Goal: Task Accomplishment & Management: Complete application form

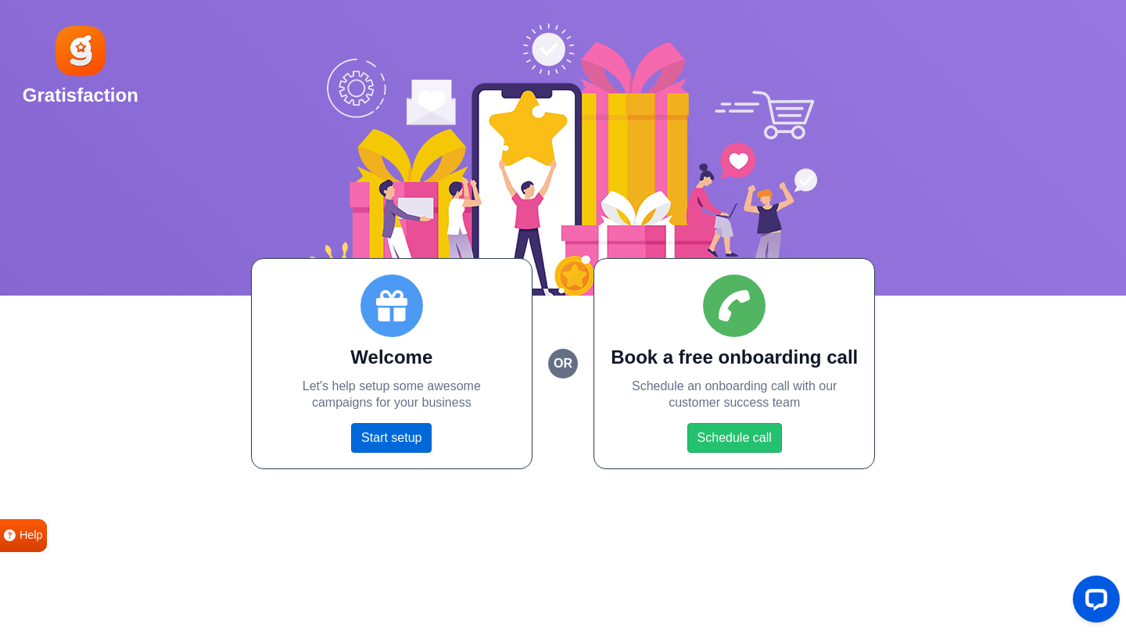
click at [389, 433] on link "Start setup" at bounding box center [391, 438] width 81 height 30
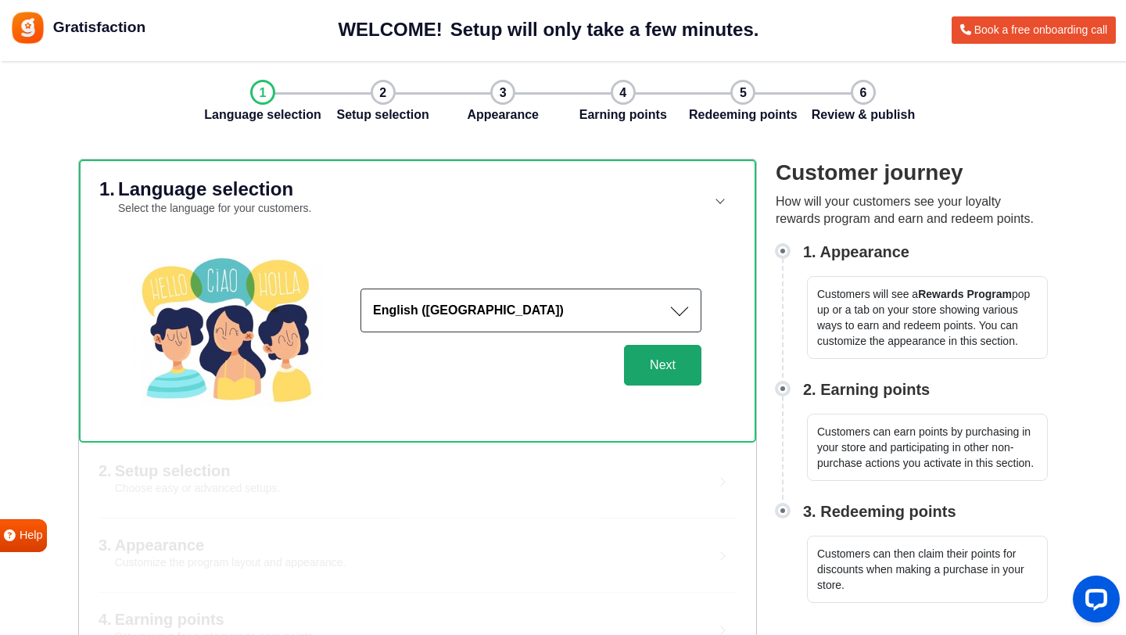
click at [674, 373] on button "Next" at bounding box center [662, 365] width 77 height 41
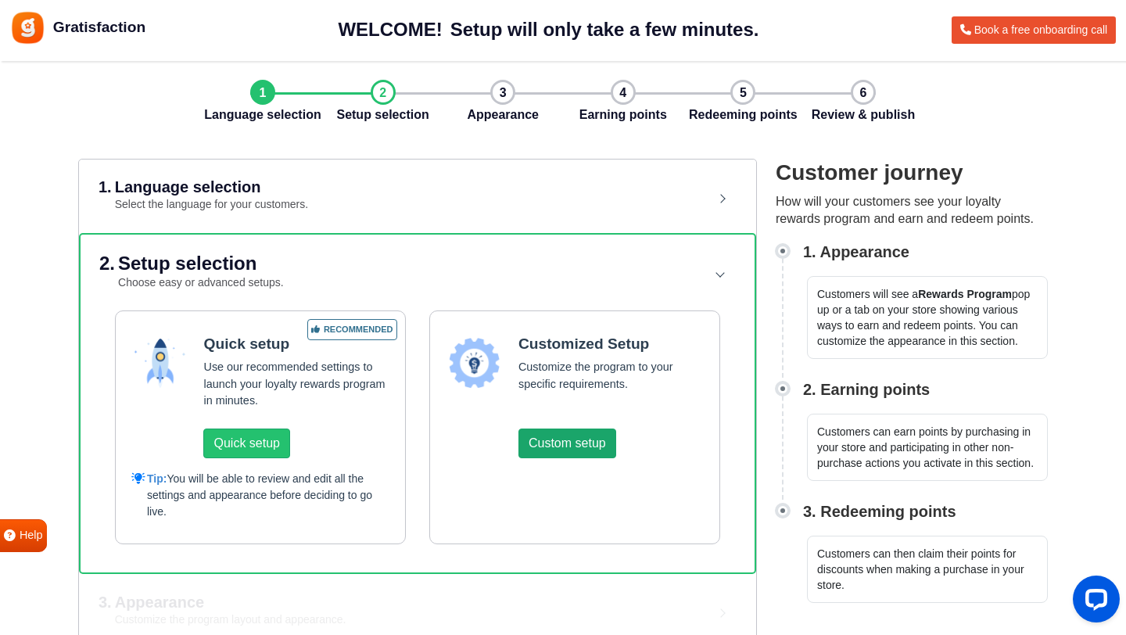
click at [562, 444] on button "Custom setup" at bounding box center [568, 444] width 98 height 30
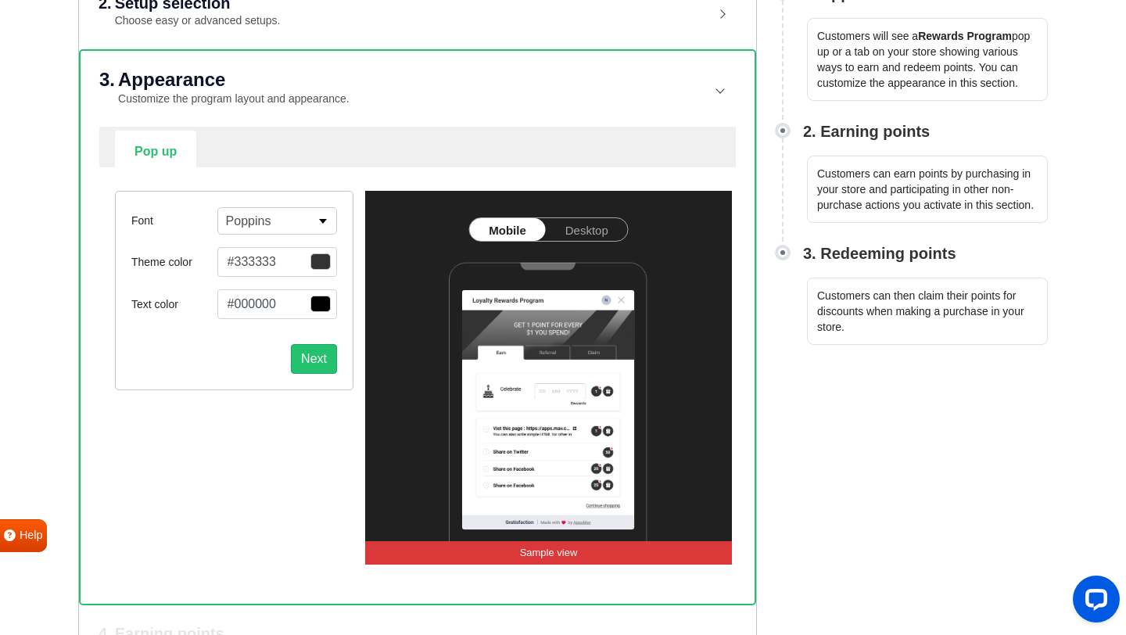
scroll to position [260, 0]
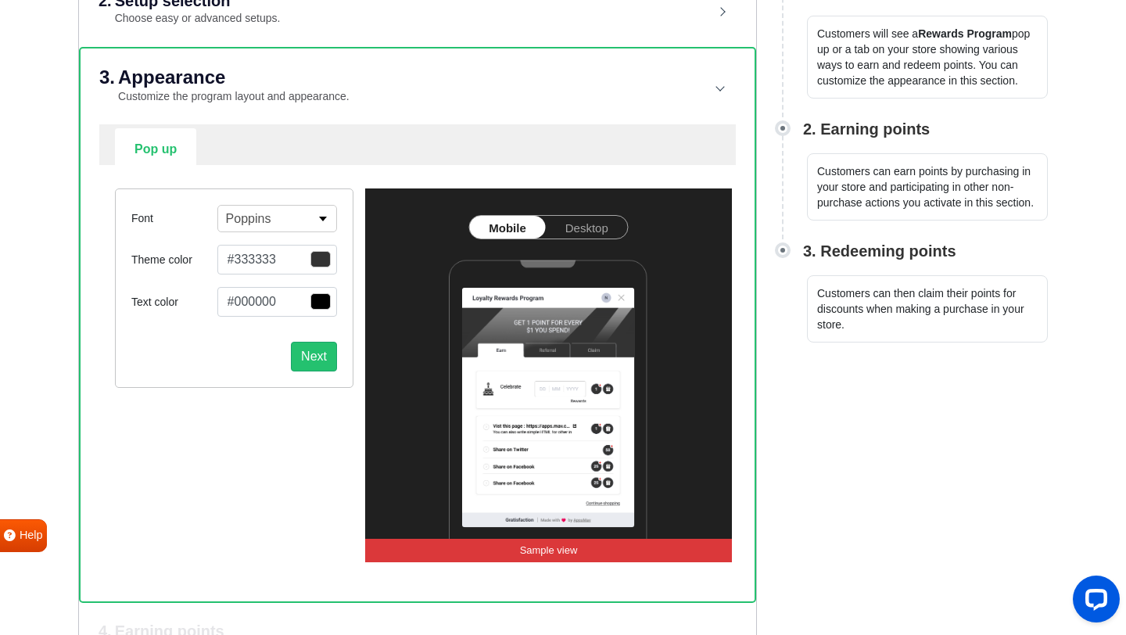
click at [319, 260] on span "button" at bounding box center [321, 259] width 20 height 16
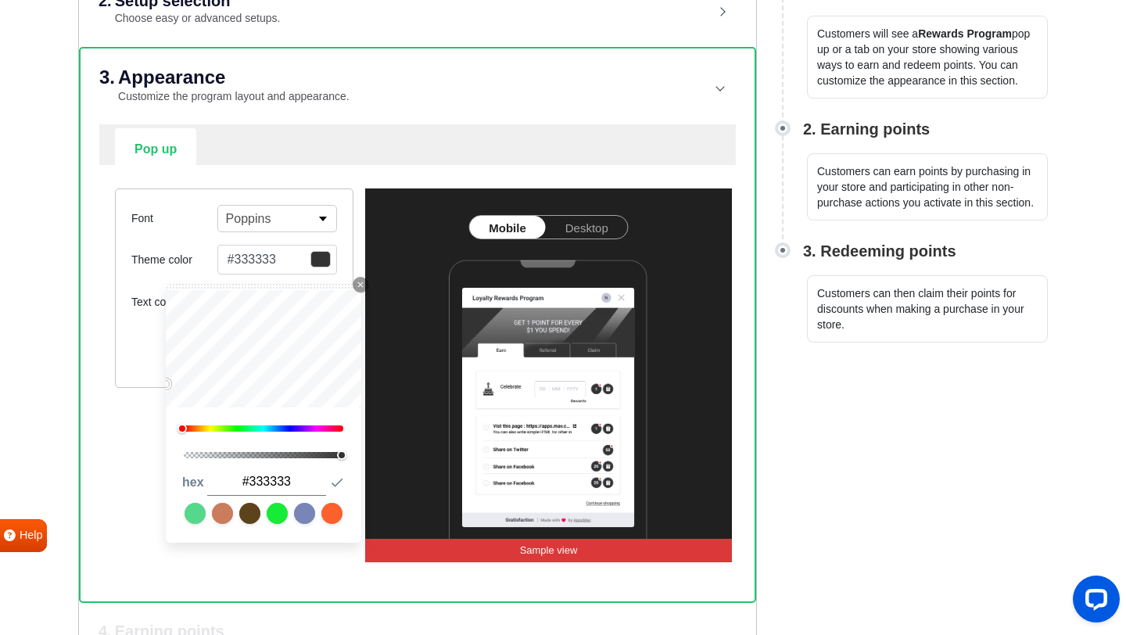
click at [324, 430] on div at bounding box center [264, 429] width 160 height 6
click at [331, 429] on div at bounding box center [264, 429] width 160 height 6
type input "#ff027e"
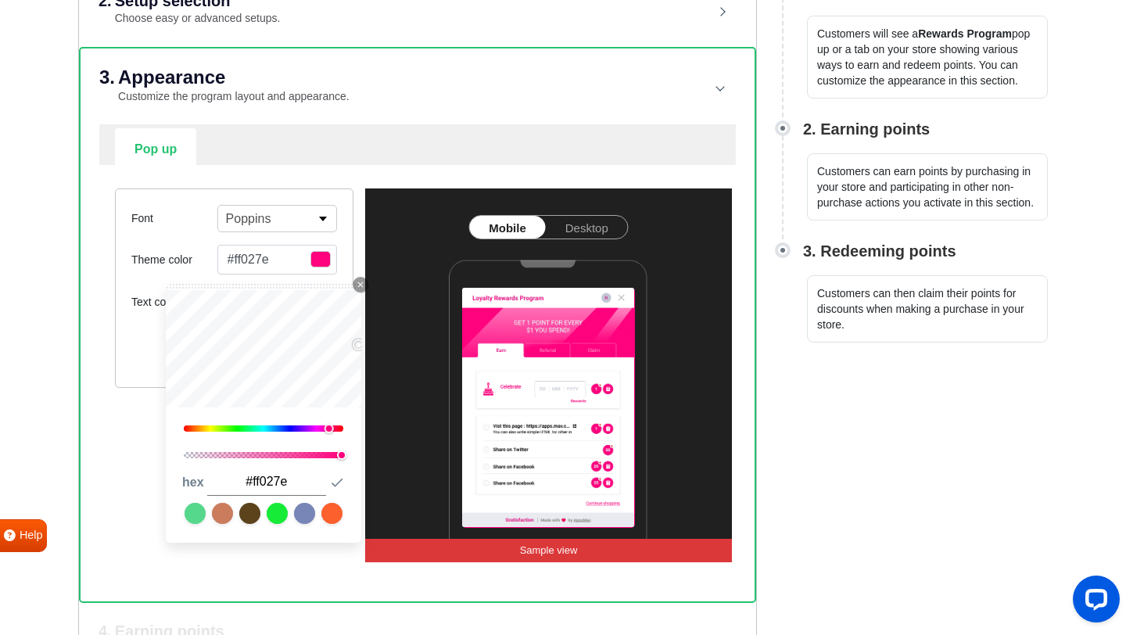
type input "#ff039a"
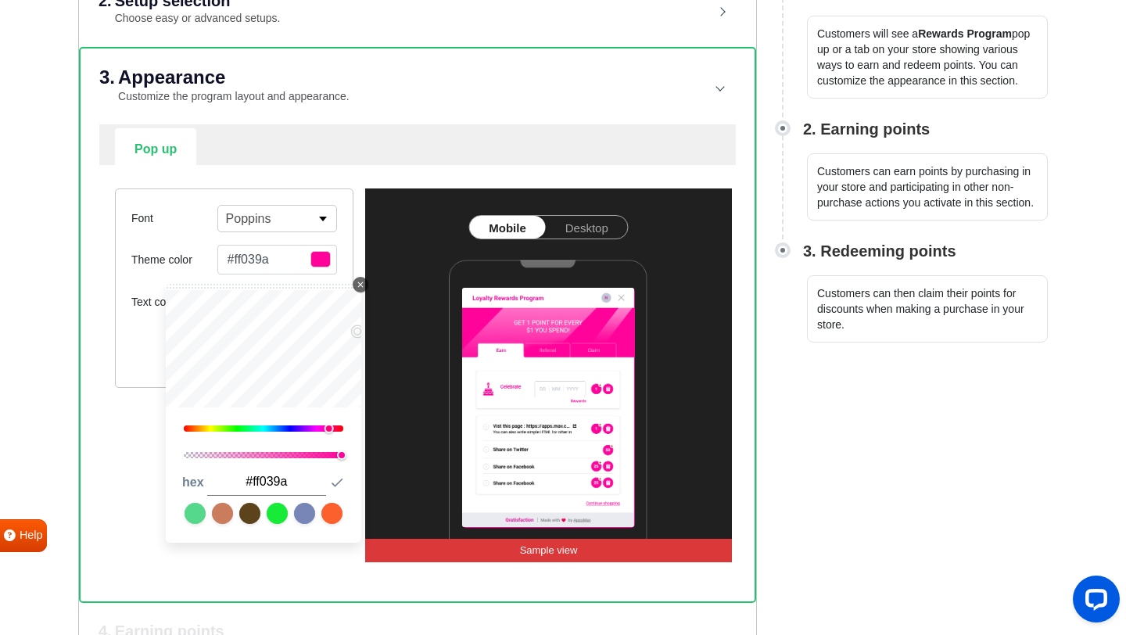
click at [356, 283] on icon "Close Icon" at bounding box center [360, 284] width 9 height 9
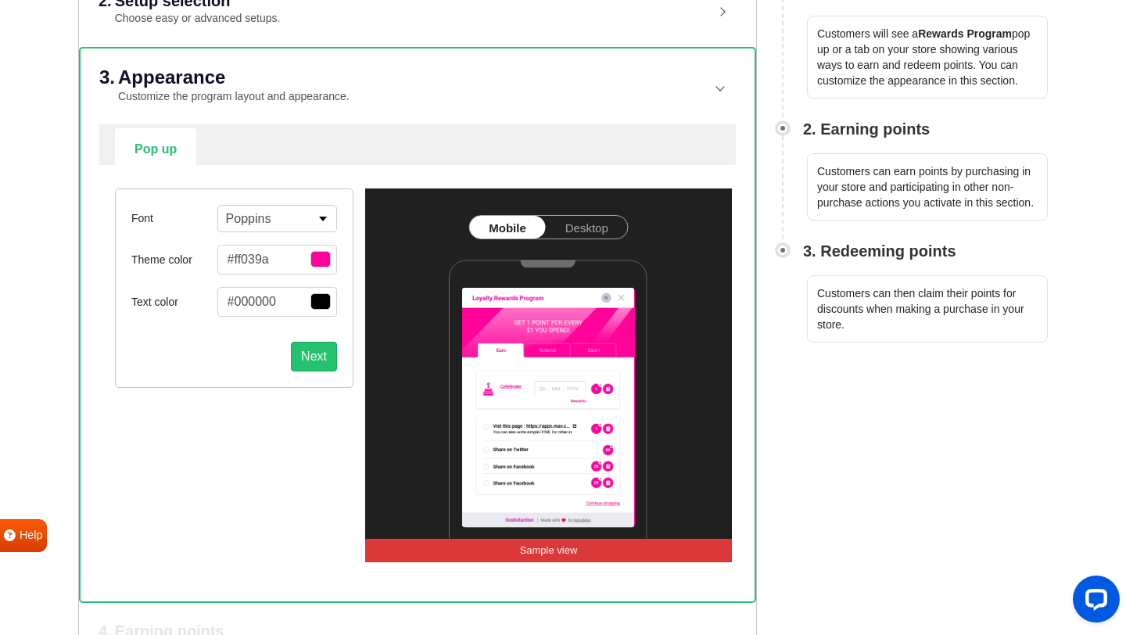
click at [324, 258] on span "button" at bounding box center [321, 259] width 20 height 16
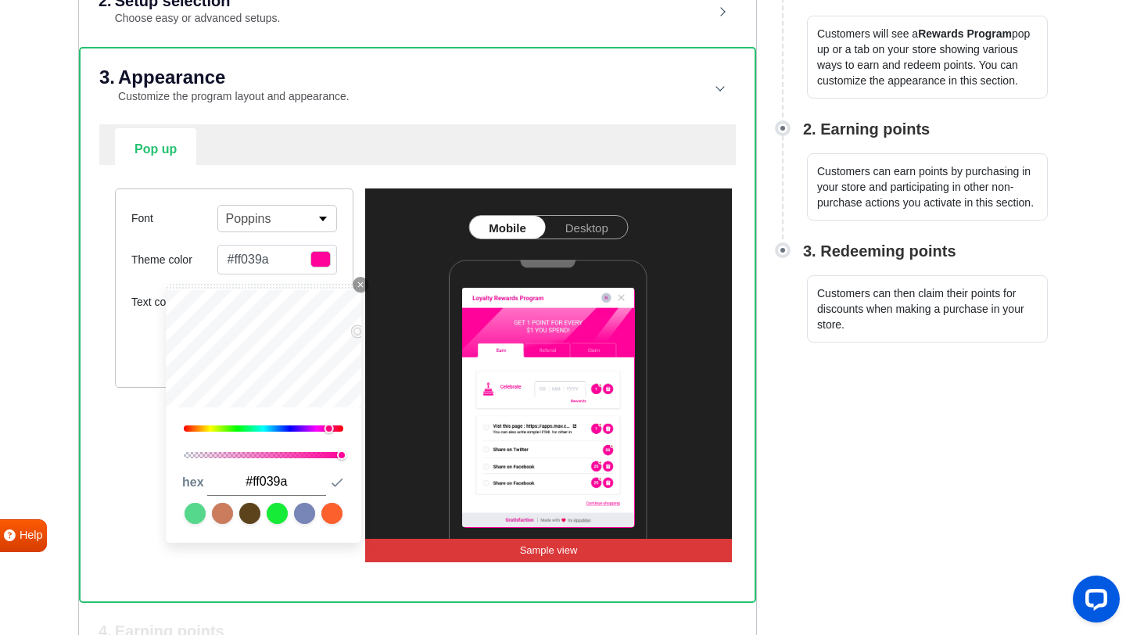
type input "#070707"
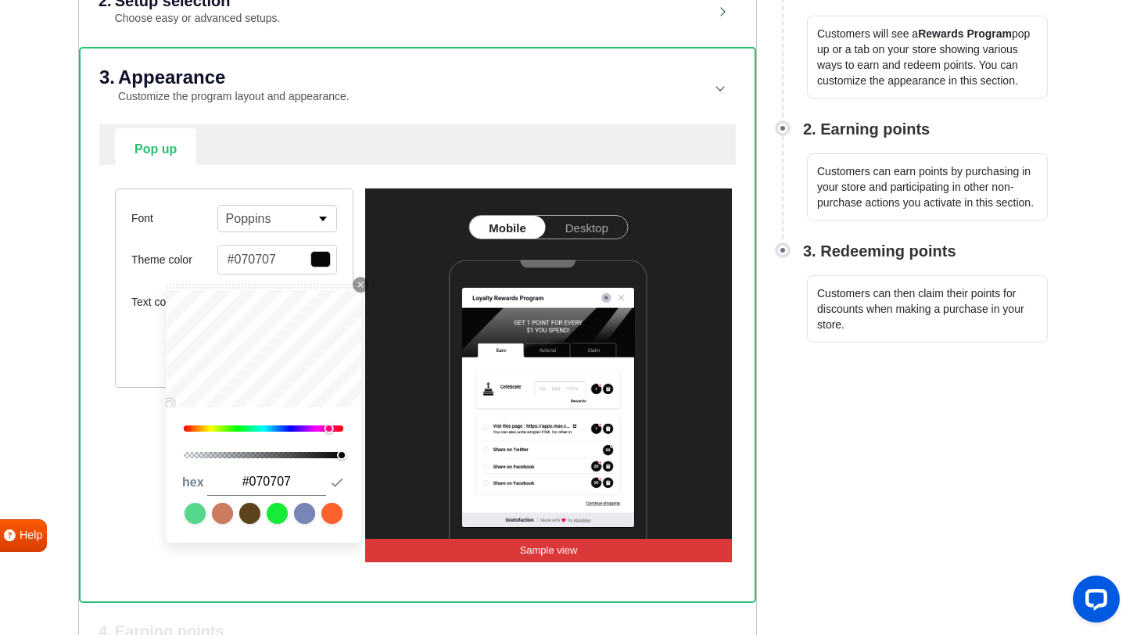
click at [321, 537] on div "1 hex #070707 Submit Icon" at bounding box center [264, 496] width 196 height 93
click at [343, 481] on icon "button" at bounding box center [337, 483] width 16 height 16
click at [362, 284] on icon "Close Icon" at bounding box center [360, 284] width 9 height 9
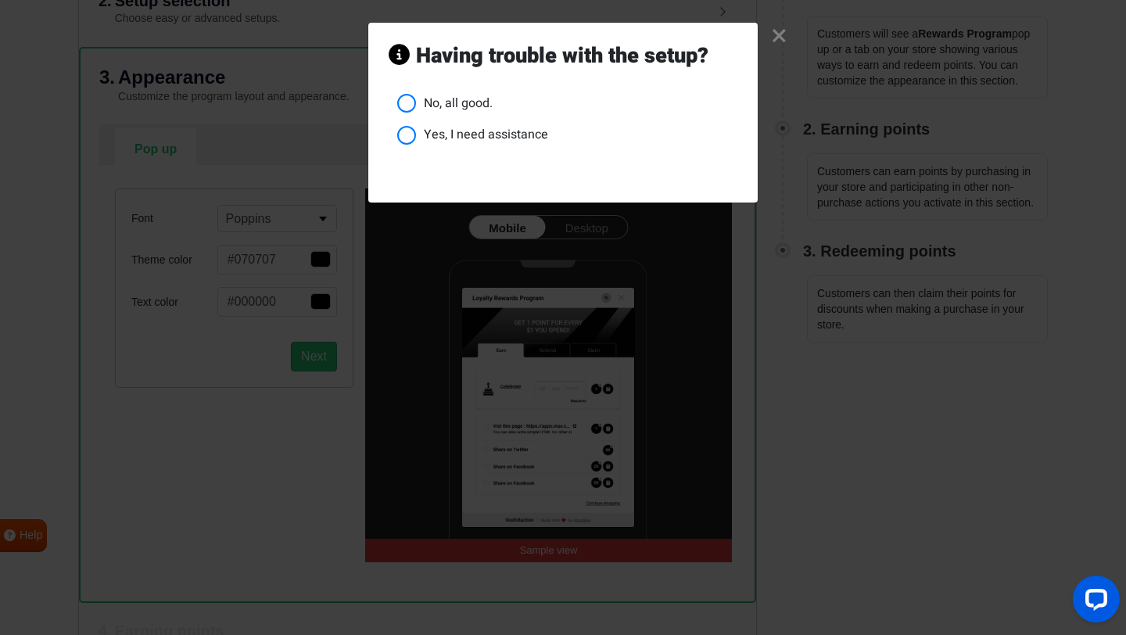
click at [411, 100] on li "No, all good." at bounding box center [567, 104] width 340 height 20
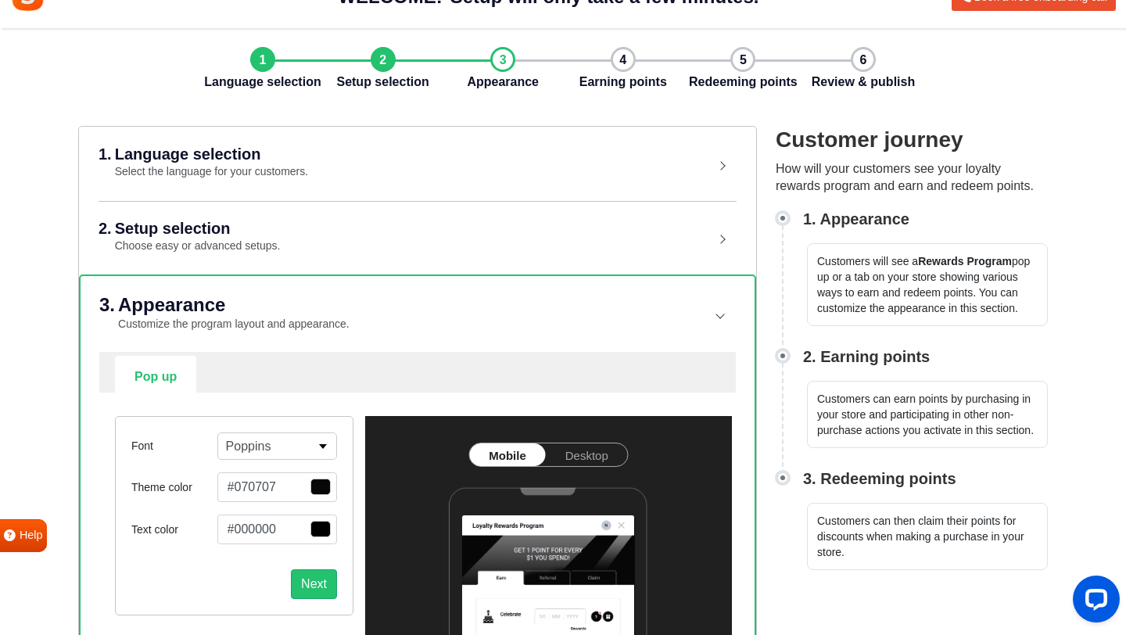
scroll to position [0, 0]
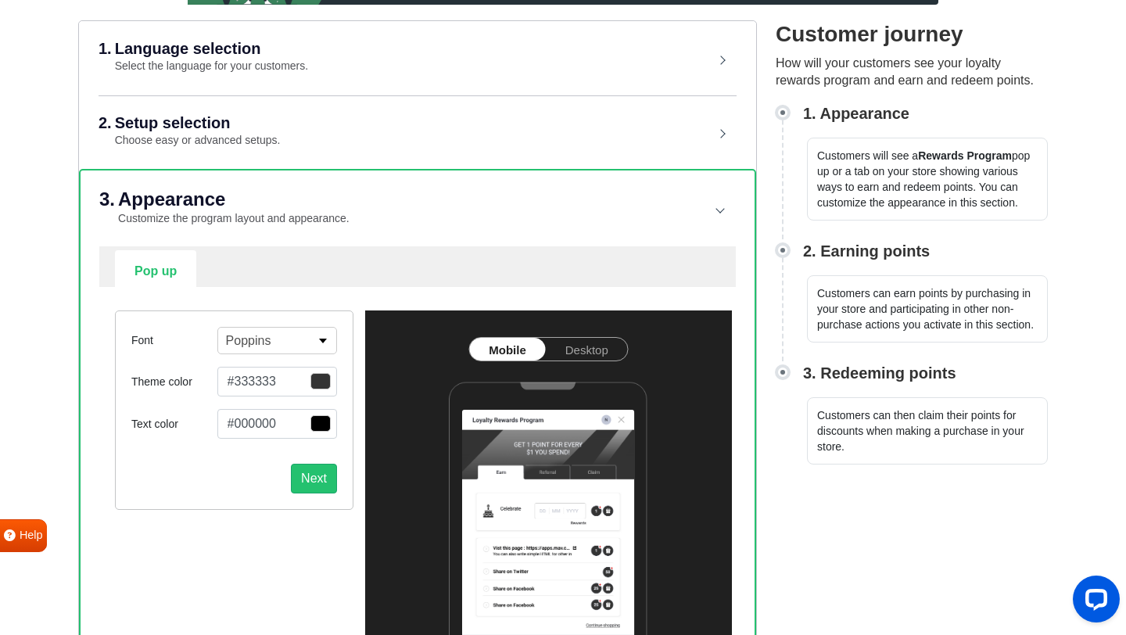
scroll to position [243, 0]
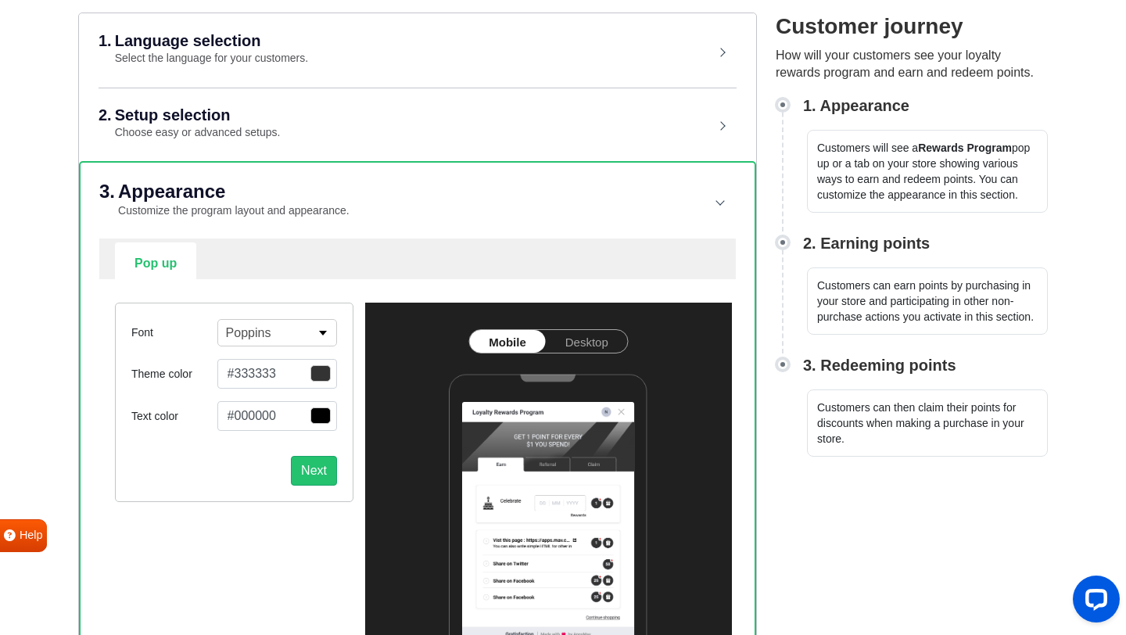
click at [304, 332] on button "Poppins" at bounding box center [277, 332] width 120 height 27
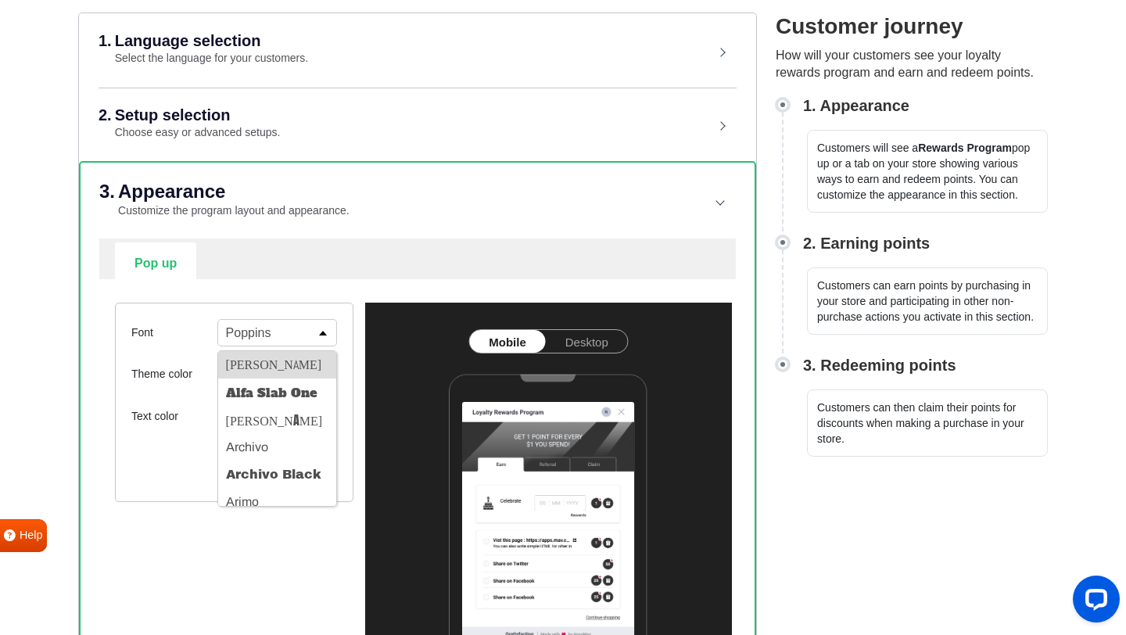
click at [300, 353] on button "Abel" at bounding box center [277, 364] width 118 height 27
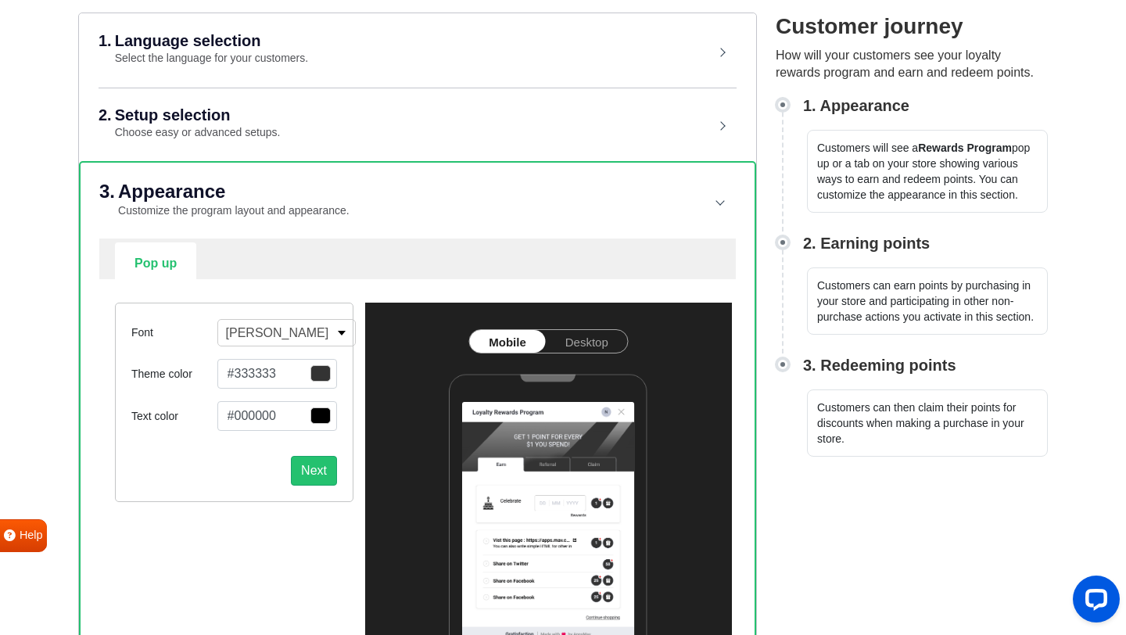
click at [310, 329] on button "Abel" at bounding box center [286, 332] width 139 height 27
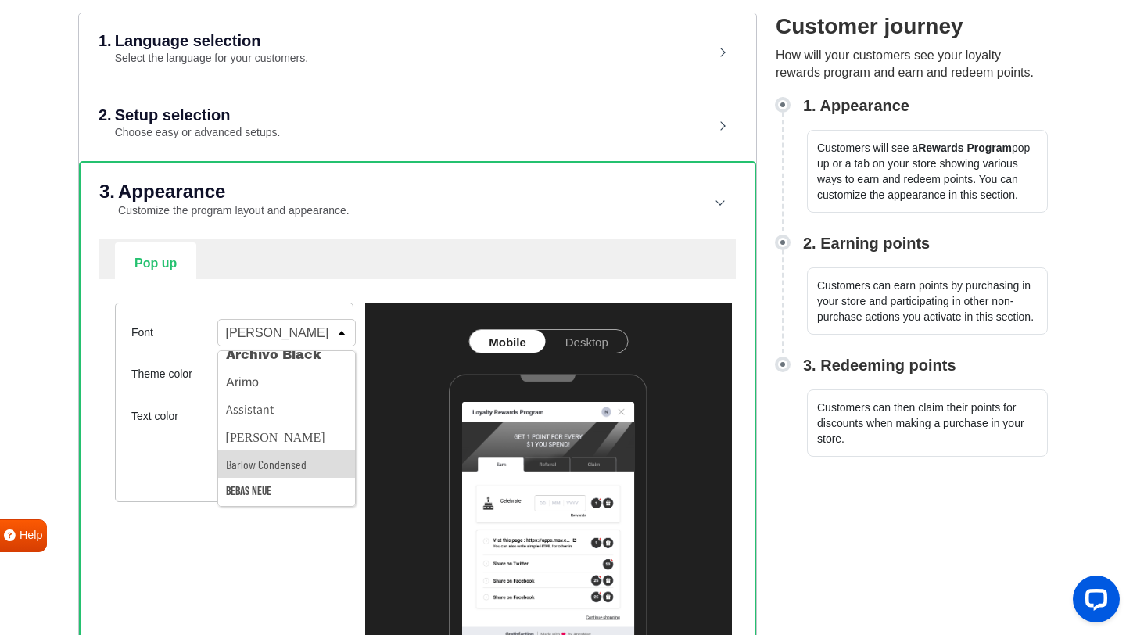
scroll to position [116, 0]
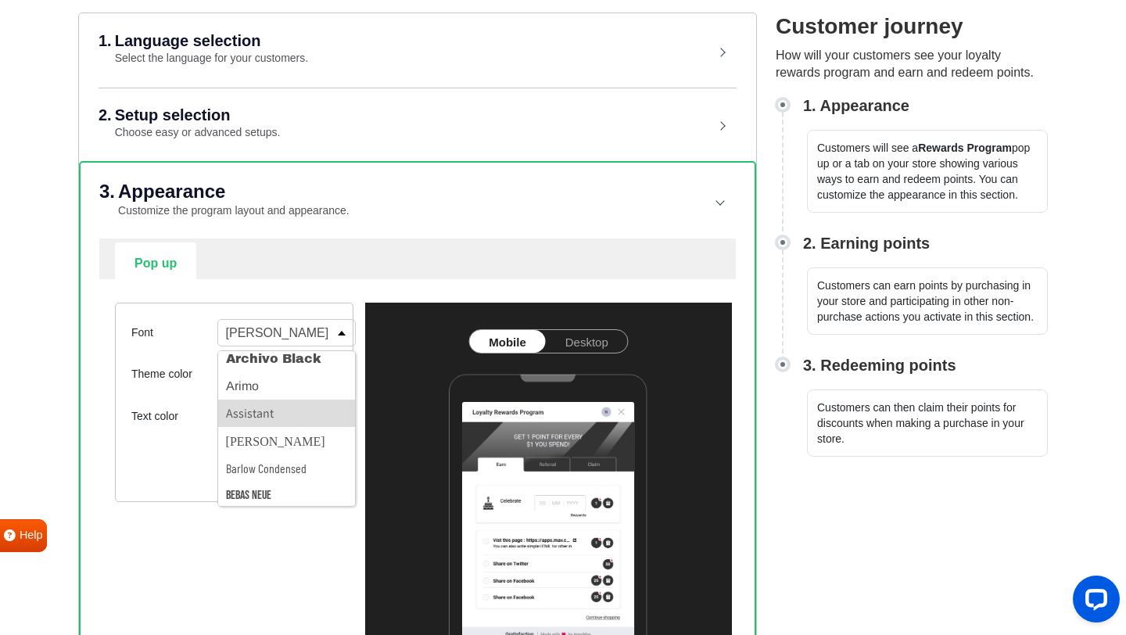
click at [289, 413] on button "Assistant" at bounding box center [287, 413] width 138 height 27
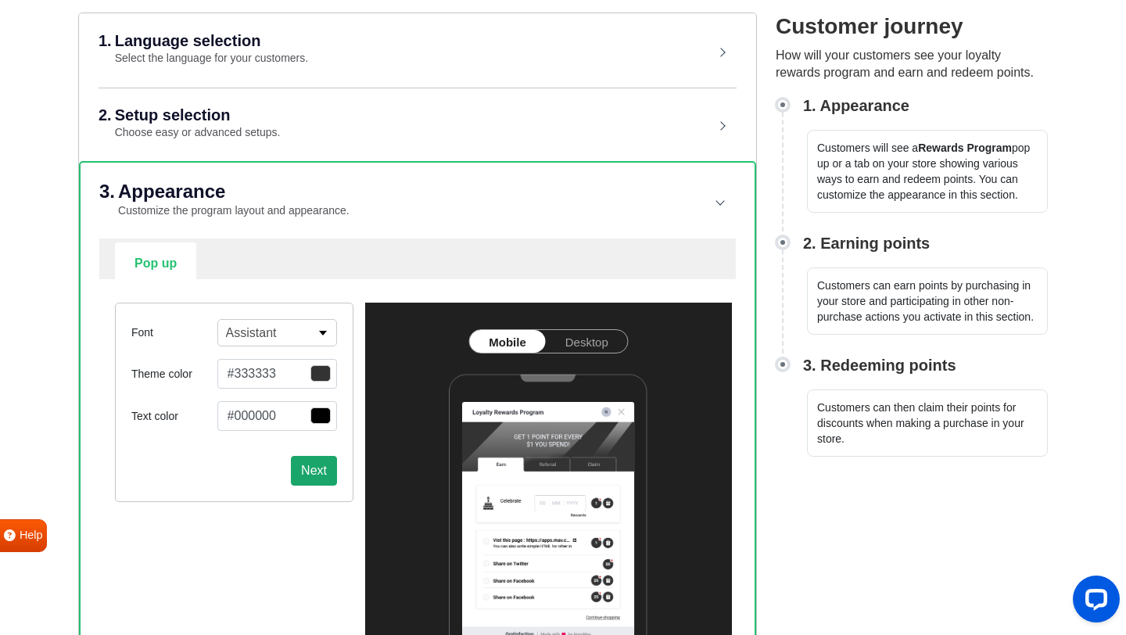
click at [314, 466] on button "Next" at bounding box center [314, 471] width 46 height 30
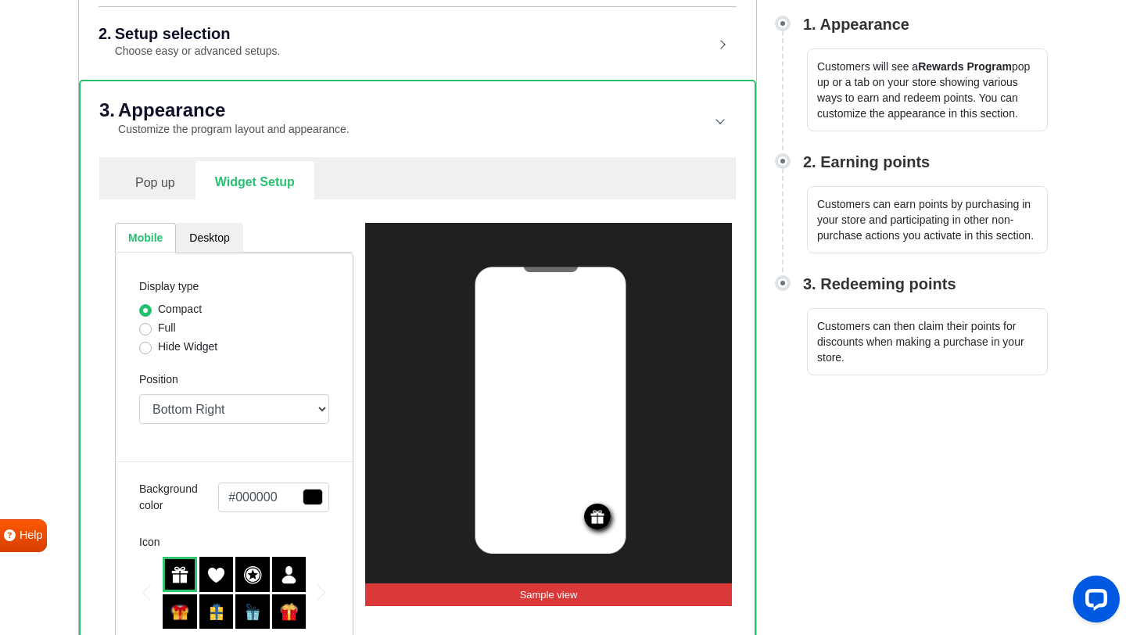
scroll to position [362, 0]
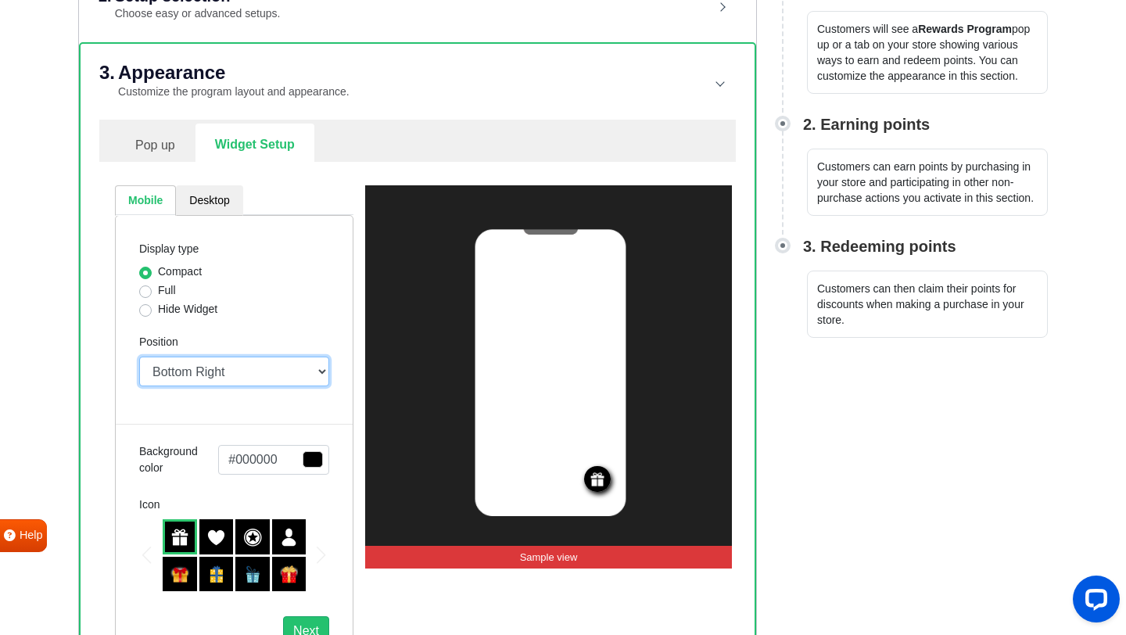
click at [315, 373] on select "Top Right Top Left Top Center Bottom Right Bottom Left Bottom Center" at bounding box center [234, 372] width 190 height 30
select select "left"
click at [139, 357] on select "Top Right Top Left Top Center Bottom Right Bottom Left Bottom Center" at bounding box center [234, 372] width 190 height 30
click at [311, 461] on span "button" at bounding box center [313, 459] width 20 height 16
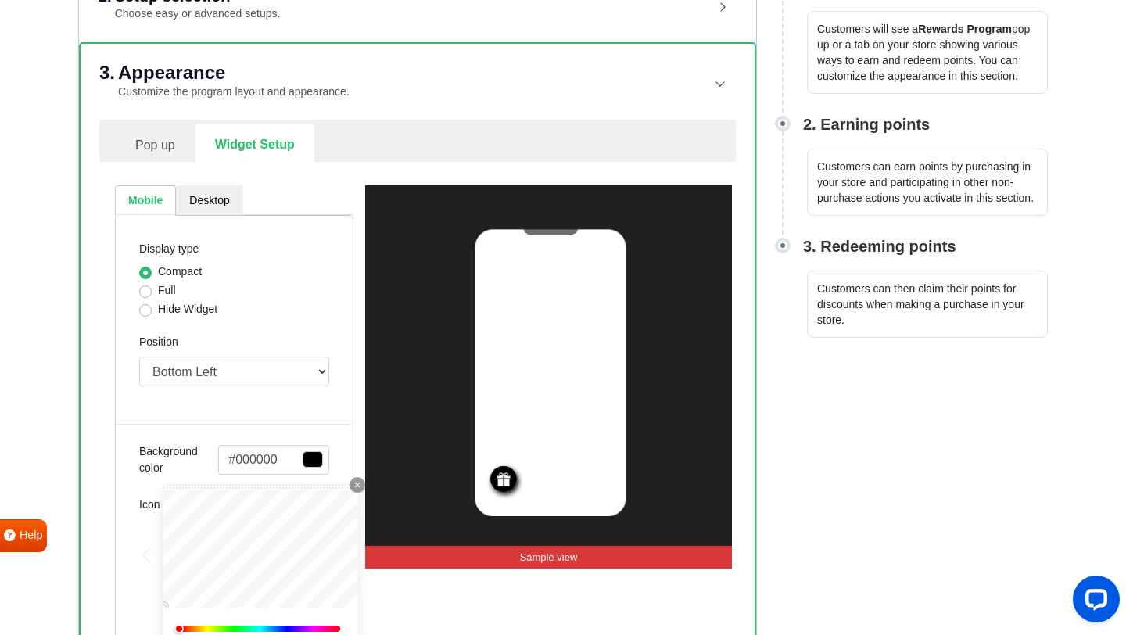
click at [316, 627] on div at bounding box center [261, 629] width 160 height 6
click at [325, 627] on div at bounding box center [261, 629] width 160 height 6
type input "#ff0297"
type input "#ed0283"
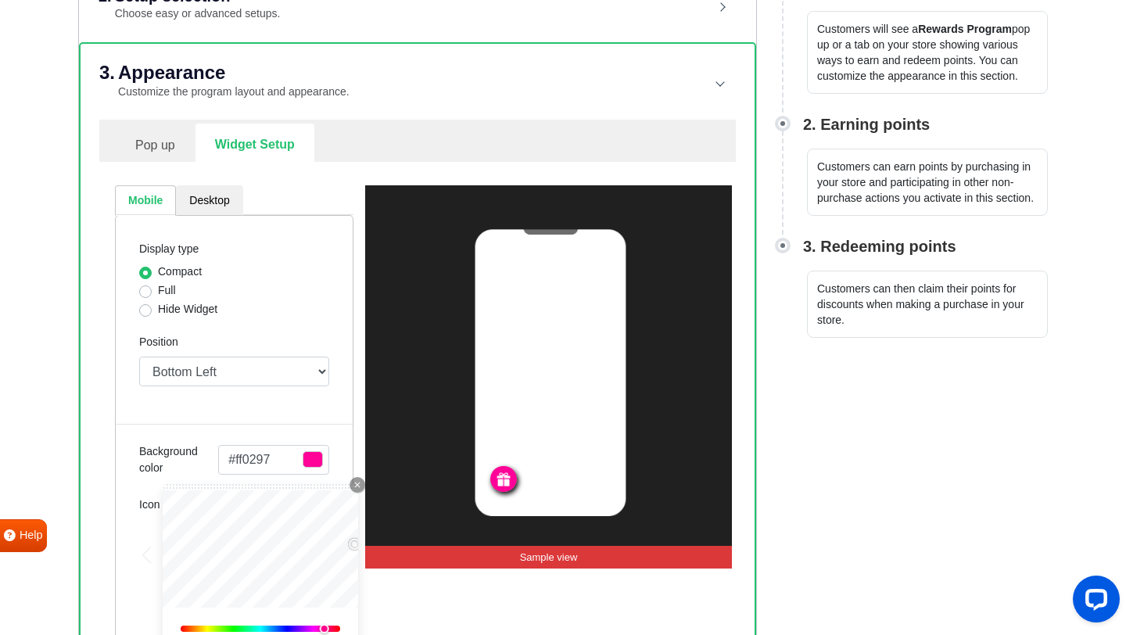
type input "#ed0283"
type input "#ed027b"
type input "#ed0273"
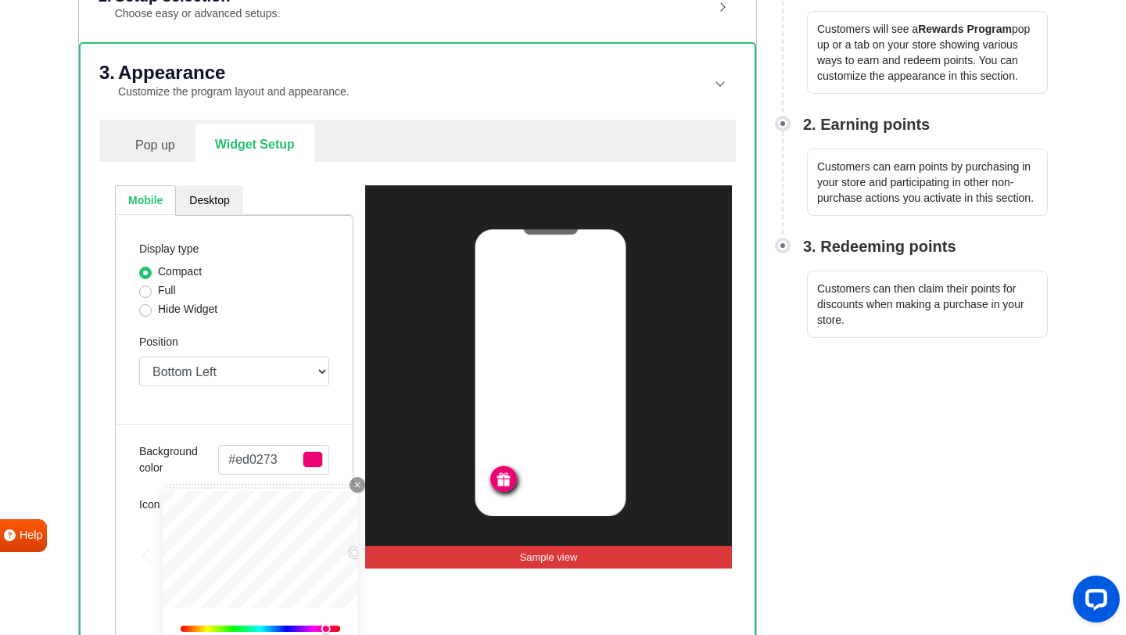
type input "#ed0268"
type input "#ed0260"
type input "#ed024c"
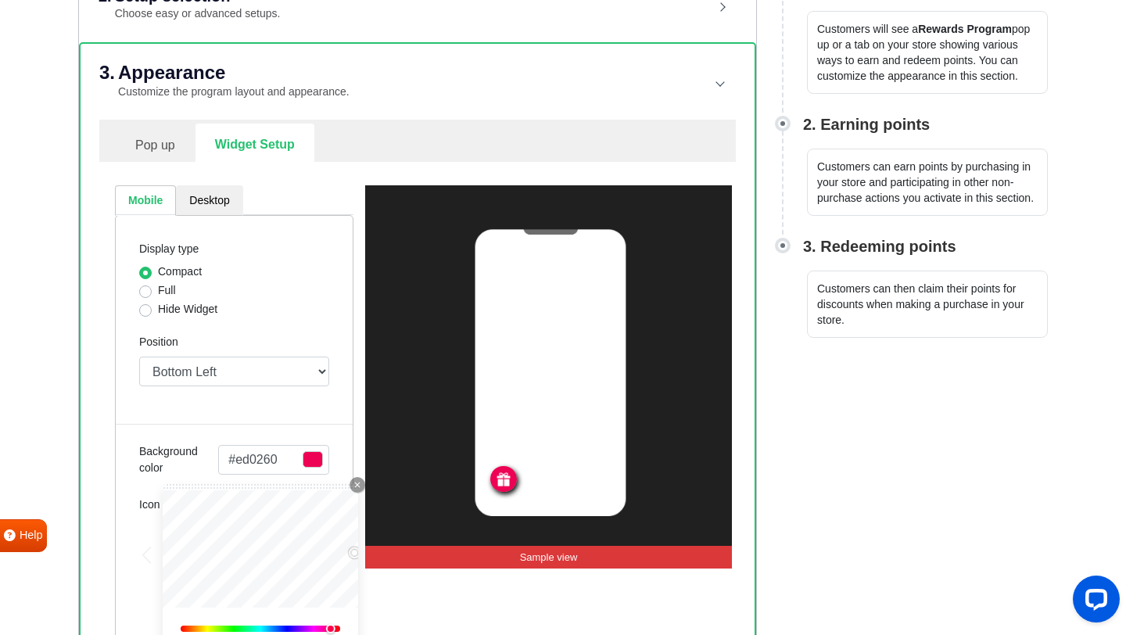
type input "#ed024c"
type input "#ed0244"
type input "#ed024c"
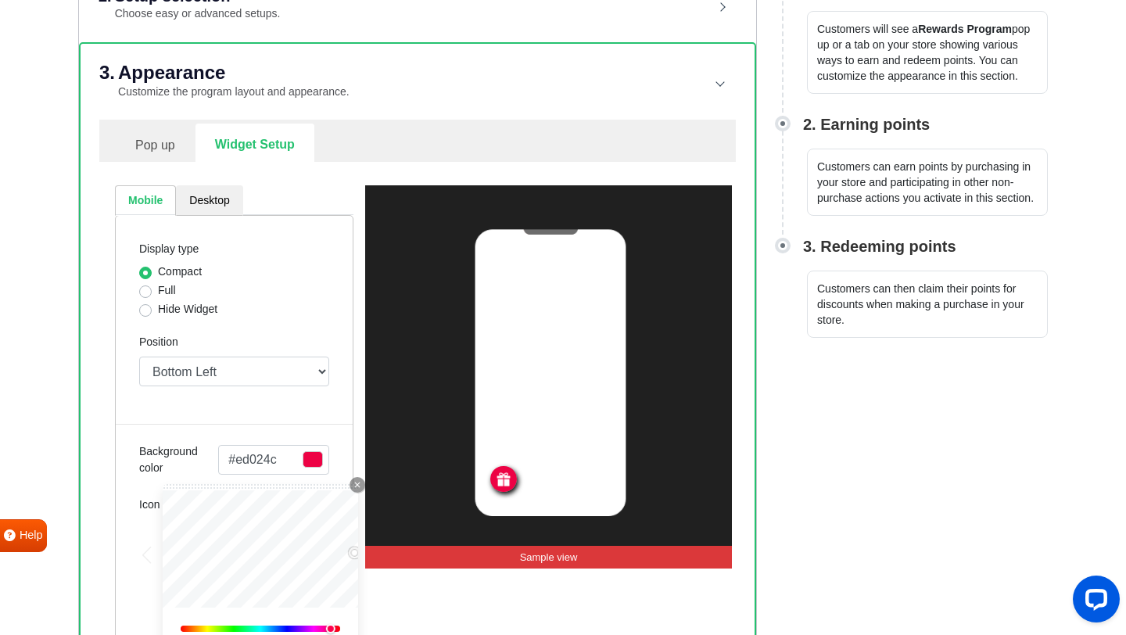
type input "#ed0258"
type input "#ed0268"
type input "#ed0270"
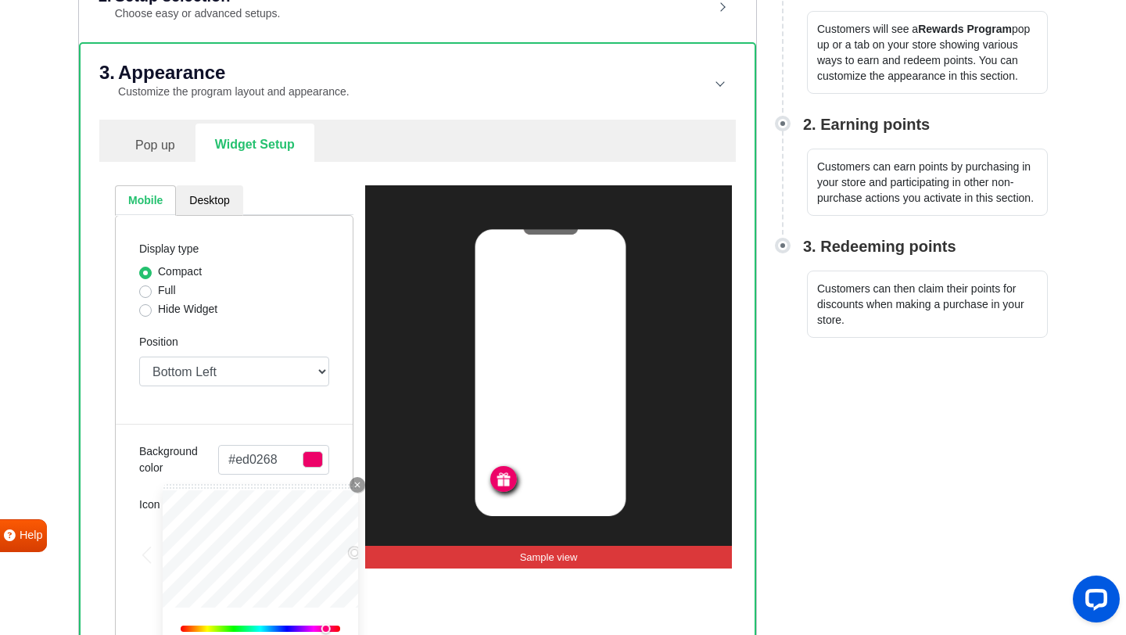
type input "#ed0270"
type input "#ed0273"
type input "#ed027b"
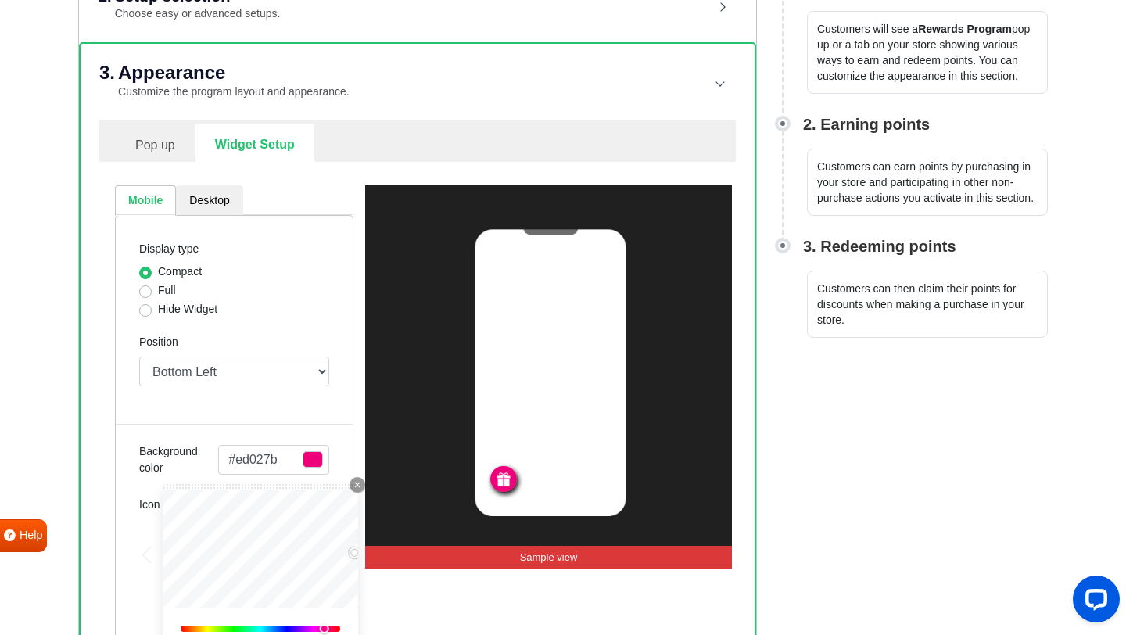
type input "#ed0283"
type input "#ed028b"
type input "#ed0297"
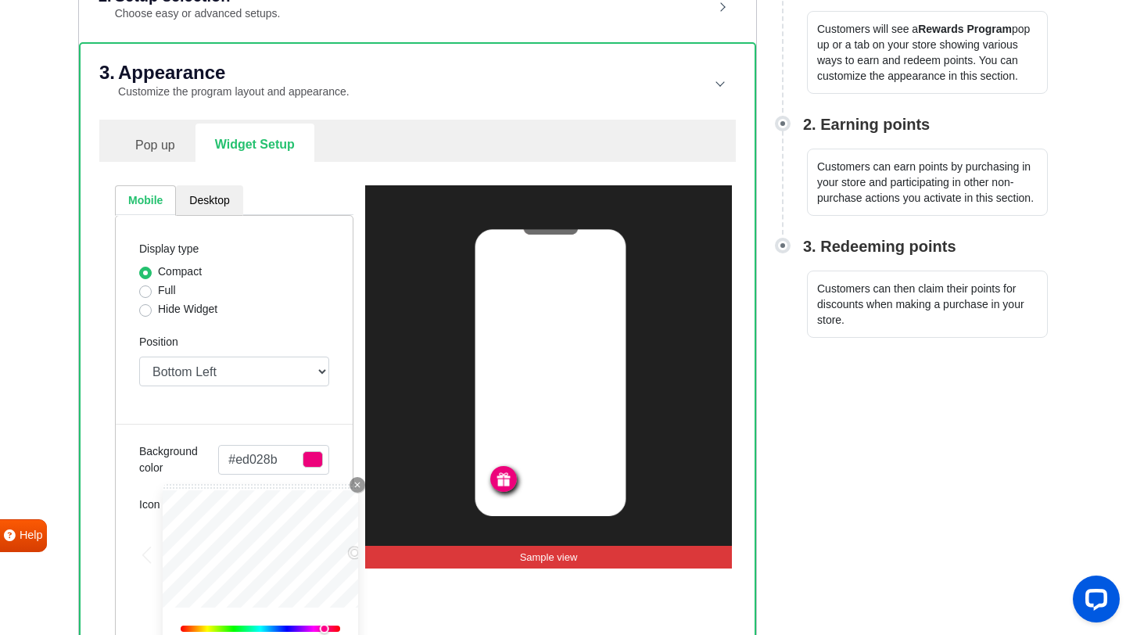
type input "#ed0297"
type input "#ed029f"
type input "#ed02a6"
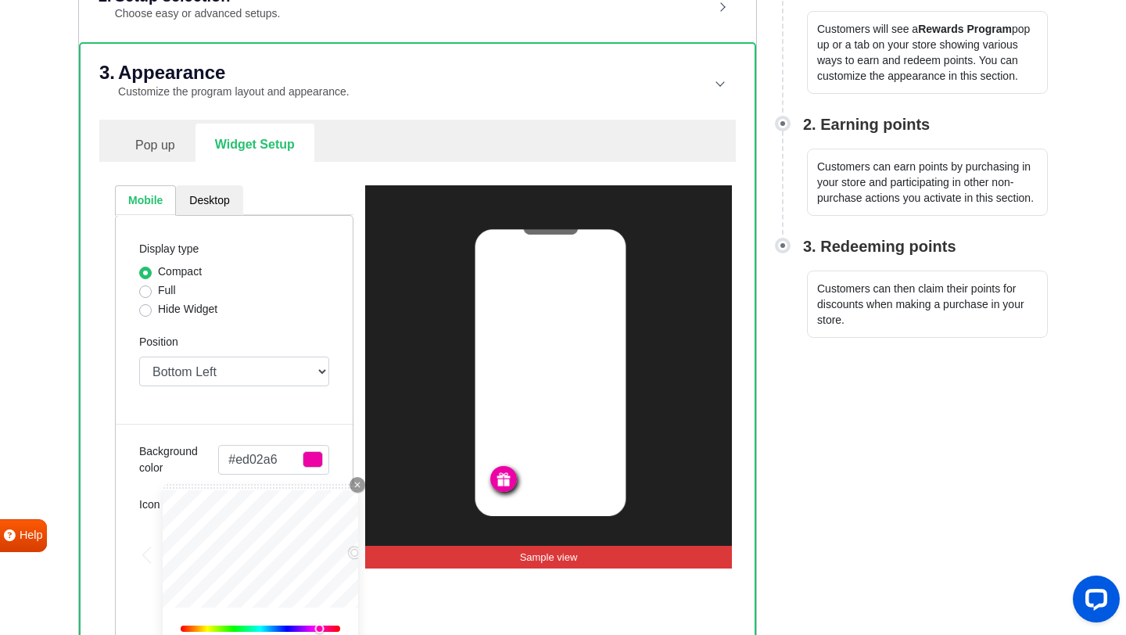
type input "#ed02aa"
type input "#ed02b2"
type input "#ed02aa"
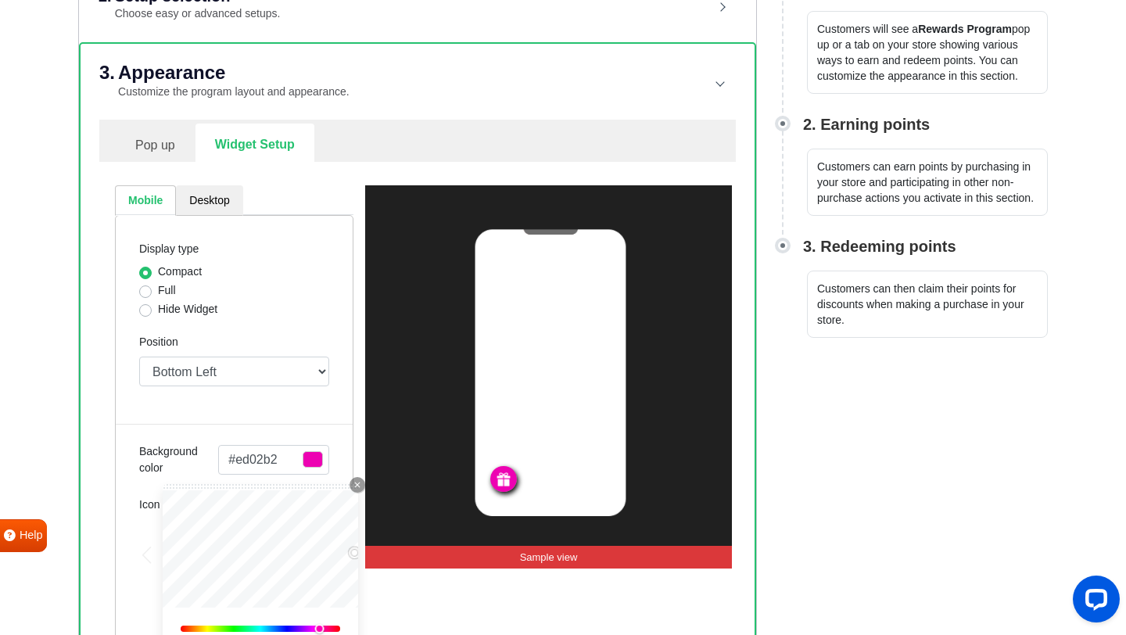
type input "#ed02aa"
type input "#ed02a6"
type input "#ed029f"
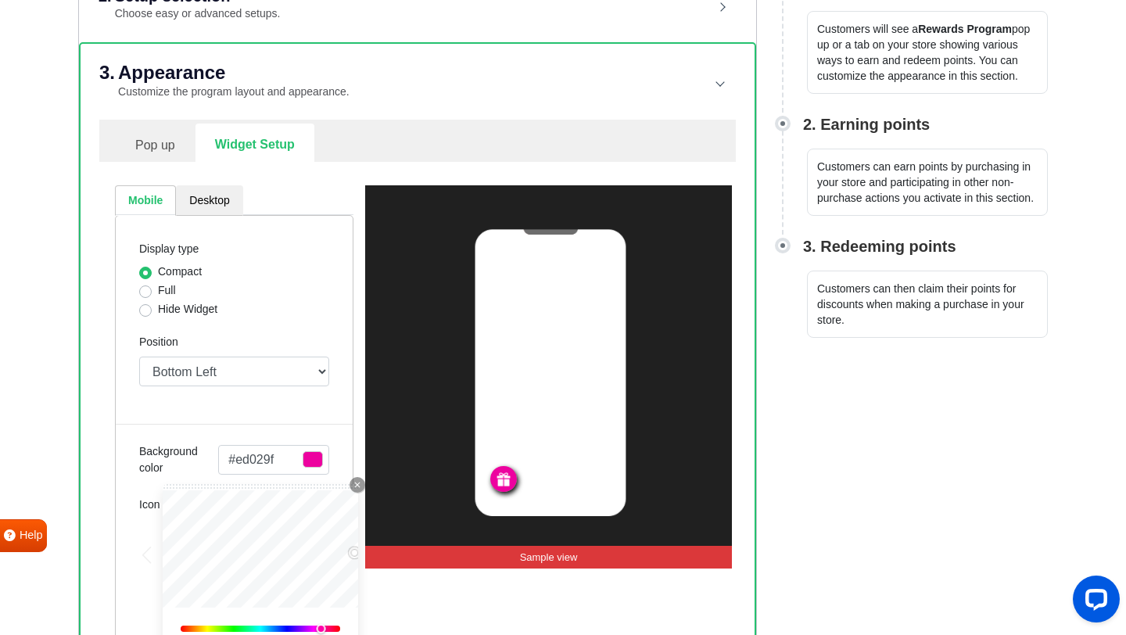
click at [322, 629] on div at bounding box center [320, 628] width 9 height 9
type input "#f103a1"
type input "#ec039e"
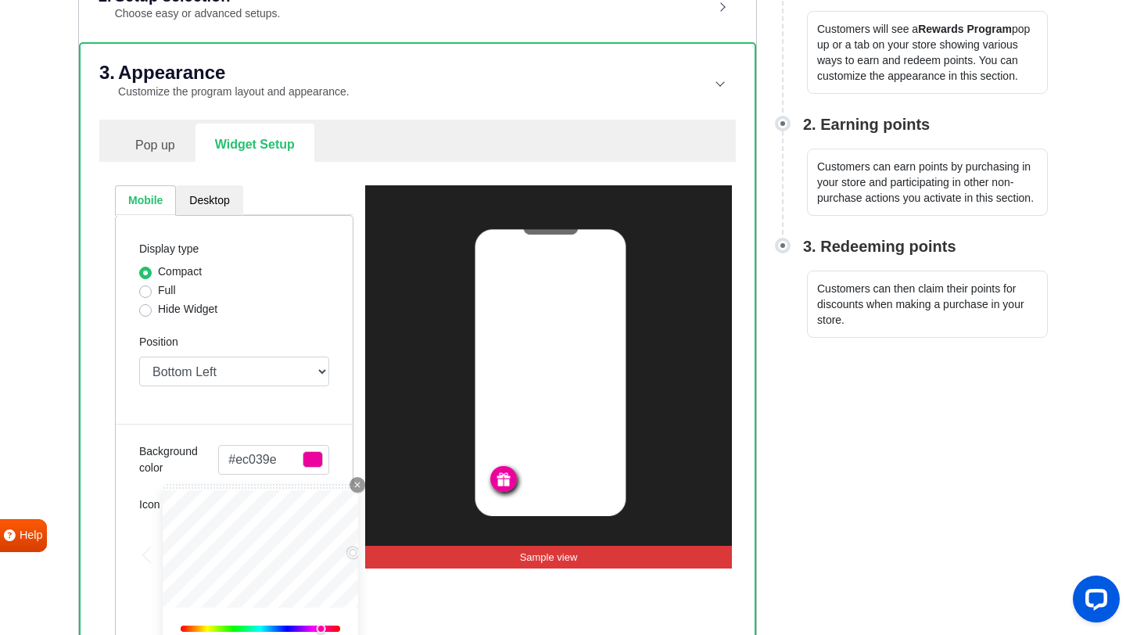
type input "#e7039b"
type input "#e20397"
type input "#e7039b"
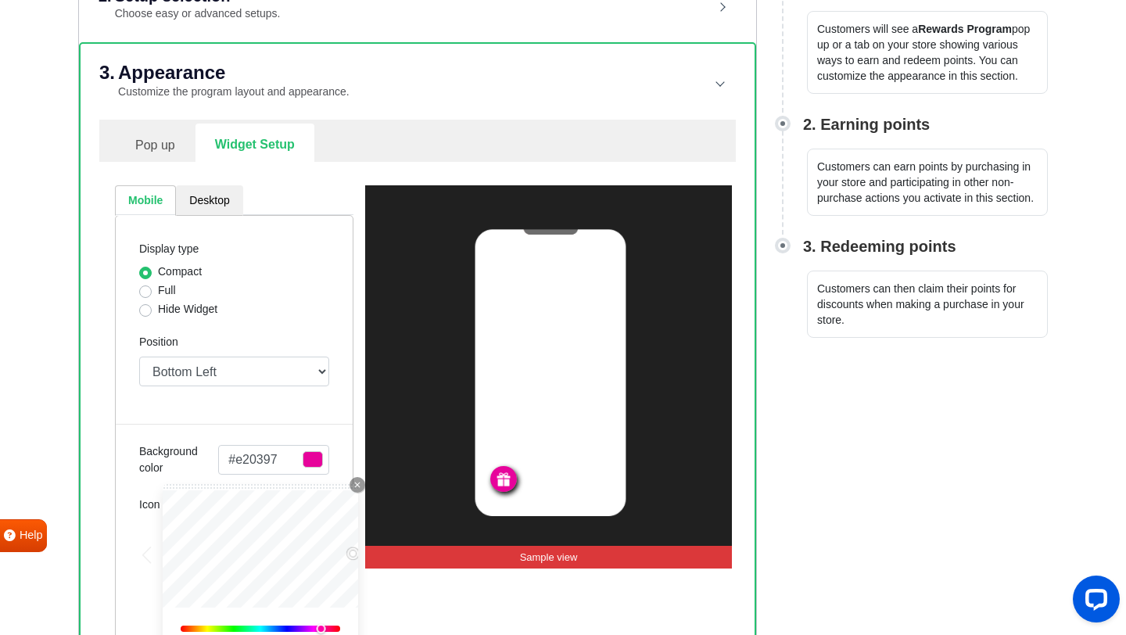
type input "#e7039b"
click at [361, 422] on div "Mobile Desktop Display type Compact Full Hide Widget Position Top Right Top Lef…" at bounding box center [234, 427] width 262 height 485
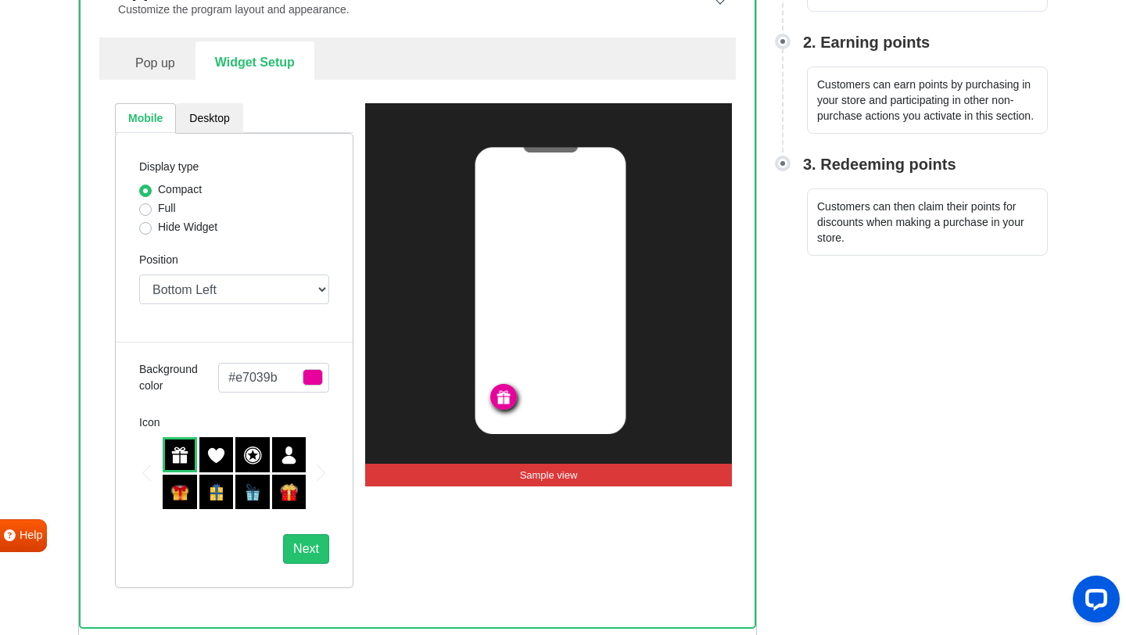
scroll to position [448, 0]
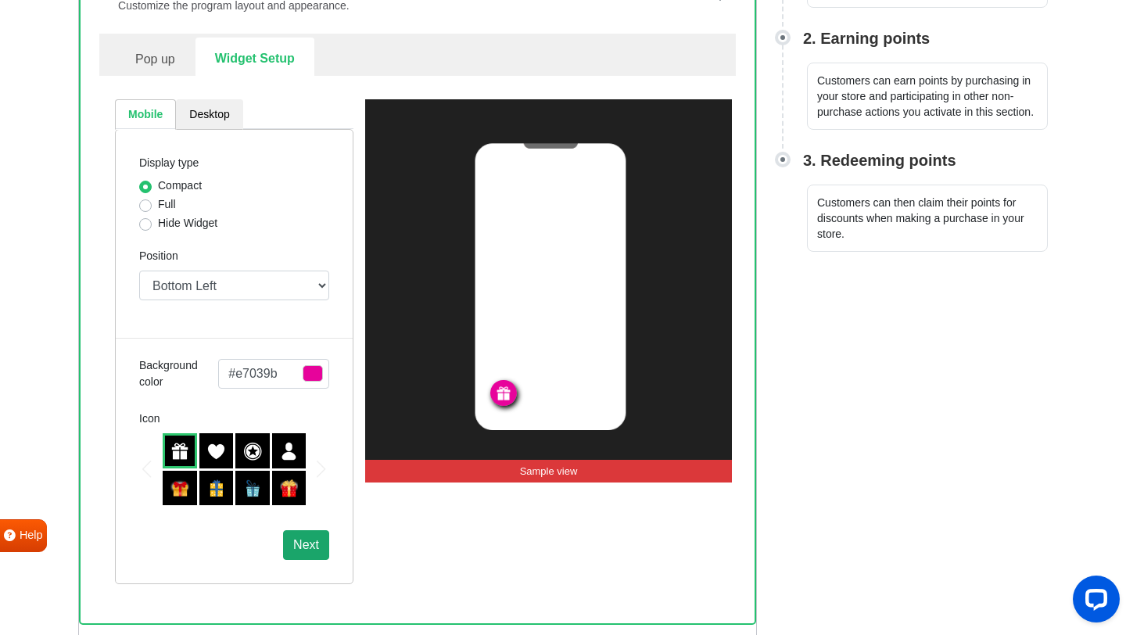
click at [316, 551] on button "Next" at bounding box center [306, 545] width 46 height 30
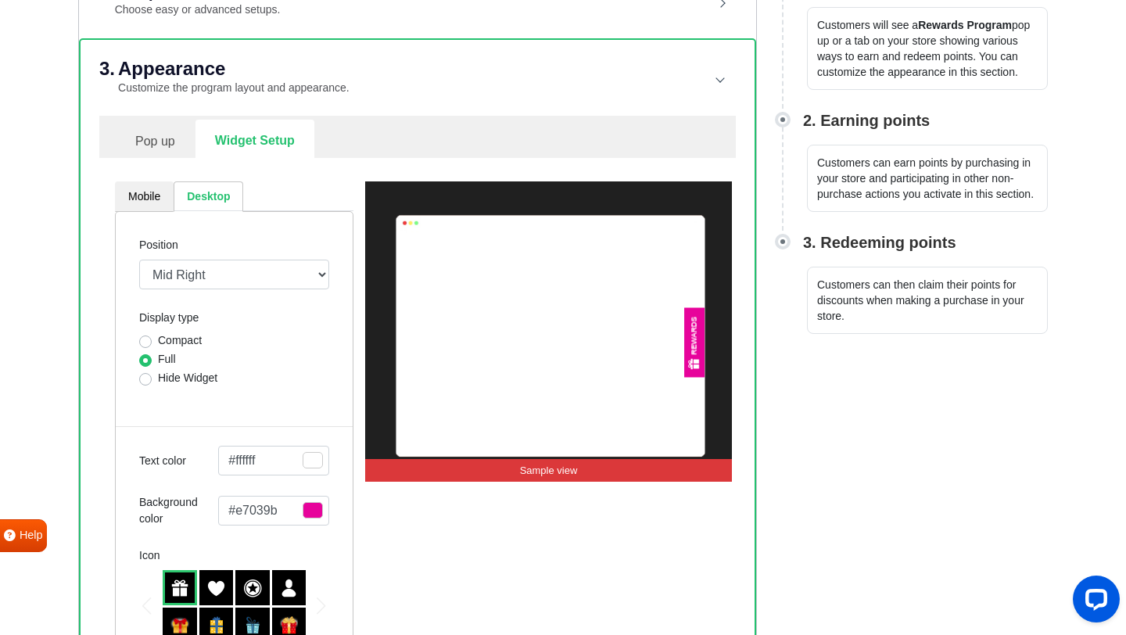
scroll to position [353, 0]
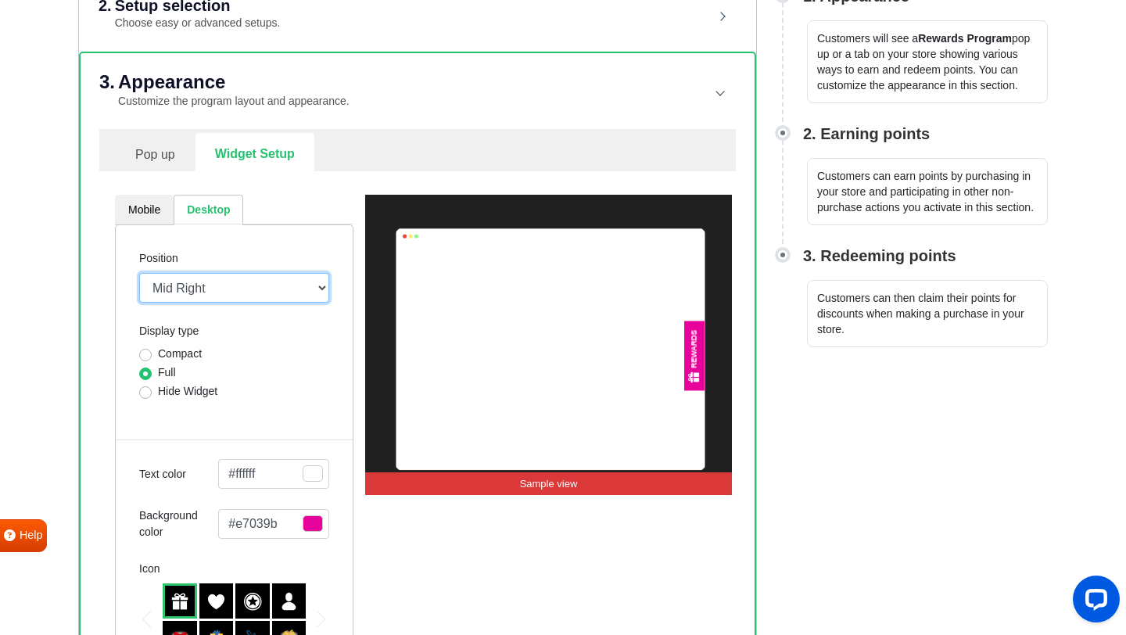
click at [276, 301] on select "Mid Right Mid Left Top Bar Top Left Top Right Top Center Bottom Bar Bottom Left…" at bounding box center [234, 288] width 190 height 30
click at [139, 273] on select "Mid Right Mid Left Top Bar Top Left Top Right Top Center Bottom Bar Bottom Left…" at bounding box center [234, 288] width 190 height 30
click at [284, 291] on select "Mid Right Mid Left Top Bar Top Left Top Right Top Center Bottom Bar Bottom Left…" at bounding box center [234, 288] width 190 height 30
click at [139, 273] on select "Mid Right Mid Left Top Bar Top Left Top Right Top Center Bottom Bar Bottom Left…" at bounding box center [234, 288] width 190 height 30
click at [205, 286] on select "Mid Right Mid Left Top Bar Top Left Top Right Top Center Bottom Bar Bottom Left…" at bounding box center [234, 288] width 190 height 30
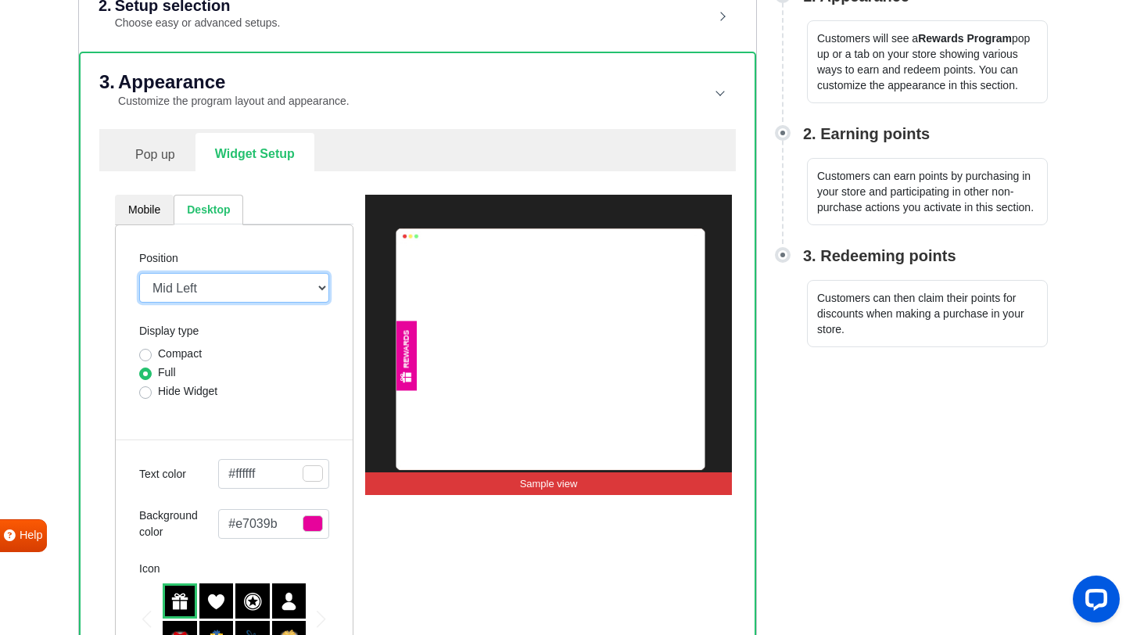
select select "left-bottom-bar"
click at [139, 273] on select "Mid Right Mid Left Top Bar Top Left Top Right Top Center Bottom Bar Bottom Left…" at bounding box center [234, 288] width 190 height 30
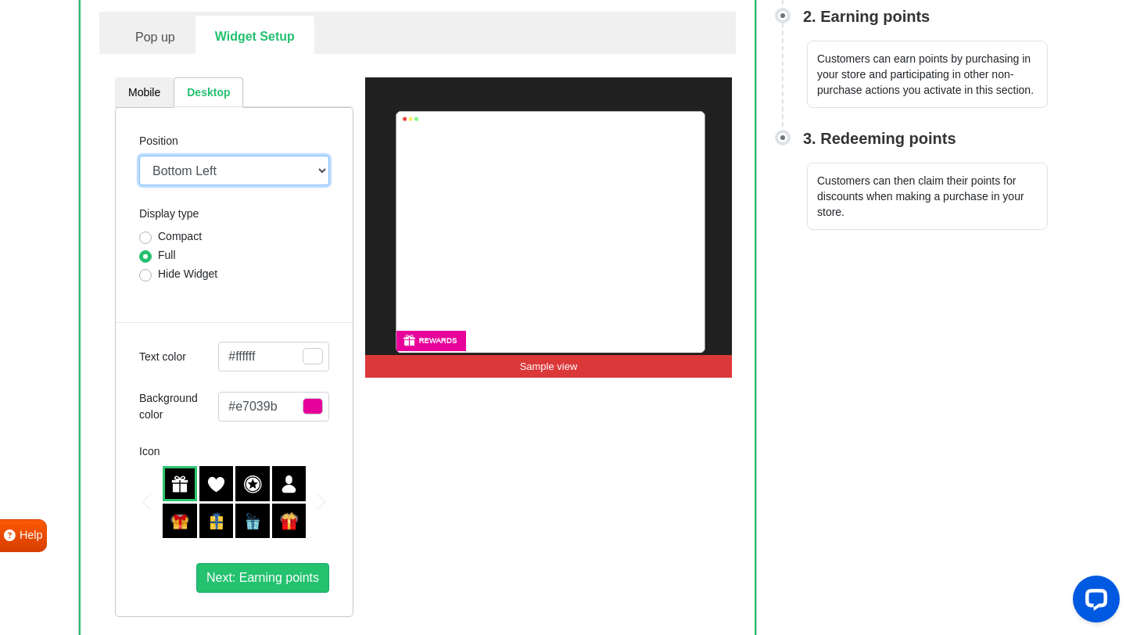
scroll to position [476, 0]
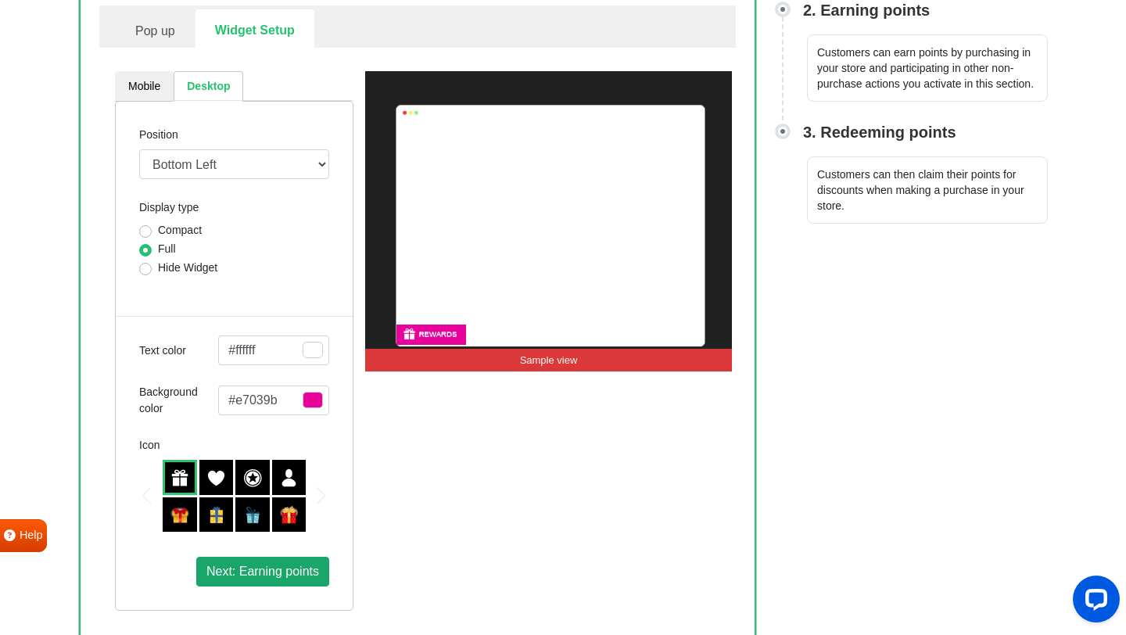
click at [297, 576] on span "Next: Earning points" at bounding box center [263, 571] width 113 height 13
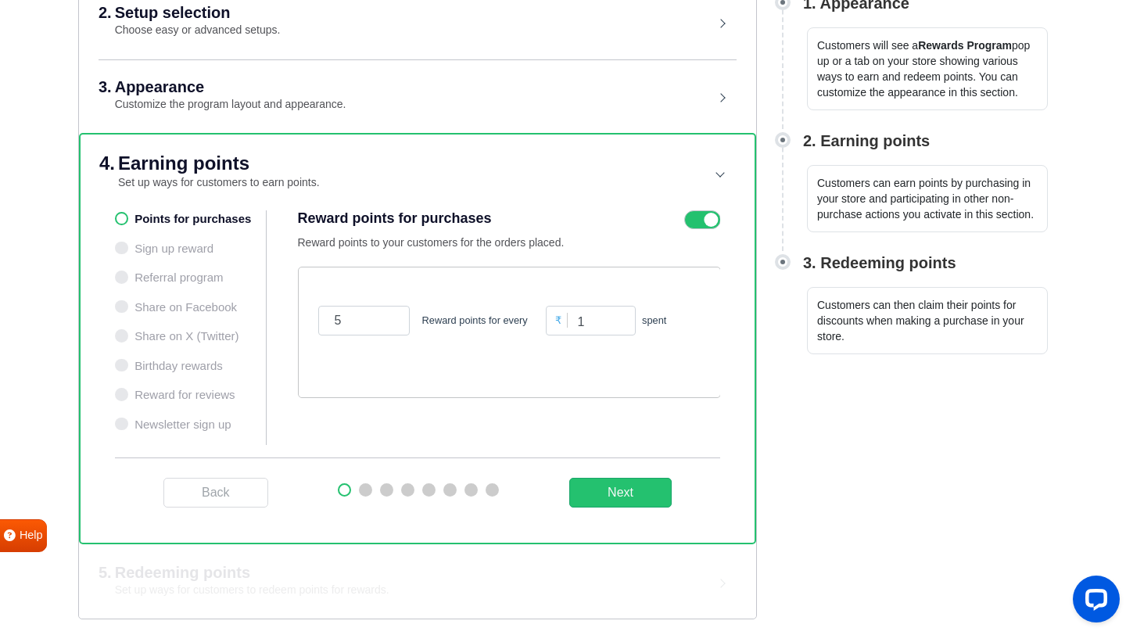
scroll to position [346, 0]
click at [351, 326] on input "5" at bounding box center [364, 321] width 92 height 30
type input "1000"
click at [602, 319] on input "1" at bounding box center [591, 321] width 90 height 30
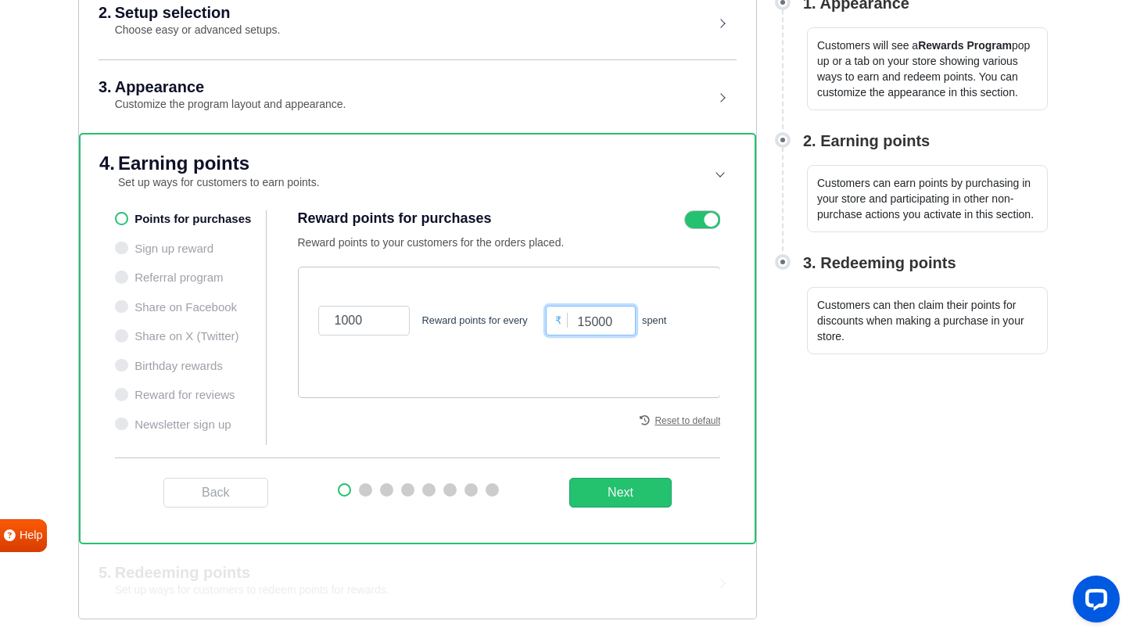
type input "15000"
click at [688, 350] on div "1000 Reward points for every ₹ 15000 spent" at bounding box center [509, 320] width 390 height 67
click at [645, 486] on button "Next" at bounding box center [620, 493] width 102 height 30
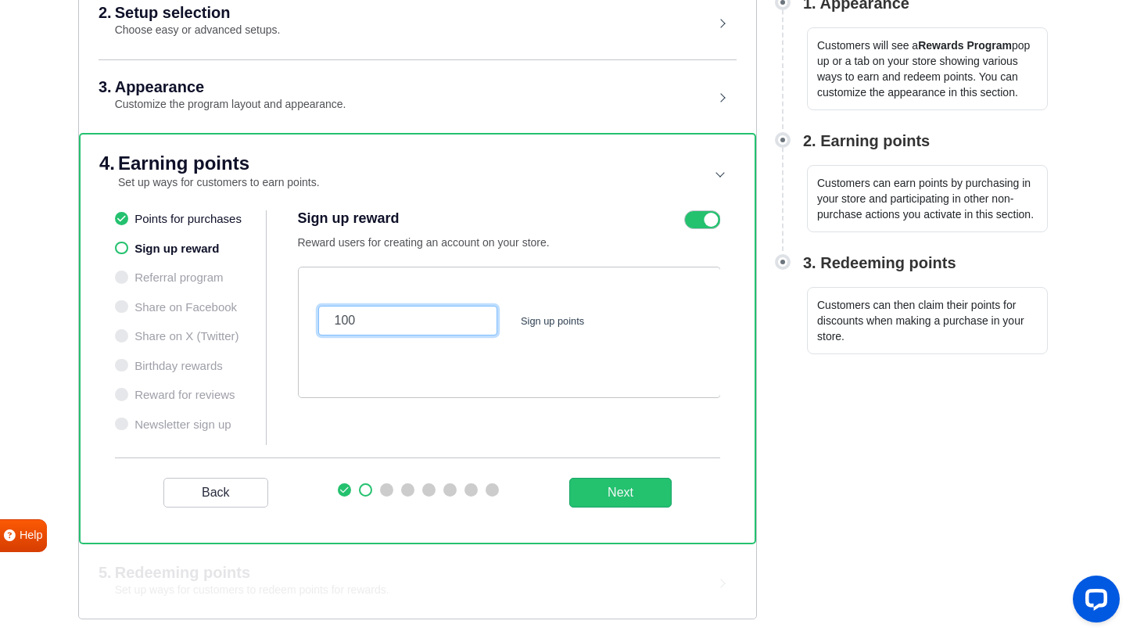
click at [411, 332] on input "100" at bounding box center [408, 321] width 180 height 30
type input "1000"
click at [636, 487] on button "Next" at bounding box center [620, 493] width 102 height 30
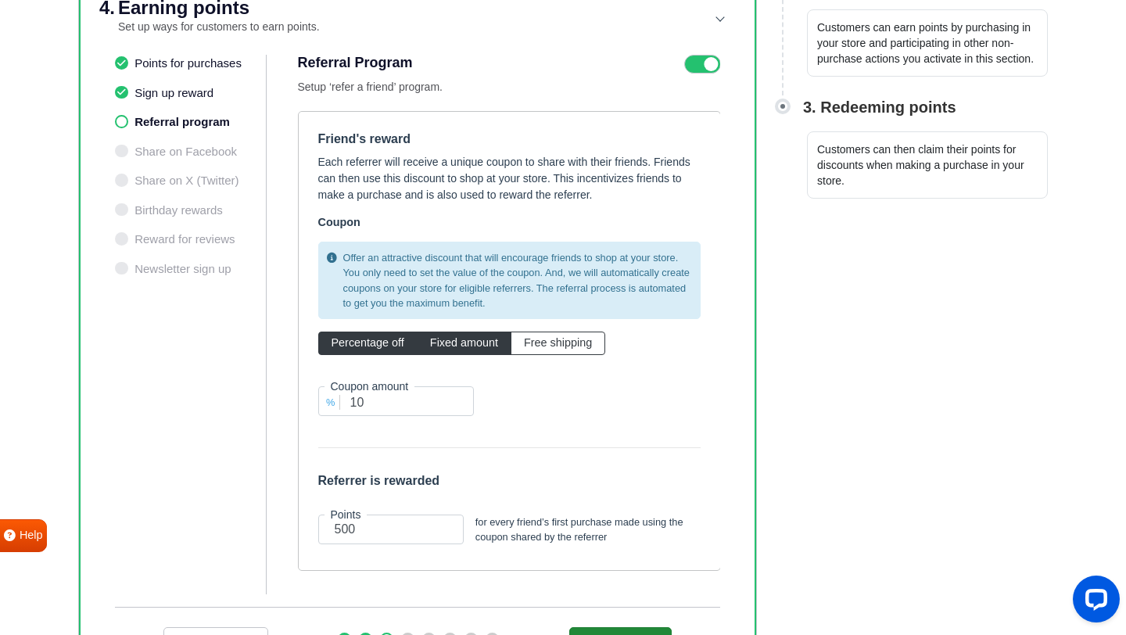
scroll to position [502, 0]
click at [415, 409] on input "10" at bounding box center [396, 401] width 156 height 30
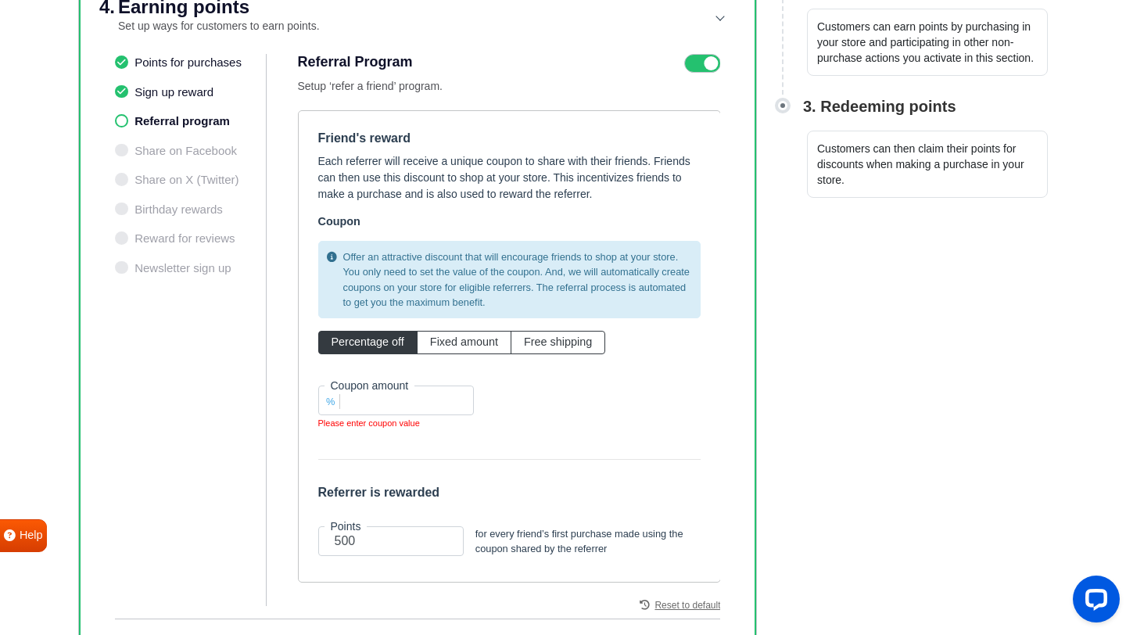
click at [554, 392] on div "Offer an attractive discount that will encourage friends to shop at your store.…" at bounding box center [510, 341] width 406 height 212
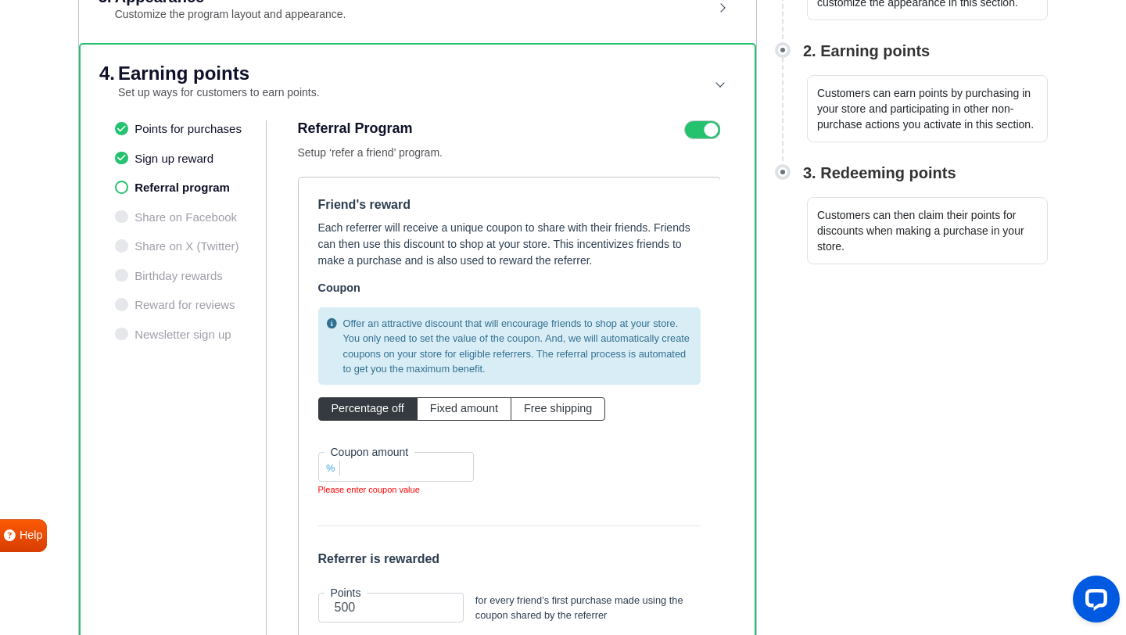
scroll to position [400, 0]
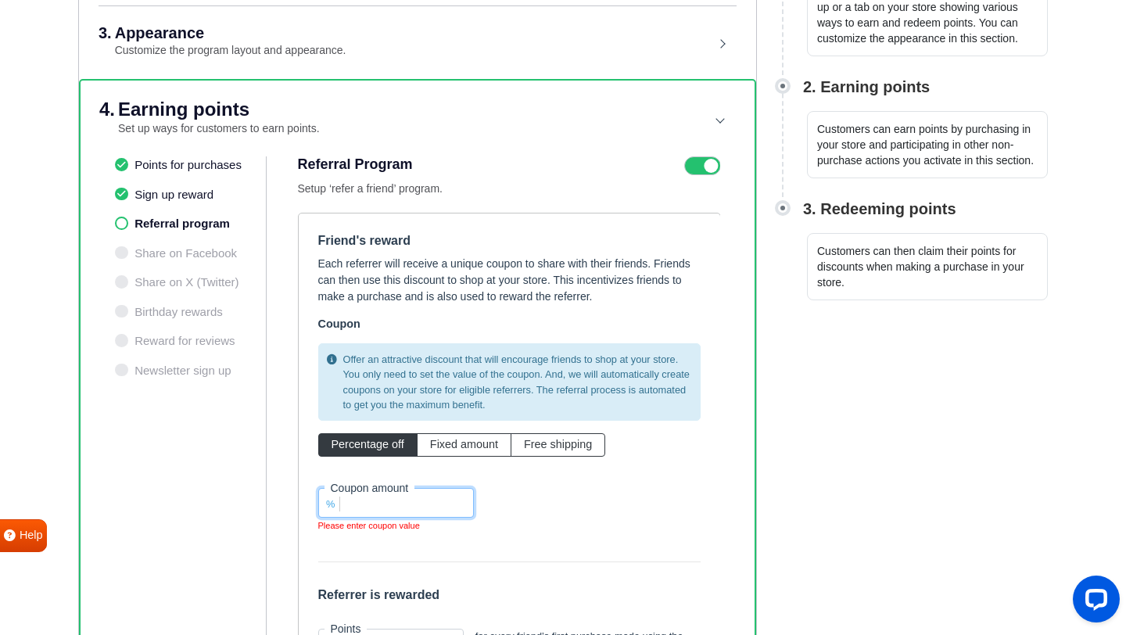
click at [366, 512] on input "number" at bounding box center [396, 503] width 156 height 30
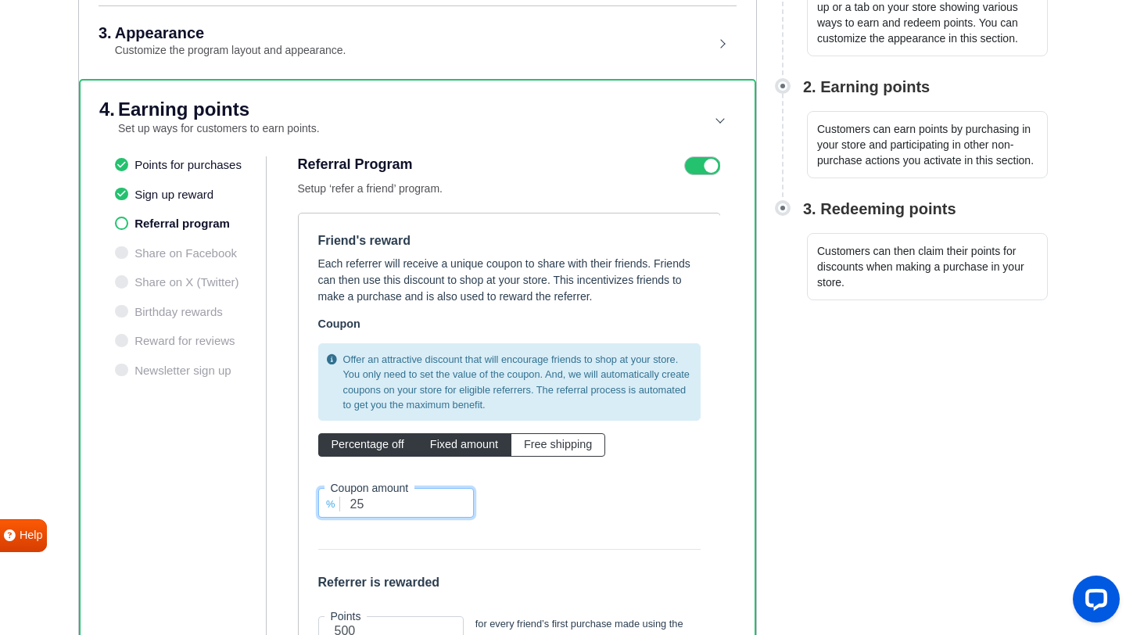
type input "25"
click at [472, 448] on span "Fixed amount" at bounding box center [464, 444] width 68 height 13
click at [440, 447] on input "Fixed amount" at bounding box center [435, 442] width 10 height 10
radio input "true"
click at [361, 447] on span "Percentage off" at bounding box center [368, 444] width 73 height 13
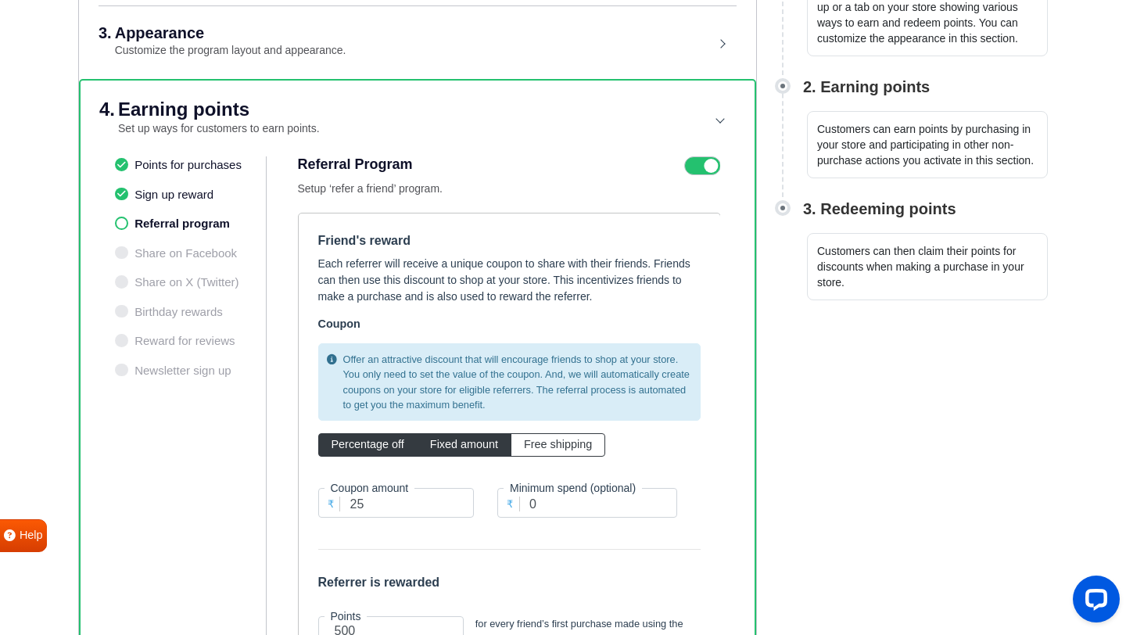
click at [342, 447] on input "Percentage off" at bounding box center [337, 442] width 10 height 10
radio input "true"
click at [465, 444] on span "Fixed amount" at bounding box center [464, 444] width 68 height 13
click at [440, 444] on input "Fixed amount" at bounding box center [435, 442] width 10 height 10
radio input "true"
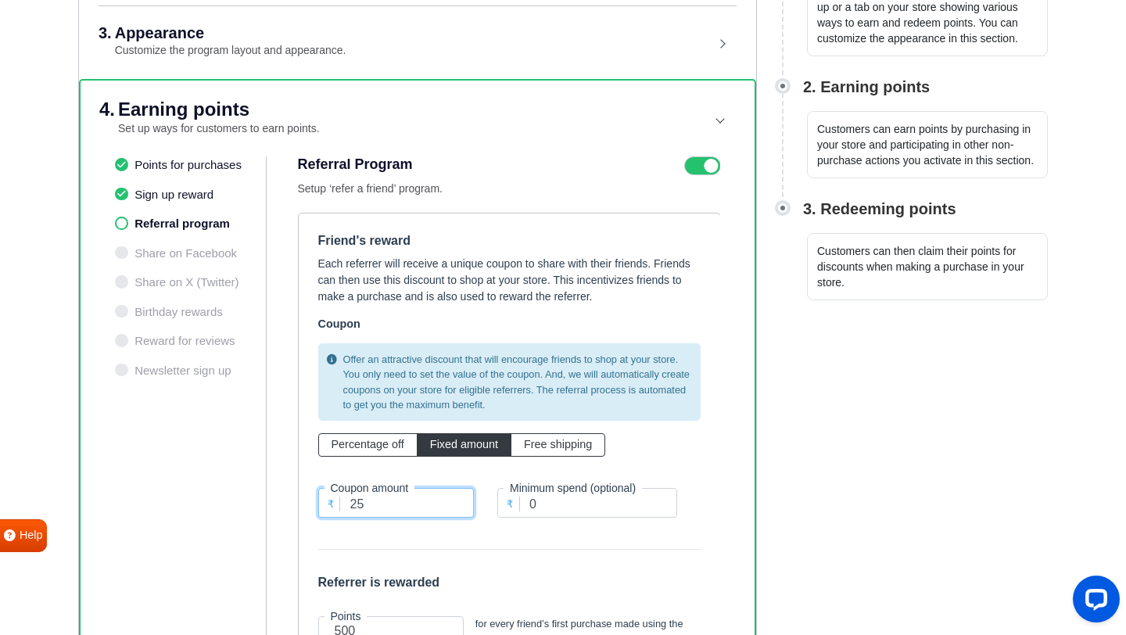
click at [408, 508] on input "25" at bounding box center [396, 503] width 156 height 30
type input "500"
click at [635, 512] on input "0" at bounding box center [588, 503] width 180 height 30
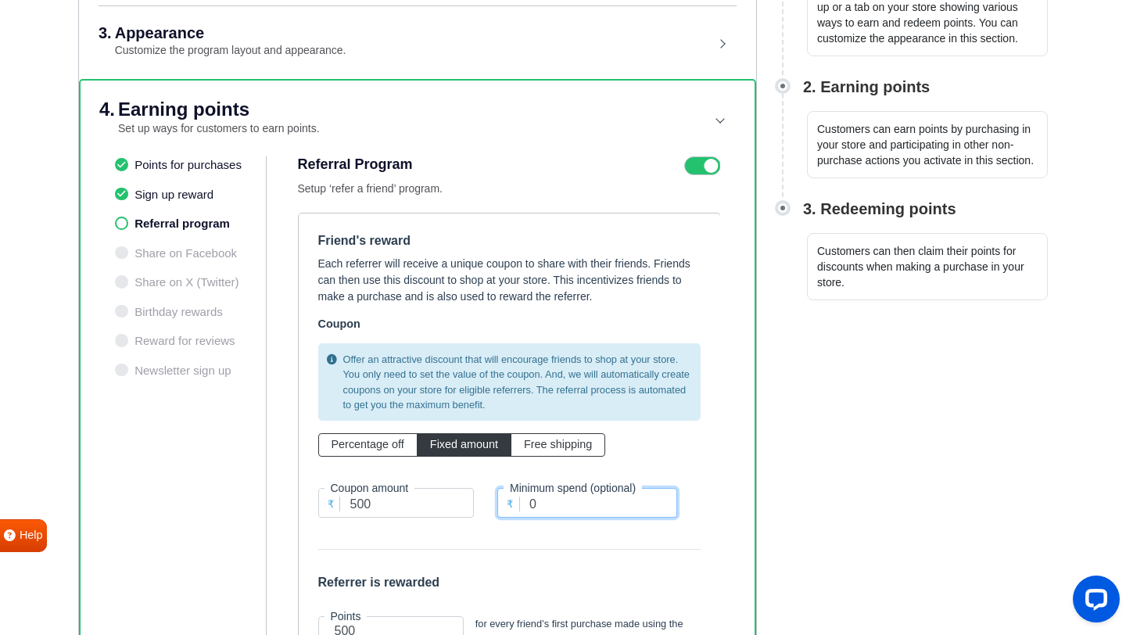
click at [635, 512] on input "0" at bounding box center [588, 503] width 180 height 30
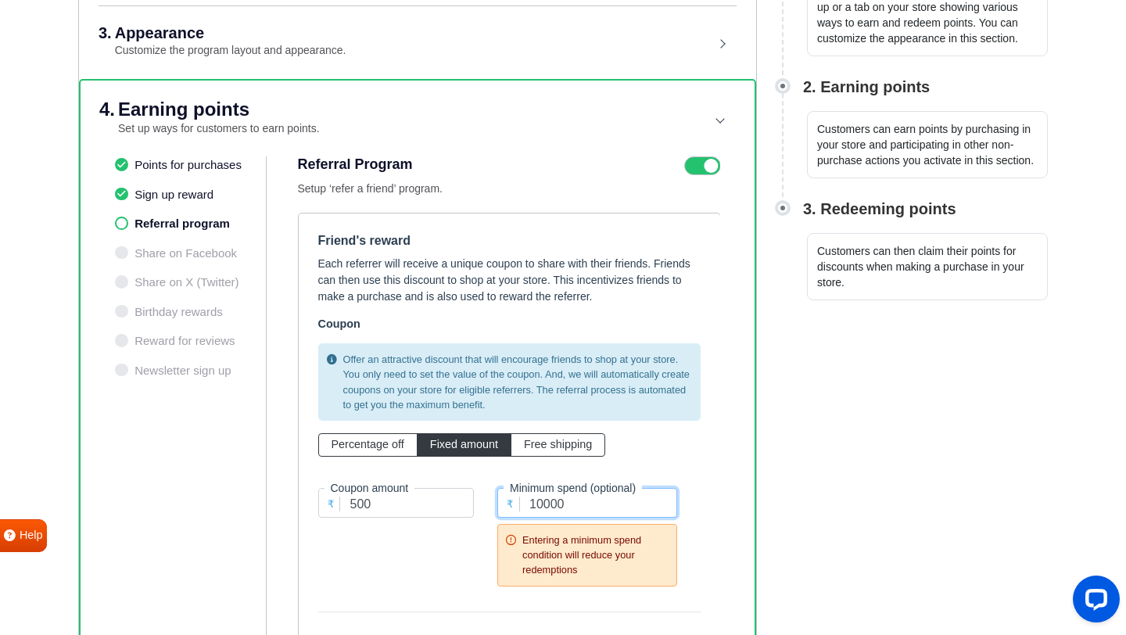
type input "10000"
click at [695, 564] on div "Offer an attractive discount that will encourage friends to shop at your store.…" at bounding box center [510, 467] width 406 height 261
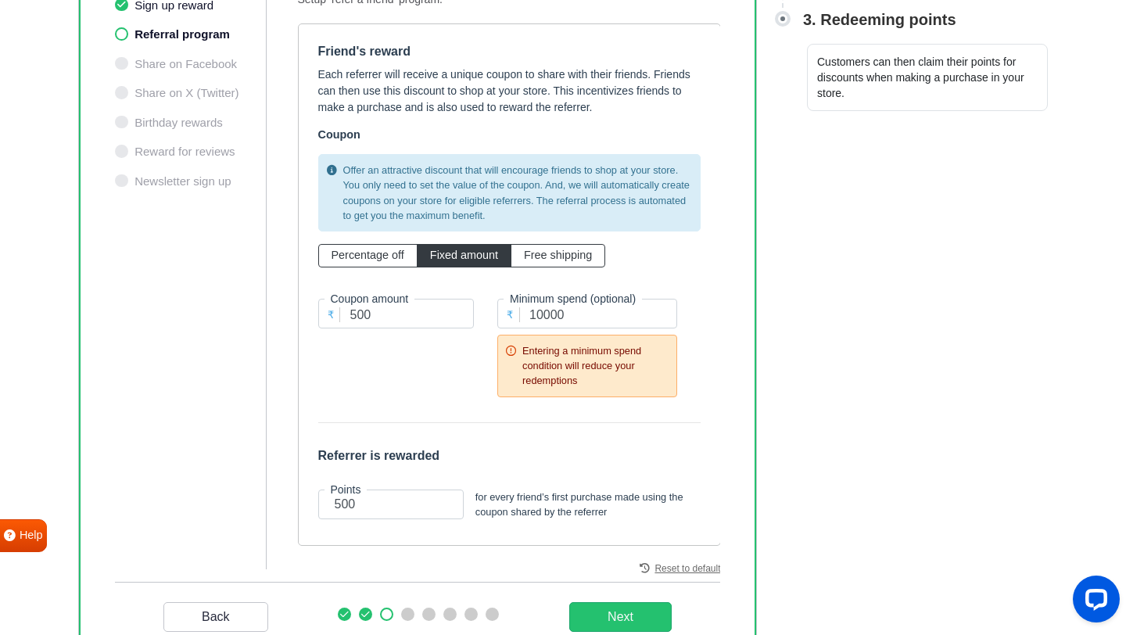
scroll to position [614, 0]
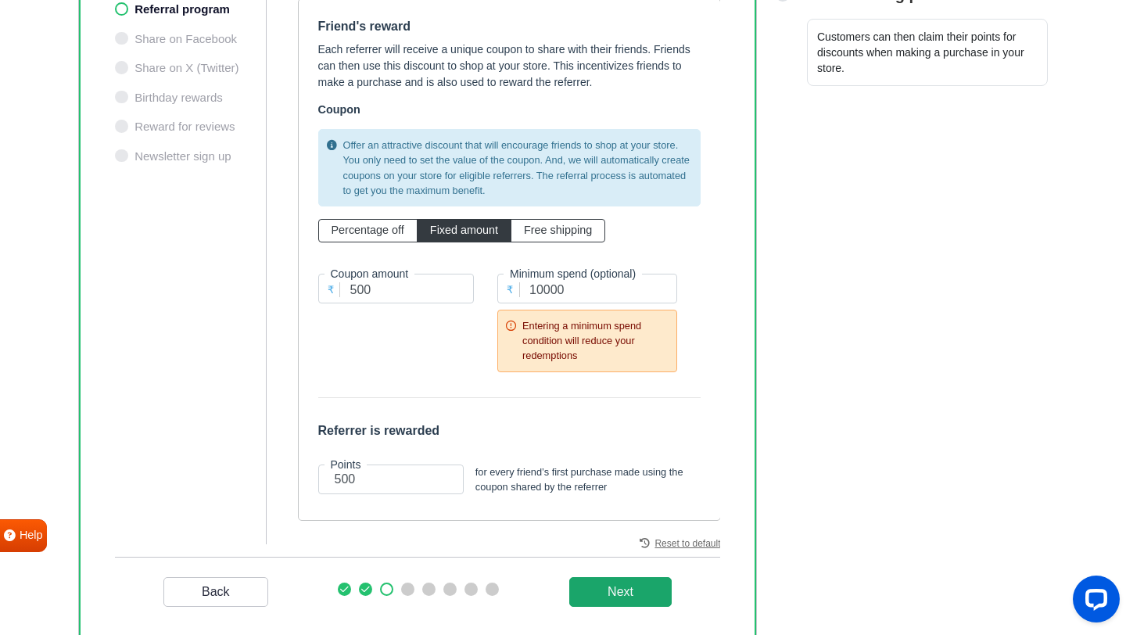
click at [645, 589] on _program "Next" at bounding box center [620, 592] width 102 height 30
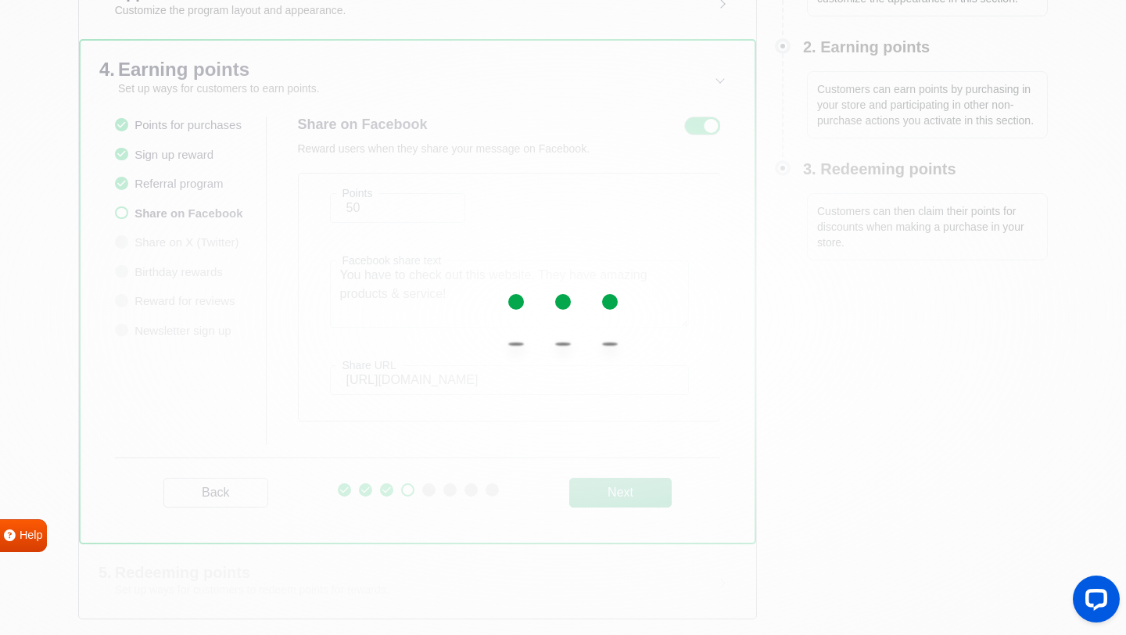
scroll to position [440, 0]
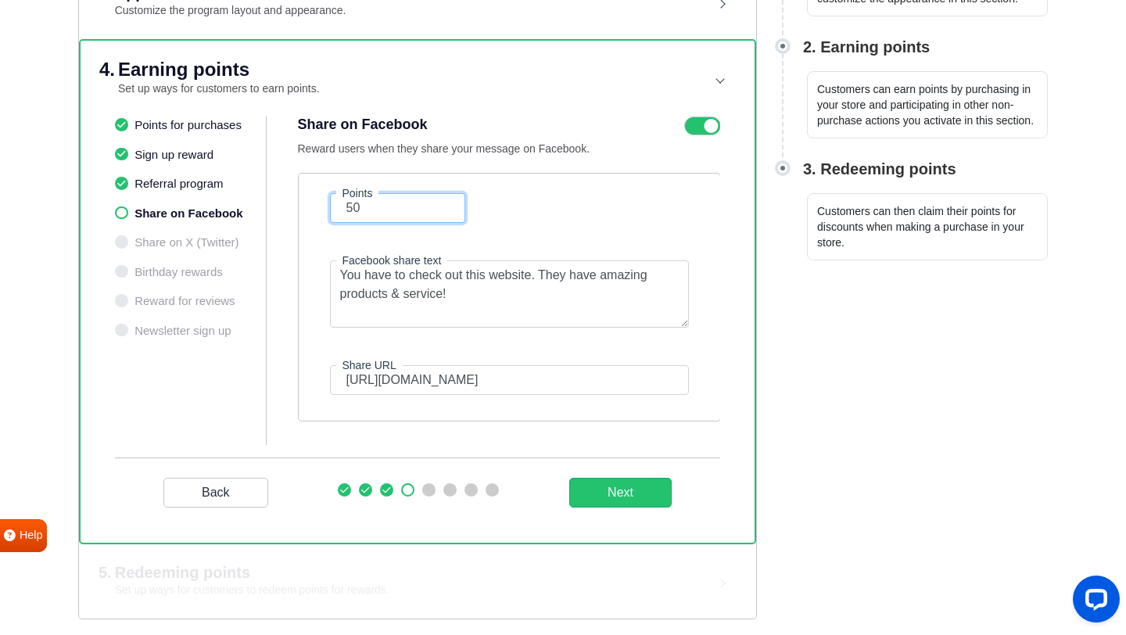
click at [404, 202] on input "50" at bounding box center [398, 208] width 136 height 30
type input "1"
type input "200"
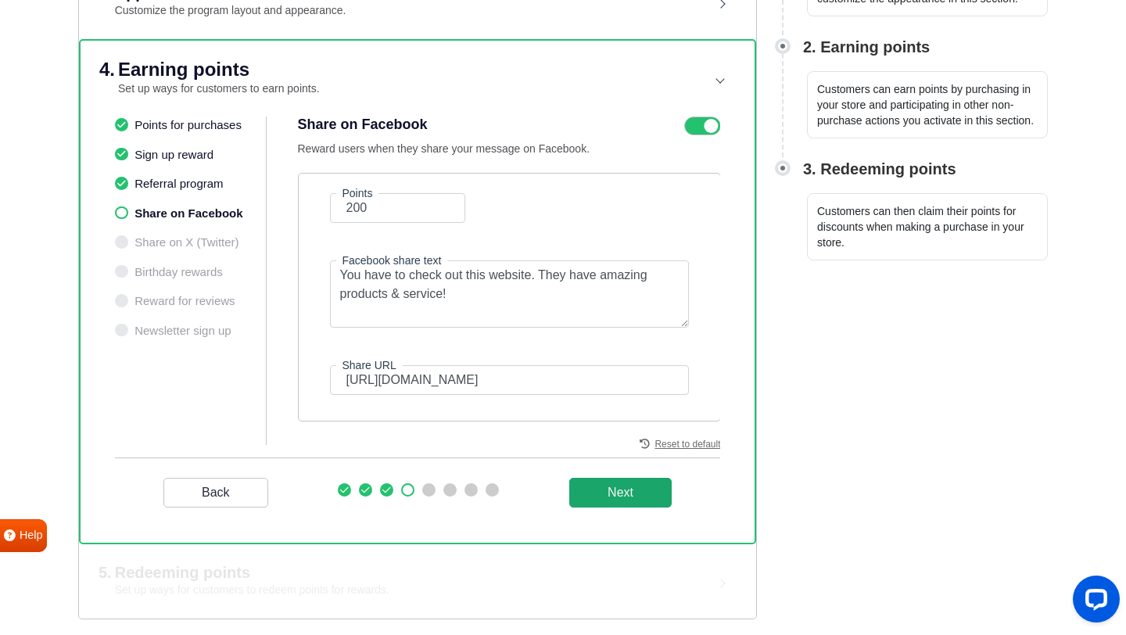
click at [620, 495] on button "Next" at bounding box center [620, 493] width 102 height 30
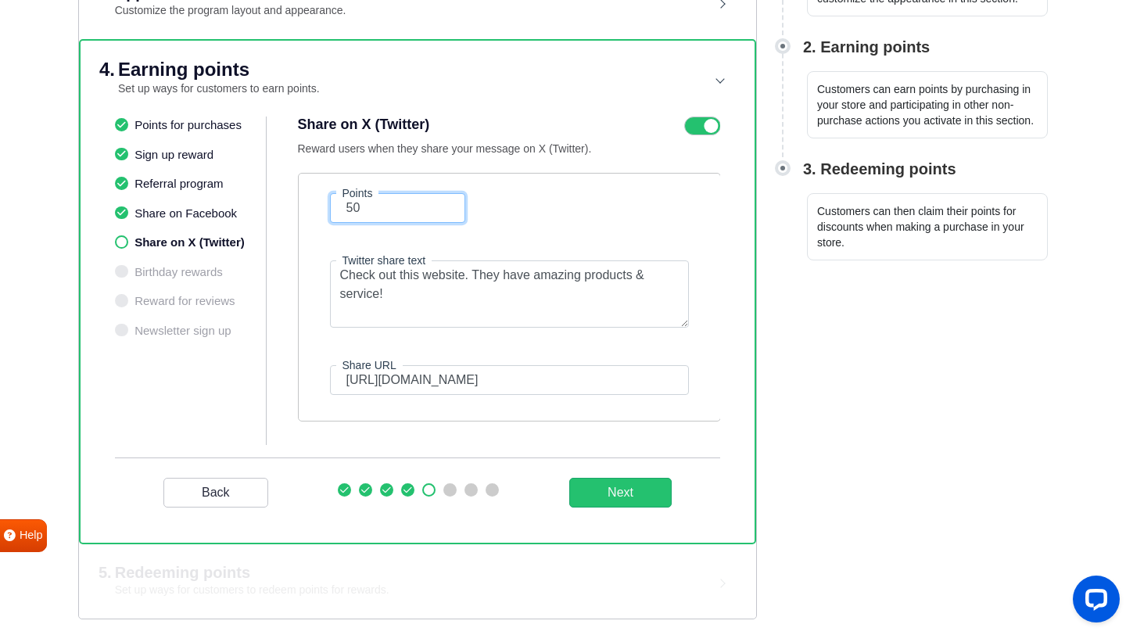
click at [391, 203] on input "50" at bounding box center [398, 208] width 136 height 30
type input "01"
click at [614, 481] on button "Next" at bounding box center [620, 493] width 102 height 30
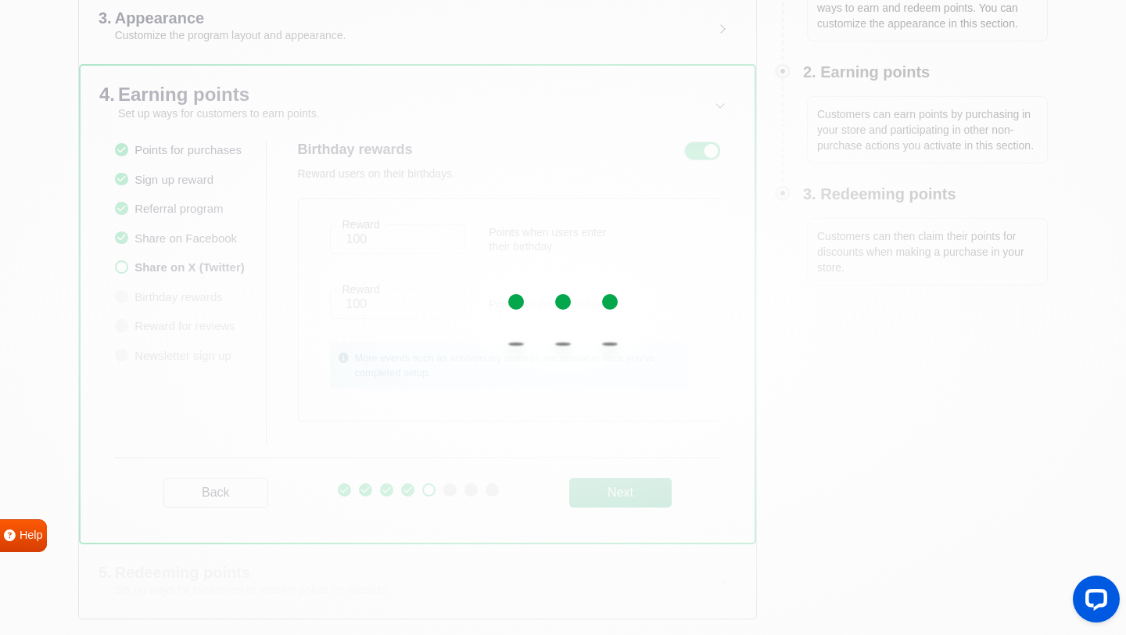
scroll to position [415, 0]
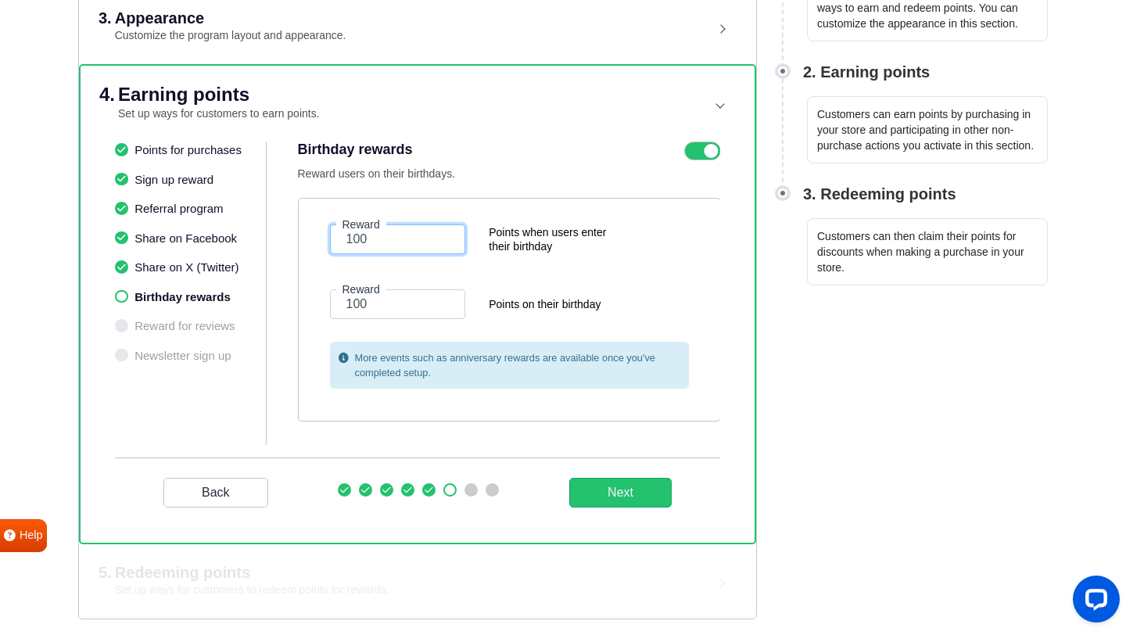
click at [388, 239] on input "100" at bounding box center [398, 240] width 136 height 30
type input "1000"
click at [407, 304] on input "100" at bounding box center [398, 304] width 136 height 30
type input "1000"
drag, startPoint x: 393, startPoint y: 243, endPoint x: 322, endPoint y: 240, distance: 70.5
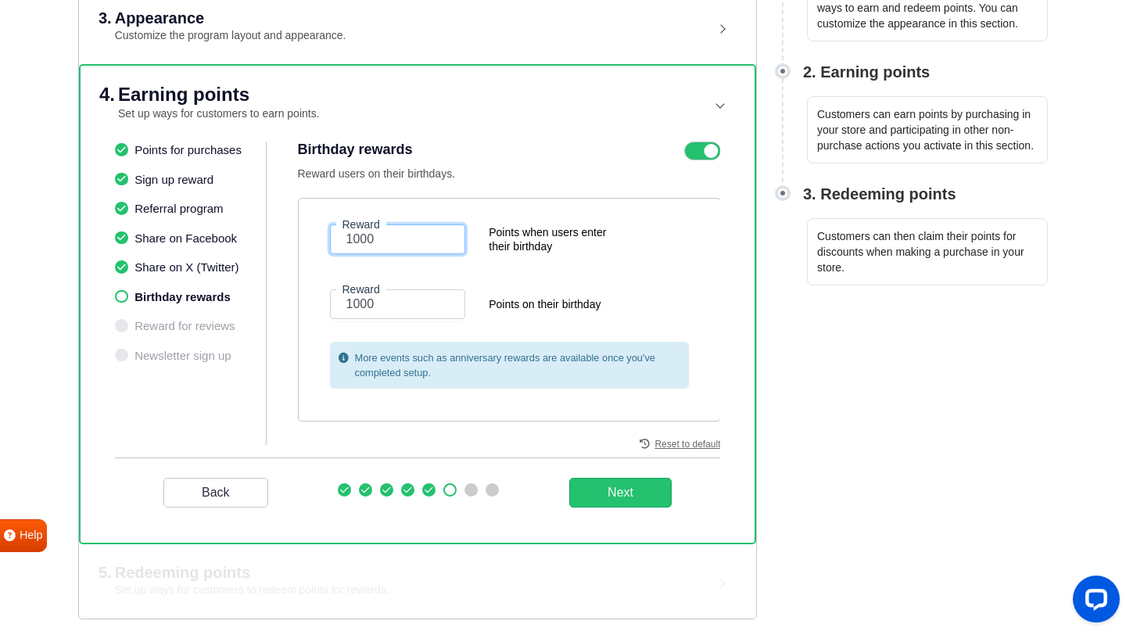
click at [322, 240] on div "Reward 1000" at bounding box center [398, 240] width 160 height 30
type input "200"
click at [655, 499] on button "Next" at bounding box center [620, 493] width 102 height 30
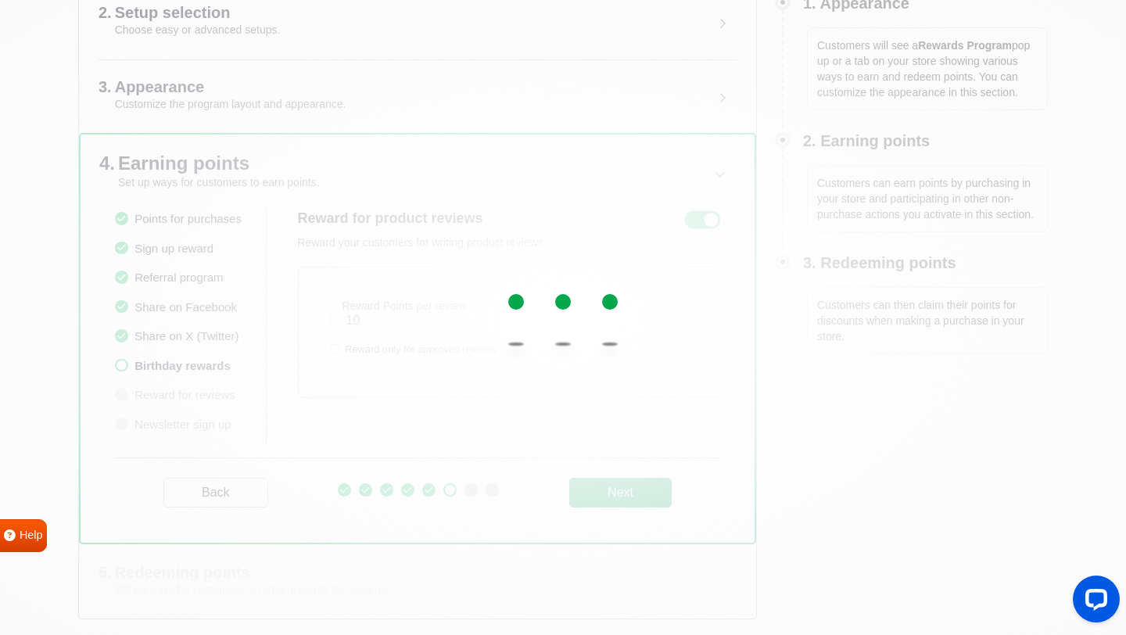
scroll to position [346, 0]
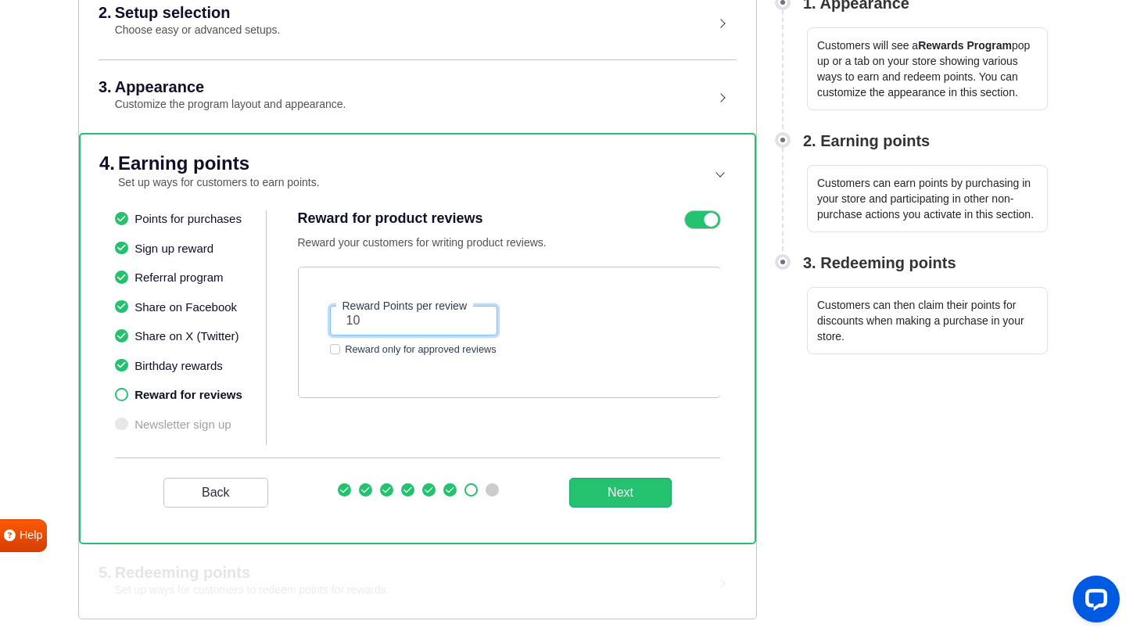
click at [415, 323] on input "10" at bounding box center [414, 321] width 168 height 30
type input "1"
type input "500"
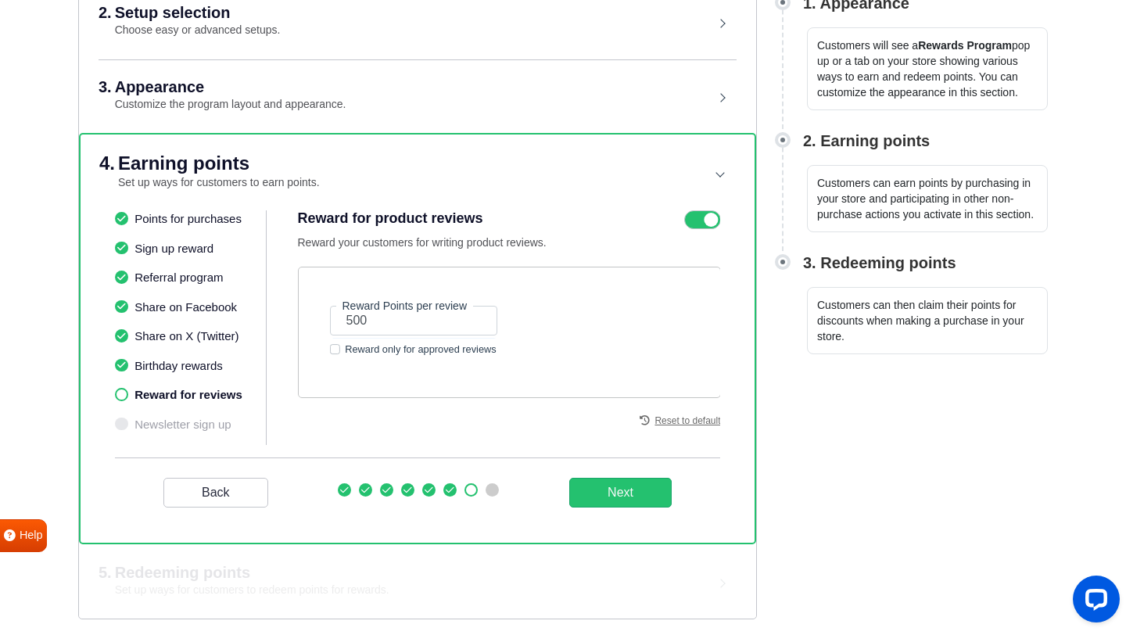
click at [345, 350] on label "Reward only for approved reviews" at bounding box center [421, 349] width 152 height 15
click at [336, 350] on input "Reward only for approved reviews" at bounding box center [335, 348] width 10 height 13
checkbox input "true"
click at [637, 490] on button "Next" at bounding box center [620, 493] width 102 height 30
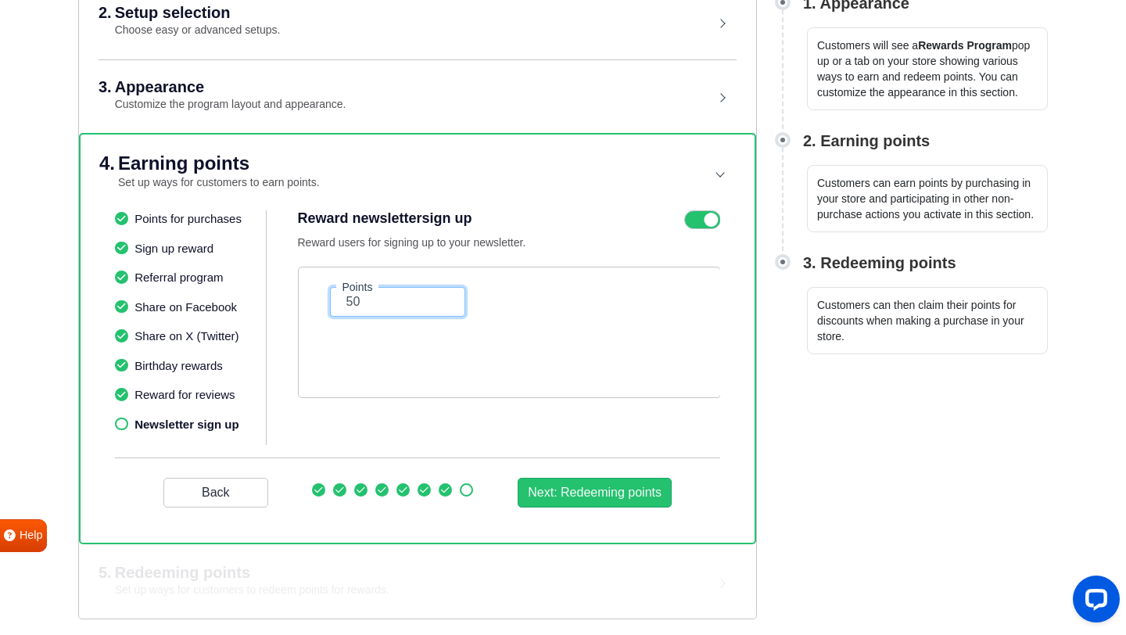
click at [418, 297] on input "50" at bounding box center [398, 302] width 136 height 30
type input "5"
type input "2"
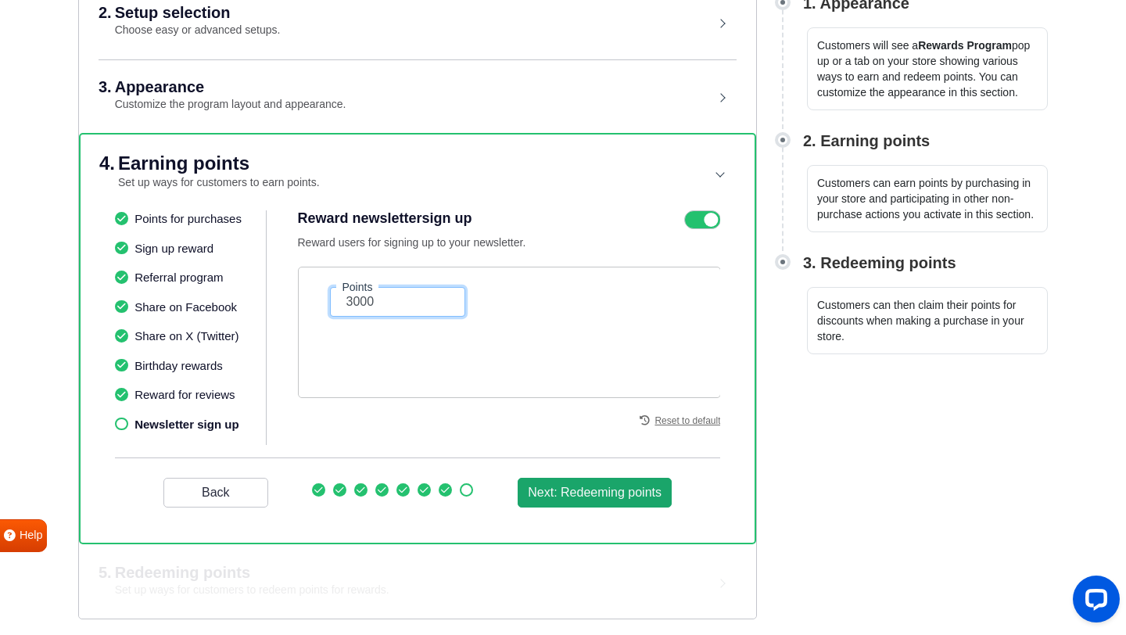
type input "3000"
click at [626, 499] on button "Next: Redeeming points" at bounding box center [595, 493] width 154 height 30
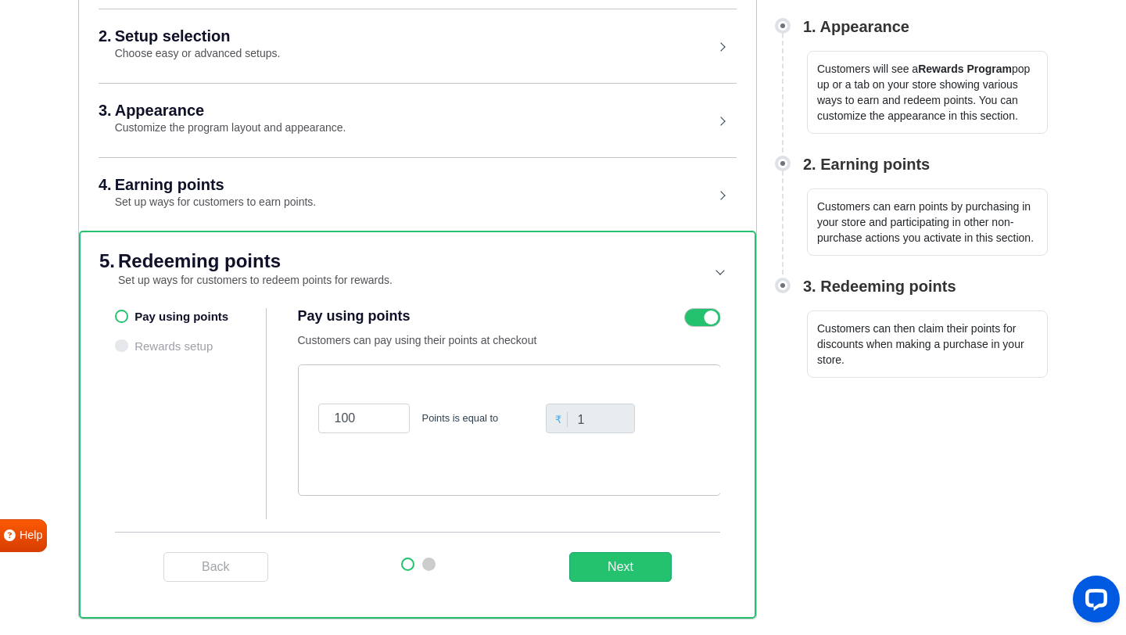
scroll to position [322, 0]
click at [368, 412] on input "100" at bounding box center [364, 419] width 92 height 30
type input "1"
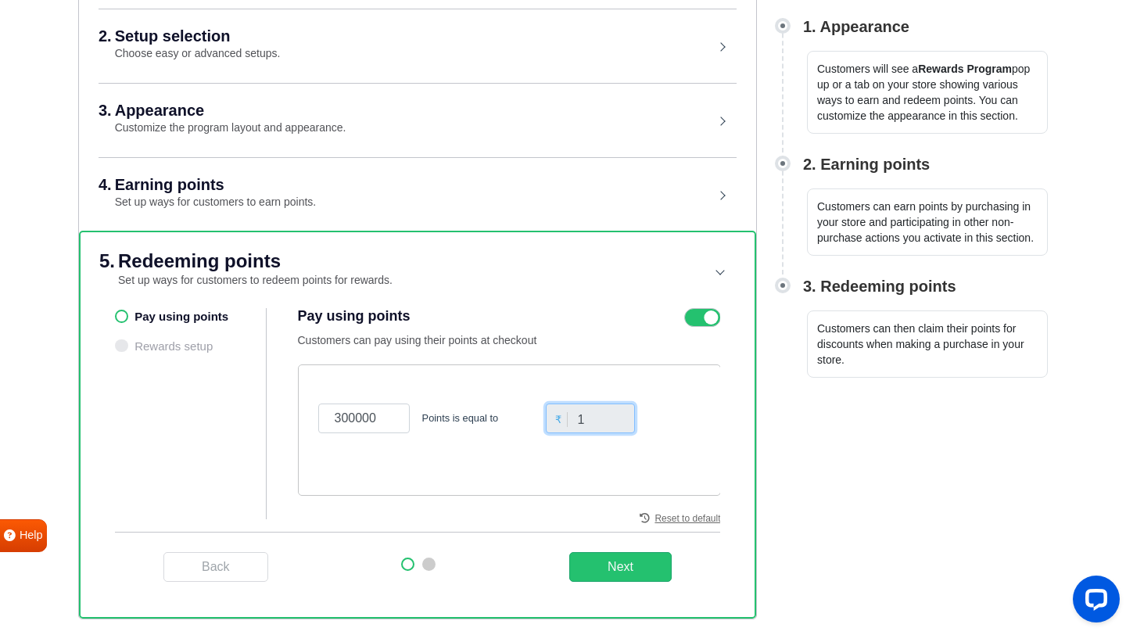
click at [591, 422] on input "1" at bounding box center [591, 419] width 90 height 30
drag, startPoint x: 378, startPoint y: 420, endPoint x: 322, endPoint y: 420, distance: 56.3
click at [322, 420] on input "300000" at bounding box center [364, 419] width 92 height 30
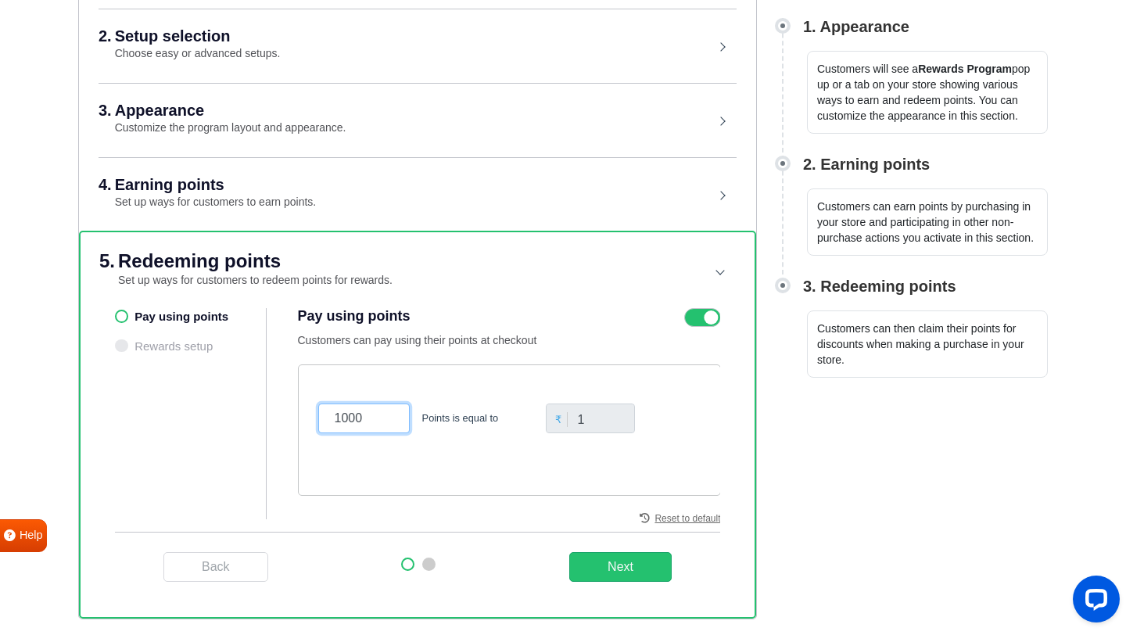
drag, startPoint x: 365, startPoint y: 417, endPoint x: 326, endPoint y: 417, distance: 38.3
click at [326, 417] on input "1000" at bounding box center [364, 419] width 92 height 30
click at [612, 417] on input "1" at bounding box center [591, 419] width 90 height 30
click at [374, 412] on input "100" at bounding box center [364, 419] width 92 height 30
type input "1000"
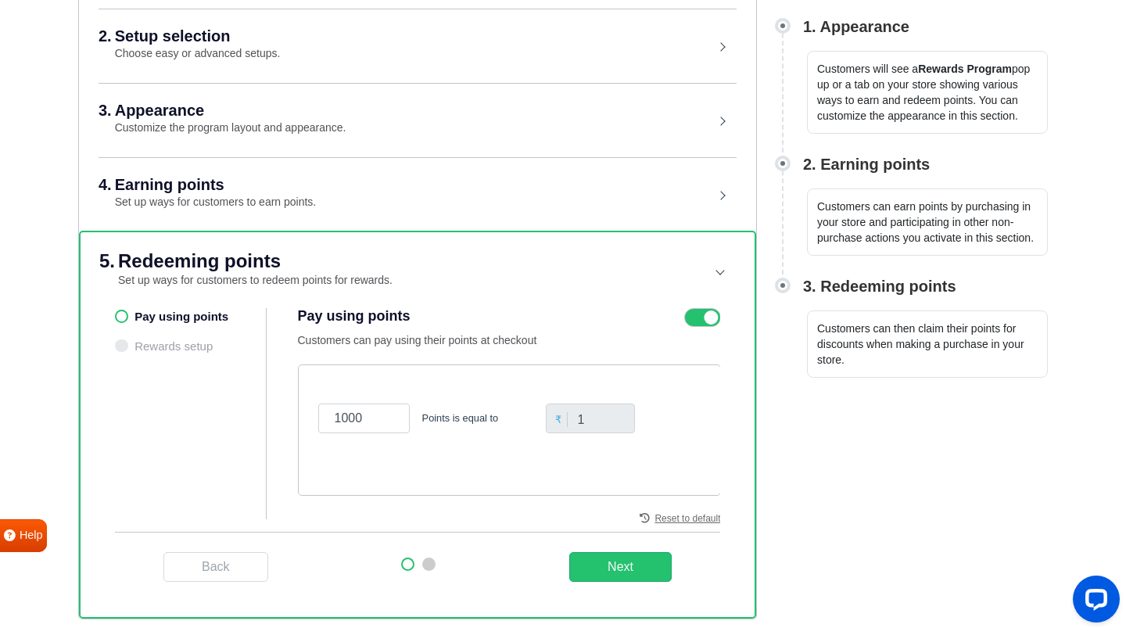
click at [635, 386] on div "1000 Points is equal to ₹ 1" at bounding box center [509, 418] width 390 height 67
click at [368, 414] on input "1000" at bounding box center [364, 419] width 92 height 30
click at [612, 563] on button "Next" at bounding box center [620, 567] width 102 height 30
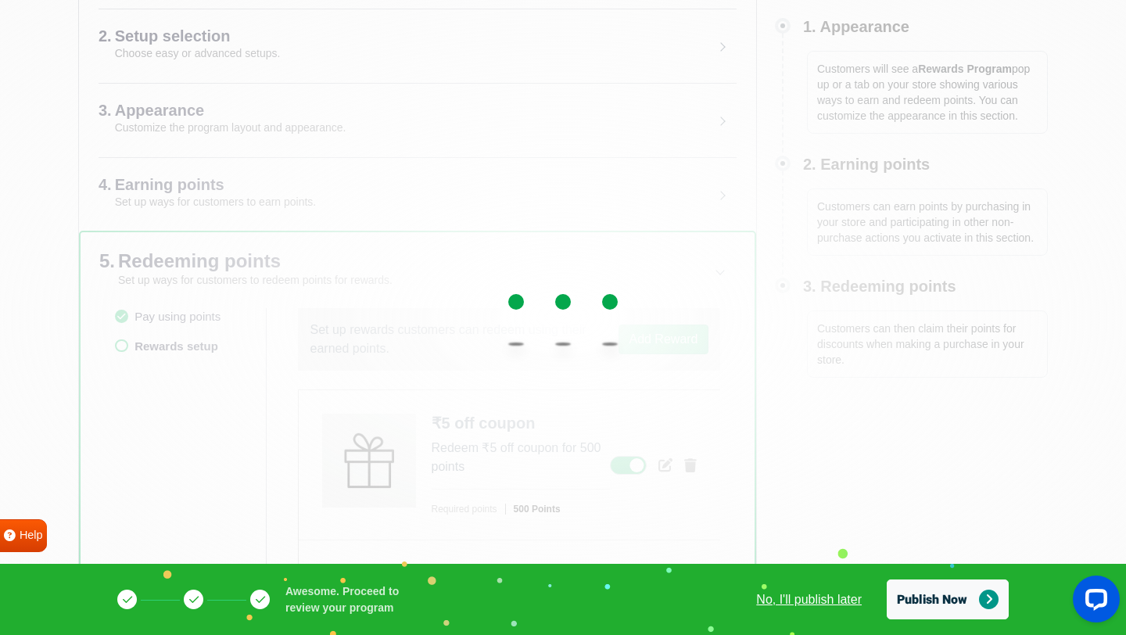
click at [825, 606] on link "No, I'll publish later" at bounding box center [809, 600] width 106 height 19
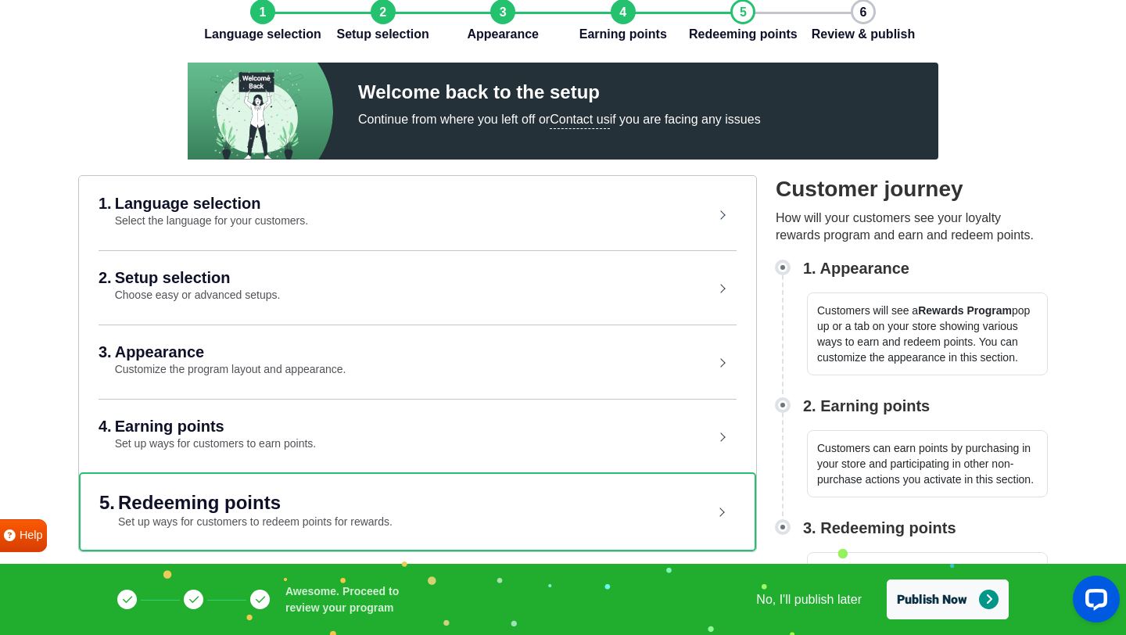
scroll to position [81, 0]
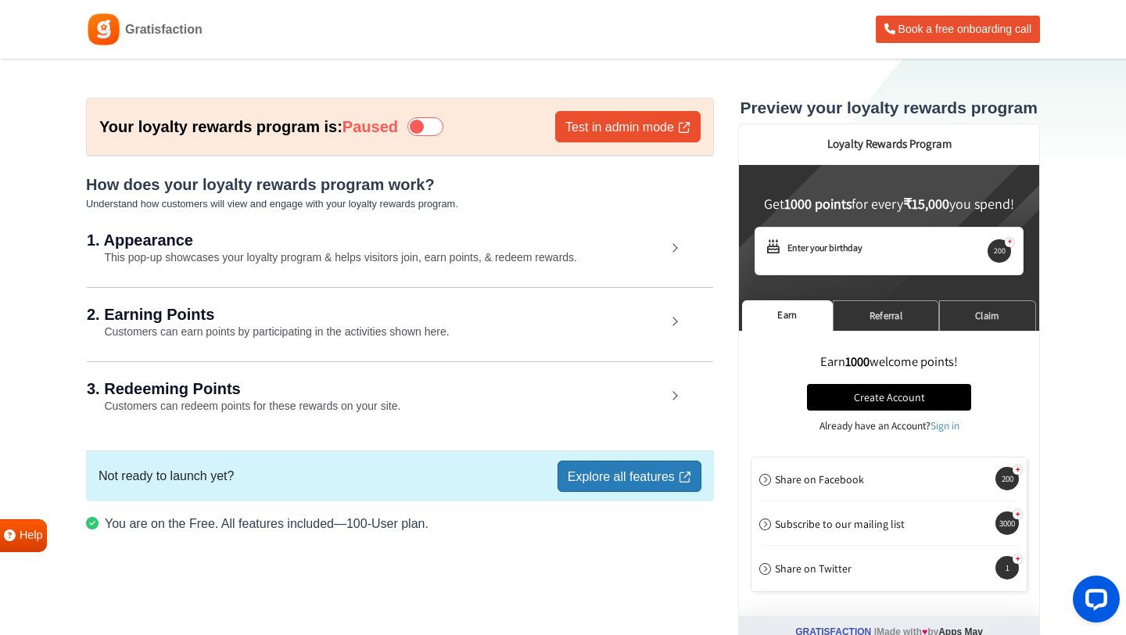
scroll to position [2, 0]
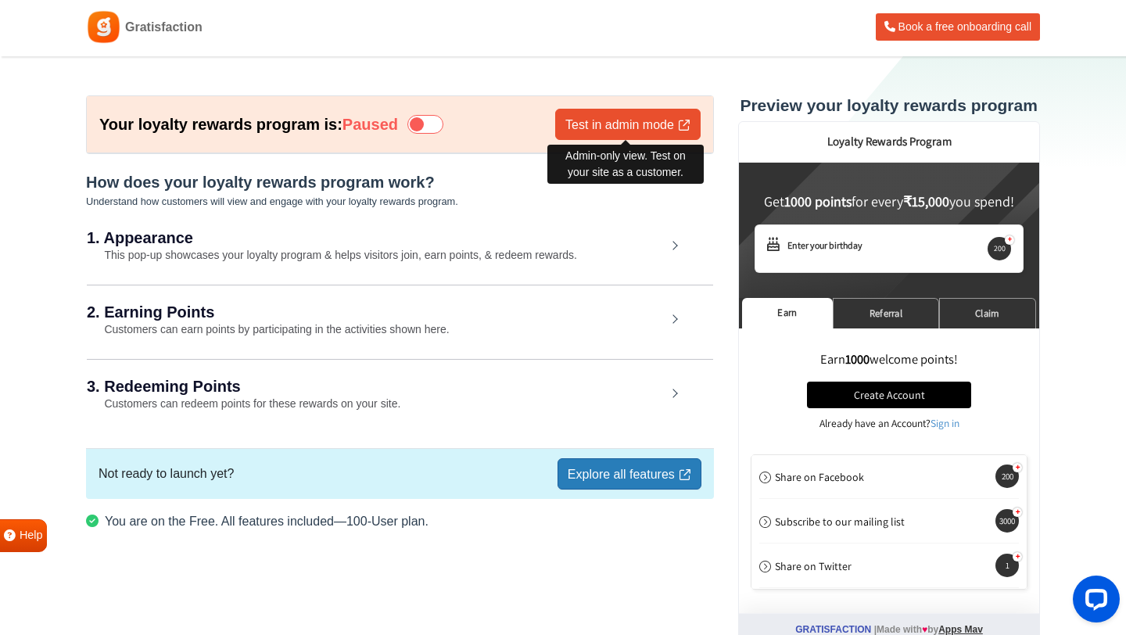
click at [656, 126] on link "Test in admin mode" at bounding box center [628, 124] width 146 height 31
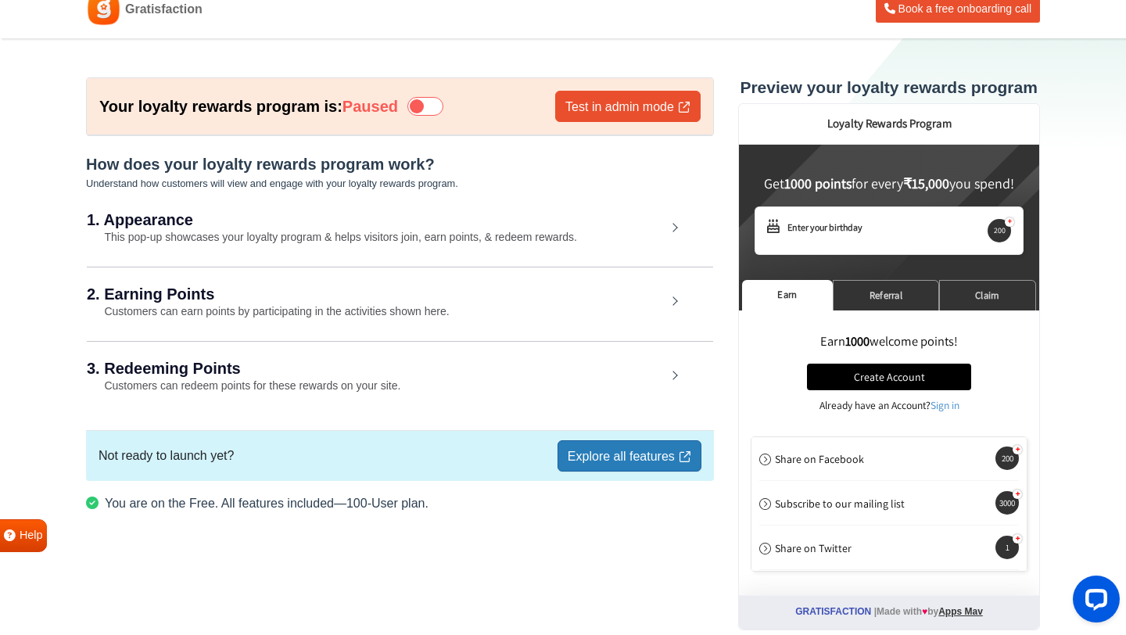
scroll to position [28, 0]
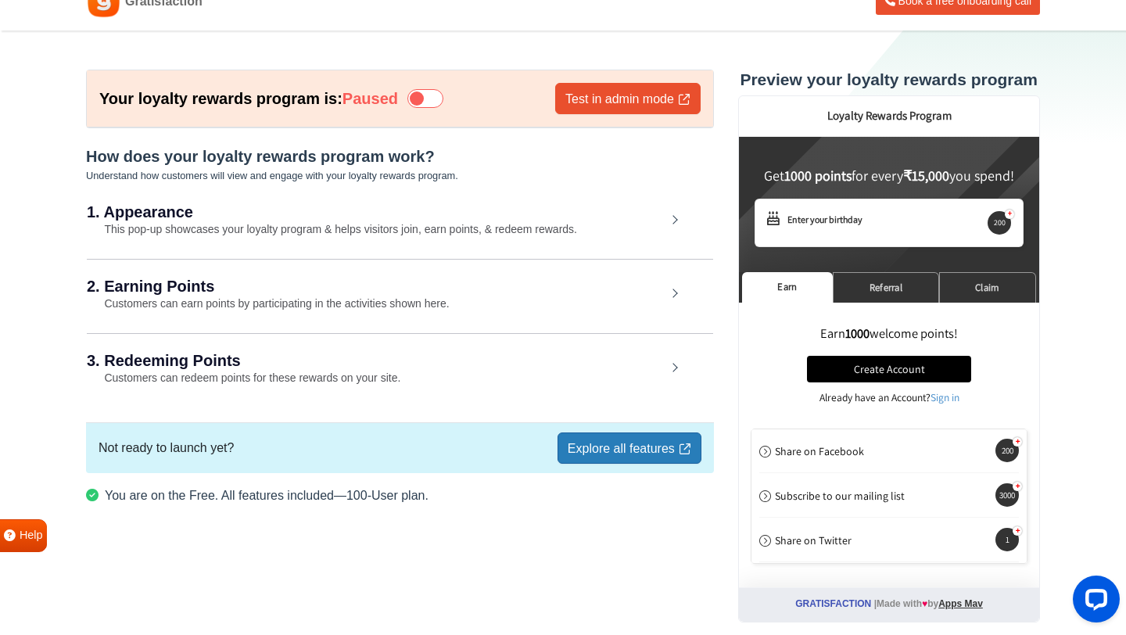
click at [484, 340] on div "3. Redeeming Points Customers can redeem points for these rewards on your site." at bounding box center [400, 369] width 627 height 73
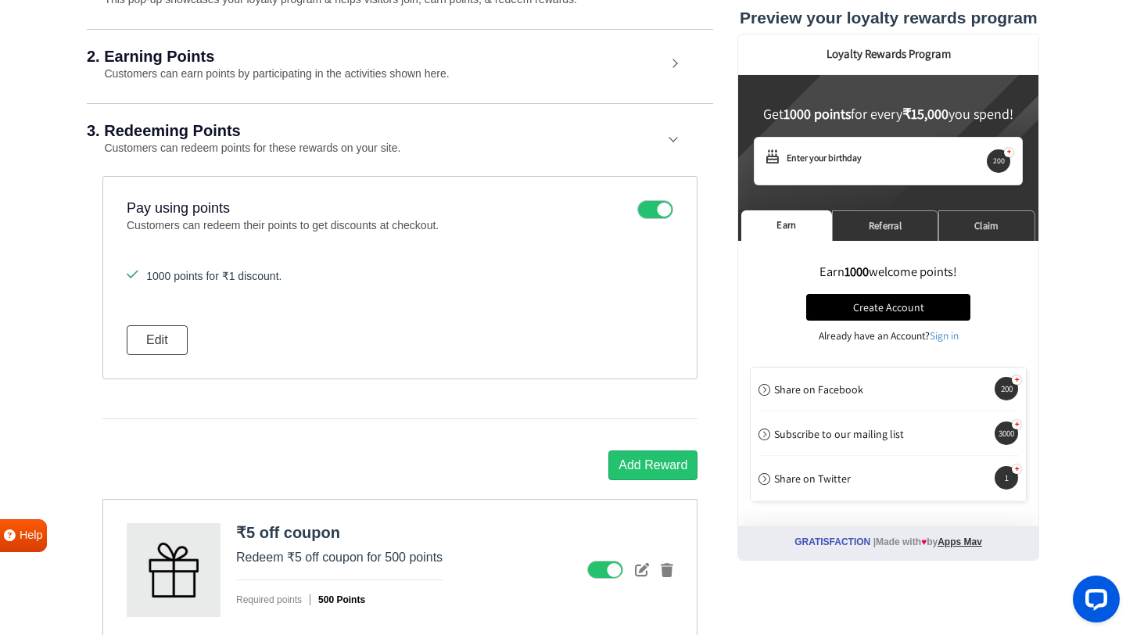
scroll to position [339, 0]
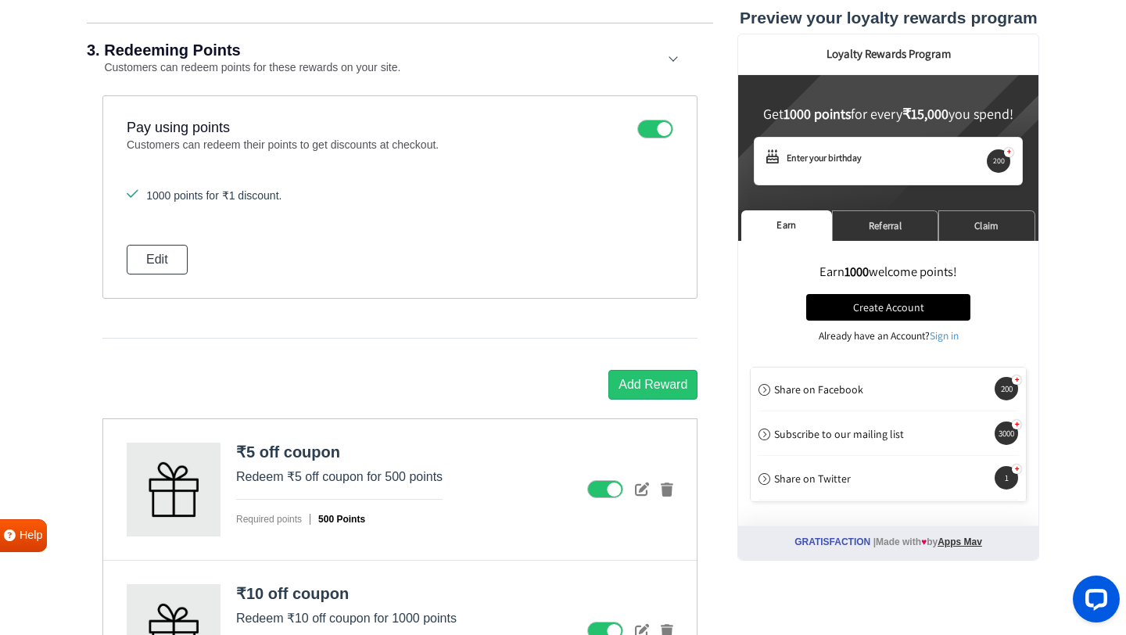
click at [659, 134] on icon at bounding box center [656, 129] width 36 height 19
click at [0, 0] on input "checkbox" at bounding box center [0, 0] width 0 height 0
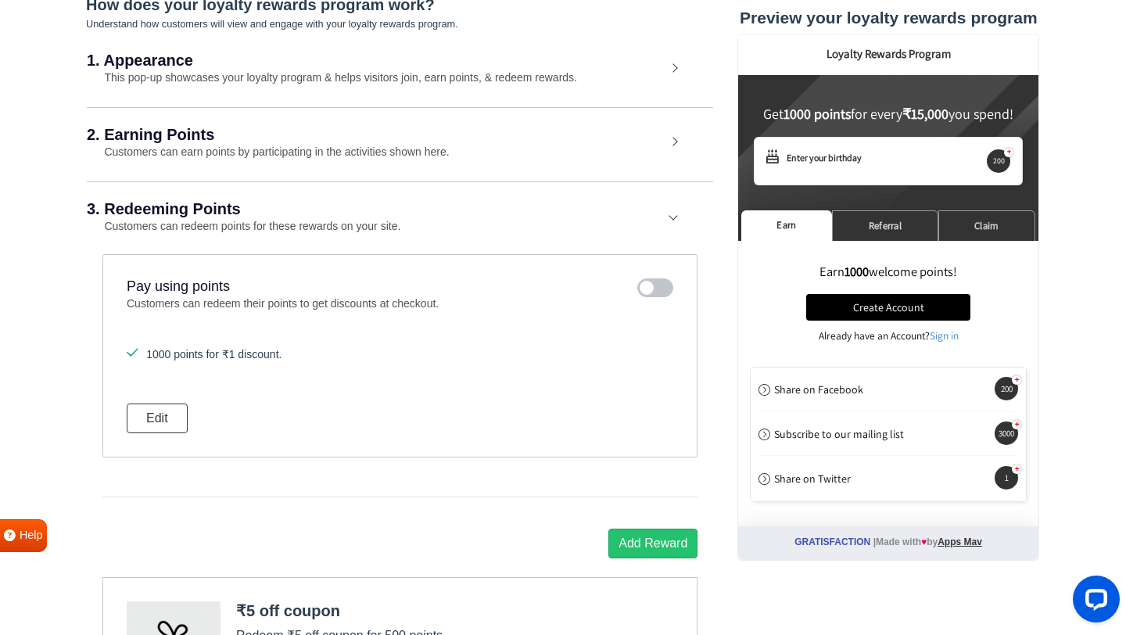
click at [671, 210] on div "3. Redeeming Points Customers can redeem points for these rewards on your site." at bounding box center [400, 217] width 627 height 73
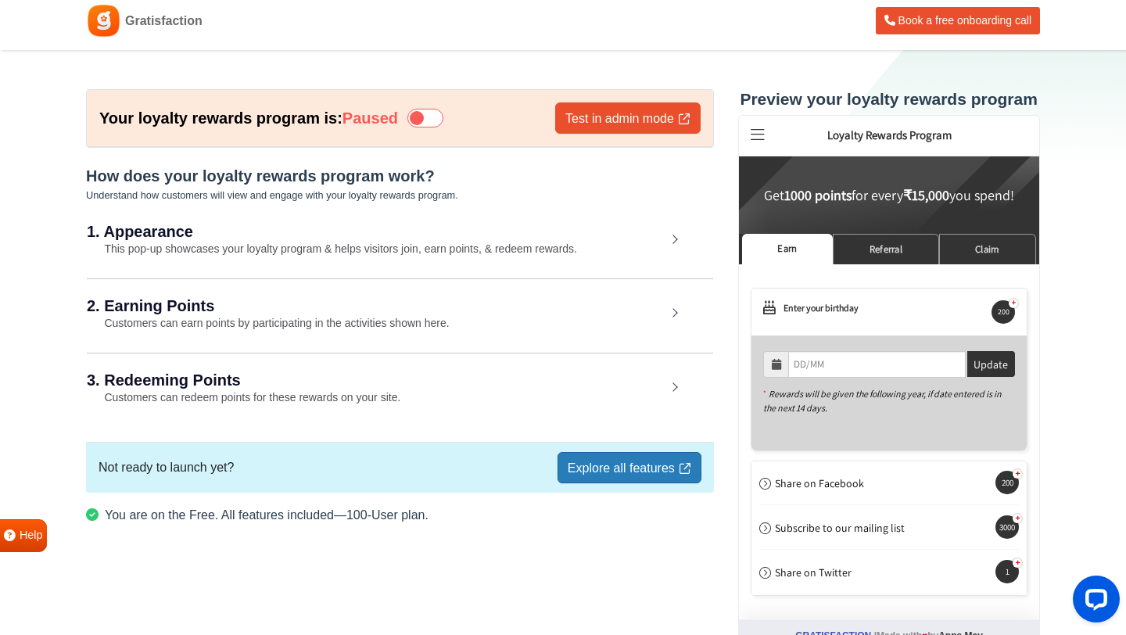
scroll to position [0, 0]
click at [593, 307] on h2 "2. Earning Points" at bounding box center [377, 306] width 580 height 16
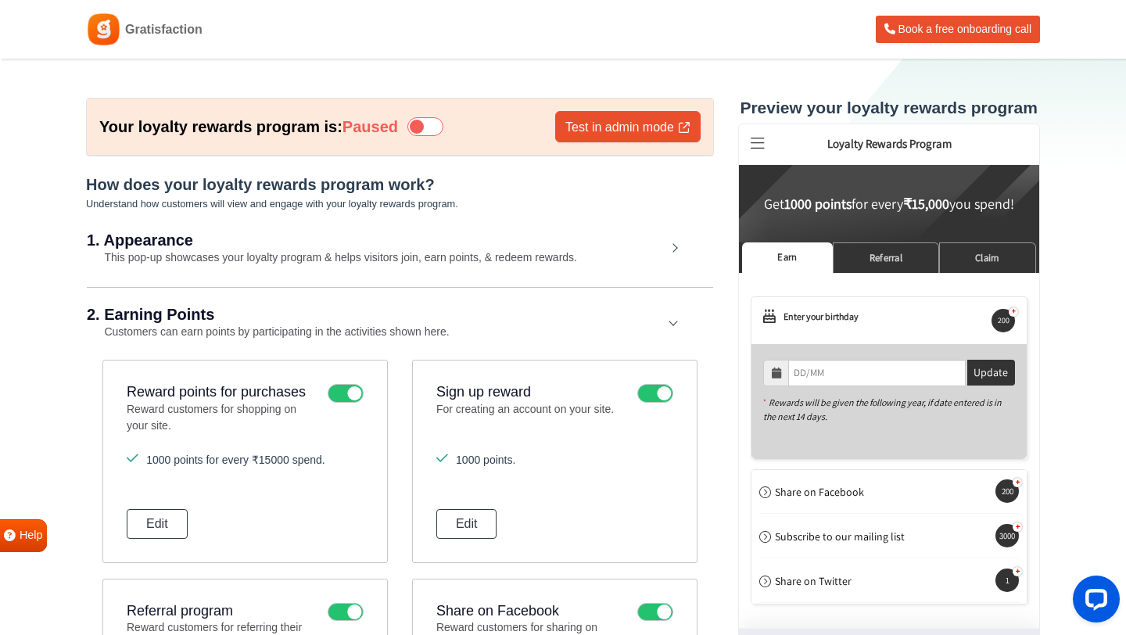
click at [670, 319] on div "2. Earning Points Customers can earn points by participating in the activities …" at bounding box center [400, 323] width 627 height 73
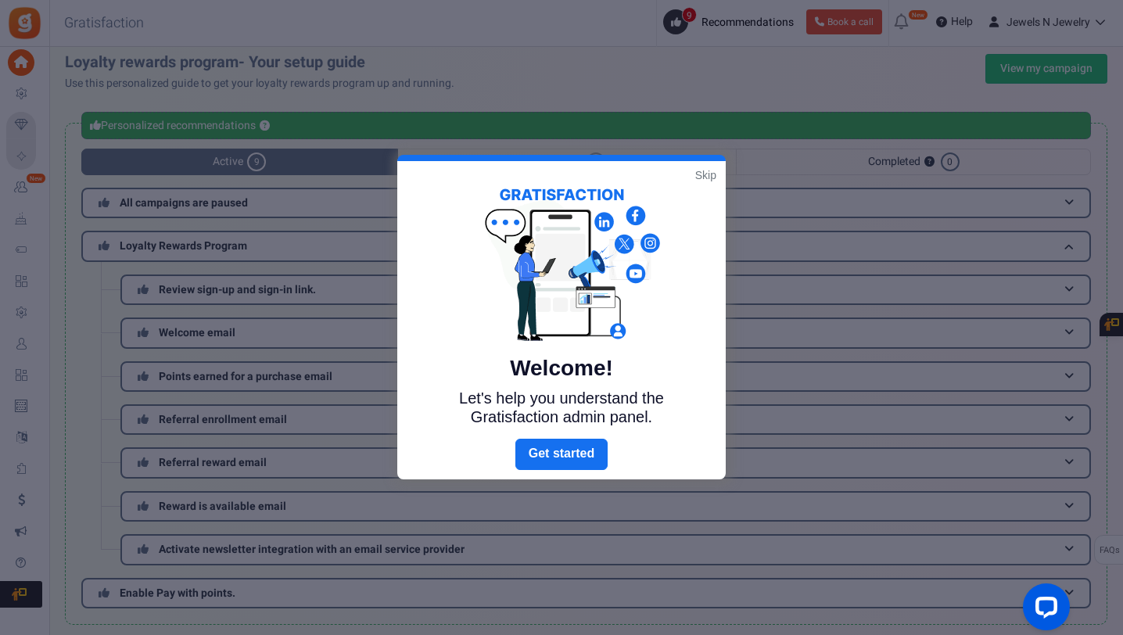
click at [709, 173] on link "Skip" at bounding box center [705, 175] width 21 height 16
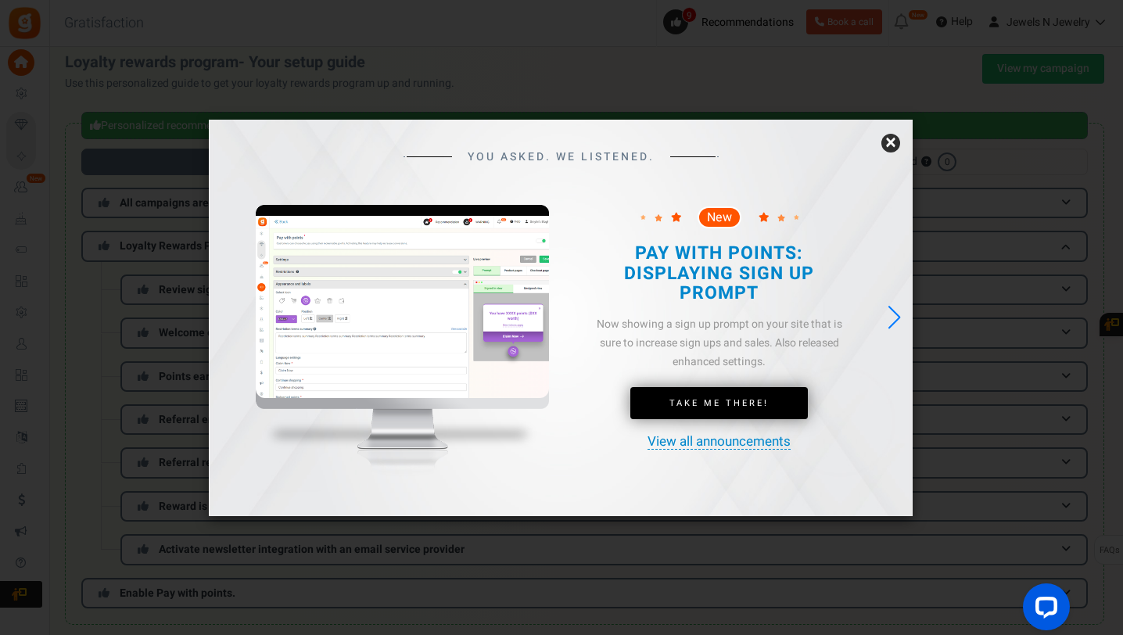
click at [888, 143] on link "×" at bounding box center [891, 143] width 19 height 19
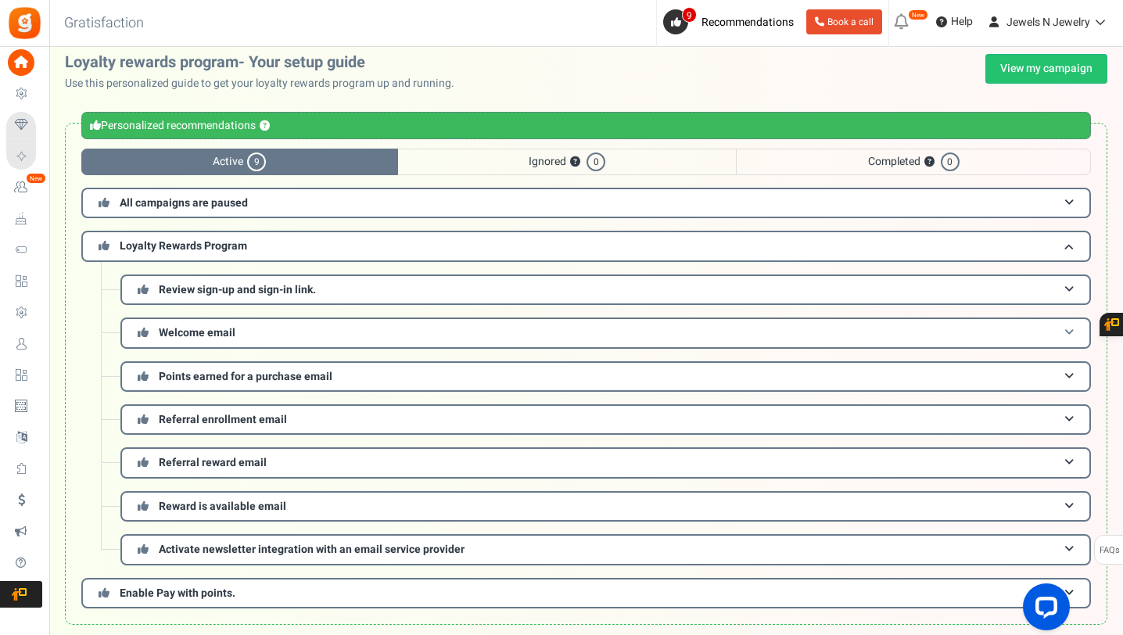
click at [875, 333] on h3 "Welcome email" at bounding box center [605, 333] width 971 height 31
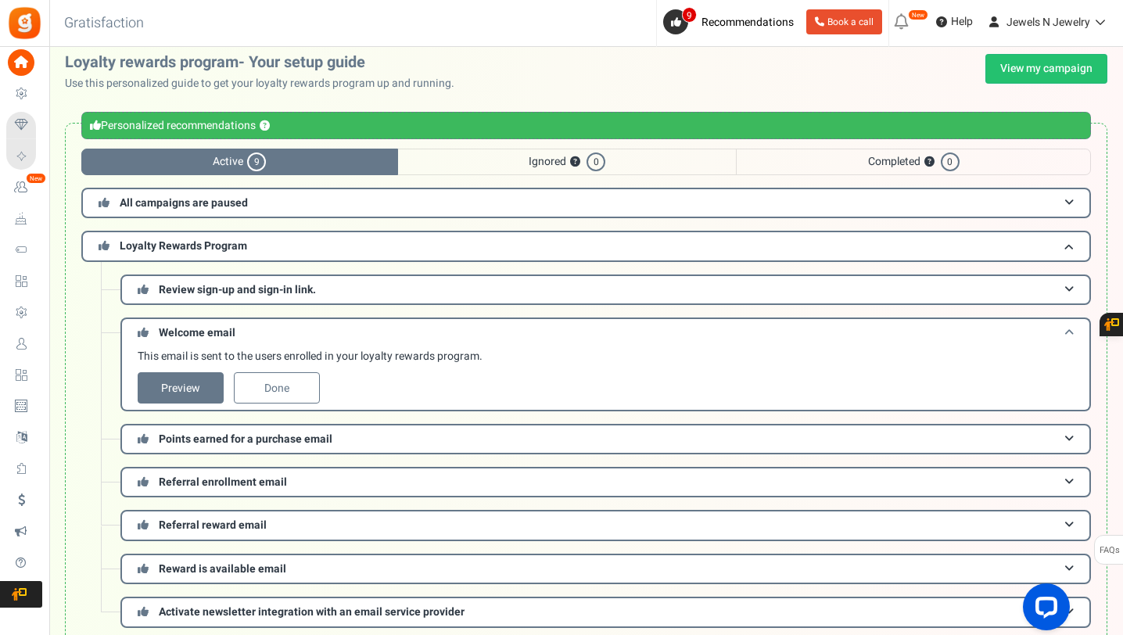
click at [875, 333] on h3 "Welcome email" at bounding box center [605, 332] width 971 height 29
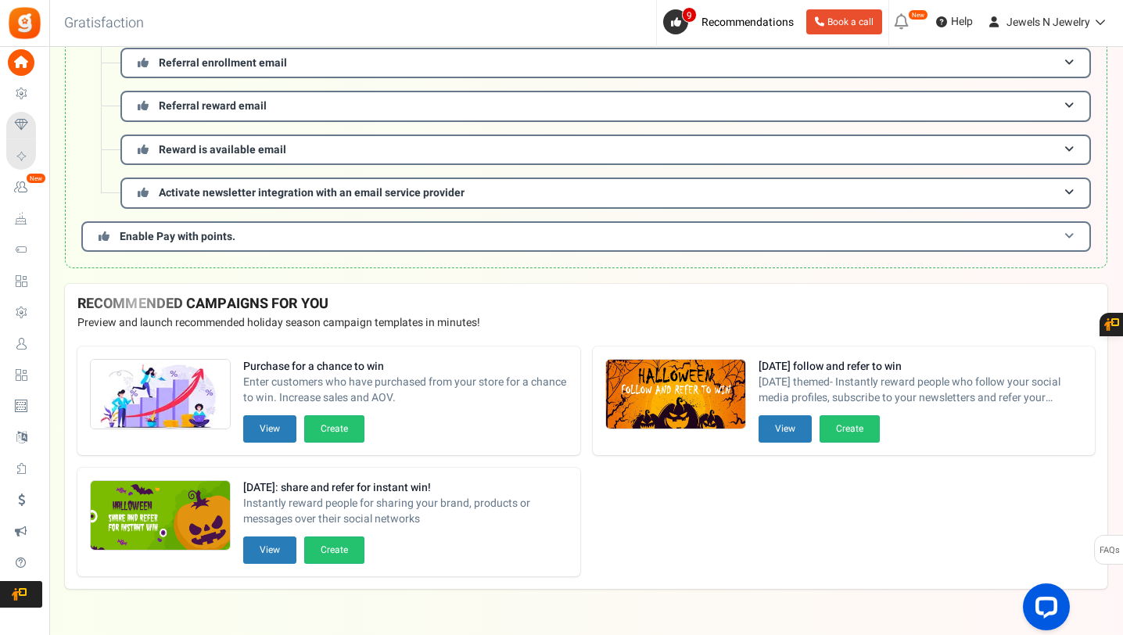
scroll to position [397, 0]
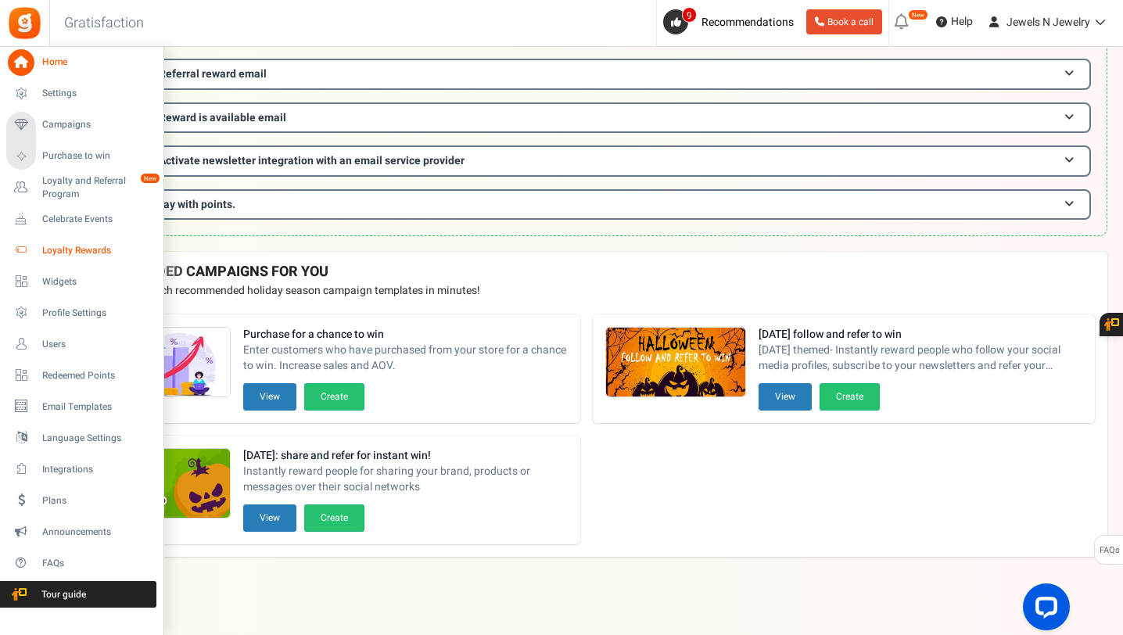
click at [87, 247] on span "Loyalty Rewards" at bounding box center [97, 250] width 110 height 13
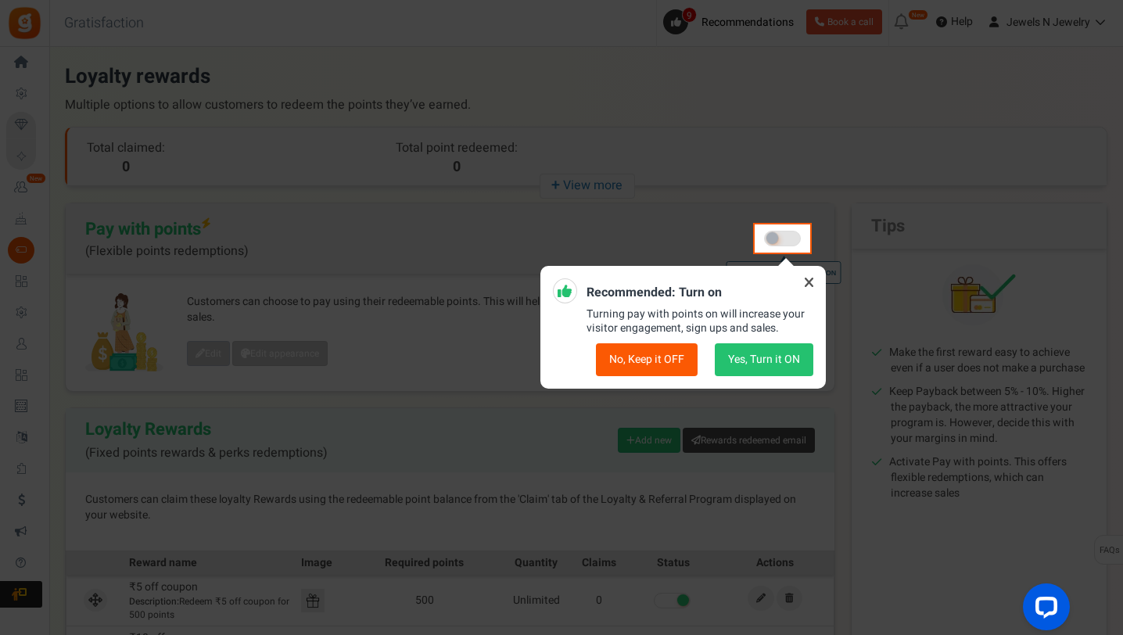
click at [807, 282] on icon at bounding box center [809, 282] width 25 height 25
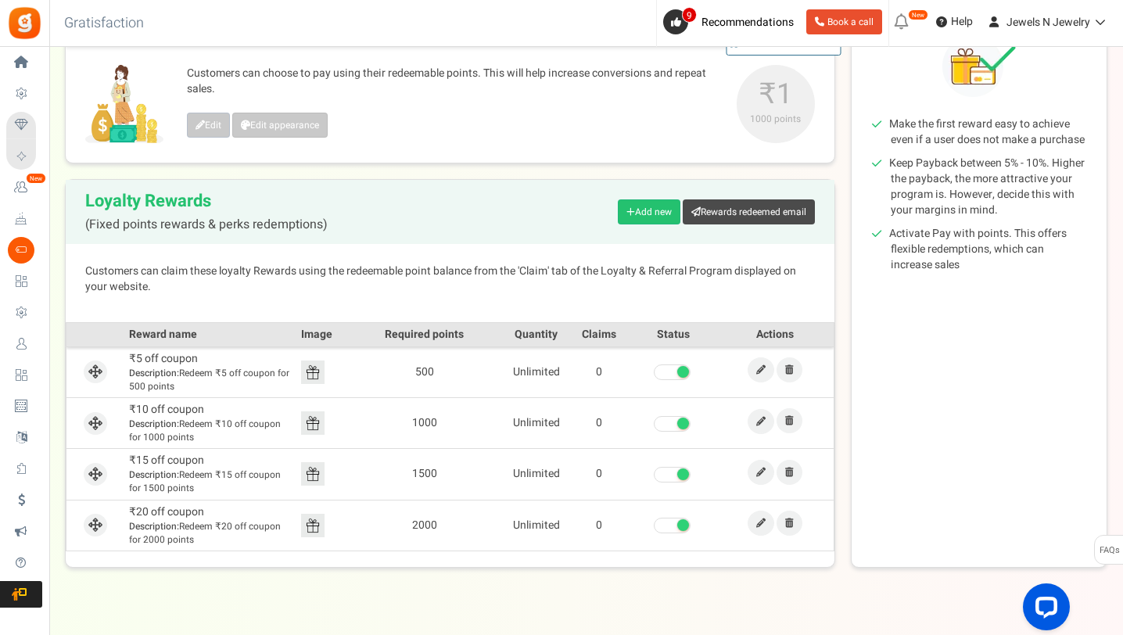
scroll to position [237, 0]
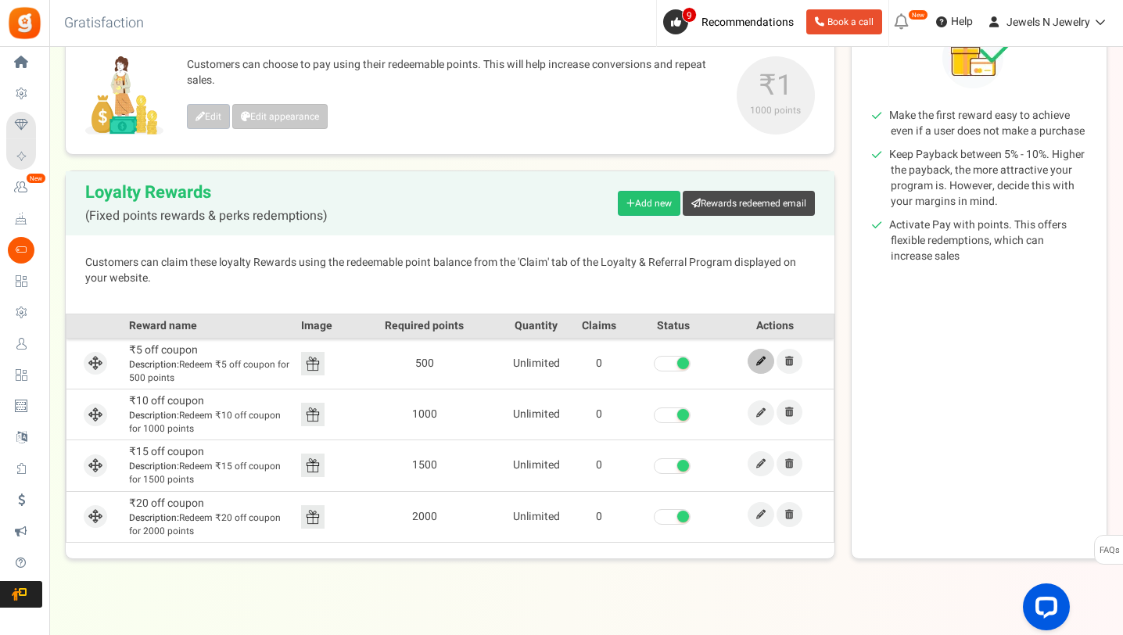
click at [760, 361] on icon at bounding box center [760, 361] width 9 height 9
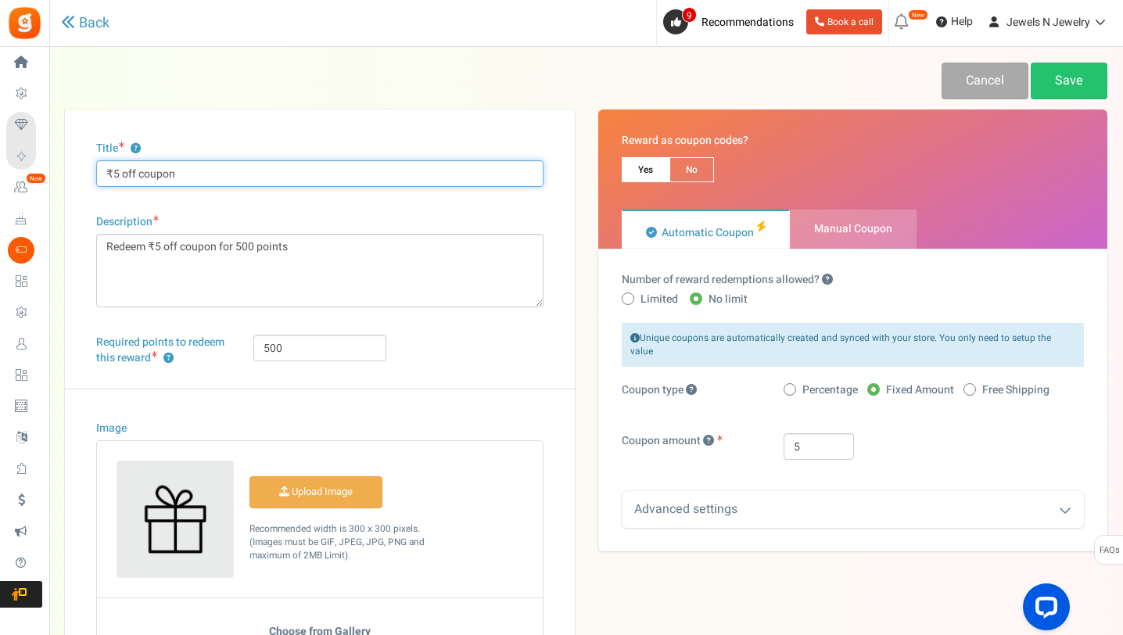
click at [115, 174] on input "₹5 off coupon" at bounding box center [319, 173] width 447 height 27
type input "₹200 off coupon"
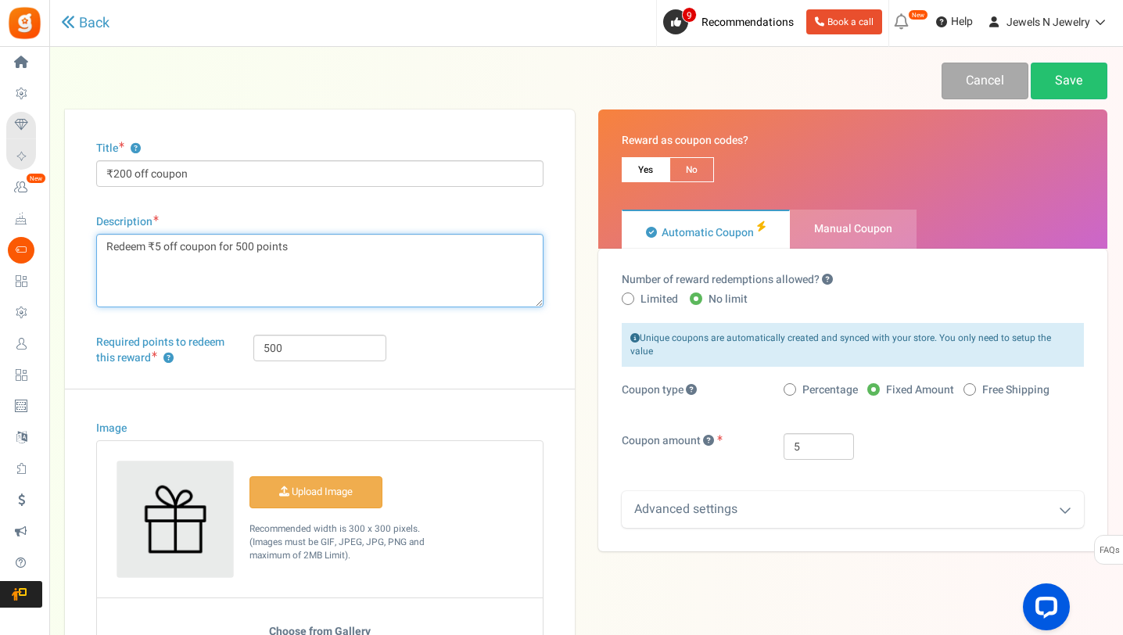
click at [156, 244] on textarea "Redeem ₹5 off coupon for 500 points" at bounding box center [319, 271] width 447 height 74
type textarea "Redeem ₹200 off coupon for 500 points"
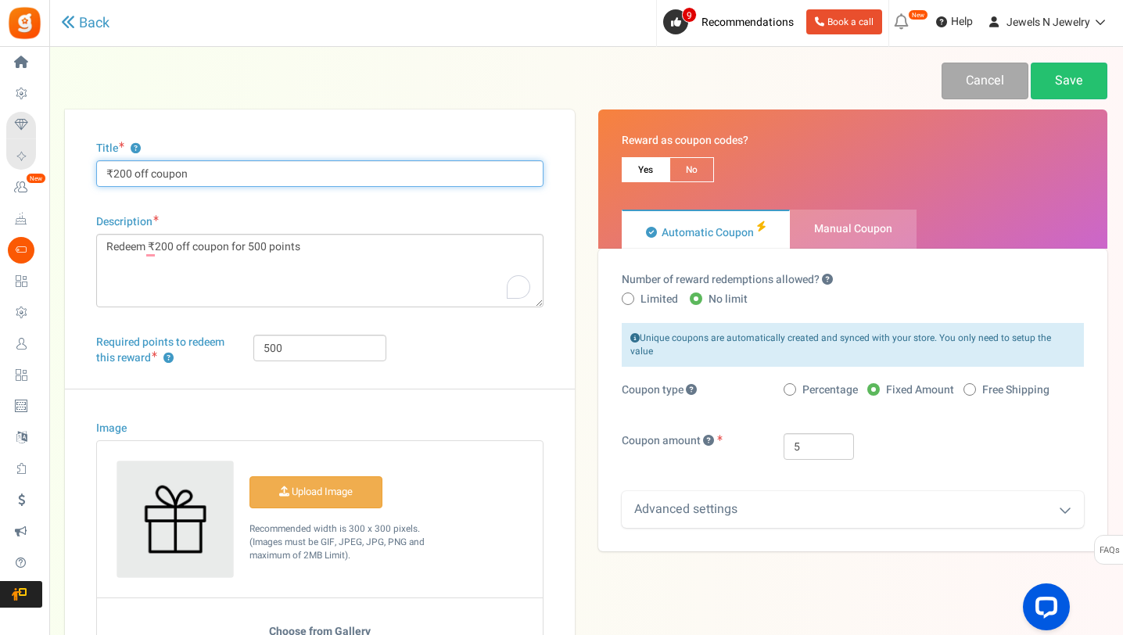
drag, startPoint x: 128, startPoint y: 174, endPoint x: 115, endPoint y: 174, distance: 12.5
click at [115, 174] on input "₹200 off coupon" at bounding box center [319, 173] width 447 height 27
type input "₹50 off coupon"
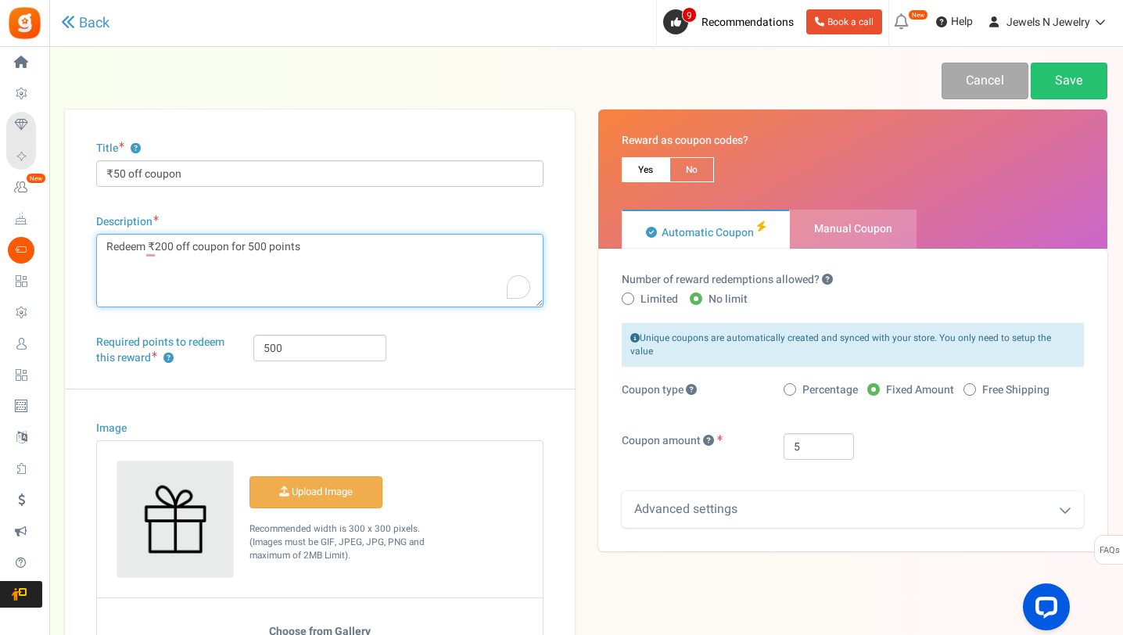
drag, startPoint x: 172, startPoint y: 247, endPoint x: 157, endPoint y: 247, distance: 14.9
click at [157, 247] on textarea "Redeem ₹5 off coupon for 500 points" at bounding box center [319, 271] width 447 height 74
type textarea "Redeem ₹50 off coupon for 500 points"
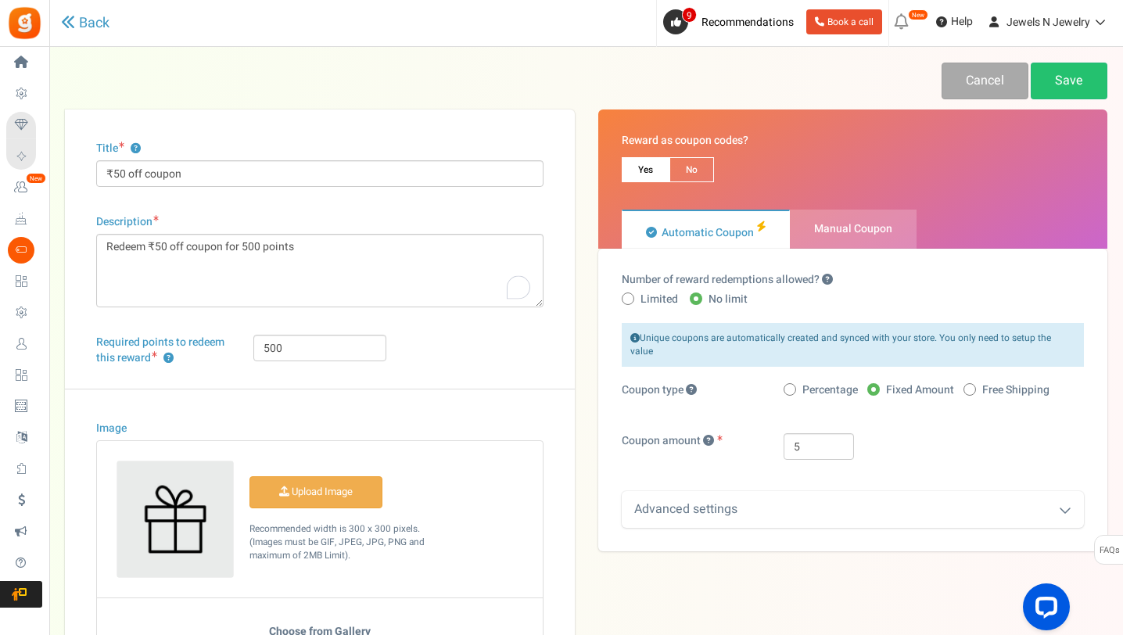
click at [568, 400] on div "Image Upload Image" at bounding box center [320, 572] width 510 height 367
click at [842, 439] on input "5" at bounding box center [819, 446] width 70 height 27
type input "50"
click at [980, 78] on link "Cancel" at bounding box center [985, 81] width 87 height 37
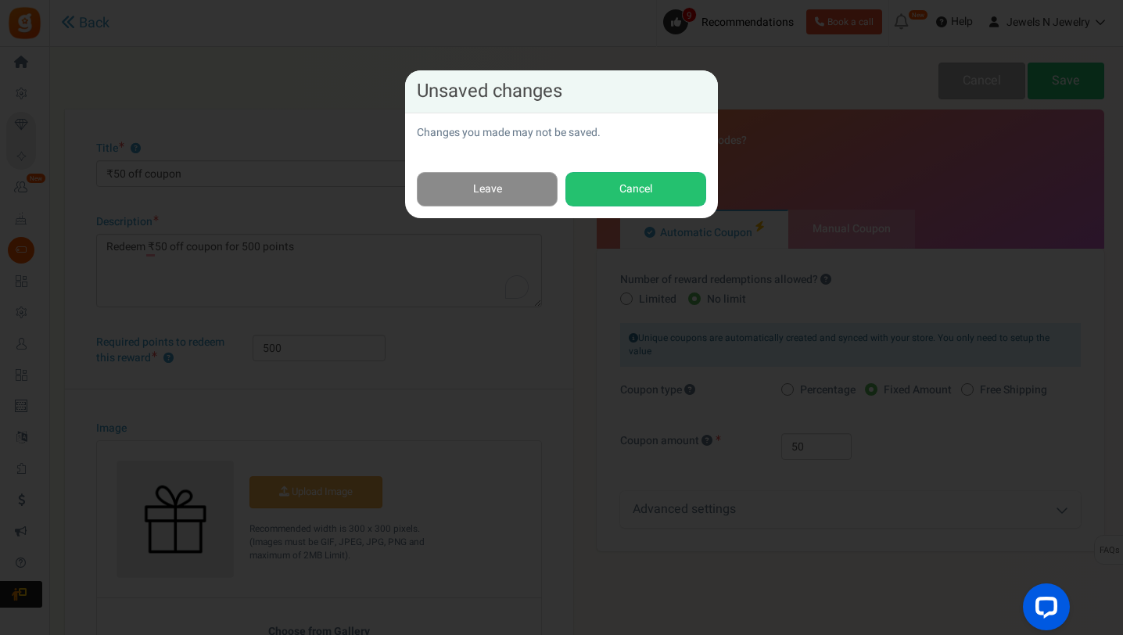
click at [489, 187] on link "Leave" at bounding box center [487, 189] width 141 height 35
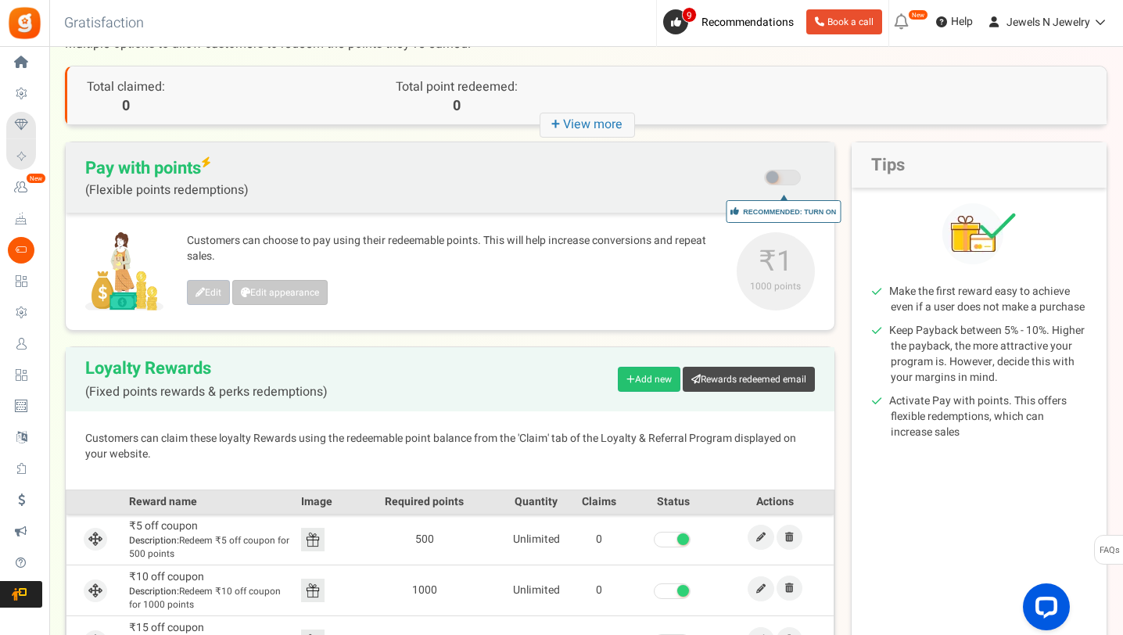
scroll to position [248, 0]
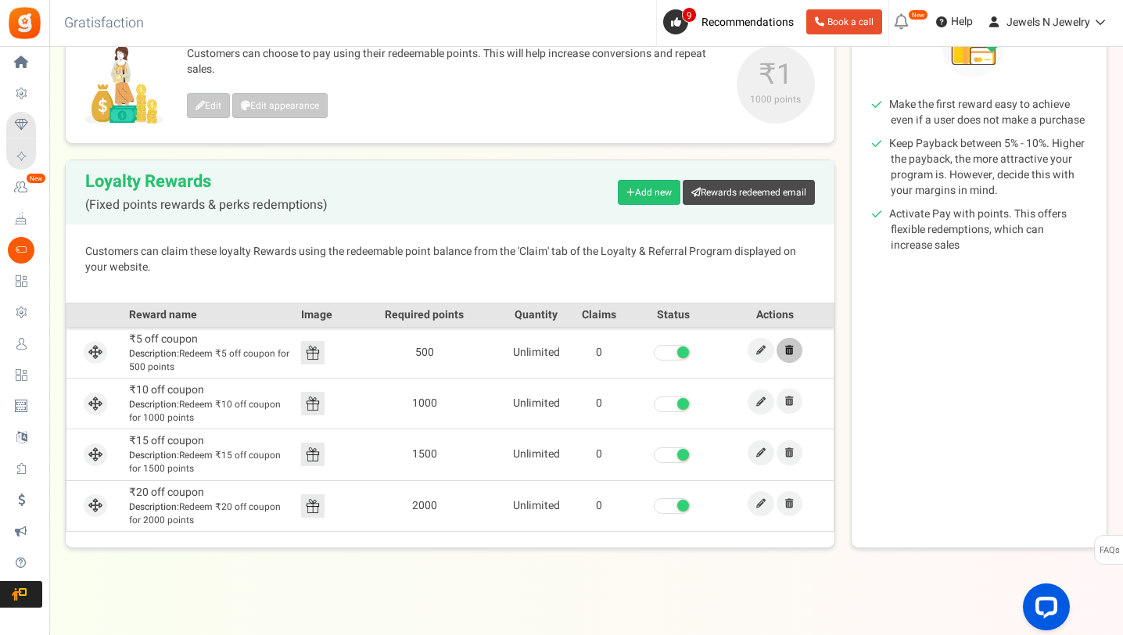
click at [789, 350] on icon at bounding box center [789, 350] width 9 height 9
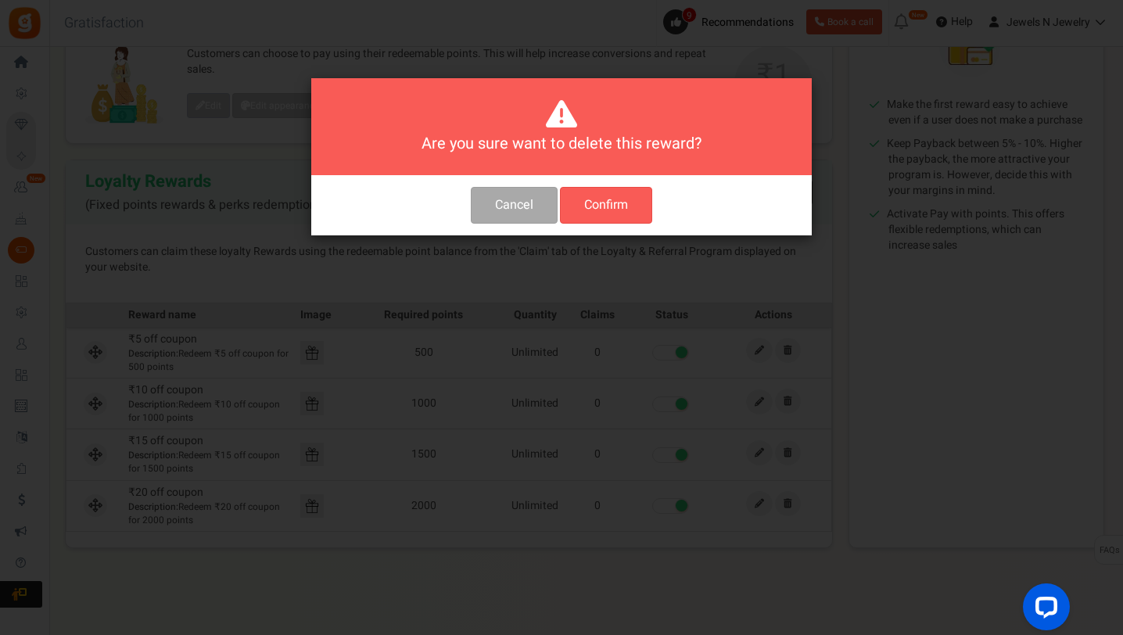
scroll to position [0, 0]
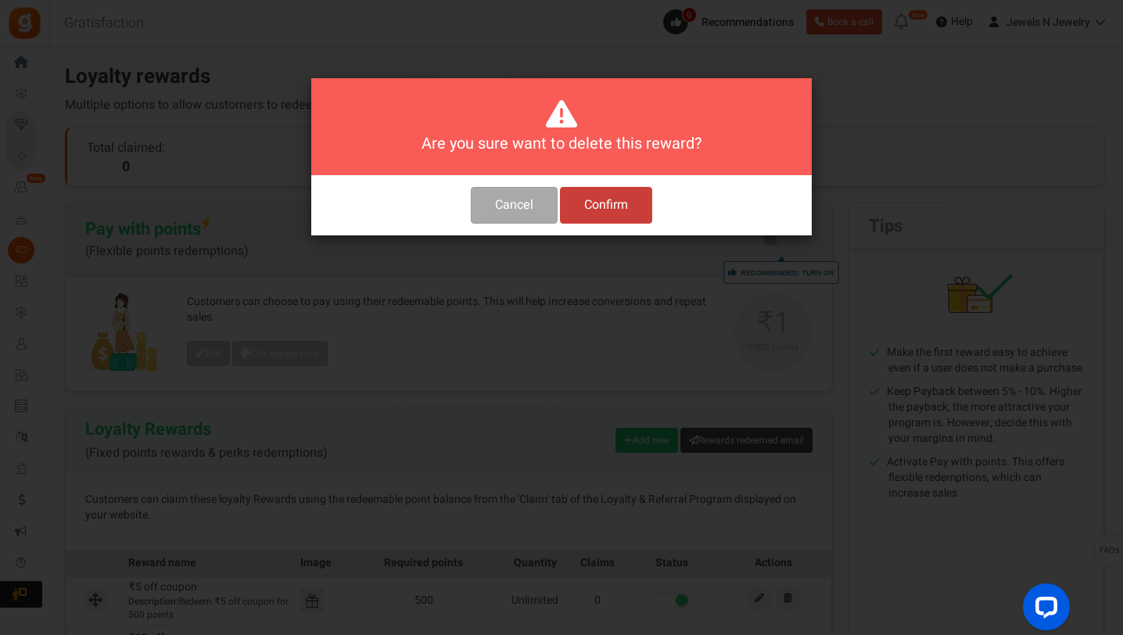
click at [610, 206] on button "Confirm" at bounding box center [606, 205] width 92 height 37
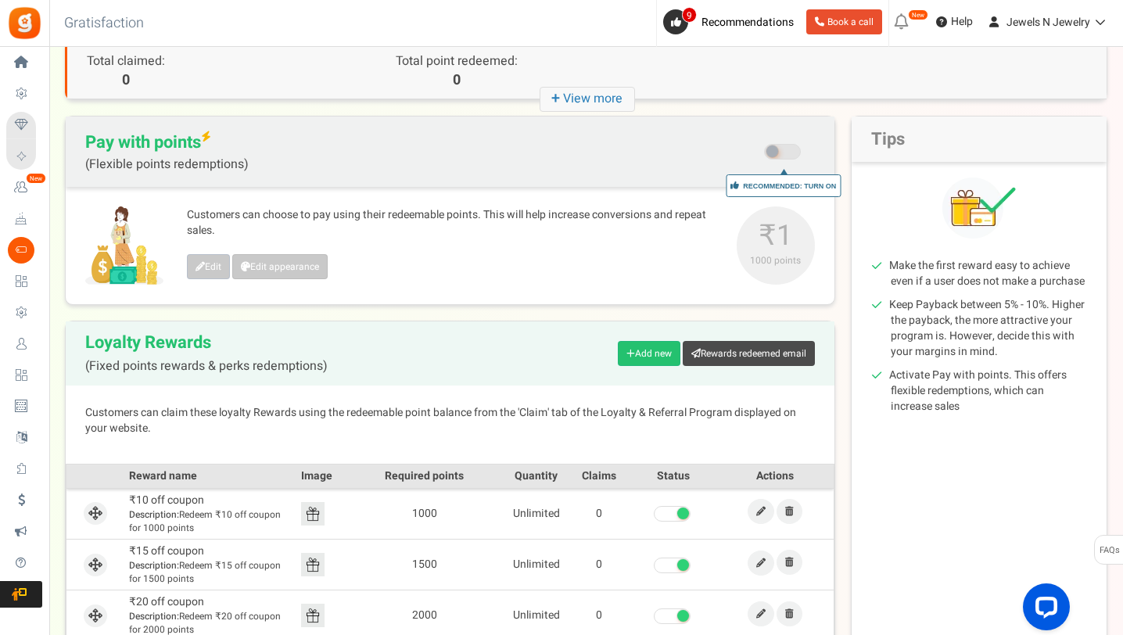
scroll to position [204, 0]
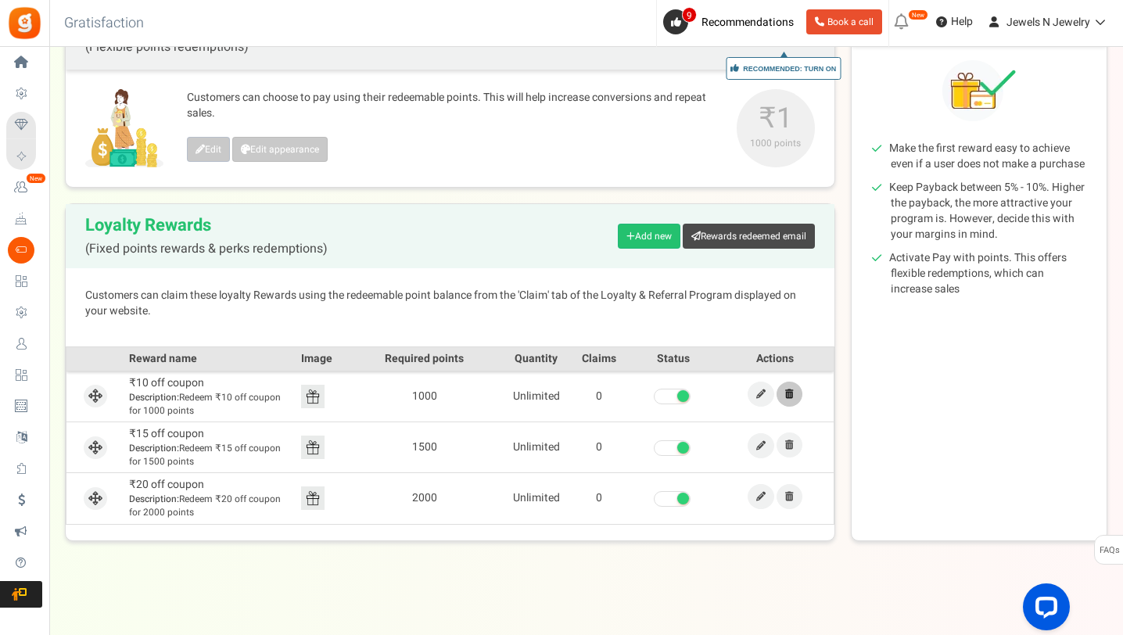
click at [789, 396] on icon at bounding box center [789, 394] width 9 height 9
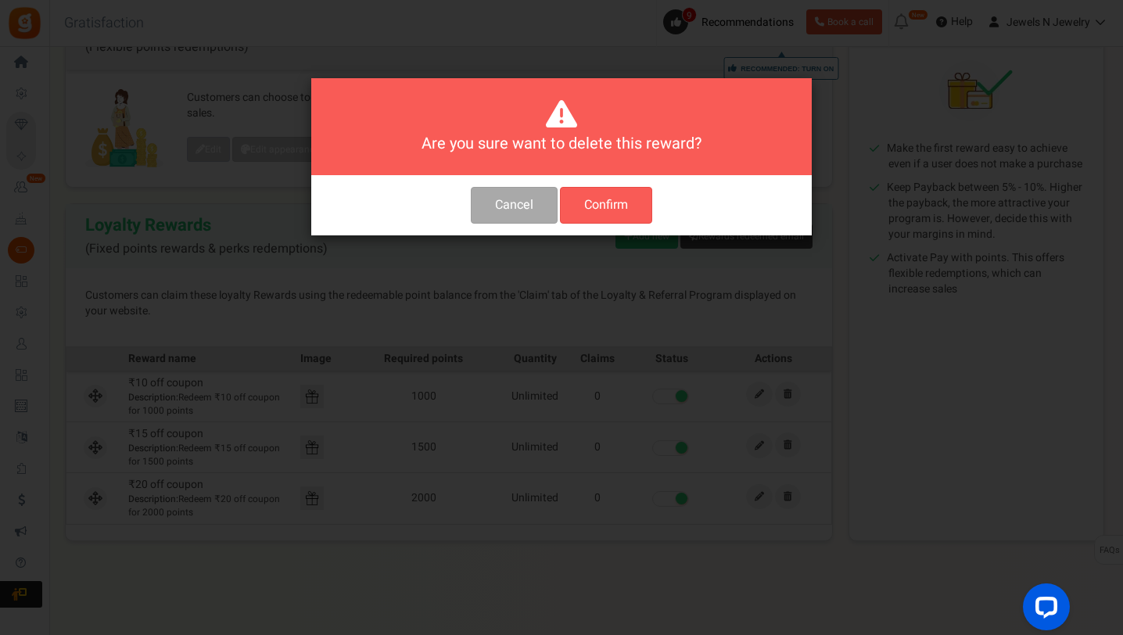
scroll to position [0, 0]
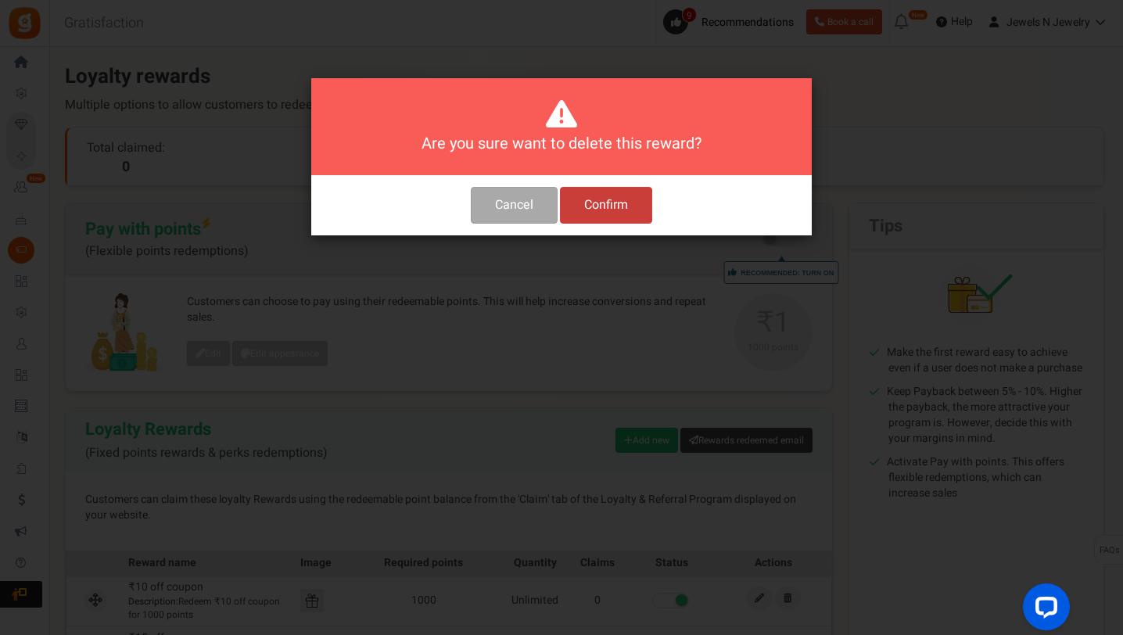
click at [611, 203] on button "Confirm" at bounding box center [606, 205] width 92 height 37
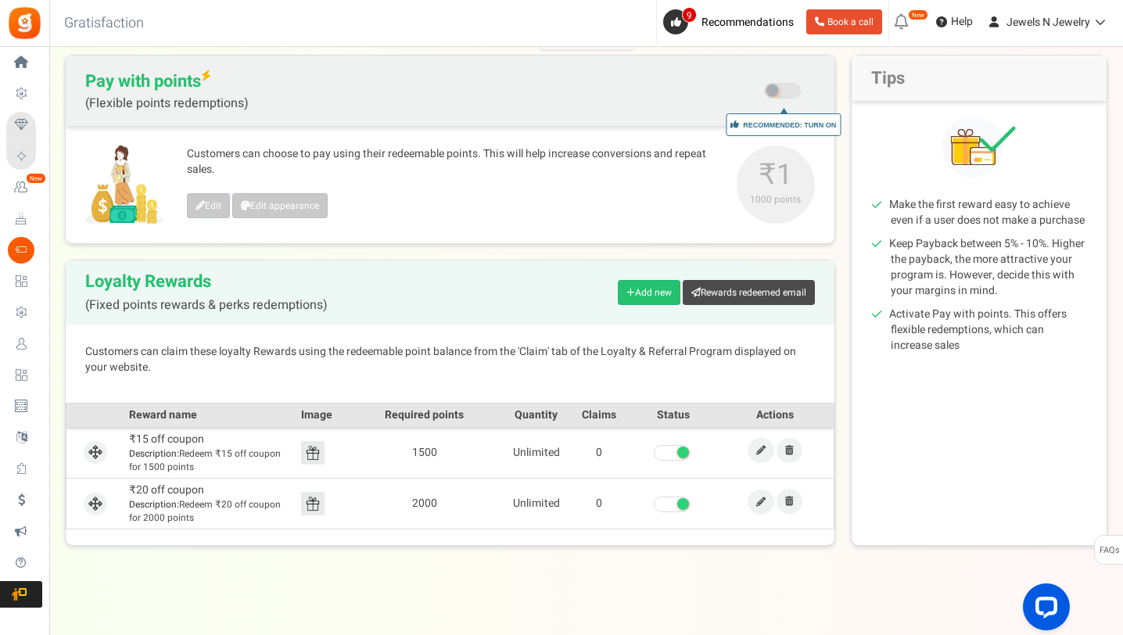
scroll to position [153, 0]
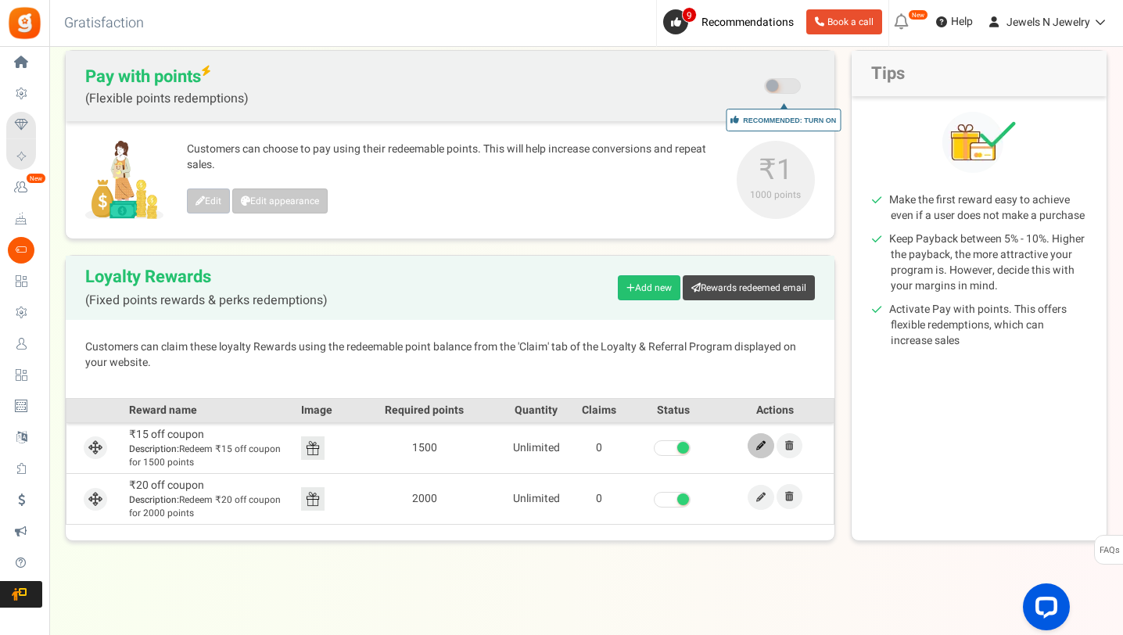
click at [756, 444] on icon at bounding box center [760, 445] width 9 height 9
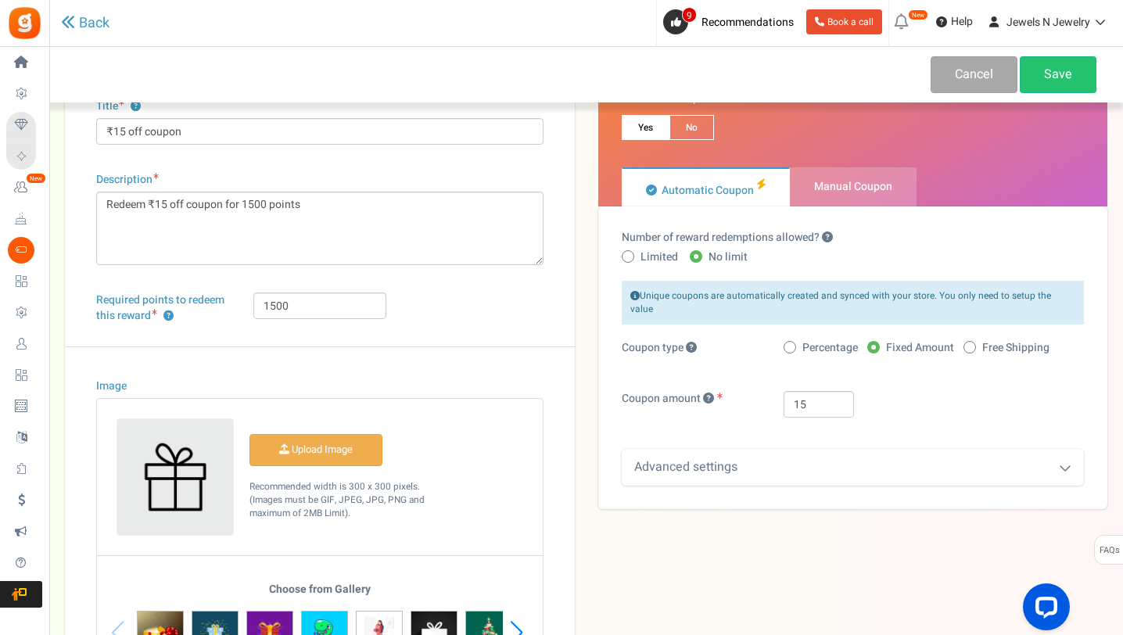
scroll to position [74, 0]
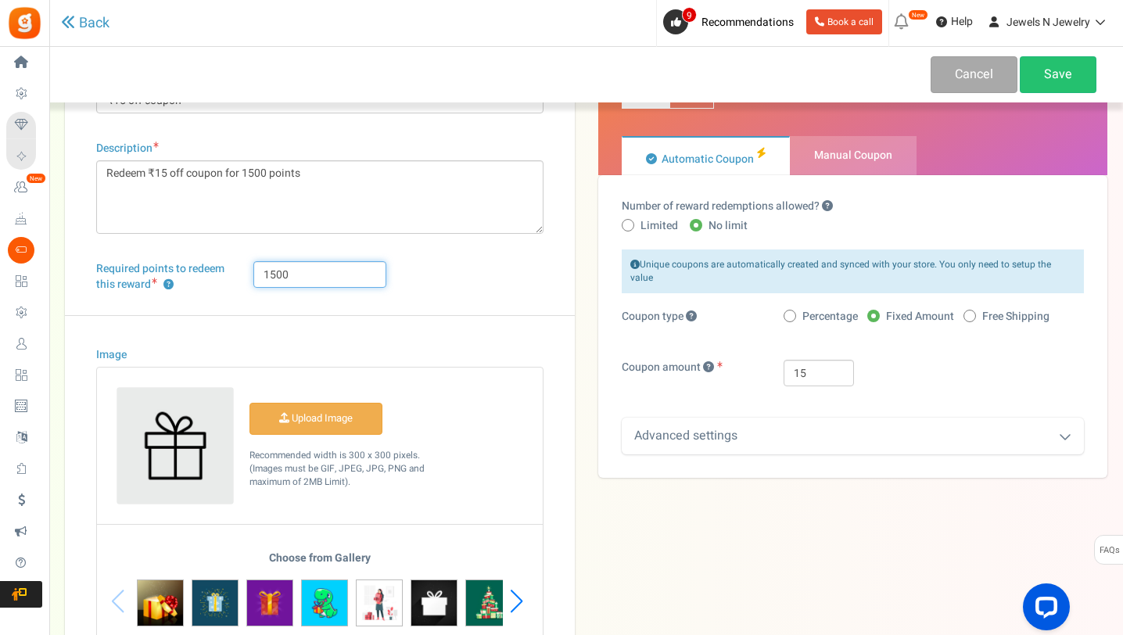
click at [310, 277] on input "1500" at bounding box center [320, 274] width 134 height 27
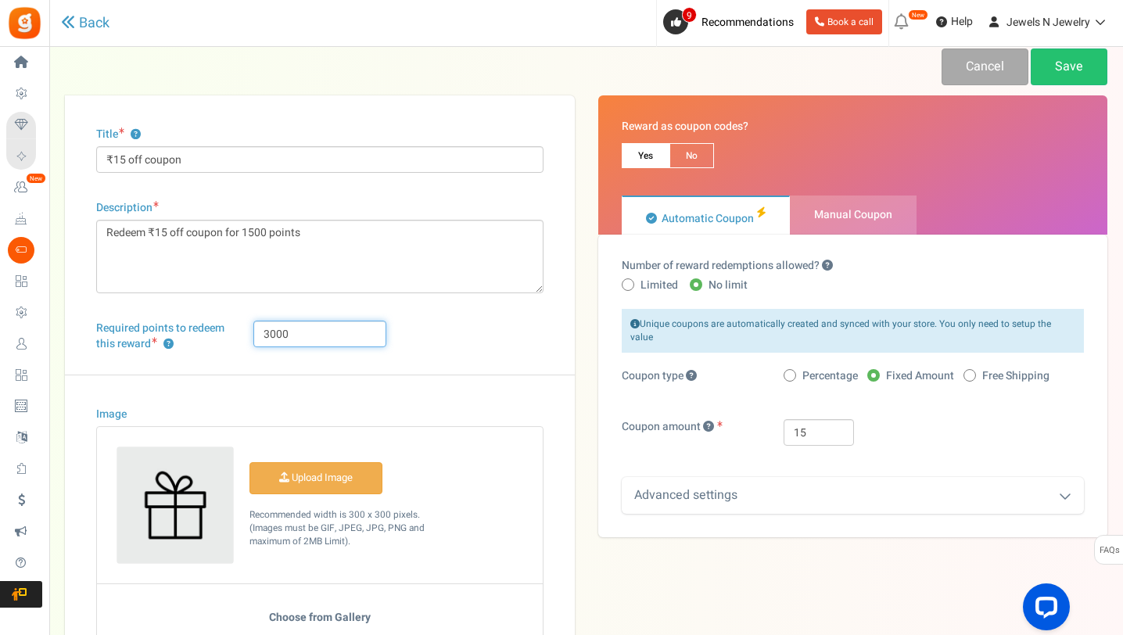
scroll to position [0, 0]
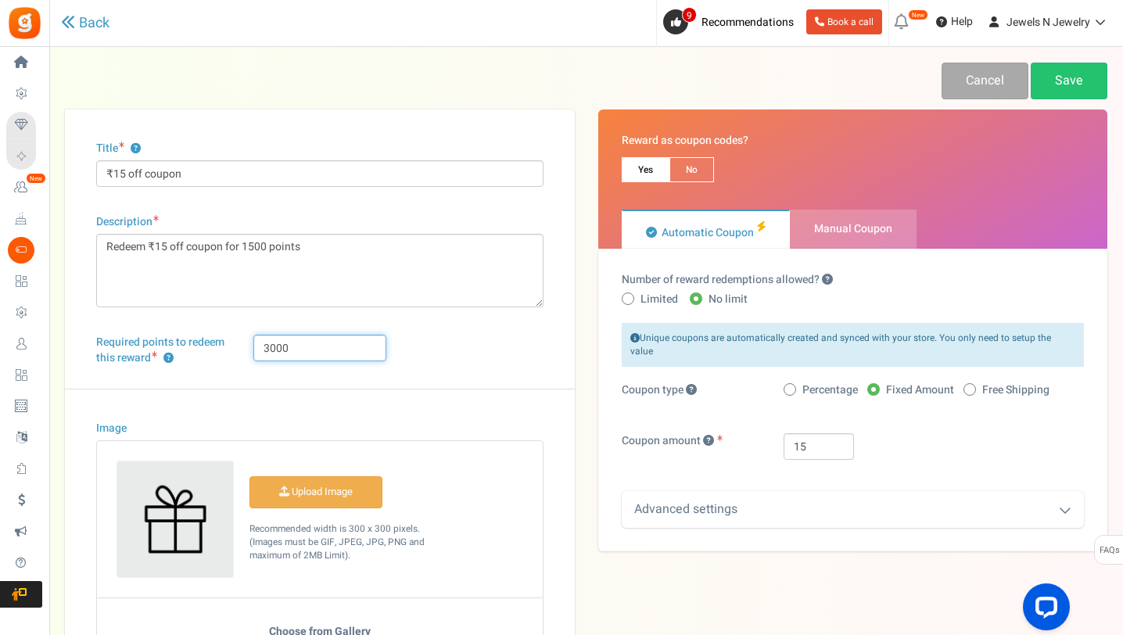
type input "3000"
click at [794, 383] on span at bounding box center [790, 389] width 13 height 13
click at [794, 386] on input "Percentage" at bounding box center [789, 391] width 10 height 10
radio input "true"
drag, startPoint x: 814, startPoint y: 431, endPoint x: 799, endPoint y: 432, distance: 14.9
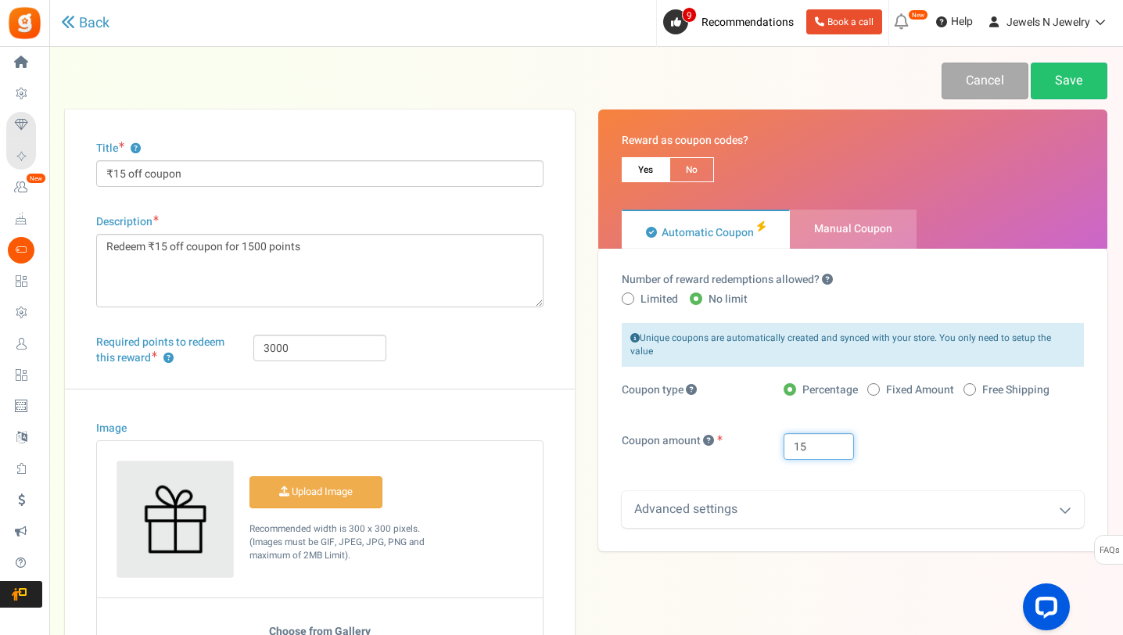
click at [799, 433] on input "15" at bounding box center [819, 446] width 70 height 27
click at [872, 383] on span at bounding box center [874, 389] width 13 height 13
click at [872, 386] on input "Fixed Amount" at bounding box center [873, 391] width 10 height 10
radio input "true"
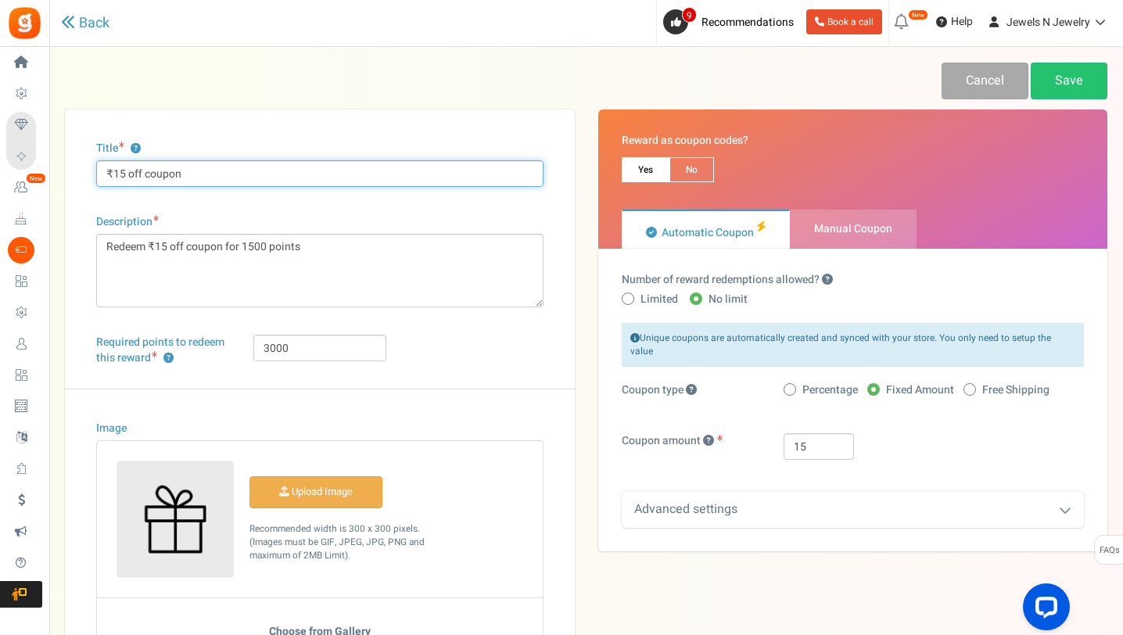
click at [124, 172] on input "₹15 off coupon" at bounding box center [319, 173] width 447 height 27
type input "₹500 off coupon"
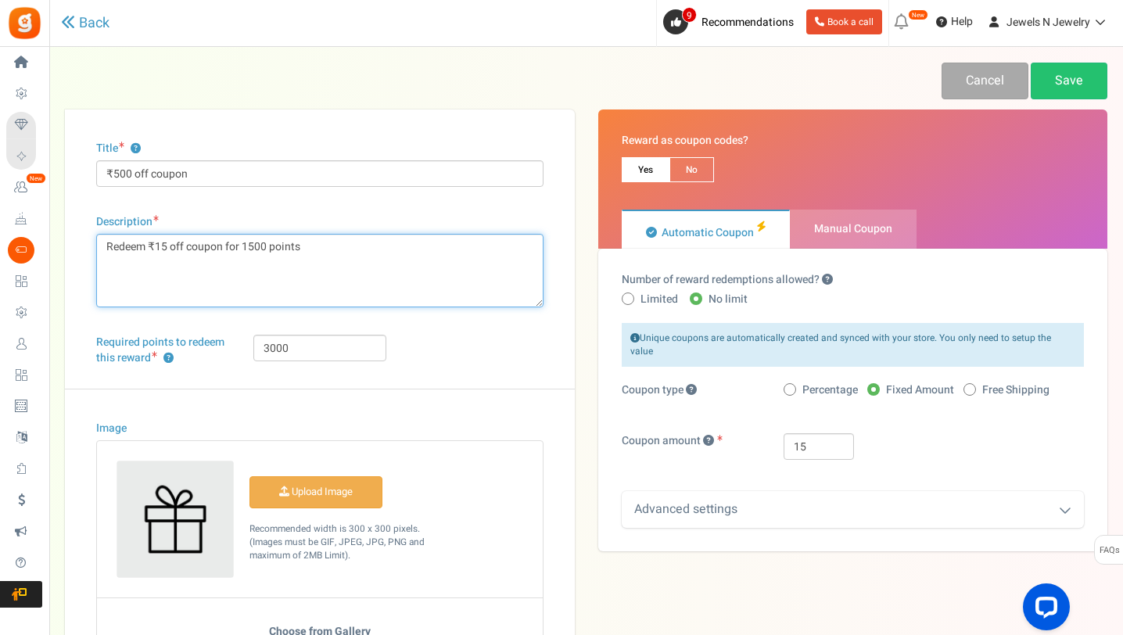
click at [164, 248] on textarea "Redeem ₹15 off coupon for 1500 points" at bounding box center [319, 271] width 447 height 74
type textarea "Redeem ₹500 off coupon for 1500 points"
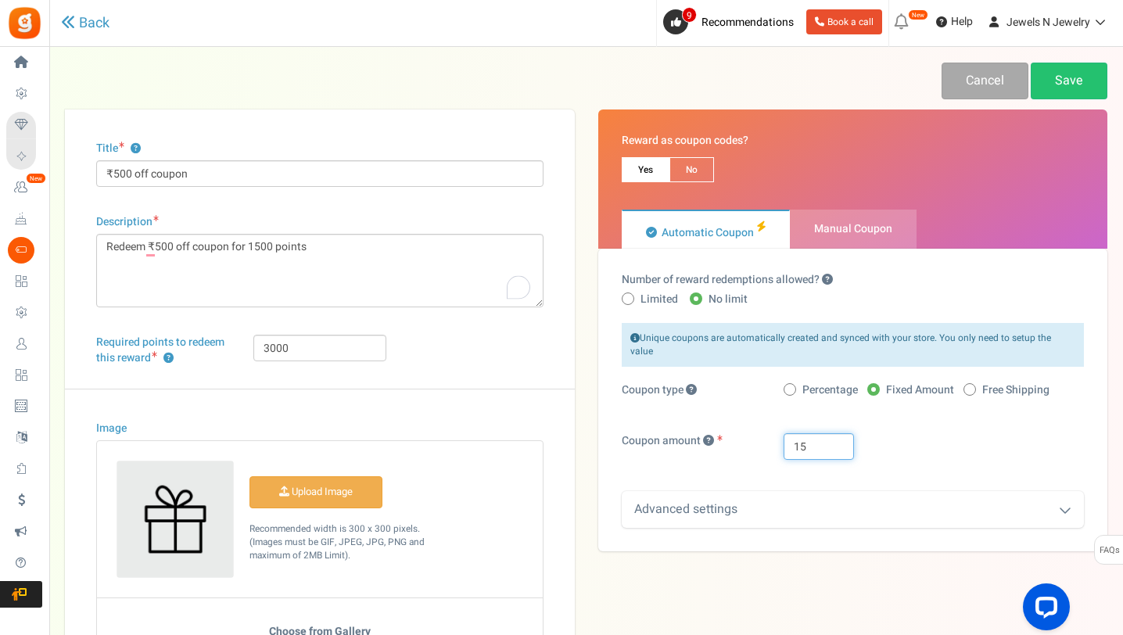
click at [810, 435] on input "15" at bounding box center [819, 446] width 70 height 27
type input "500"
click at [863, 491] on div "Advanced settings" at bounding box center [853, 509] width 463 height 37
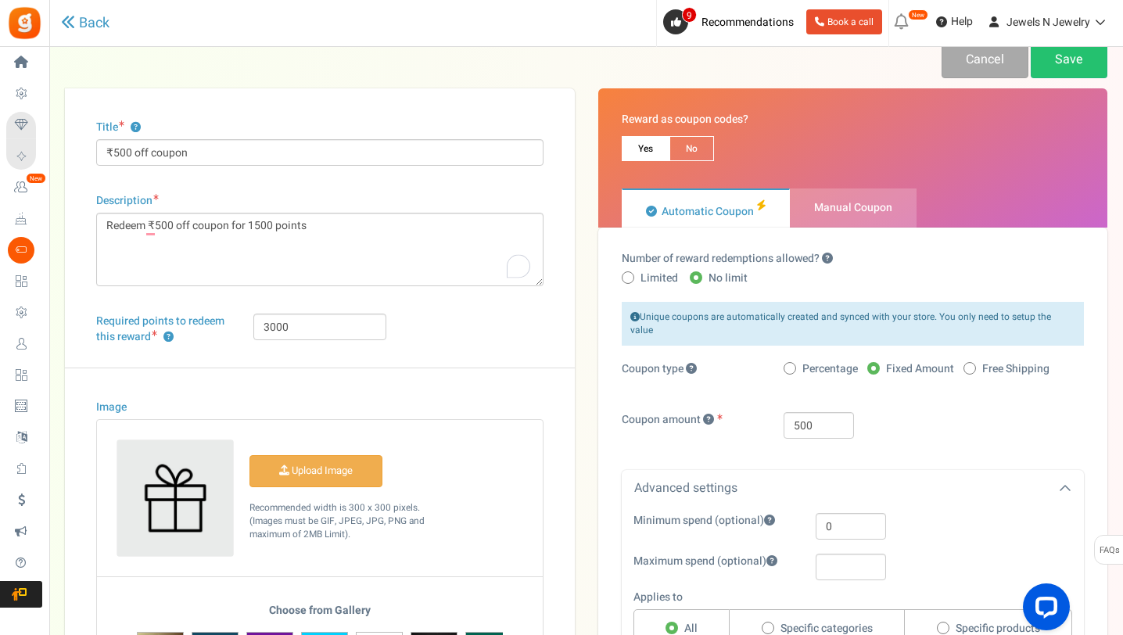
scroll to position [82, 0]
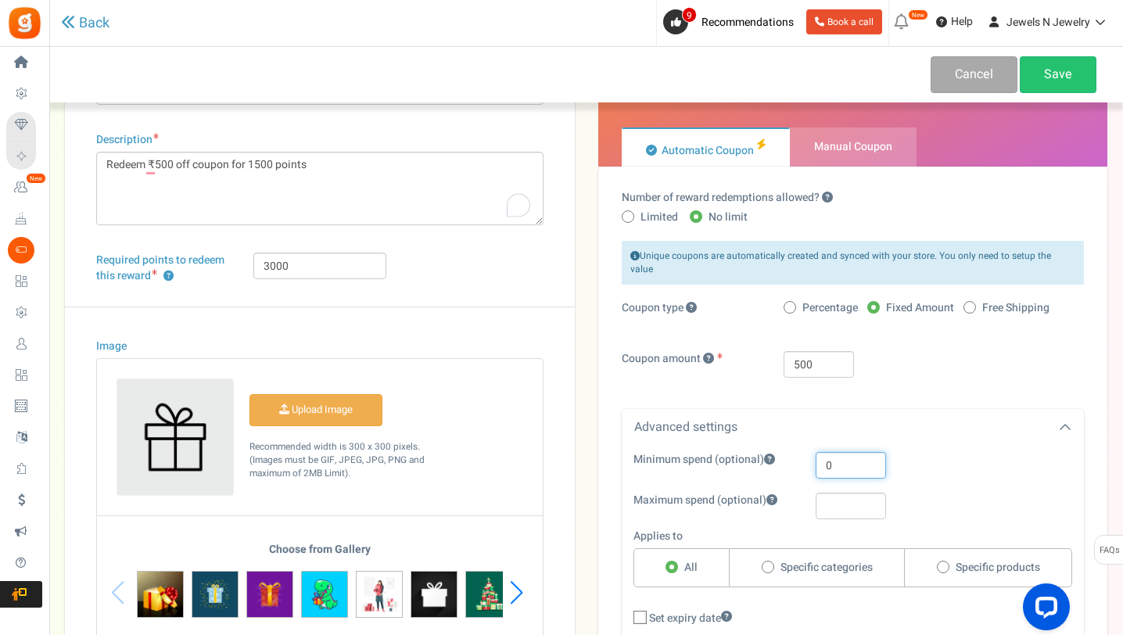
click at [848, 454] on input "0" at bounding box center [851, 465] width 70 height 27
type input "5"
type input "5000"
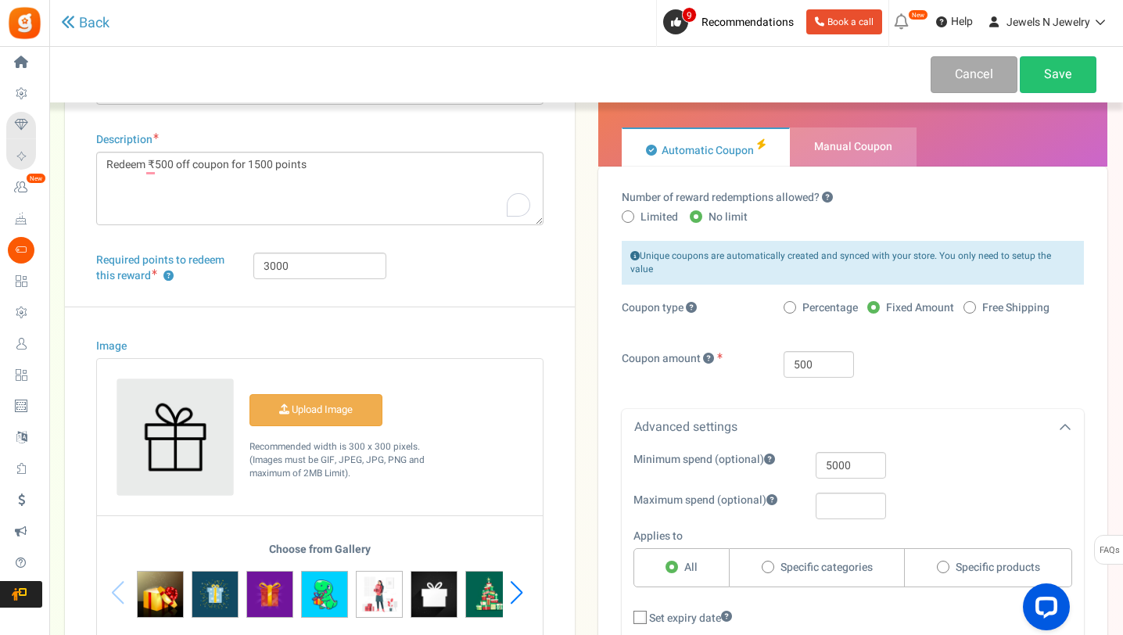
click at [932, 478] on div "Minimum spend (optional) 5000 Maximum spend (optional) Applies to All Specific …" at bounding box center [853, 585] width 463 height 267
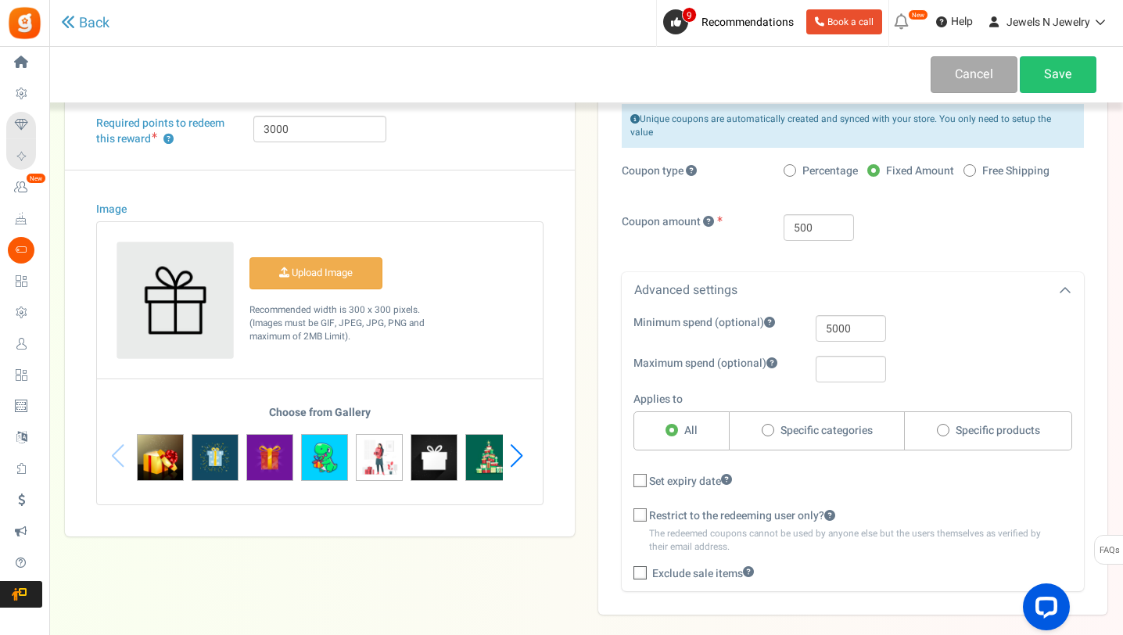
scroll to position [160, 0]
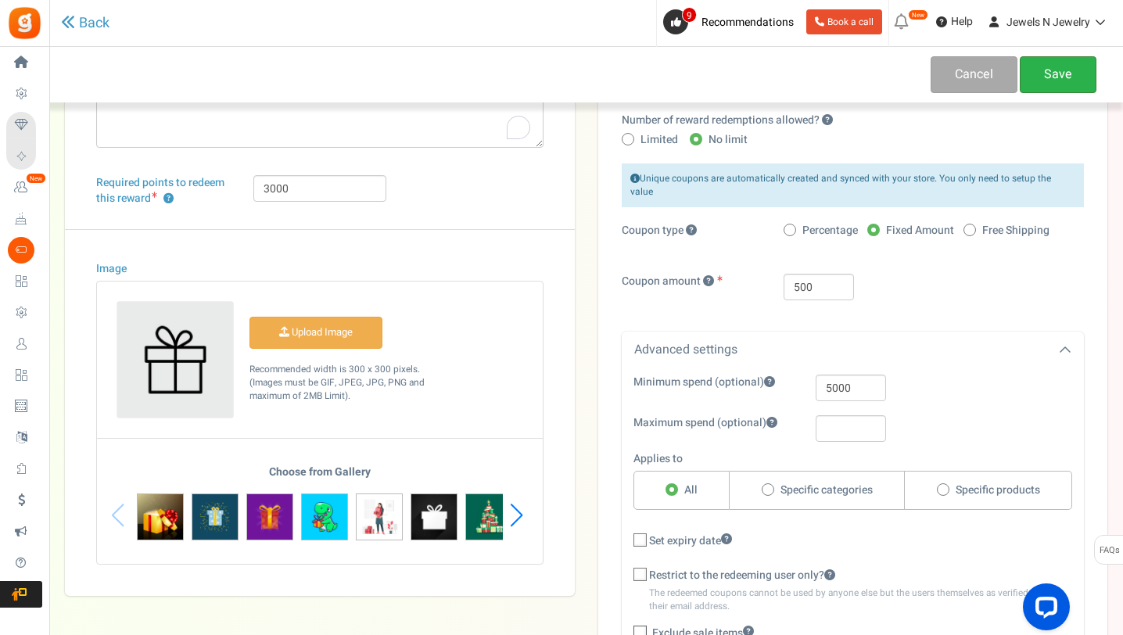
click at [1057, 76] on link "Save" at bounding box center [1058, 74] width 77 height 37
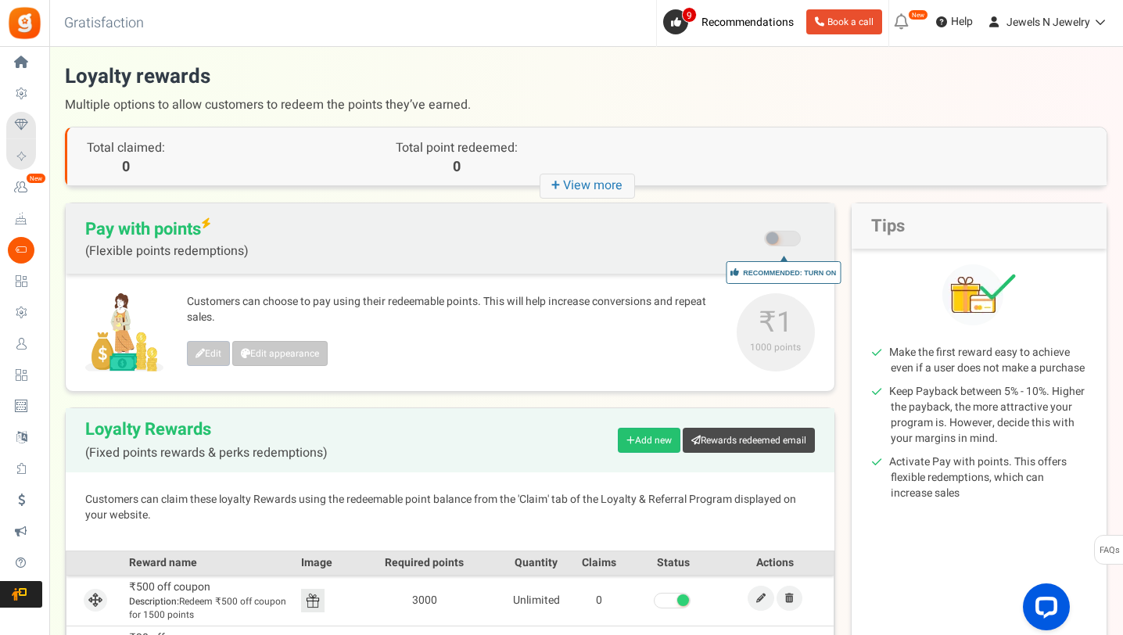
scroll to position [153, 0]
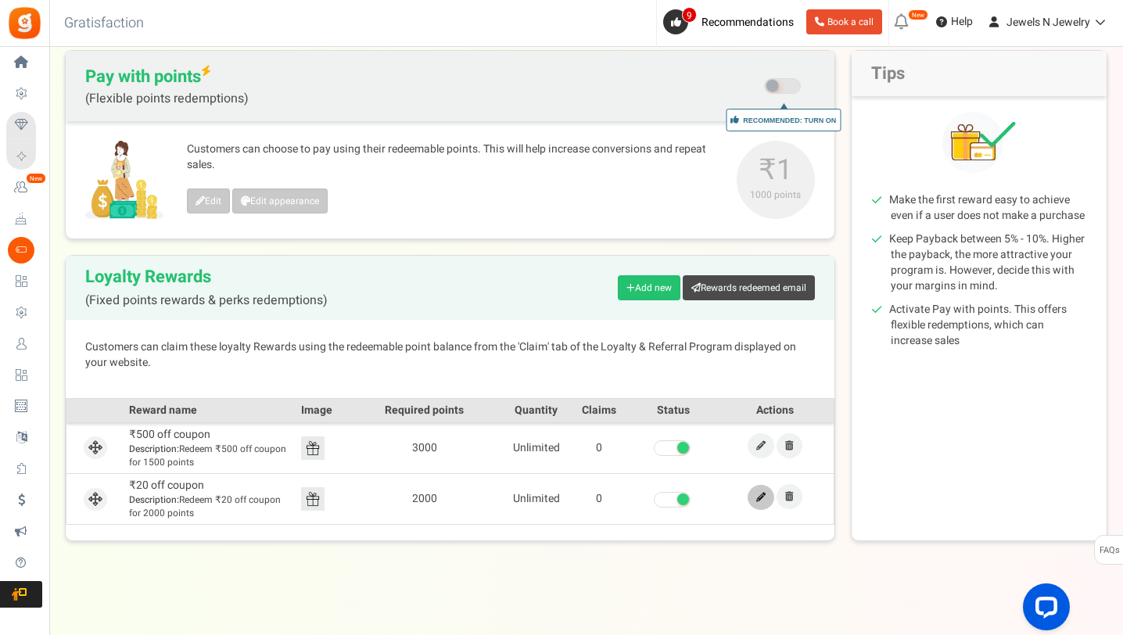
click at [761, 493] on icon at bounding box center [760, 497] width 9 height 9
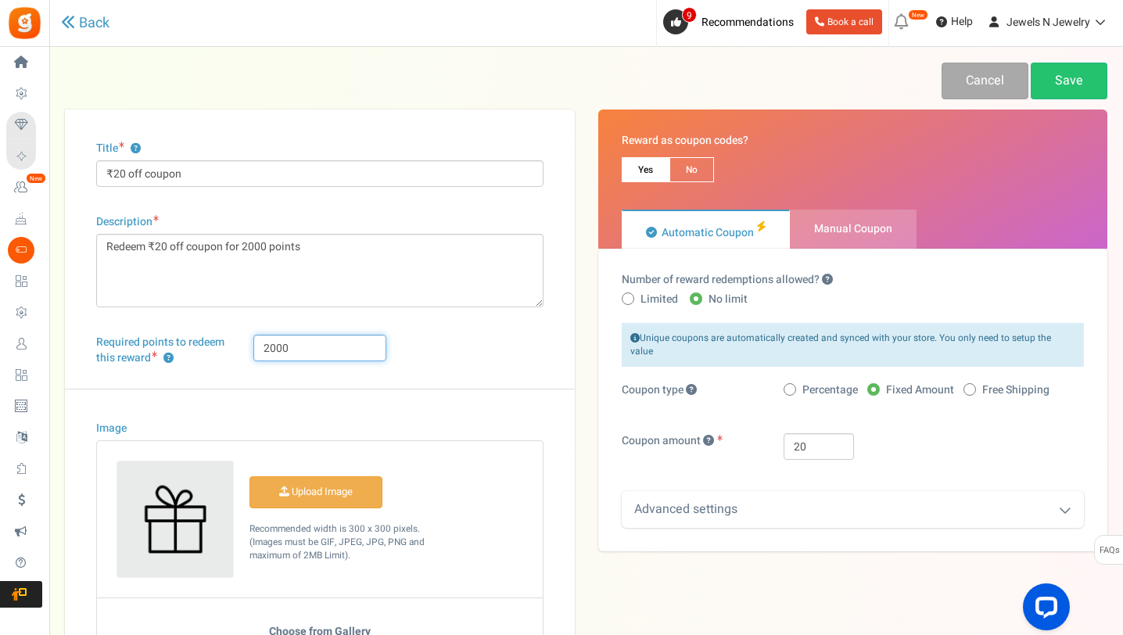
click at [299, 357] on input "2000" at bounding box center [320, 348] width 134 height 27
type input "5000"
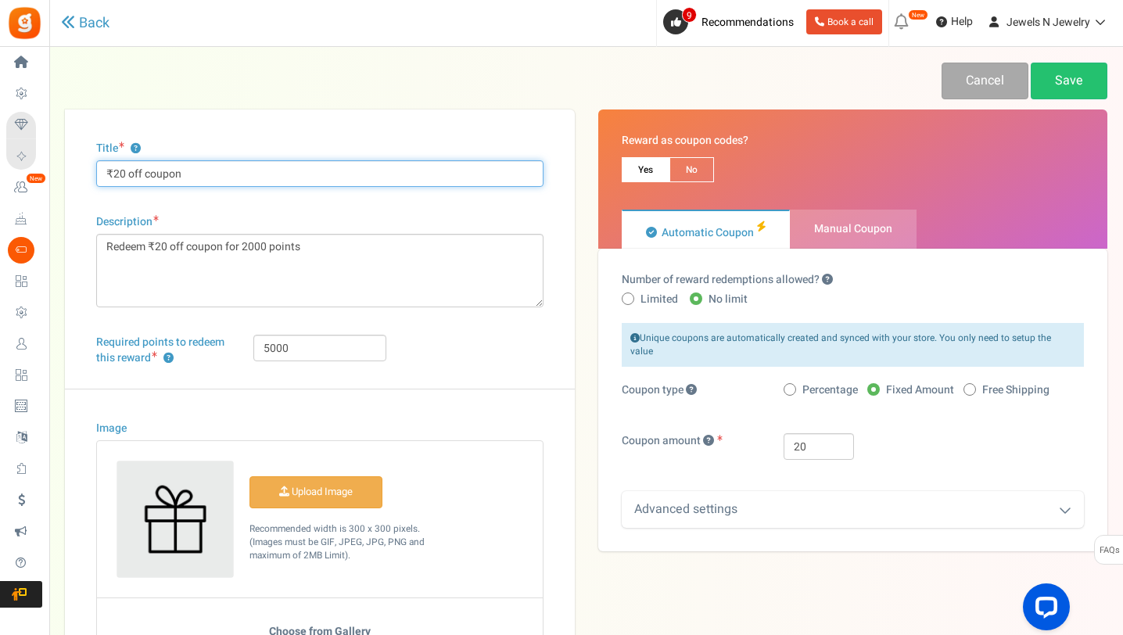
click at [123, 173] on input "₹20 off coupon" at bounding box center [319, 173] width 447 height 27
type input "₹750 off coupon"
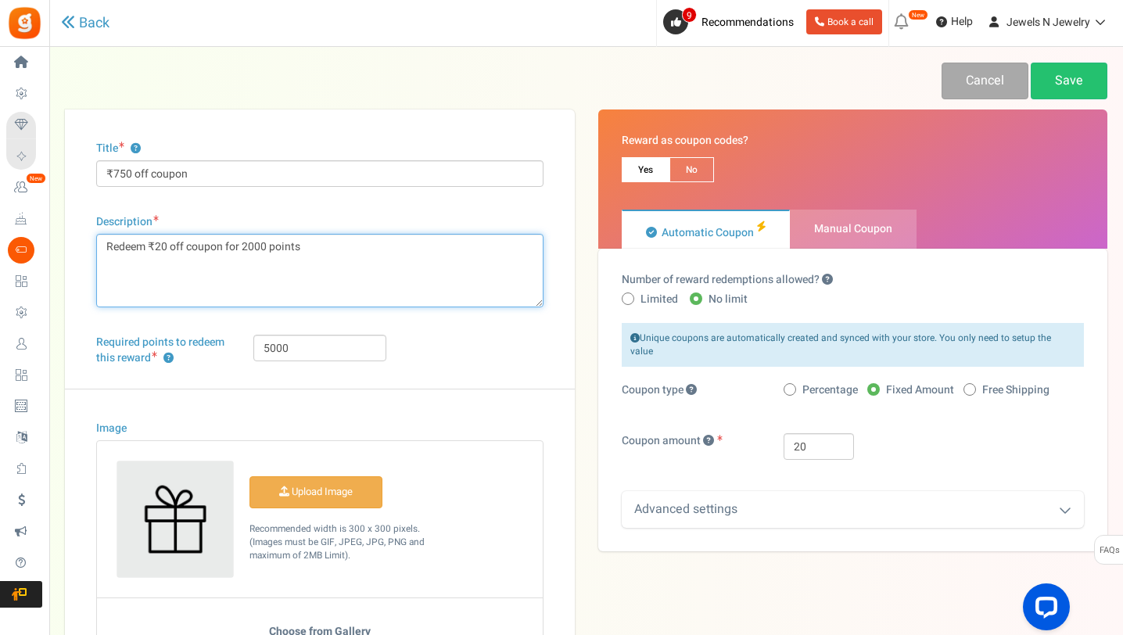
click at [164, 248] on textarea "Redeem ₹20 off coupon for 2000 points" at bounding box center [319, 271] width 447 height 74
type textarea "Redeem ₹750 off coupon for 2000 points"
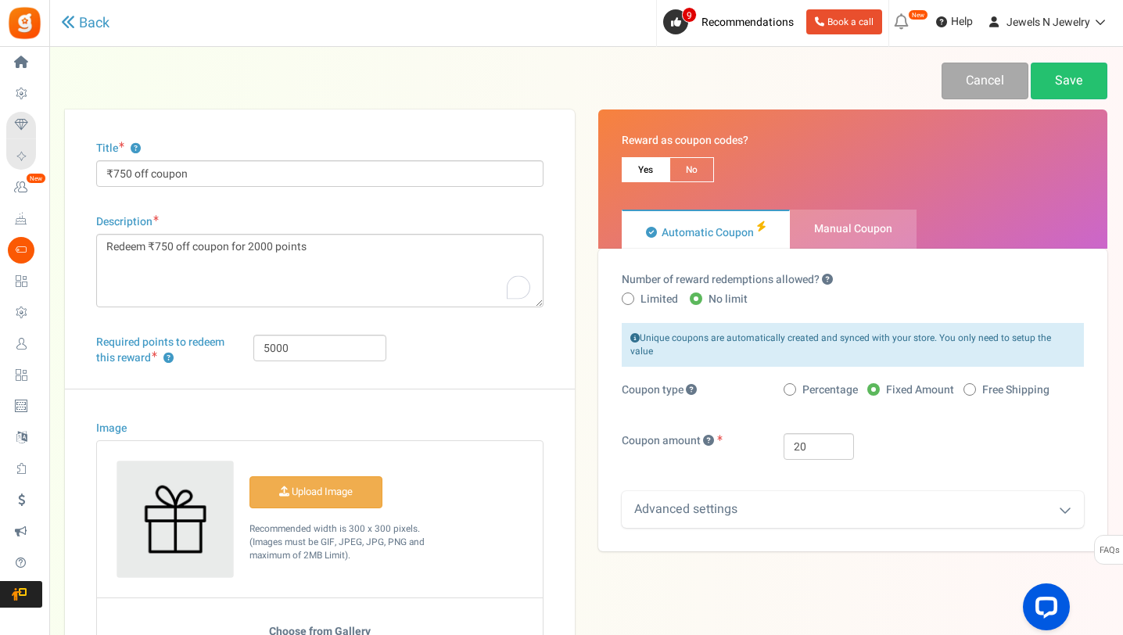
click at [794, 383] on span at bounding box center [790, 389] width 13 height 13
click at [794, 386] on input "Percentage" at bounding box center [789, 391] width 10 height 10
radio input "true"
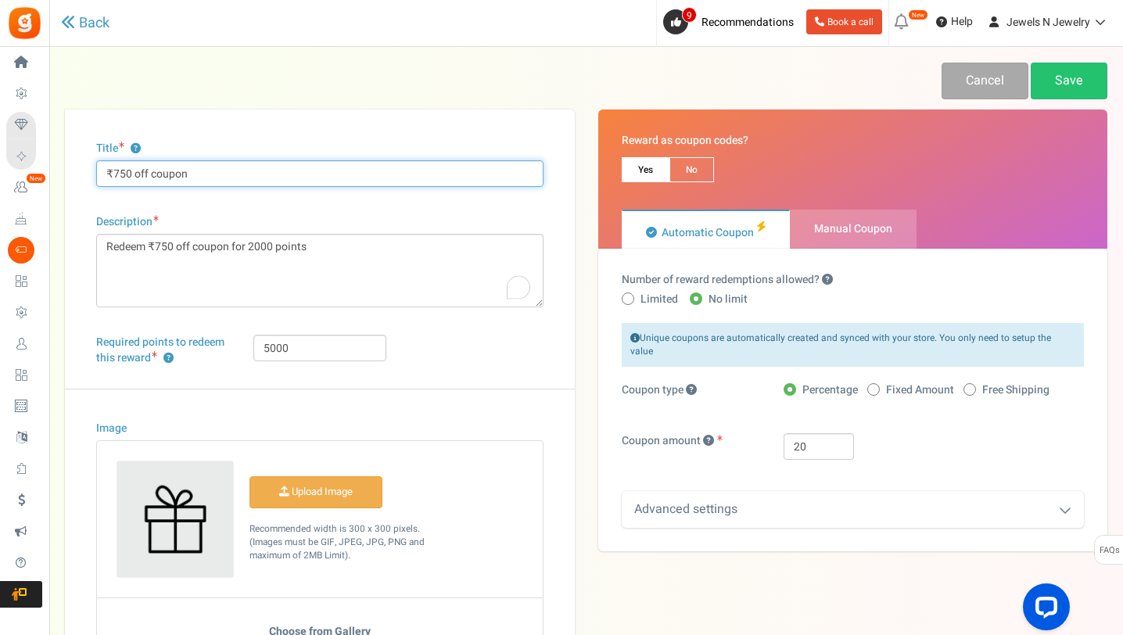
drag, startPoint x: 129, startPoint y: 171, endPoint x: 106, endPoint y: 171, distance: 23.5
click at [106, 171] on input "₹750 off coupon" at bounding box center [319, 173] width 447 height 27
type input "15% off coupon"
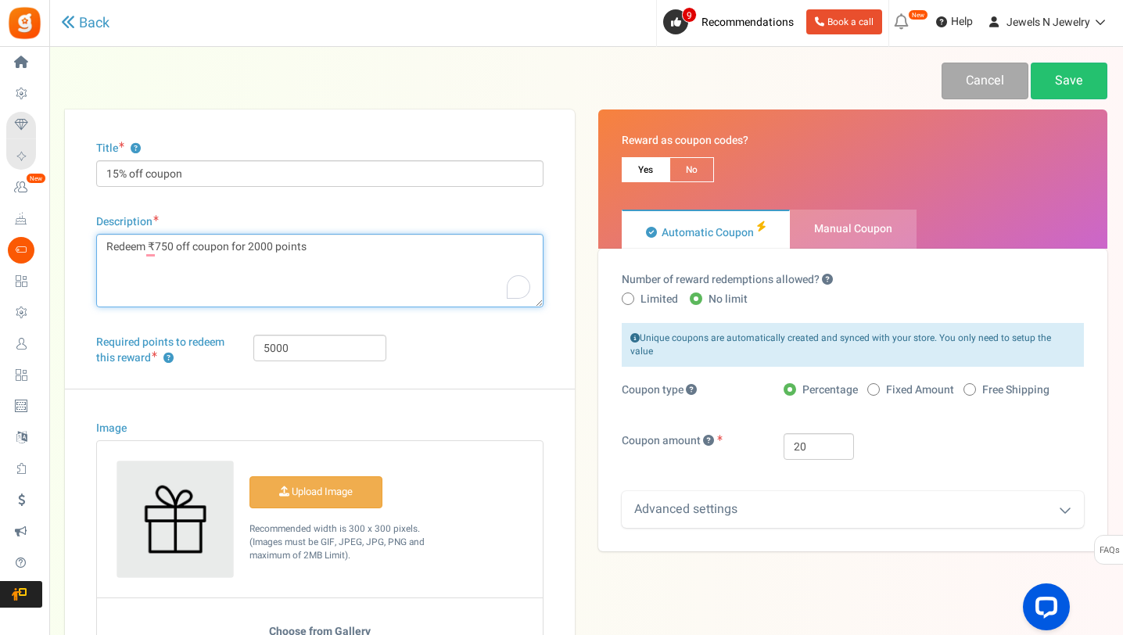
click at [166, 245] on textarea "Redeem ₹20 off coupon for 2000 points" at bounding box center [319, 271] width 447 height 74
click at [468, 243] on textarea "Redeem ₹20 off coupon for 2000 points" at bounding box center [319, 271] width 447 height 74
type textarea "Redeem for 15% off on Making Charges of Gold & Diamond Jewellery for 5000 points"
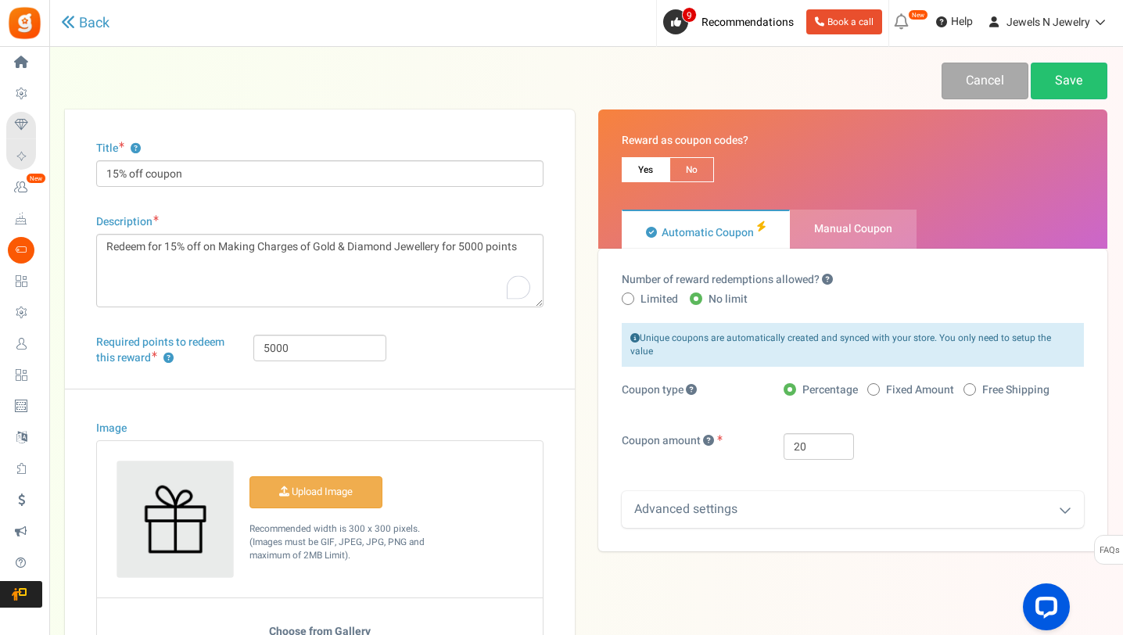
click at [551, 286] on div "Title ? 15% off coupon Description Redeem ₹20 off coupon for 2000 points Char(s…" at bounding box center [320, 433] width 510 height 646
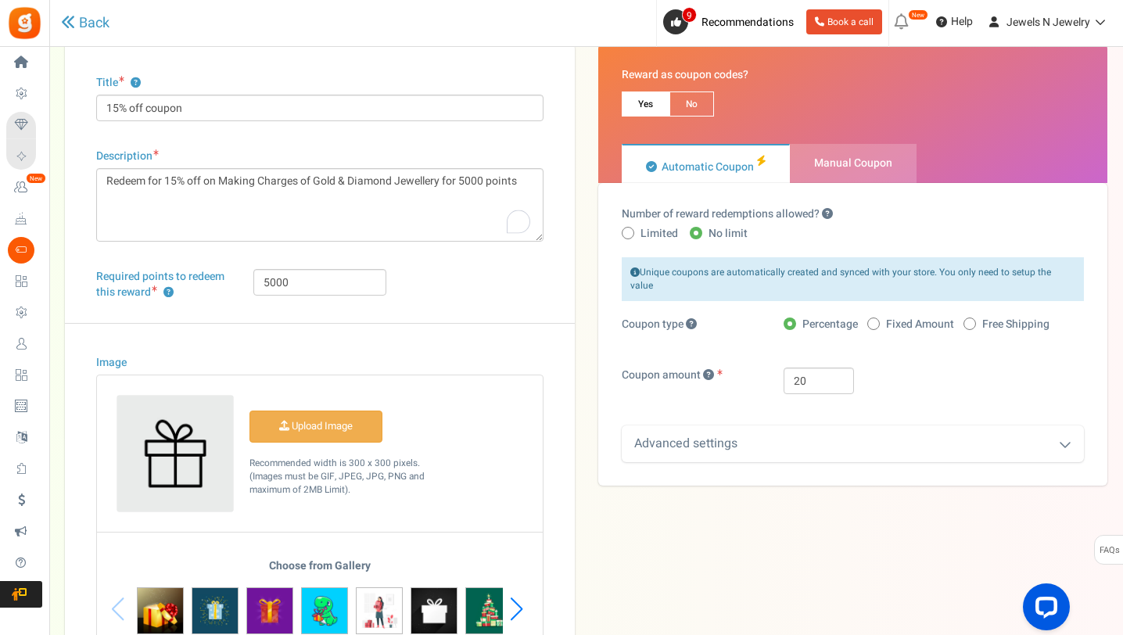
scroll to position [82, 0]
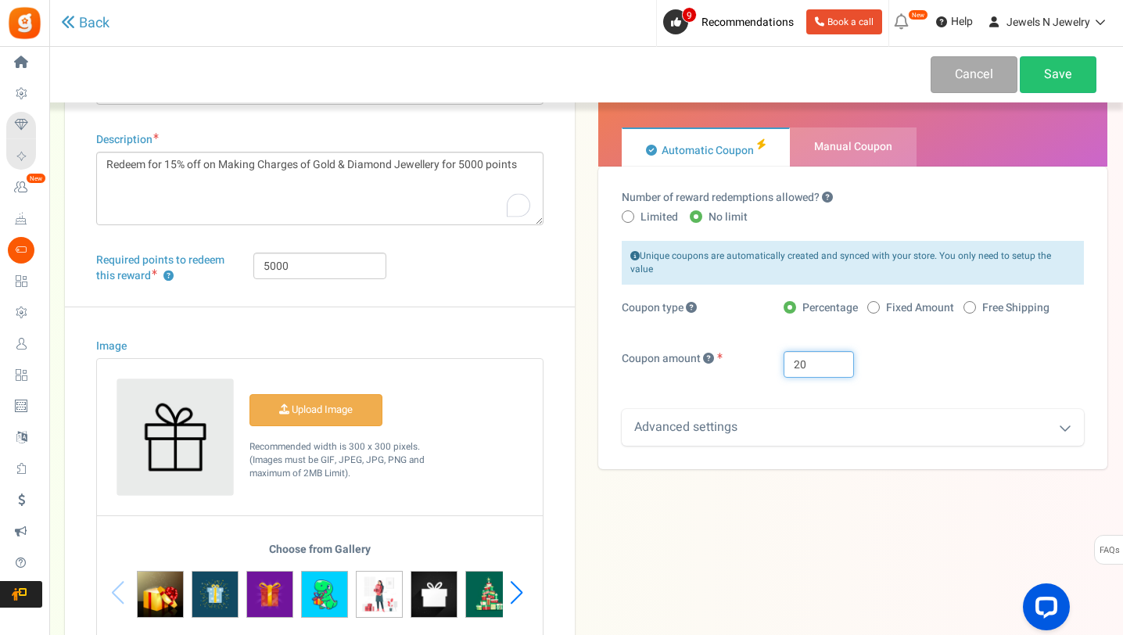
click at [816, 351] on input "20" at bounding box center [819, 364] width 70 height 27
type input "15"
click at [944, 409] on div "Advanced settings" at bounding box center [853, 427] width 463 height 37
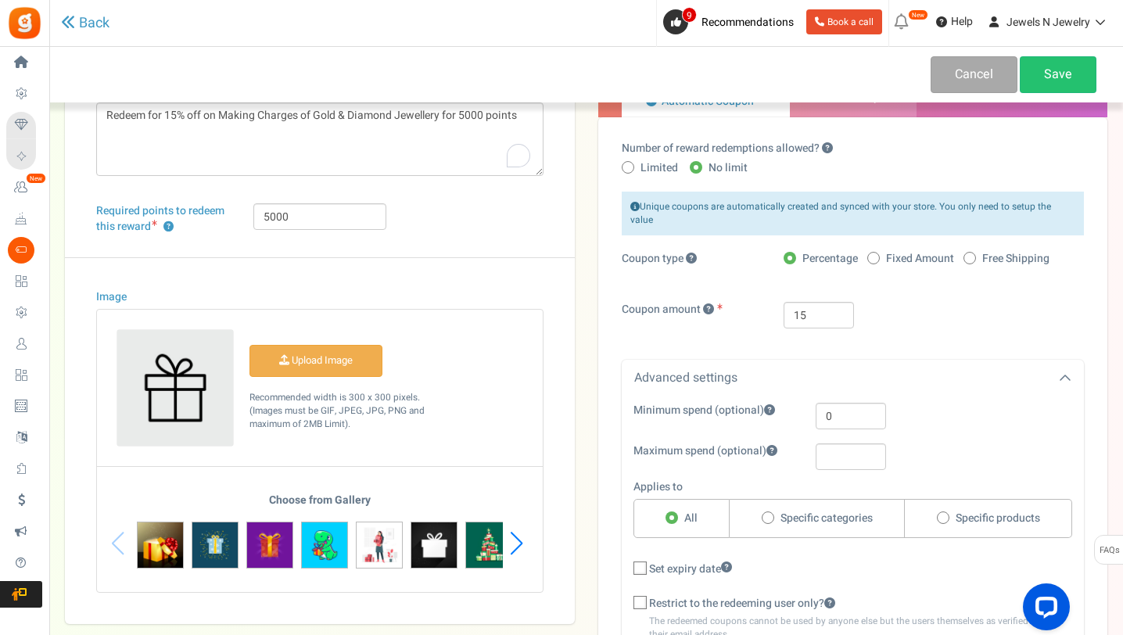
scroll to position [168, 0]
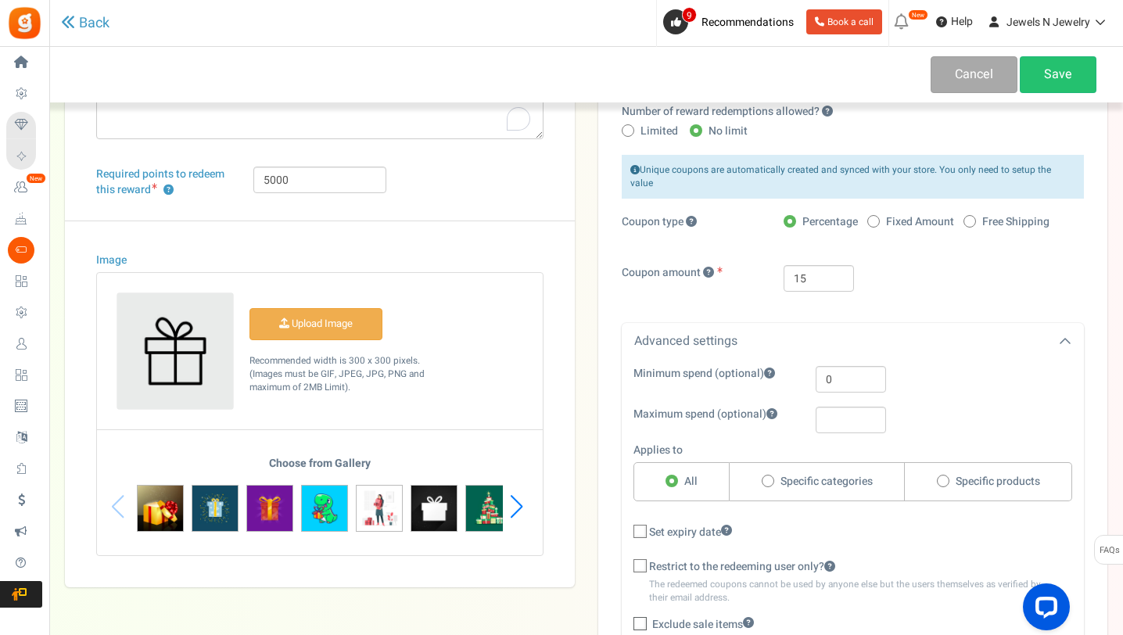
click at [771, 475] on span at bounding box center [768, 481] width 13 height 13
click at [771, 477] on input "Specific categories" at bounding box center [767, 482] width 10 height 10
radio input "true"
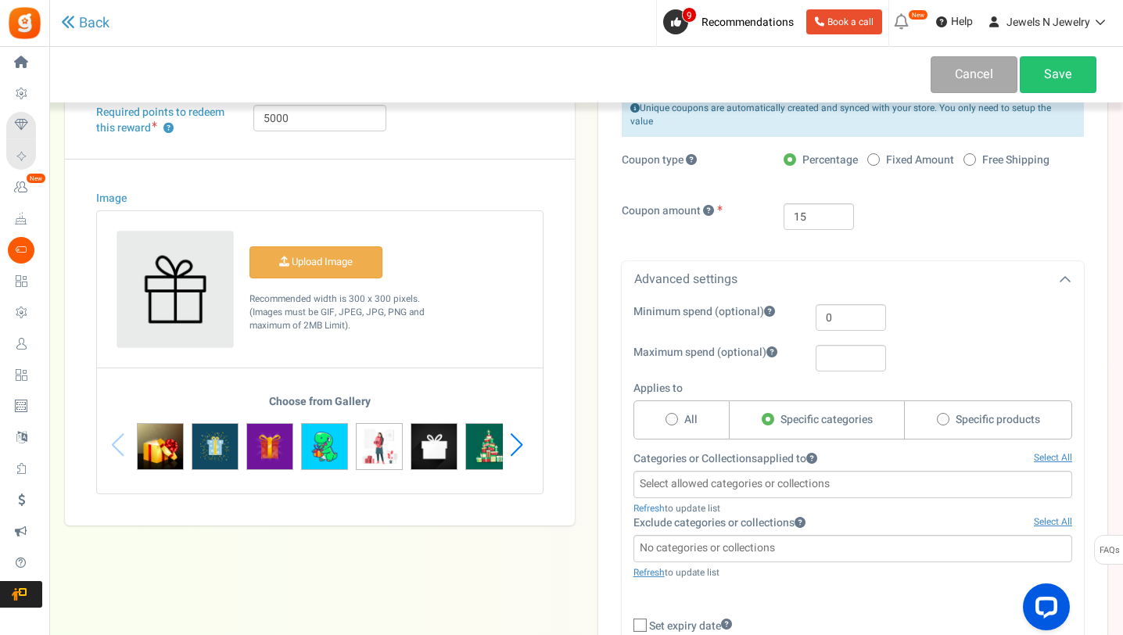
scroll to position [275, 0]
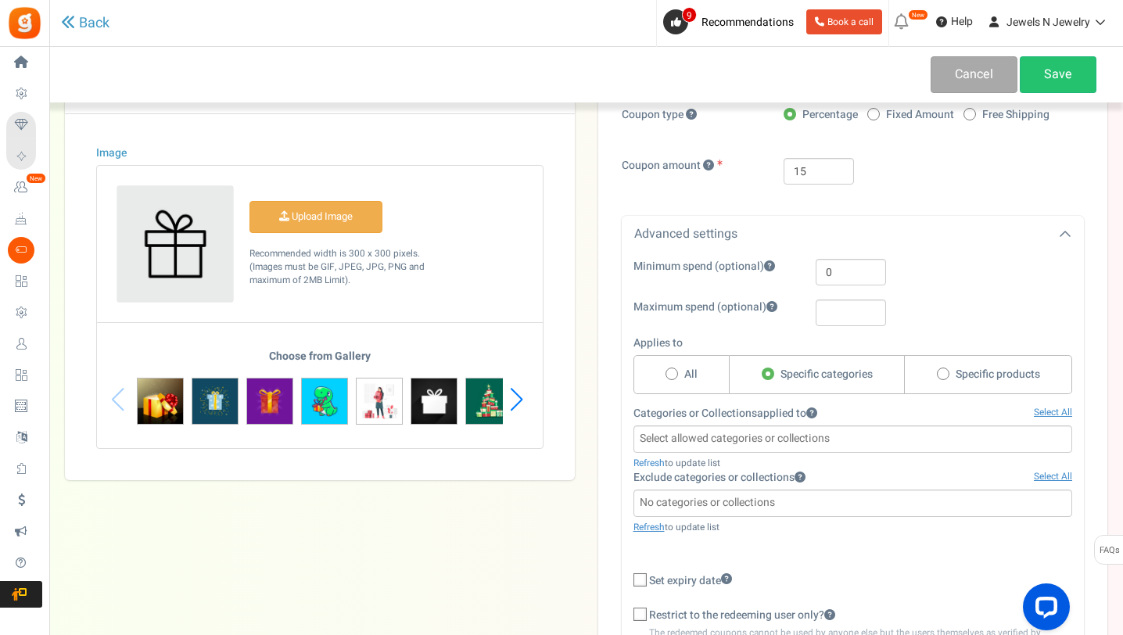
click at [835, 494] on input "search" at bounding box center [853, 502] width 430 height 17
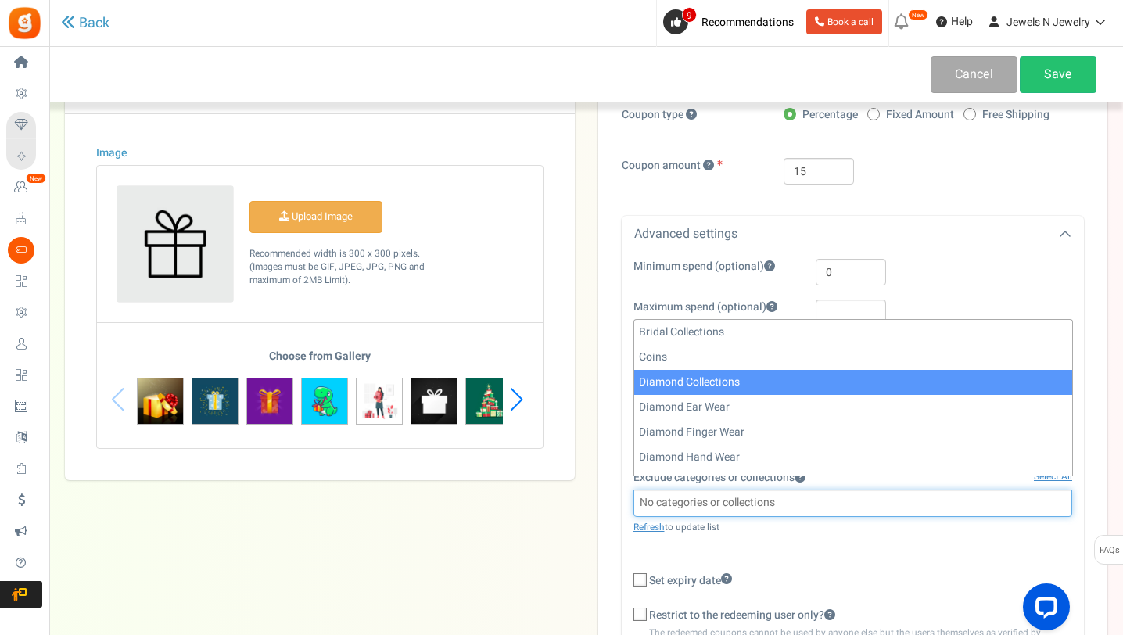
select select "15"
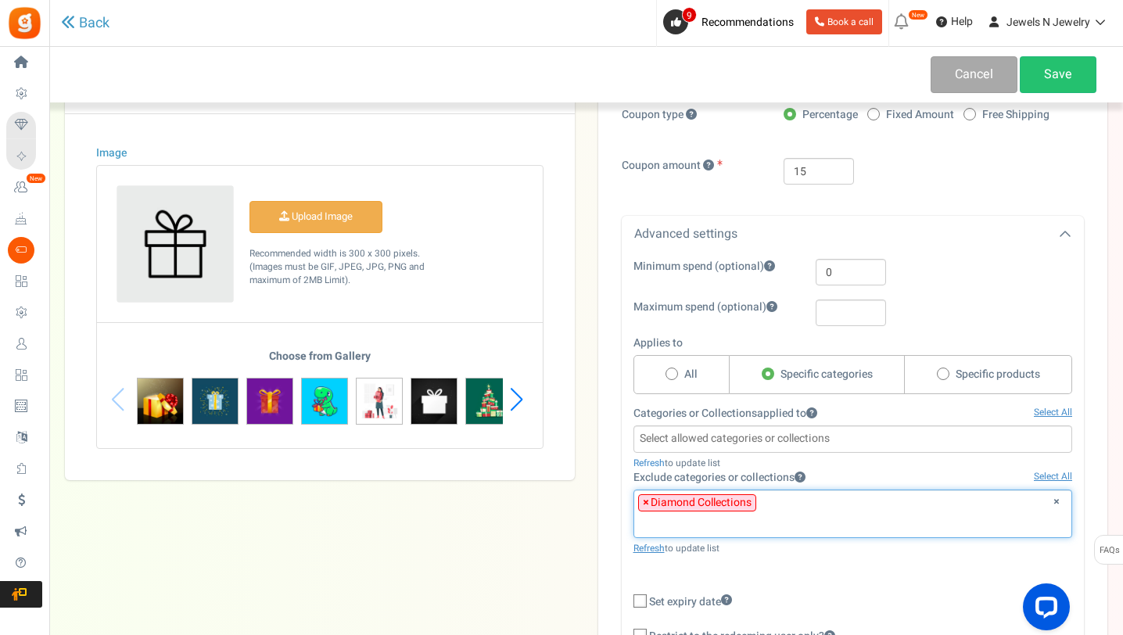
type input "o"
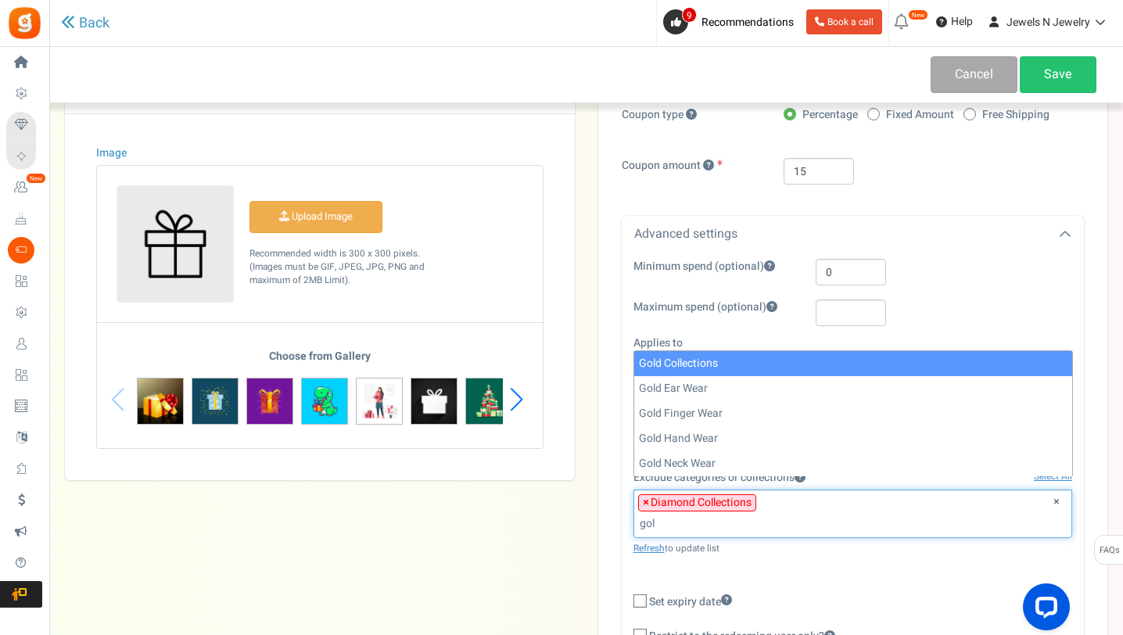
type input "gol"
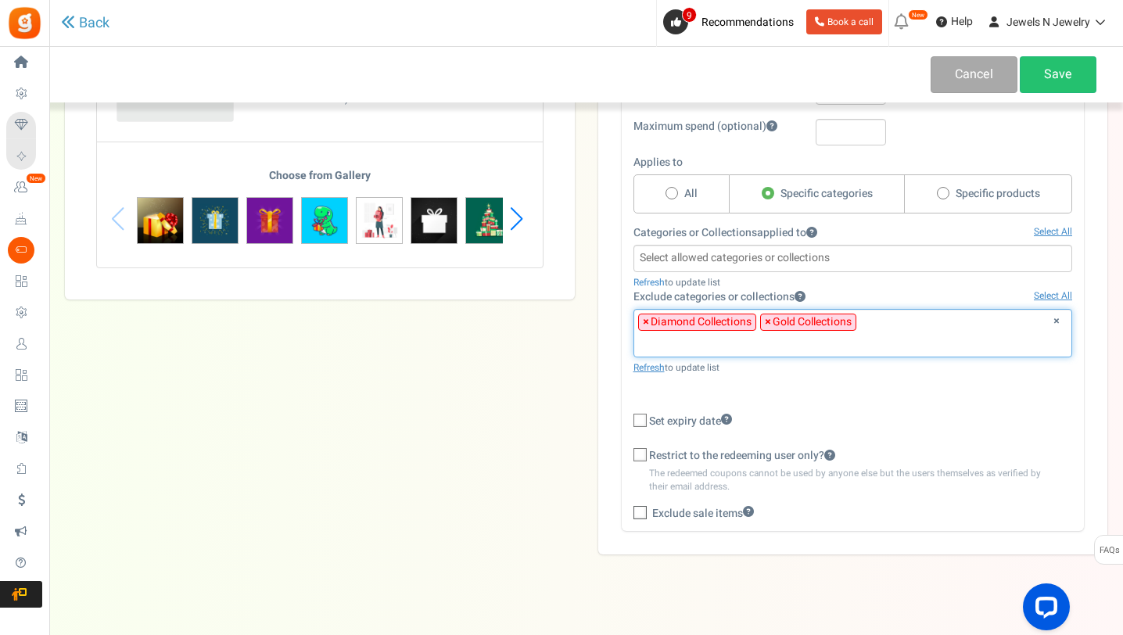
scroll to position [383, 0]
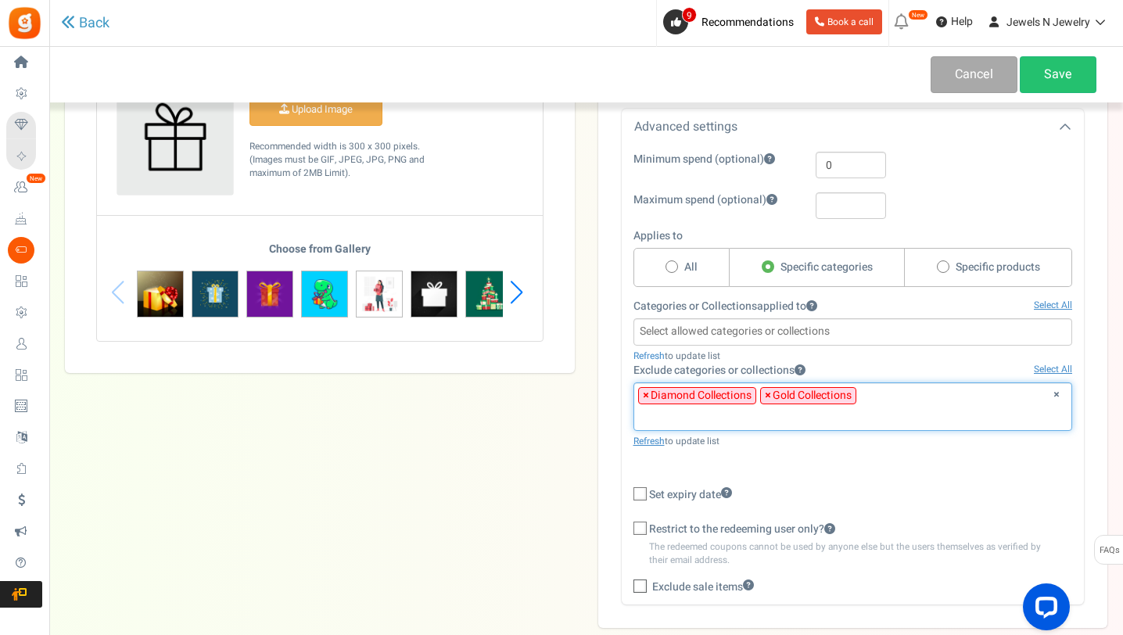
click at [642, 490] on icon at bounding box center [641, 495] width 10 height 10
click at [628, 490] on input "Set expiry date" at bounding box center [623, 495] width 10 height 10
checkbox input "true"
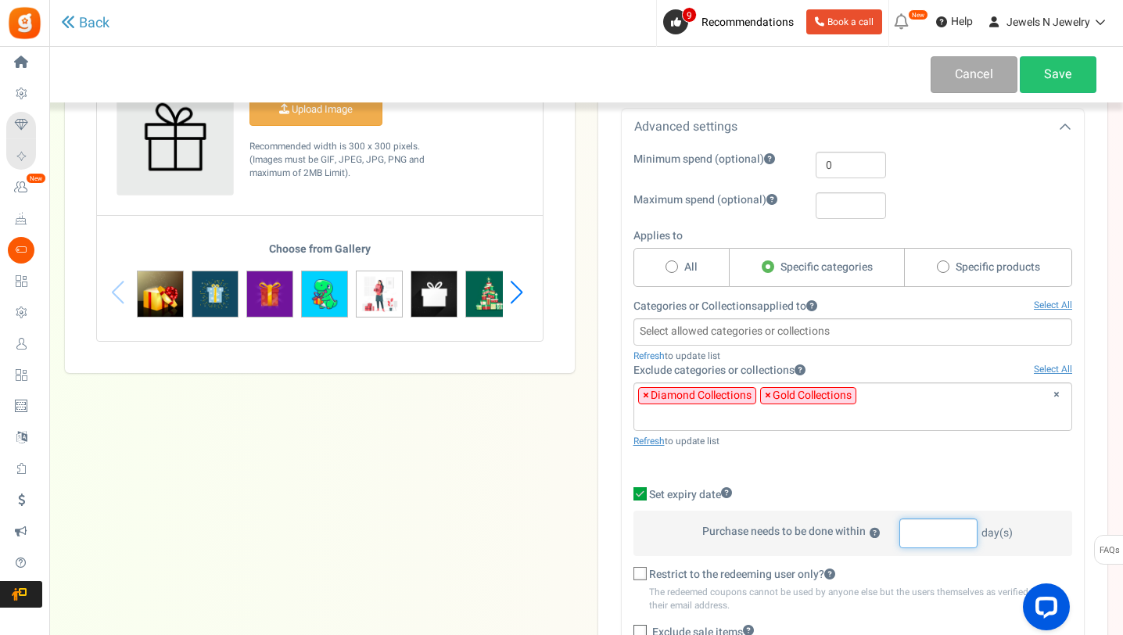
click at [908, 519] on input "number" at bounding box center [939, 534] width 78 height 30
type input "3"
type input "90"
click at [1030, 487] on label "Set expiry date" at bounding box center [854, 495] width 440 height 16
click at [628, 490] on input "Set expiry date" at bounding box center [623, 495] width 10 height 10
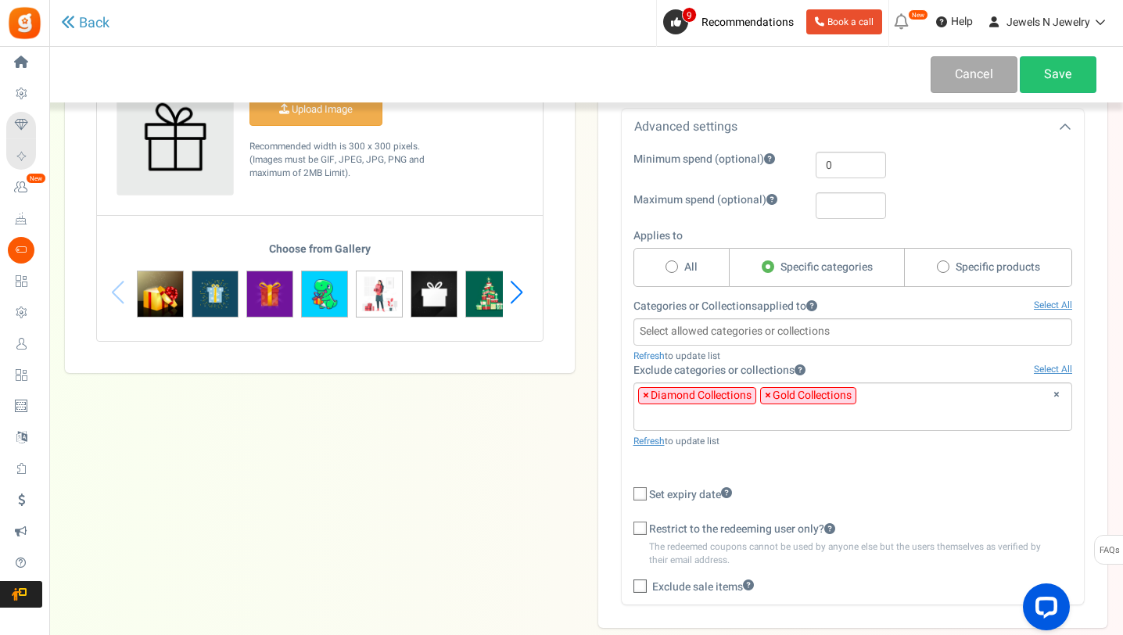
scroll to position [456, 0]
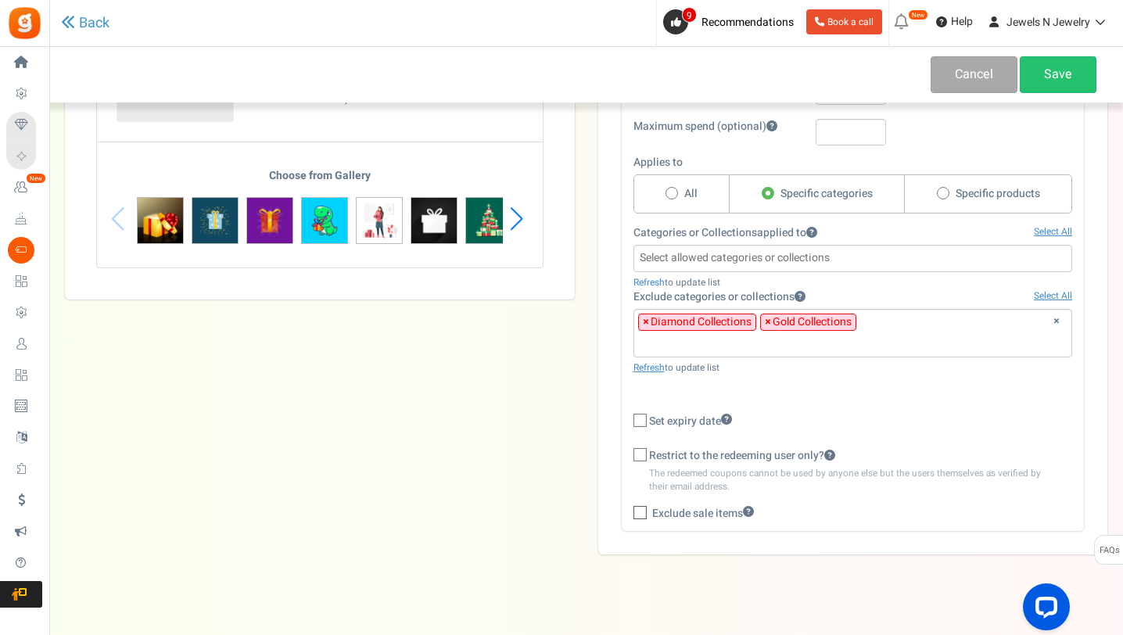
click at [636, 416] on icon at bounding box center [641, 421] width 10 height 10
click at [628, 417] on input "Set expiry date" at bounding box center [623, 422] width 10 height 10
checkbox input "true"
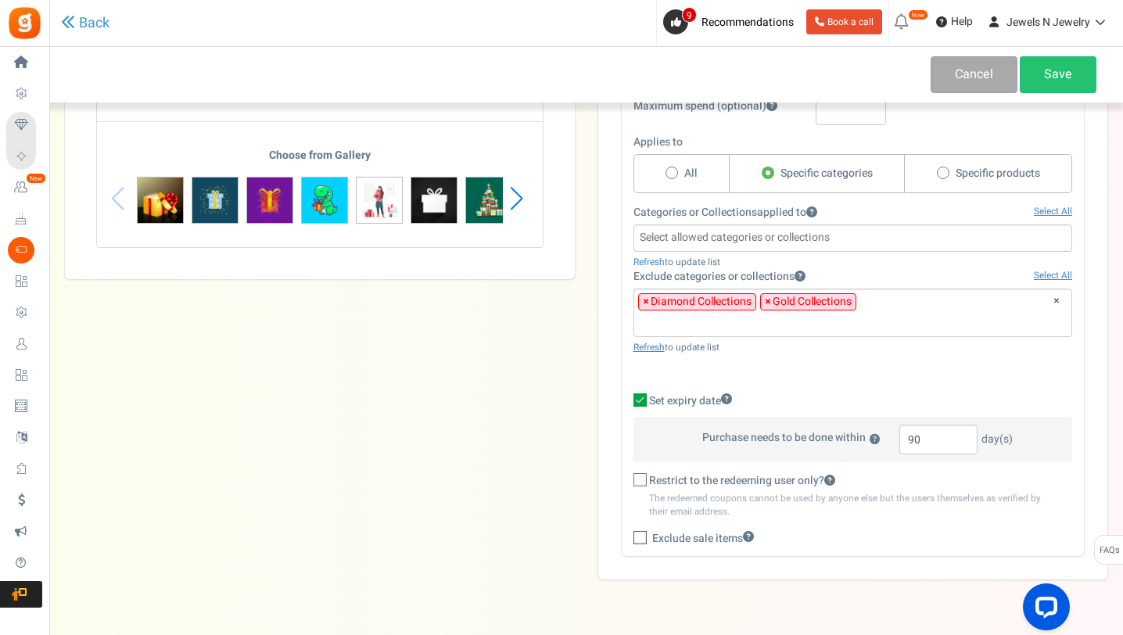
scroll to position [480, 0]
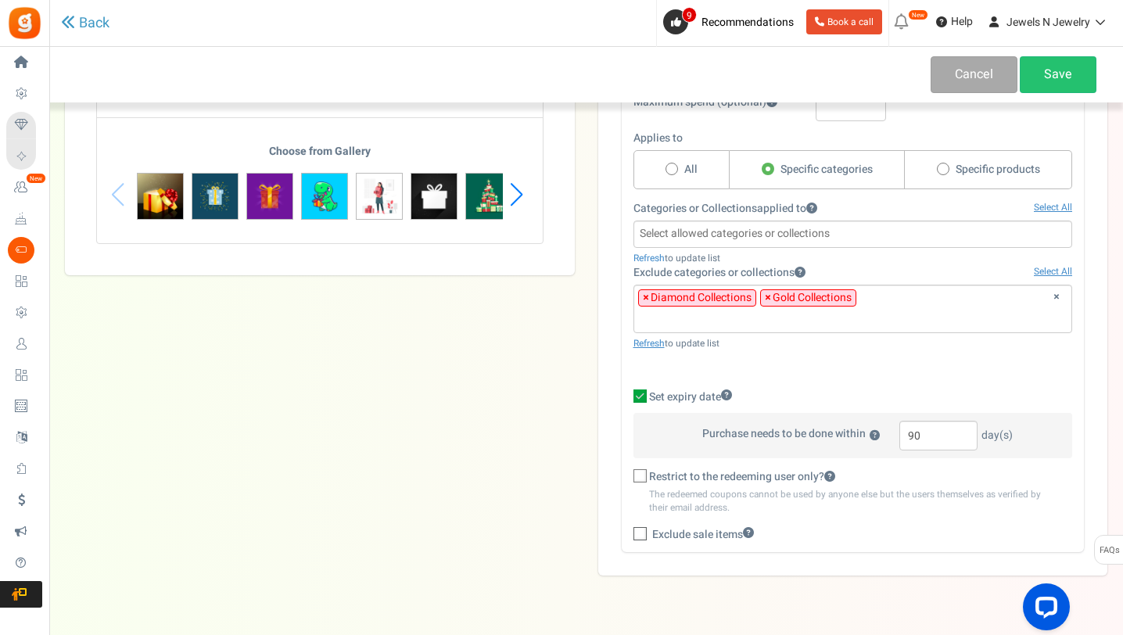
click at [640, 472] on icon at bounding box center [641, 477] width 10 height 10
click at [628, 472] on input "Restrict to the redeeming user only?" at bounding box center [623, 477] width 10 height 10
checkbox input "true"
click at [643, 530] on icon at bounding box center [641, 535] width 10 height 10
click at [628, 532] on input "Exclude sale items" at bounding box center [623, 537] width 10 height 10
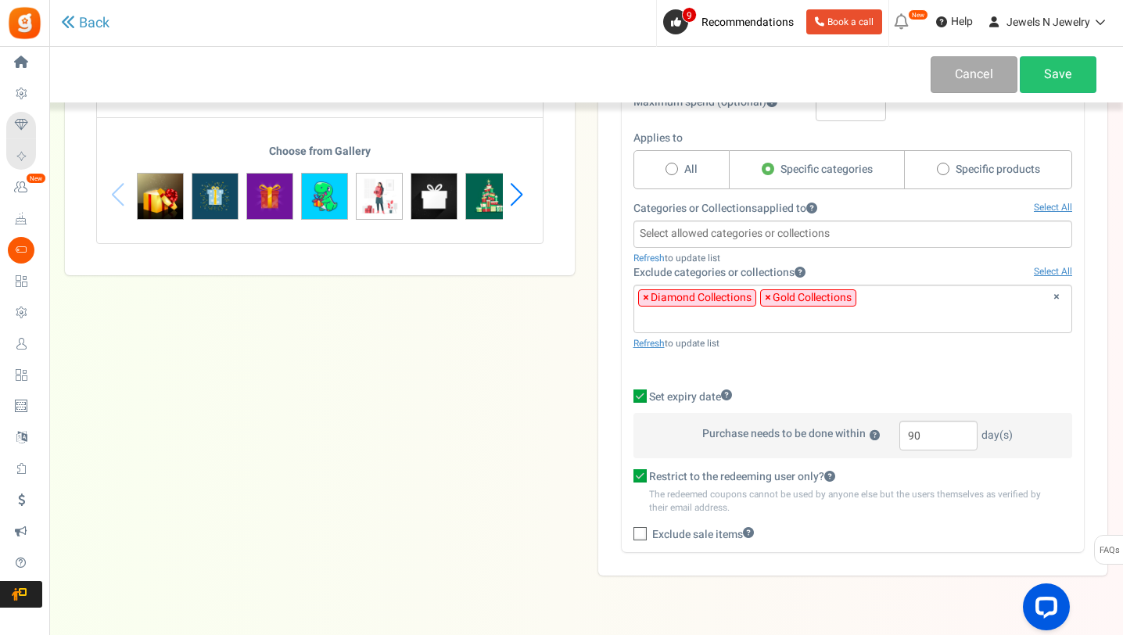
checkbox input "true"
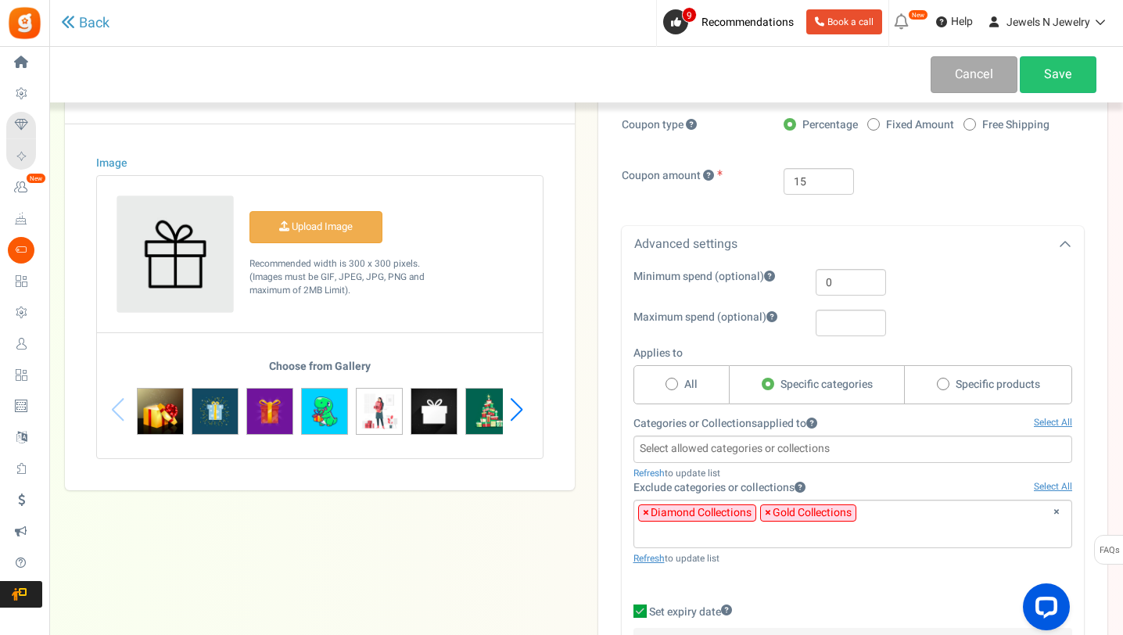
scroll to position [253, 0]
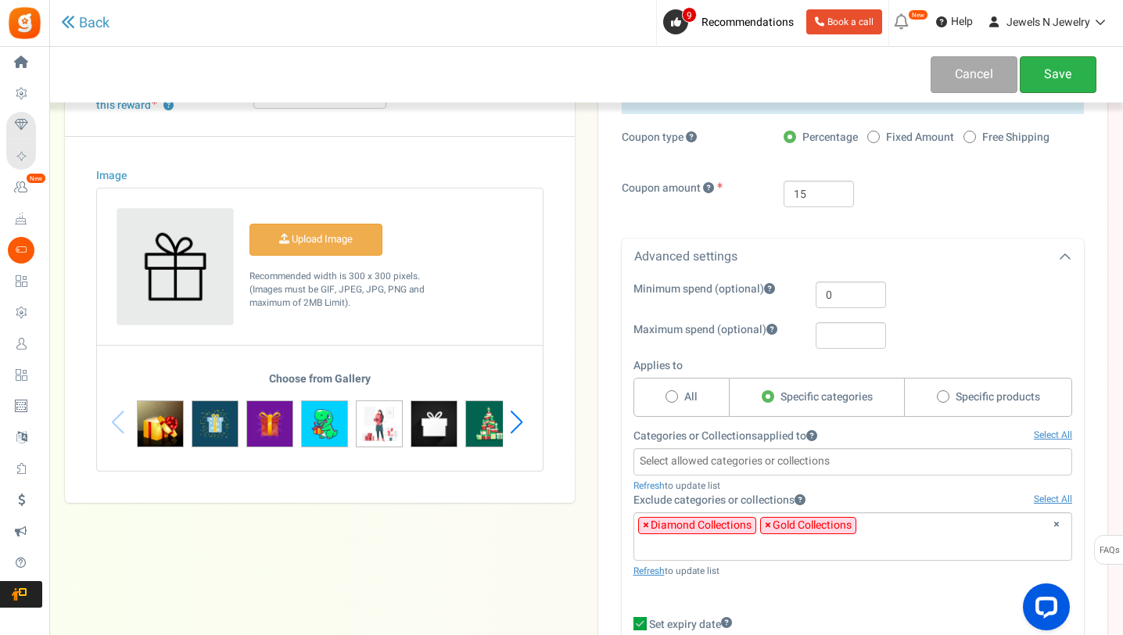
click at [1054, 75] on link "Save" at bounding box center [1058, 74] width 77 height 37
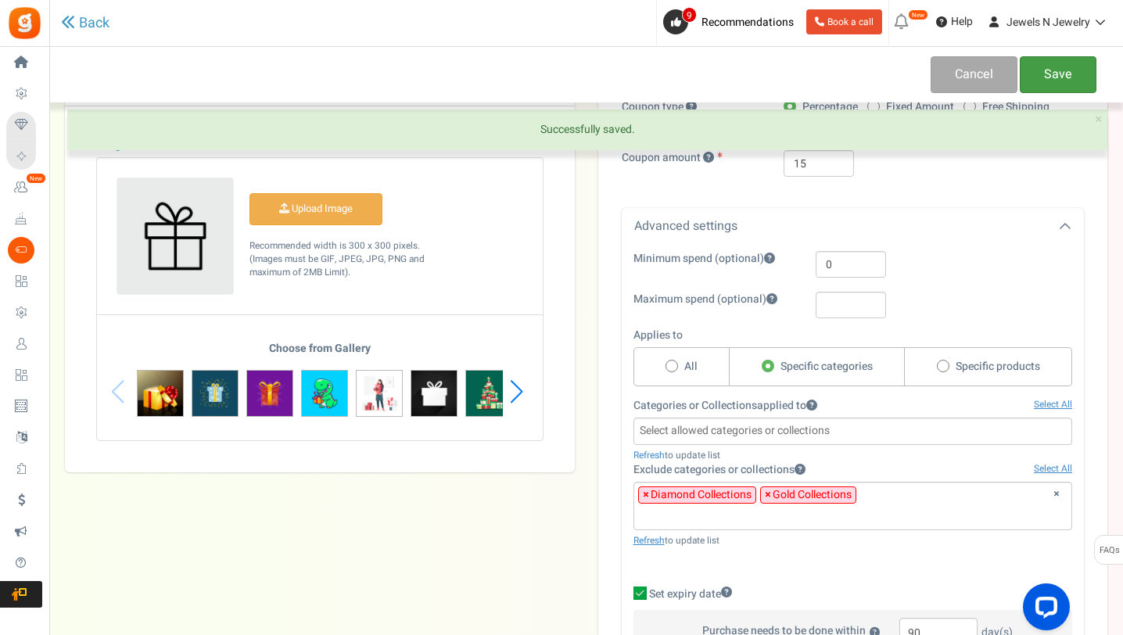
scroll to position [285, 0]
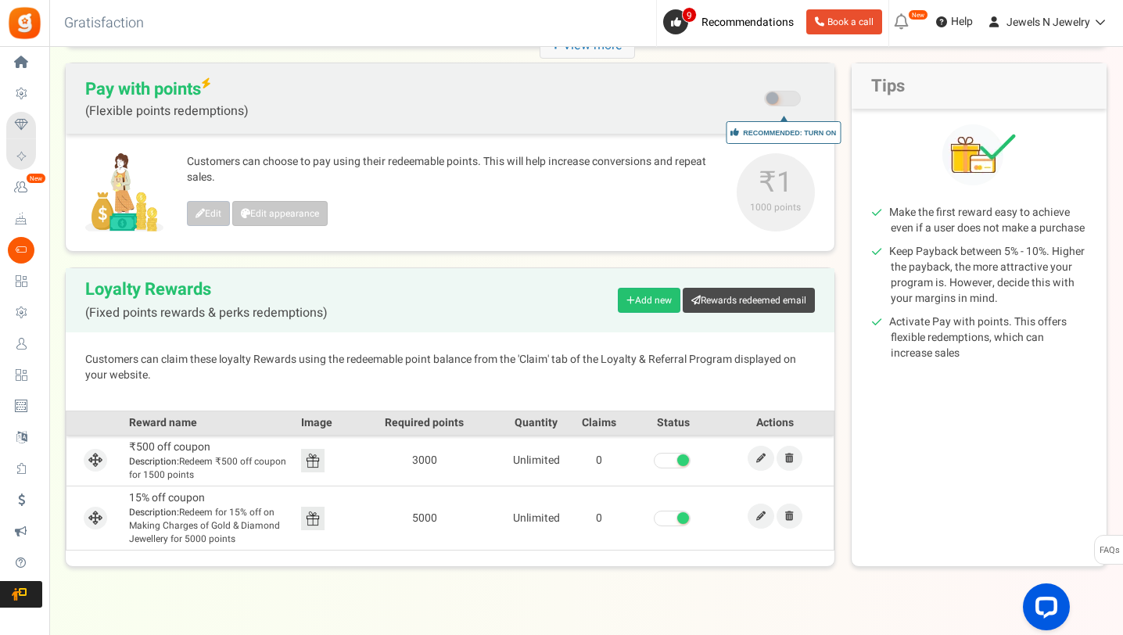
scroll to position [161, 0]
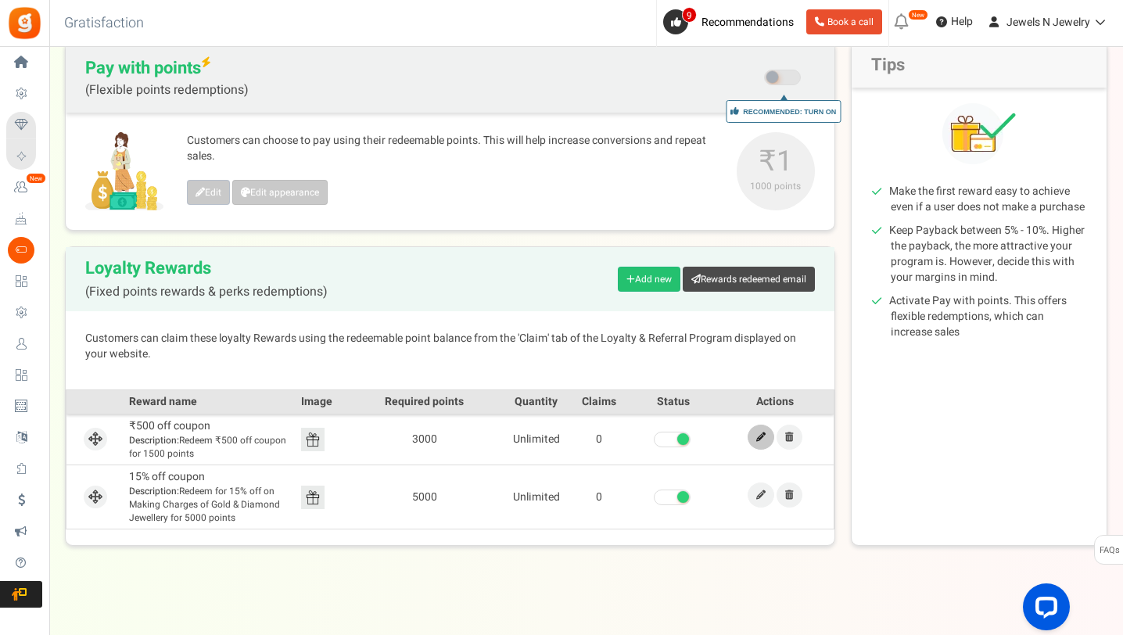
click at [753, 441] on link at bounding box center [761, 437] width 27 height 25
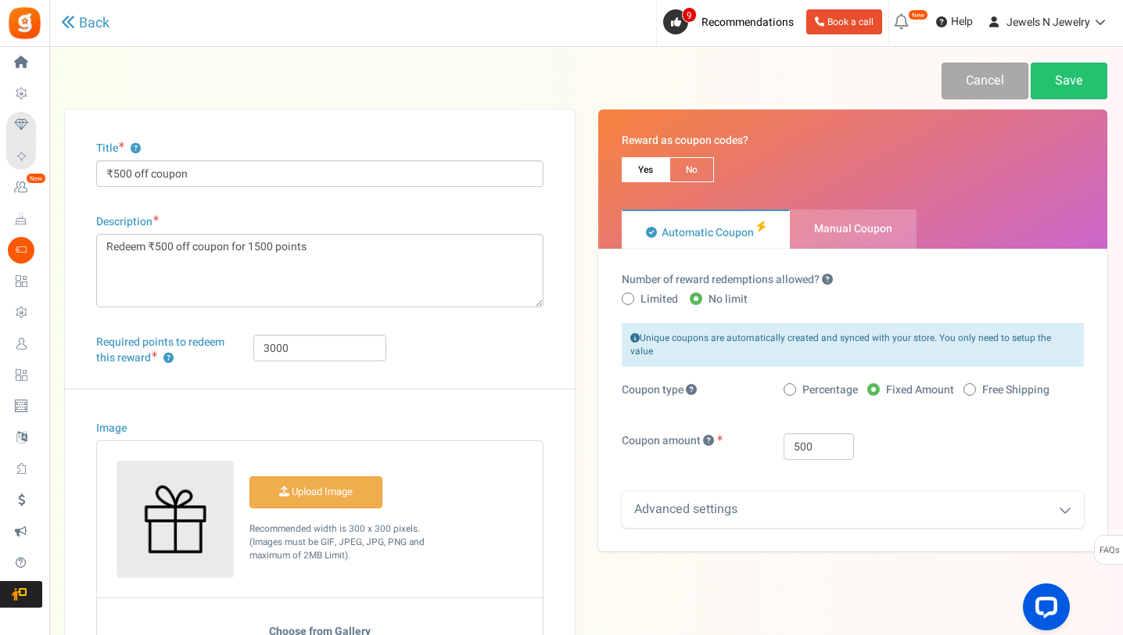
click at [853, 494] on div "Advanced settings" at bounding box center [853, 509] width 463 height 37
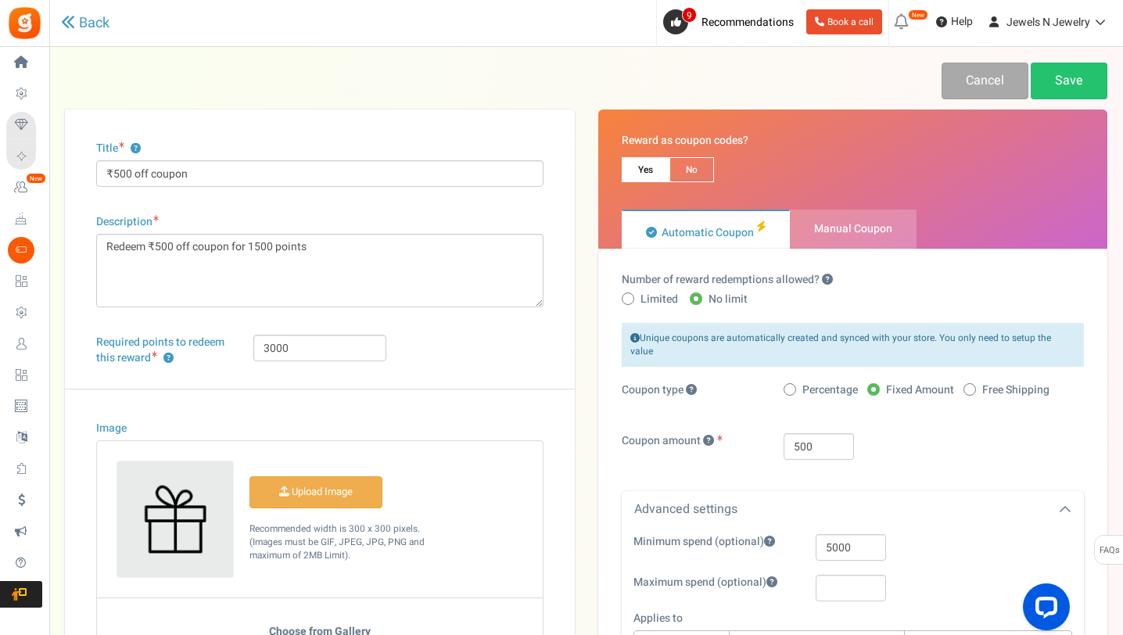
scroll to position [146, 0]
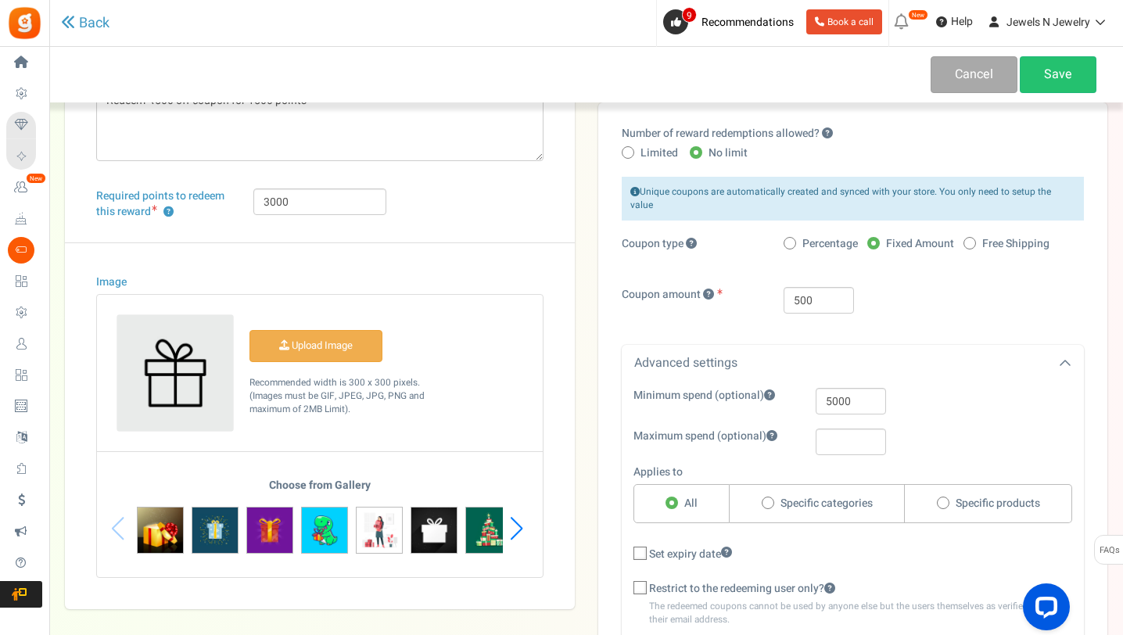
click at [644, 549] on icon at bounding box center [641, 554] width 10 height 10
click at [628, 550] on input "Set expiry date" at bounding box center [623, 555] width 10 height 10
checkbox input "true"
click at [909, 578] on input "number" at bounding box center [939, 593] width 78 height 30
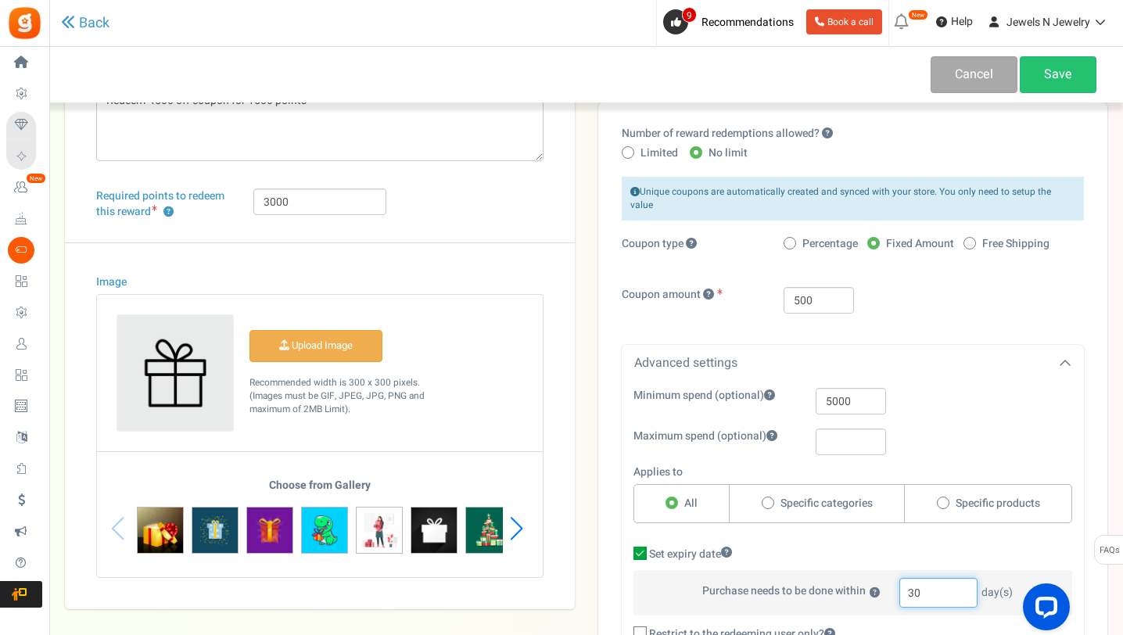
type input "30"
click at [1019, 548] on label "Set expiry date" at bounding box center [854, 555] width 440 height 16
click at [628, 550] on input "Set expiry date" at bounding box center [623, 555] width 10 height 10
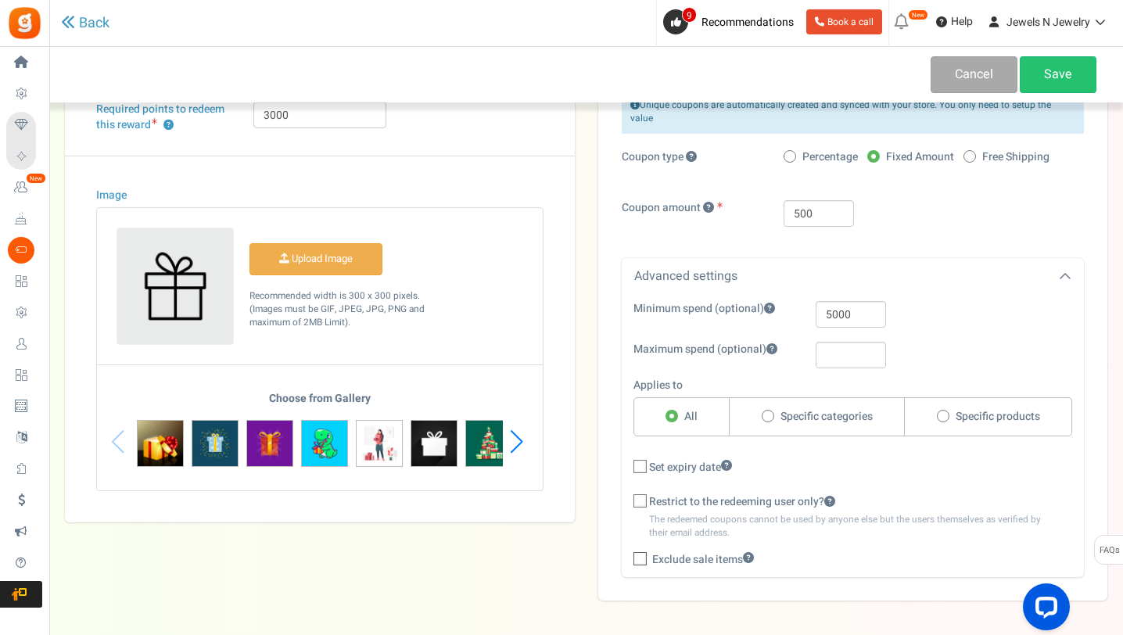
scroll to position [249, 0]
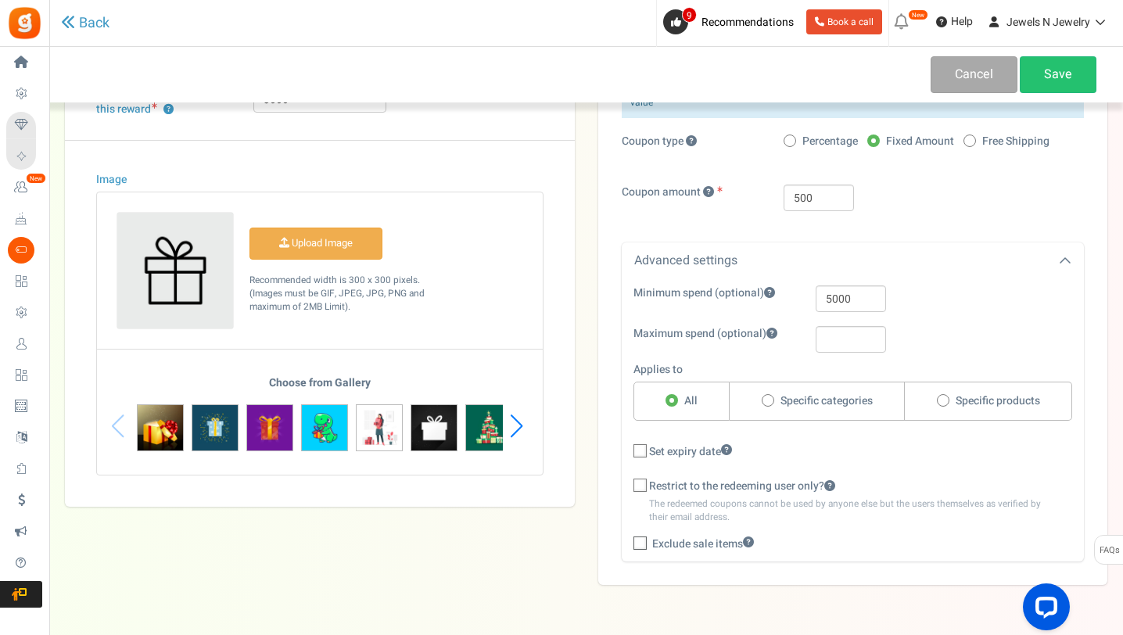
click at [641, 447] on icon at bounding box center [641, 452] width 10 height 10
click at [628, 447] on input "Set expiry date" at bounding box center [623, 452] width 10 height 10
checkbox input "true"
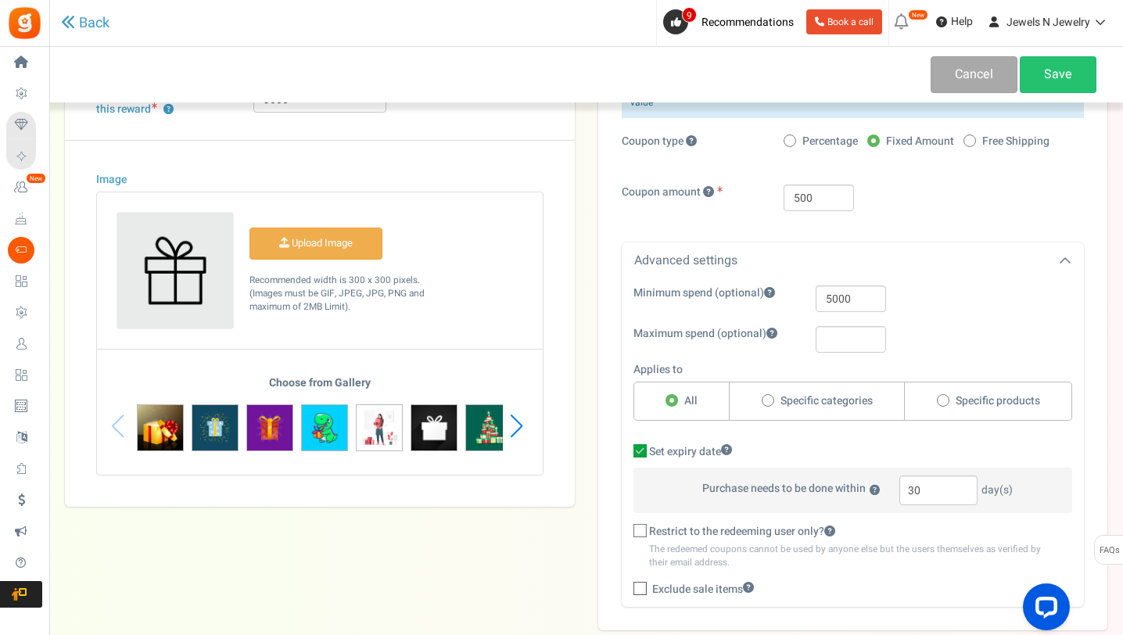
click at [643, 525] on label "Restrict to the redeeming user only?" at bounding box center [854, 532] width 440 height 16
click at [628, 527] on input "Restrict to the redeeming user only?" at bounding box center [623, 532] width 10 height 10
checkbox input "true"
click at [643, 584] on icon at bounding box center [641, 589] width 10 height 10
click at [628, 587] on input "Exclude sale items" at bounding box center [623, 592] width 10 height 10
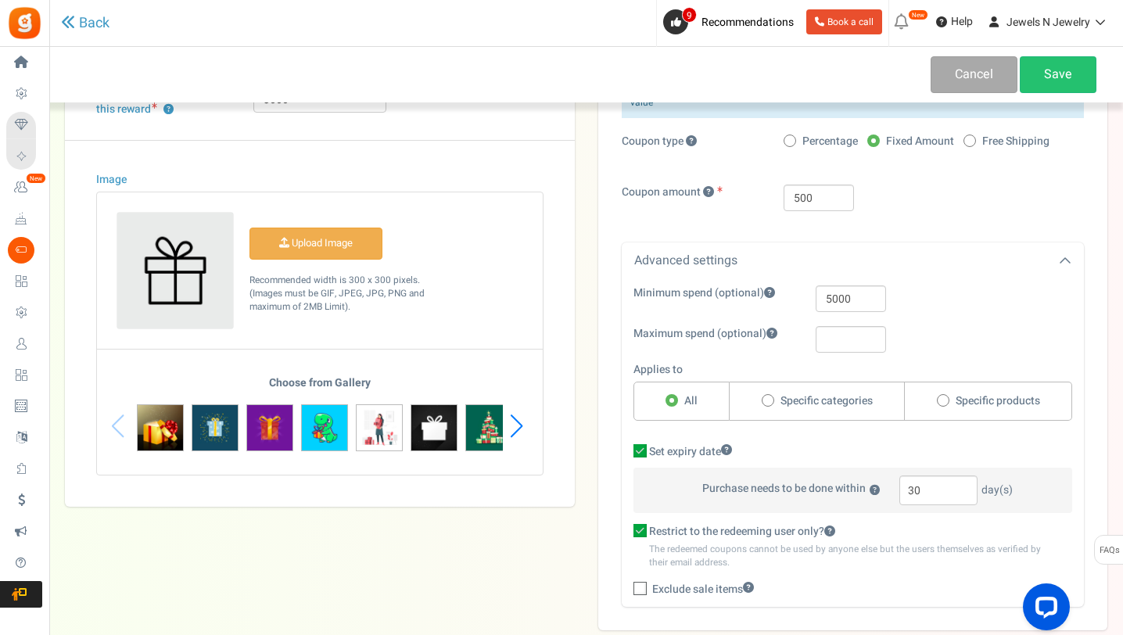
checkbox input "true"
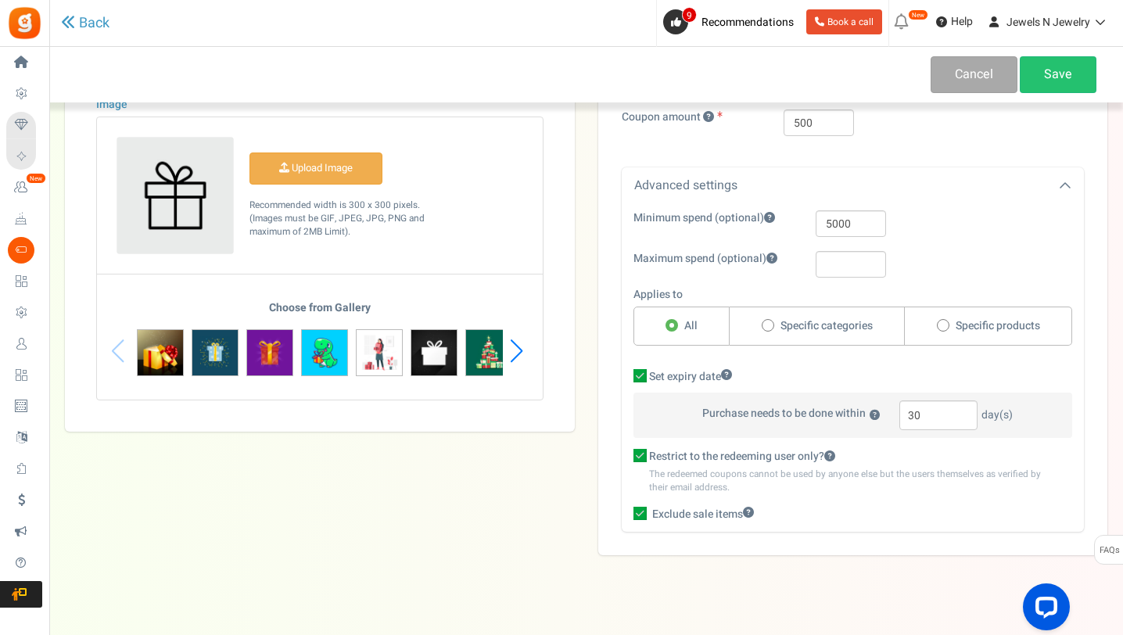
scroll to position [325, 0]
click at [1057, 75] on link "Save" at bounding box center [1058, 74] width 77 height 37
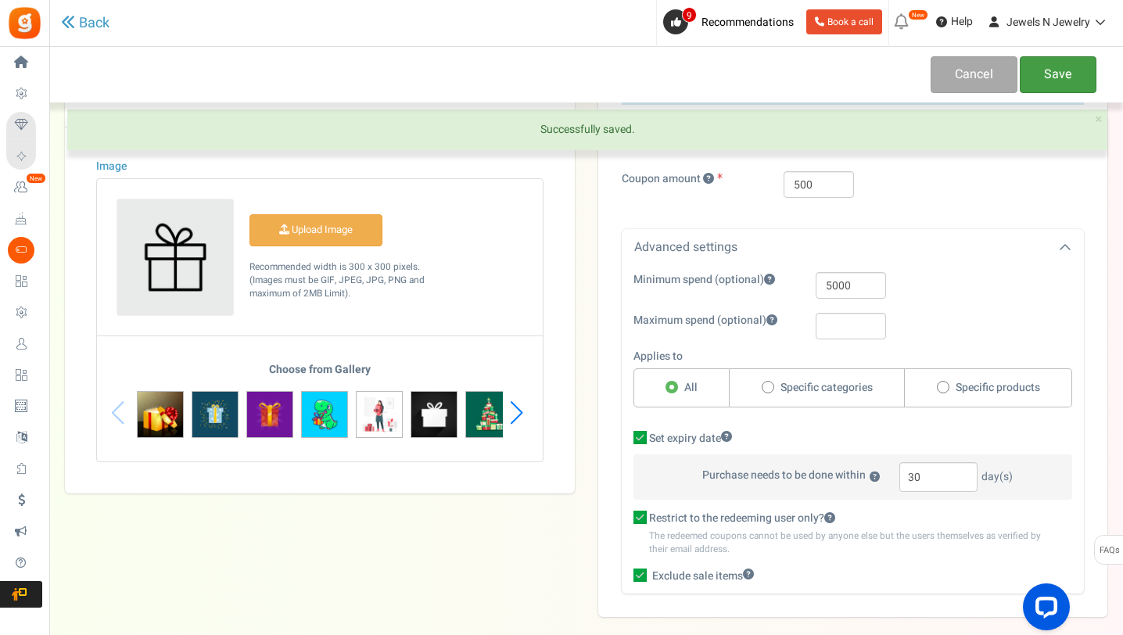
scroll to position [253, 0]
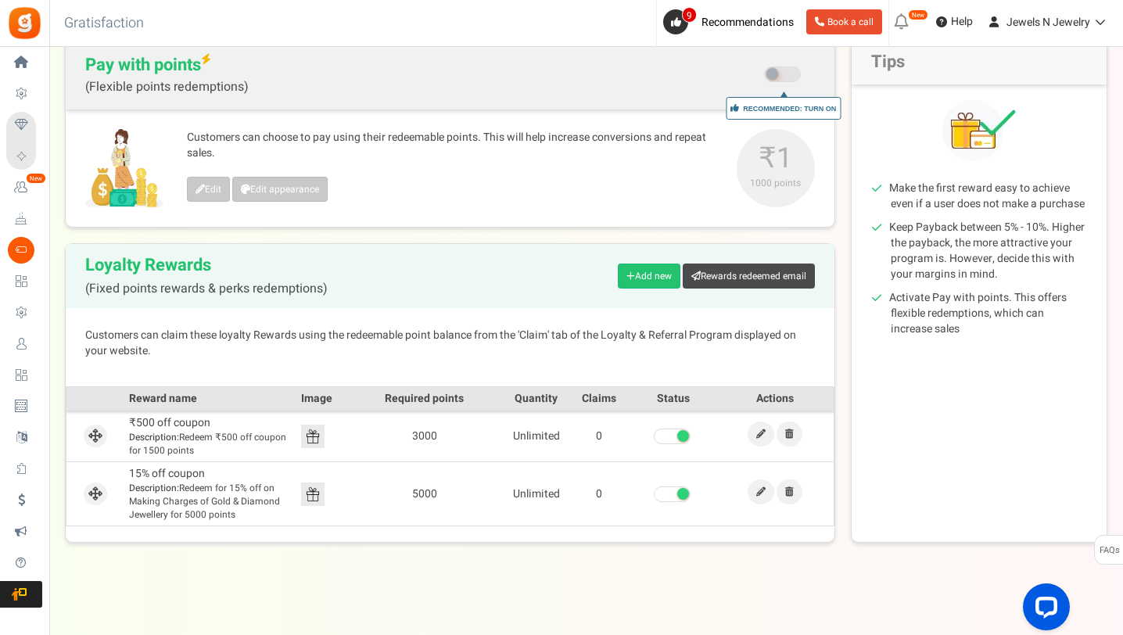
scroll to position [166, 0]
click at [639, 275] on link "Add new" at bounding box center [649, 274] width 63 height 25
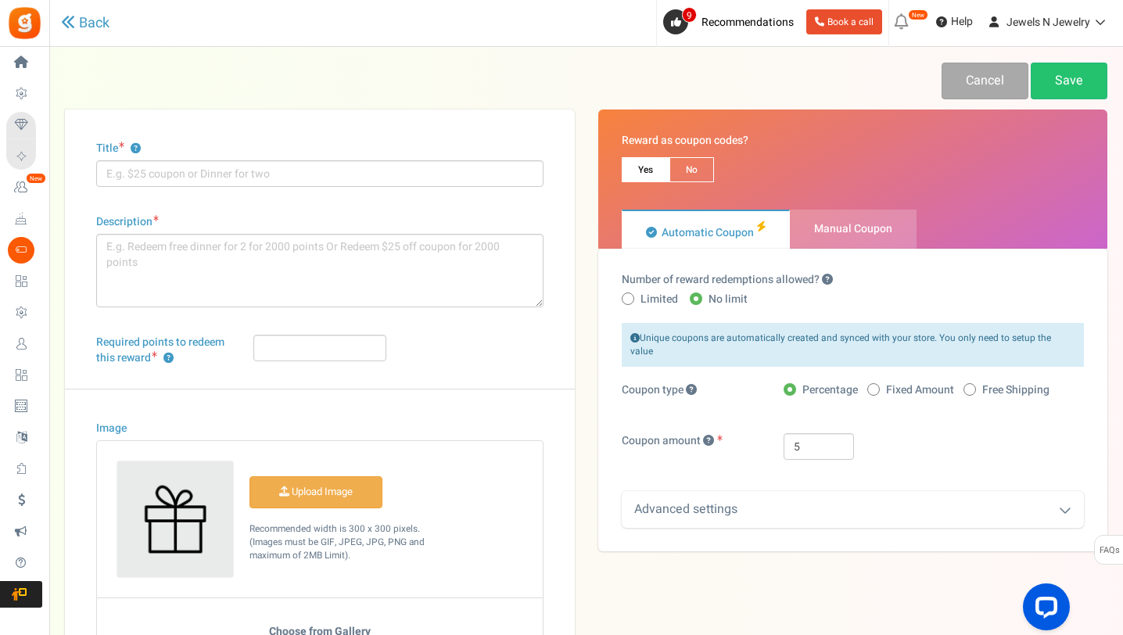
click at [842, 241] on span "Manual Coupon" at bounding box center [853, 229] width 127 height 39
click at [800, 223] on input "Manual Coupon" at bounding box center [795, 218] width 10 height 10
radio input "true"
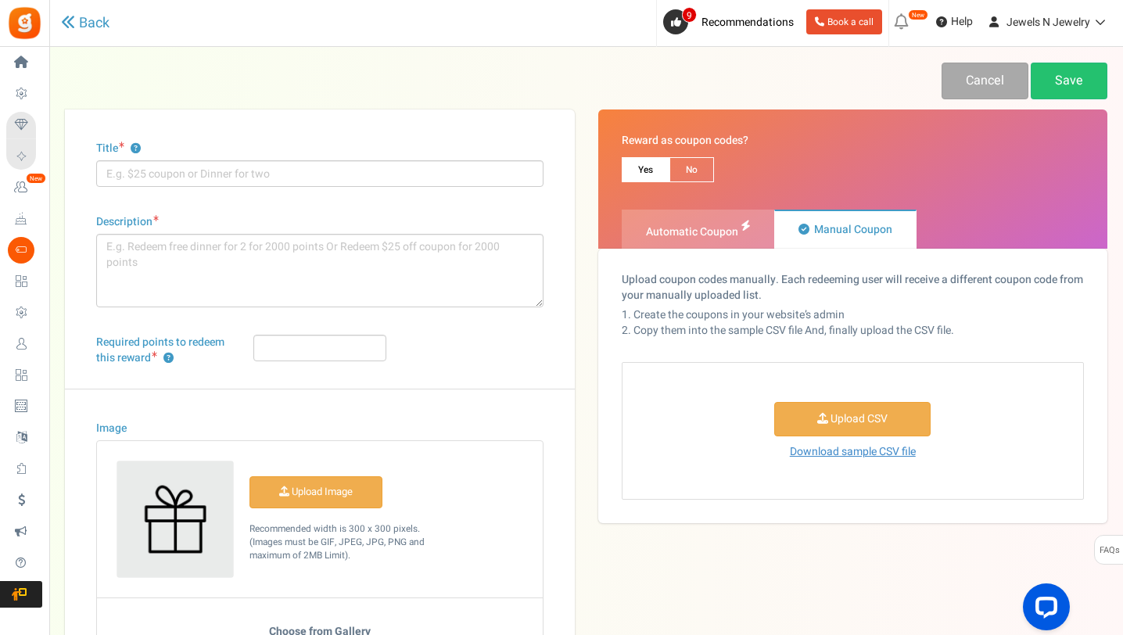
click at [724, 230] on span "Automatic Coupon" at bounding box center [692, 232] width 92 height 16
click at [632, 223] on input "Automatic Coupon" at bounding box center [627, 218] width 10 height 10
radio input "true"
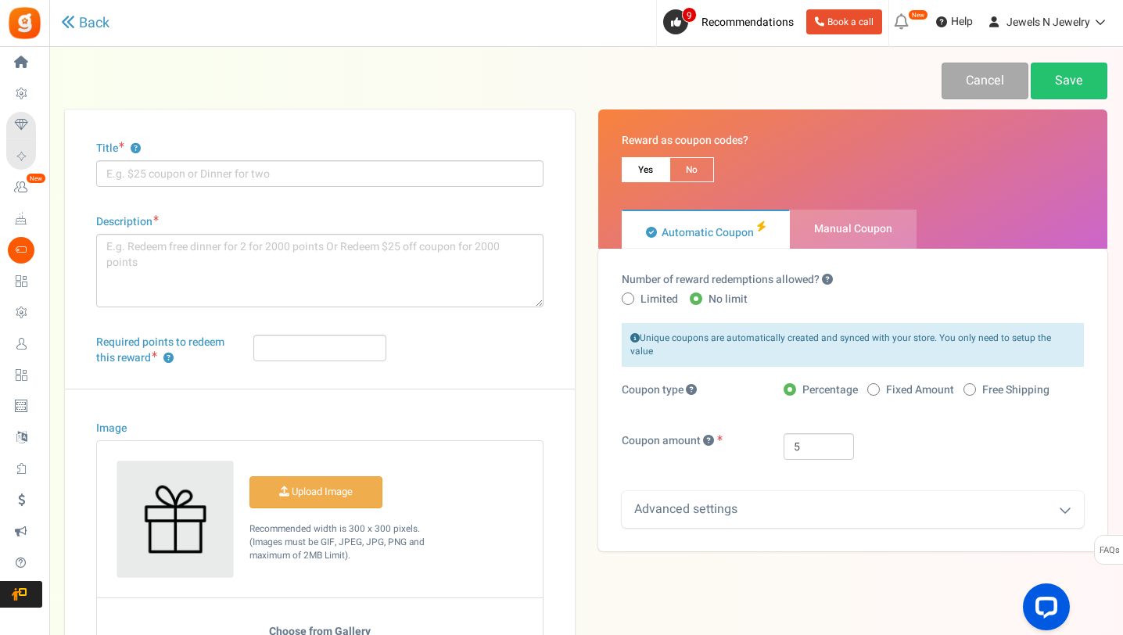
click at [624, 303] on span at bounding box center [628, 299] width 13 height 13
click at [624, 303] on input "Limited" at bounding box center [627, 300] width 10 height 10
radio input "true"
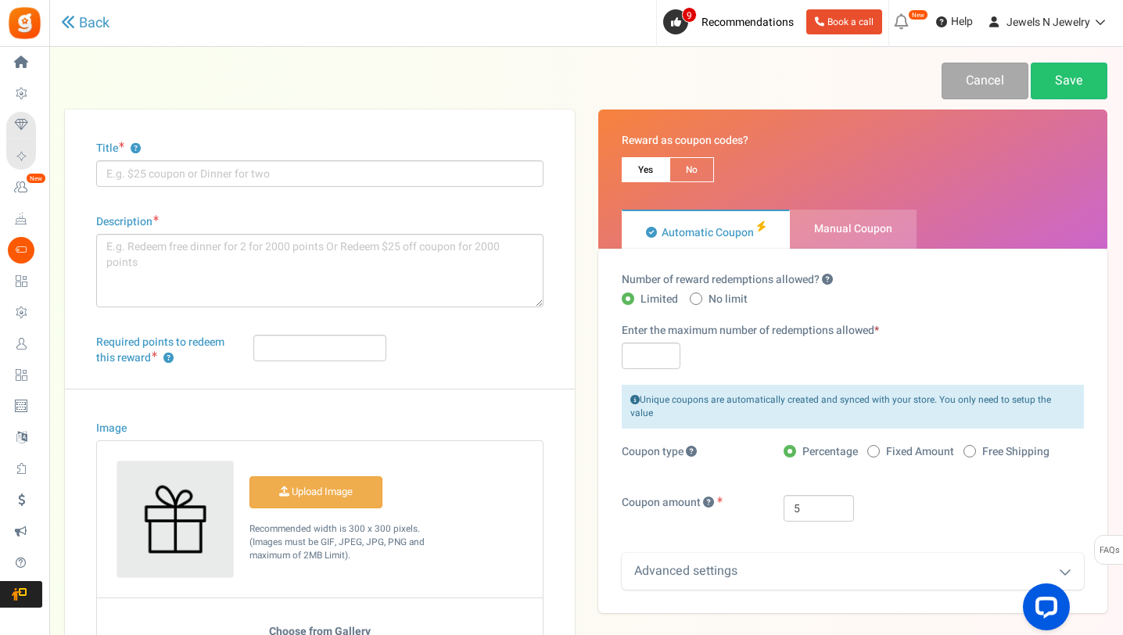
click at [694, 297] on icon at bounding box center [696, 299] width 4 height 4
click at [693, 297] on input "No limit" at bounding box center [695, 300] width 10 height 10
radio input "true"
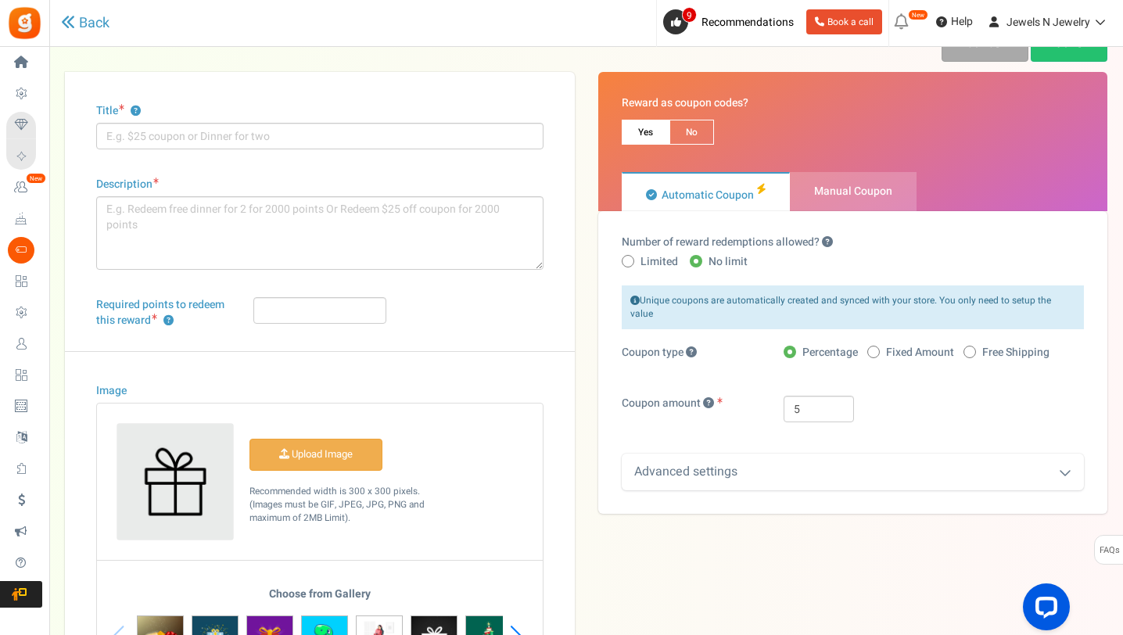
scroll to position [99, 0]
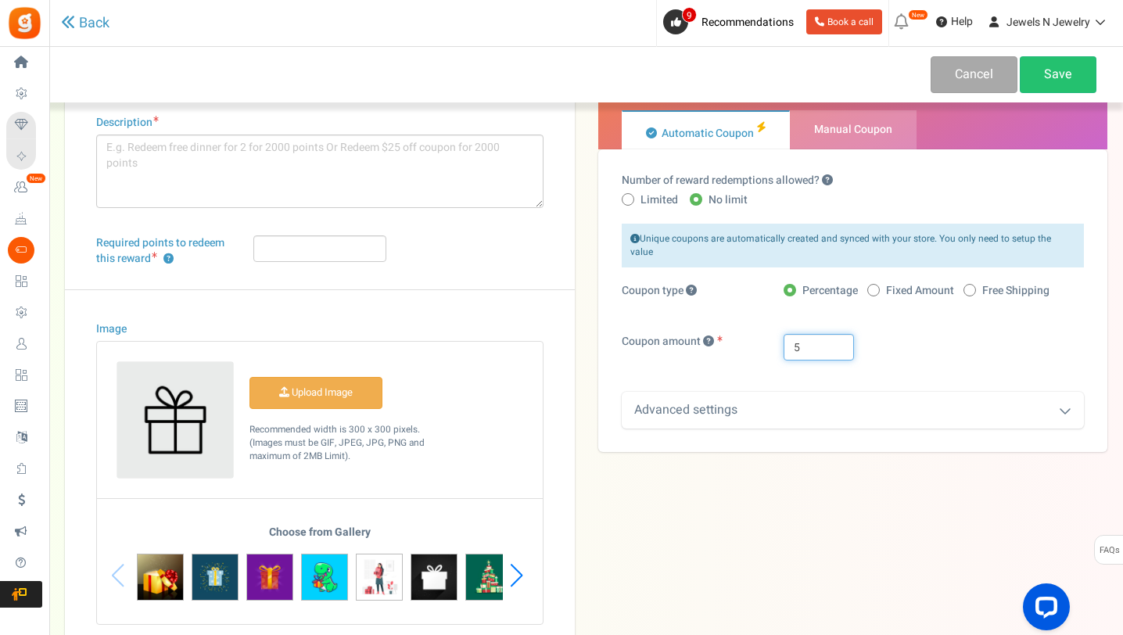
click at [815, 338] on input "5" at bounding box center [819, 347] width 70 height 27
click at [909, 316] on div "Unique coupons are automatically created and synced with your store. You only n…" at bounding box center [853, 326] width 463 height 205
click at [827, 334] on input "5" at bounding box center [819, 347] width 70 height 27
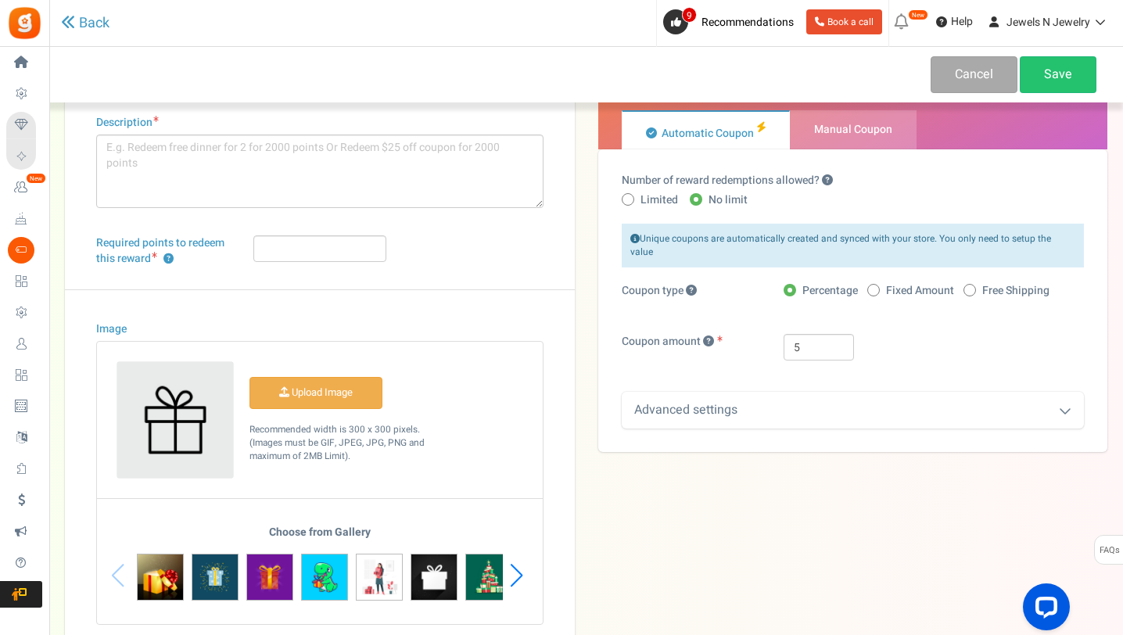
click at [975, 344] on div "5" at bounding box center [934, 347] width 324 height 27
click at [817, 340] on input "5" at bounding box center [819, 347] width 70 height 27
click at [892, 334] on div at bounding box center [934, 347] width 324 height 27
click at [798, 334] on input "text" at bounding box center [819, 347] width 70 height 27
type input "7500"
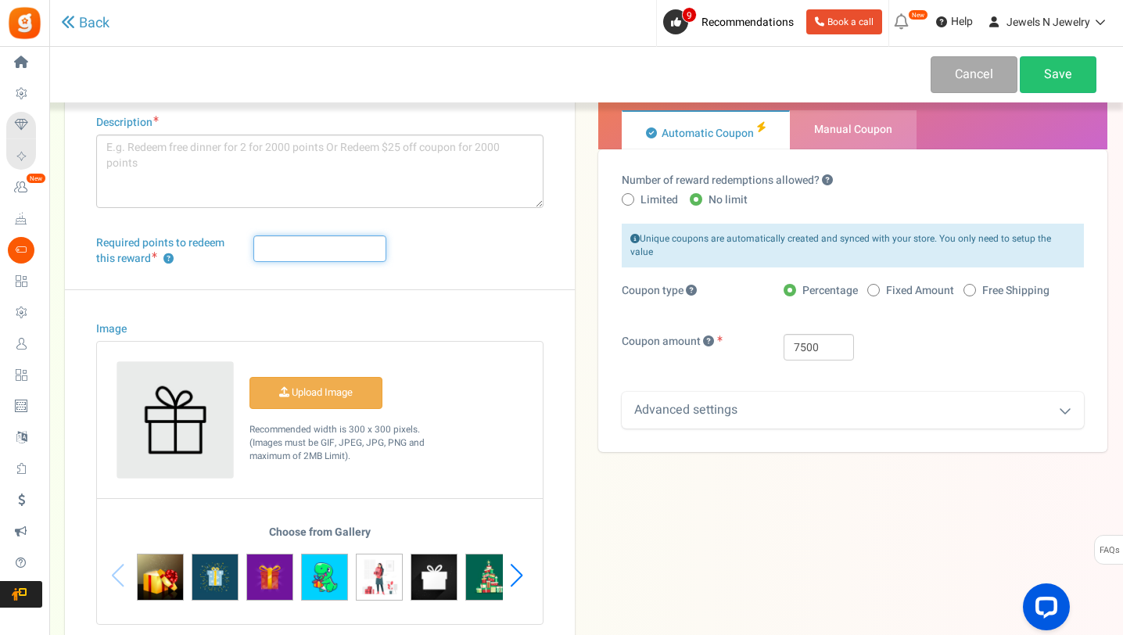
click at [314, 242] on input "Required points to redeem this reward ?" at bounding box center [320, 248] width 134 height 27
type input "7500"
click at [809, 334] on input "7500" at bounding box center [819, 347] width 70 height 27
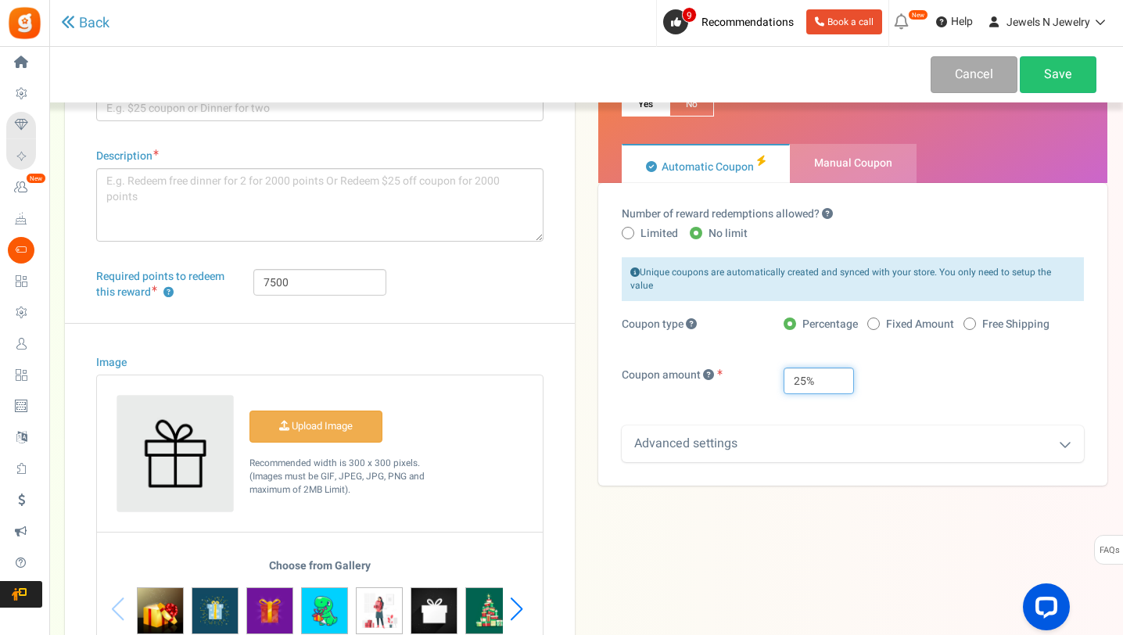
scroll to position [27, 0]
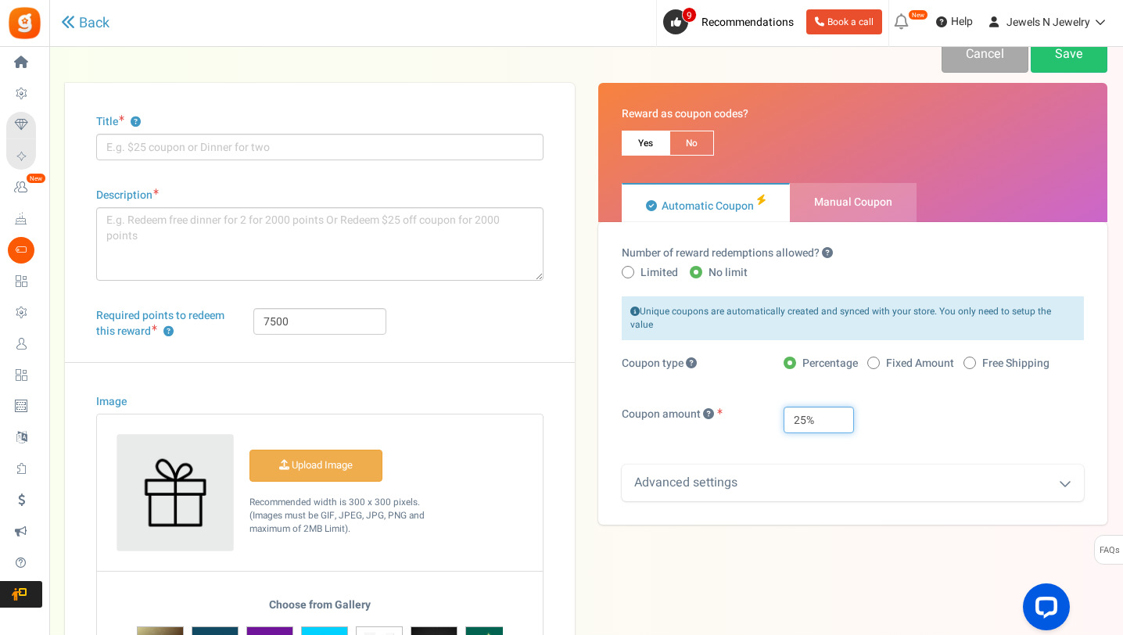
type input "25%"
click at [698, 138] on span "No" at bounding box center [692, 143] width 45 height 25
click at [680, 138] on input "No" at bounding box center [675, 139] width 10 height 10
radio input "true"
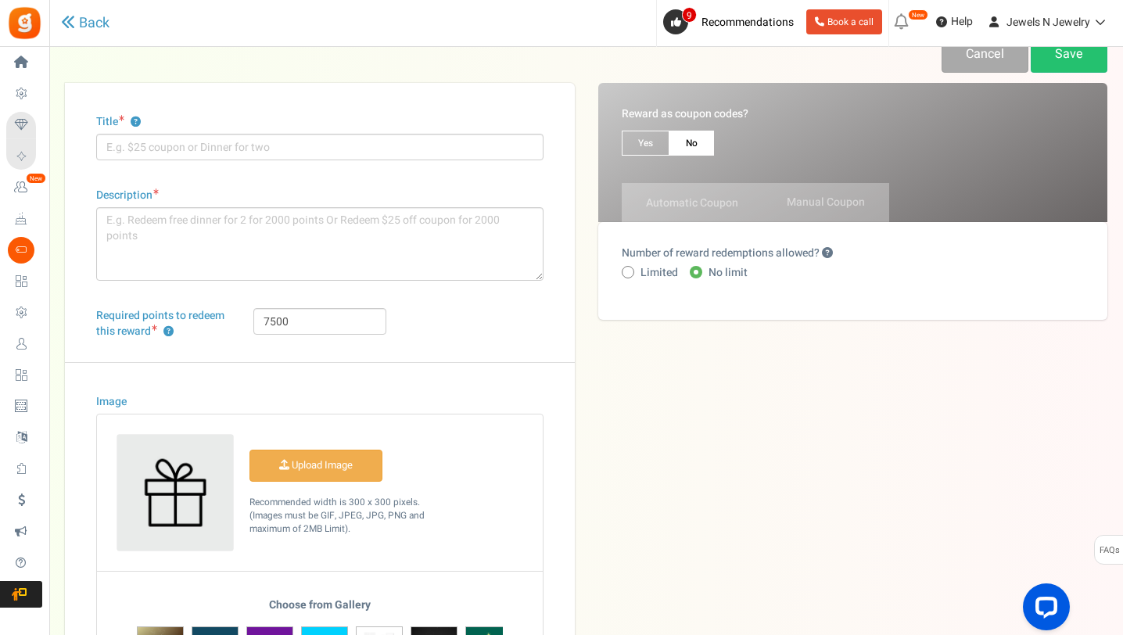
click at [643, 142] on span "Yes" at bounding box center [646, 143] width 48 height 25
click at [632, 142] on input "Yes" at bounding box center [627, 139] width 10 height 10
radio input "true"
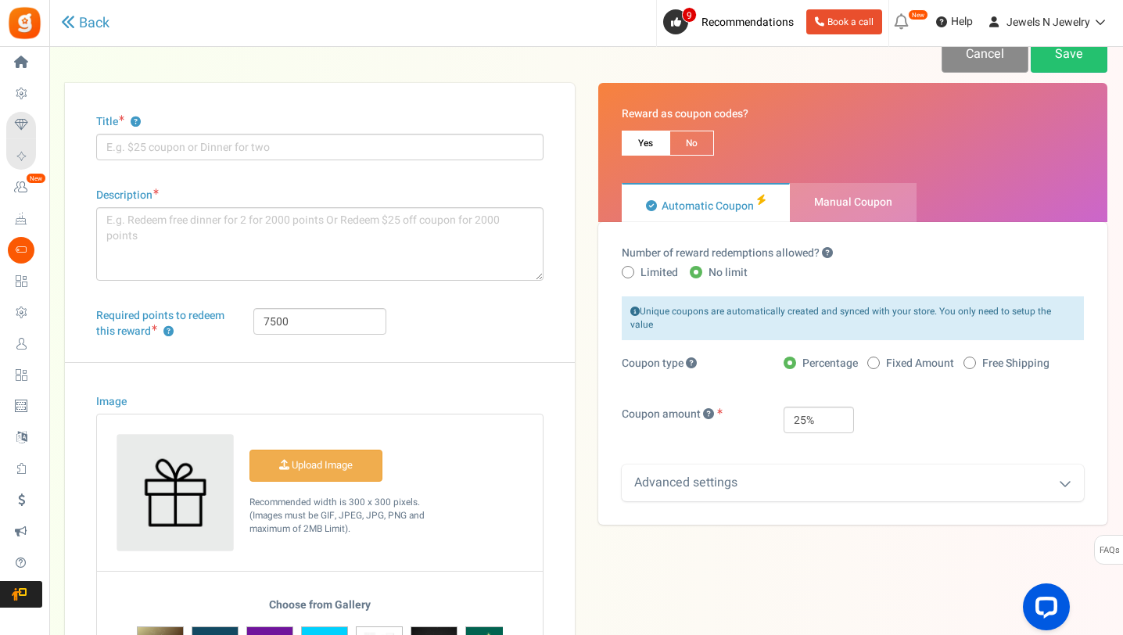
click at [1001, 65] on link "Cancel" at bounding box center [985, 54] width 87 height 37
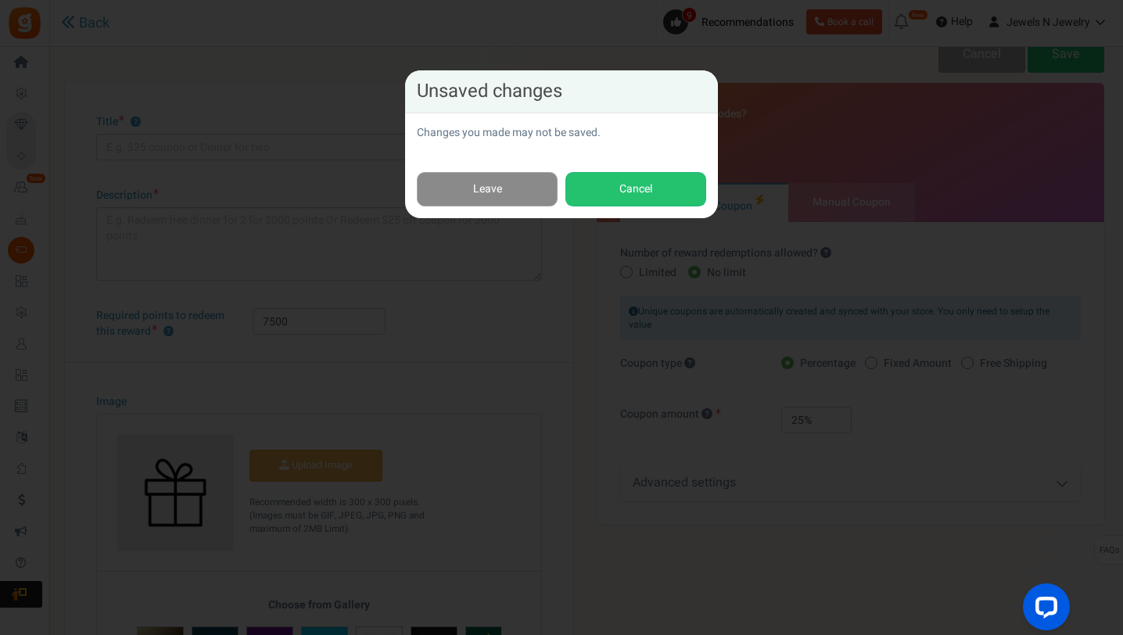
click at [487, 190] on link "Leave" at bounding box center [487, 189] width 141 height 35
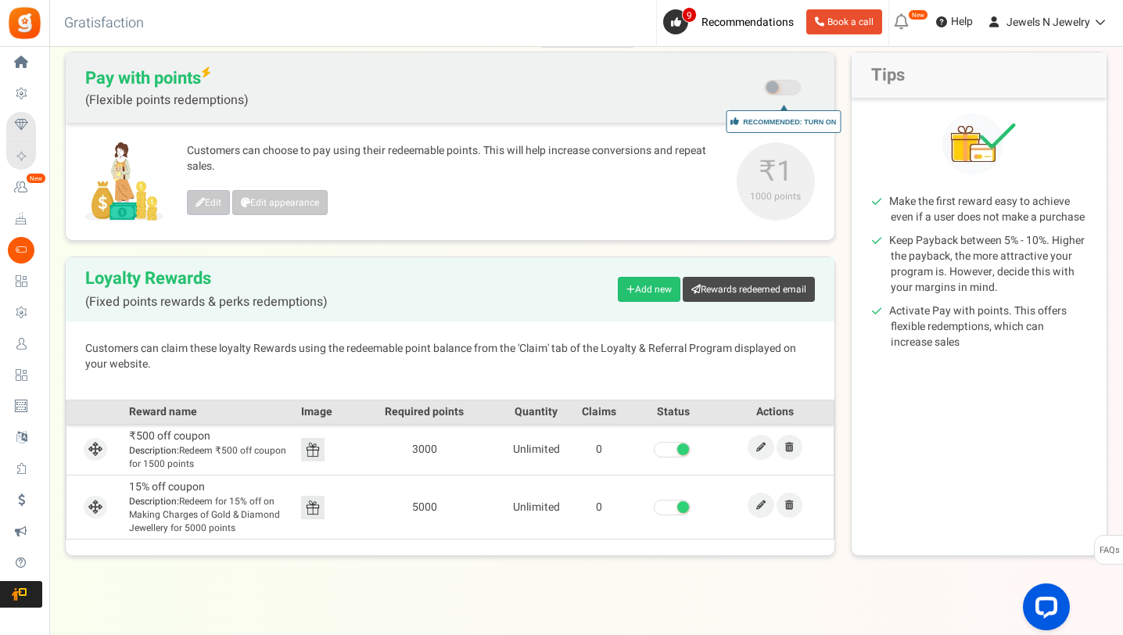
scroll to position [166, 0]
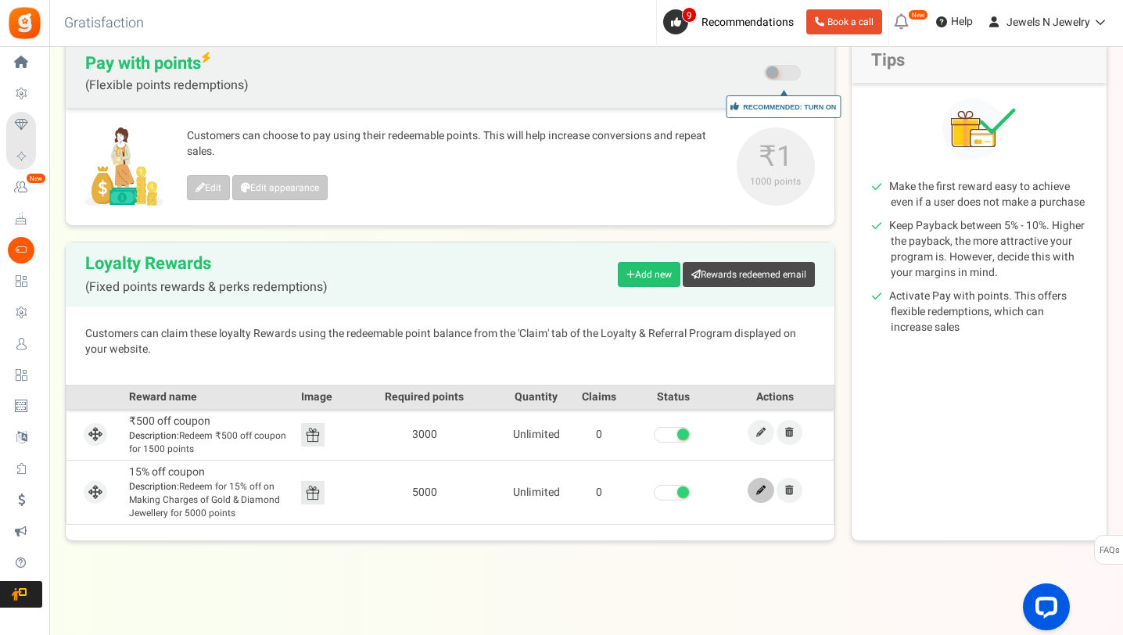
click at [767, 491] on link at bounding box center [761, 490] width 27 height 25
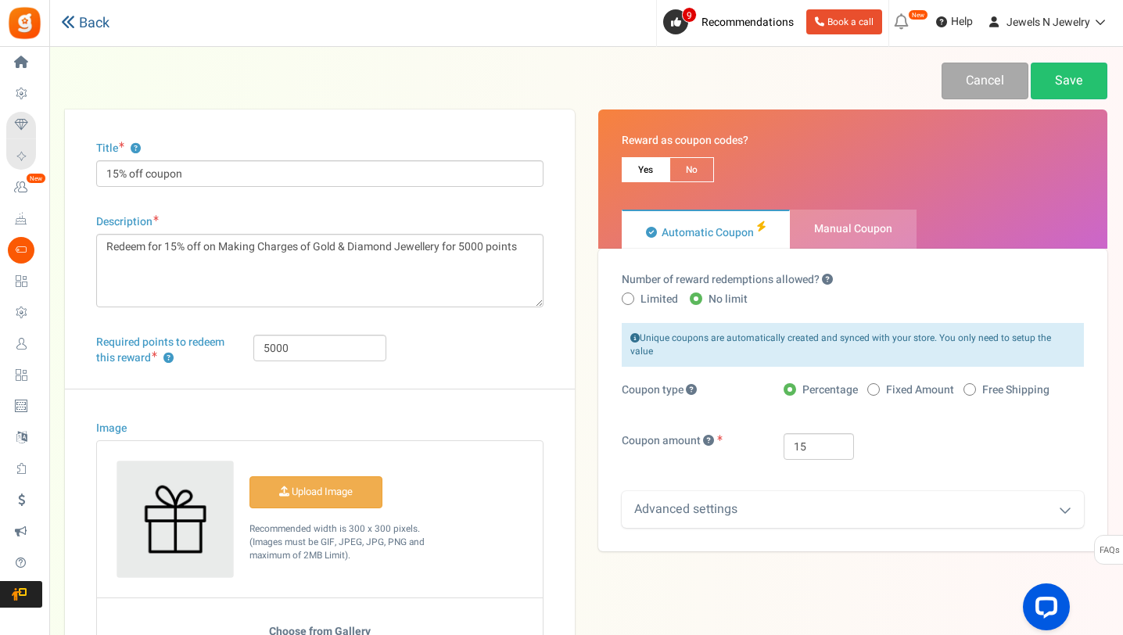
click at [81, 18] on link "Back" at bounding box center [85, 23] width 49 height 16
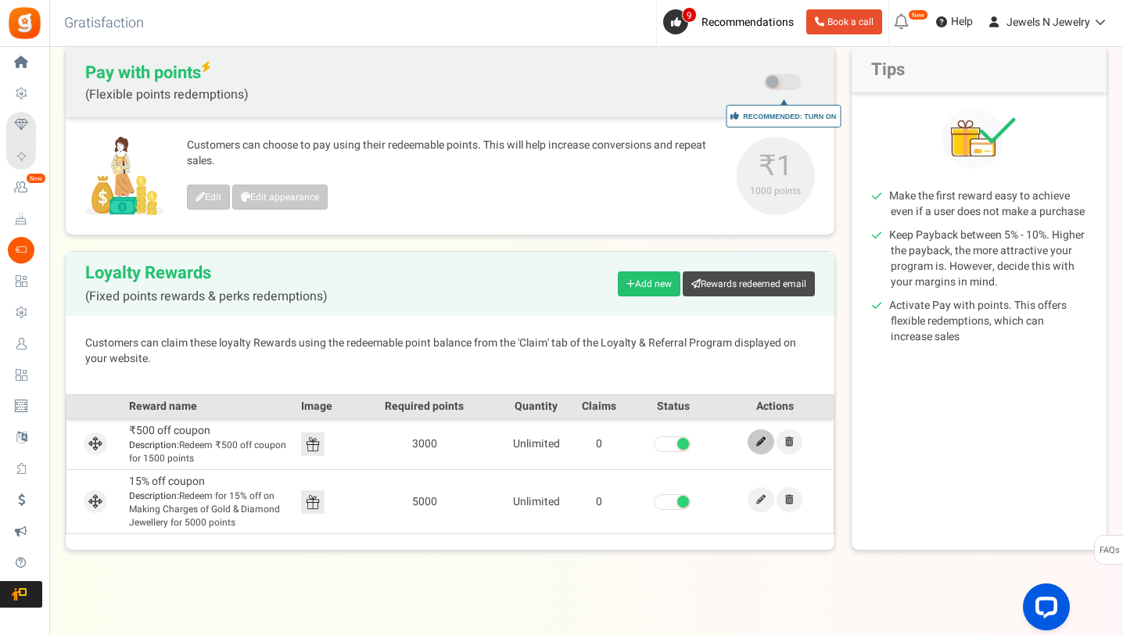
scroll to position [163, 0]
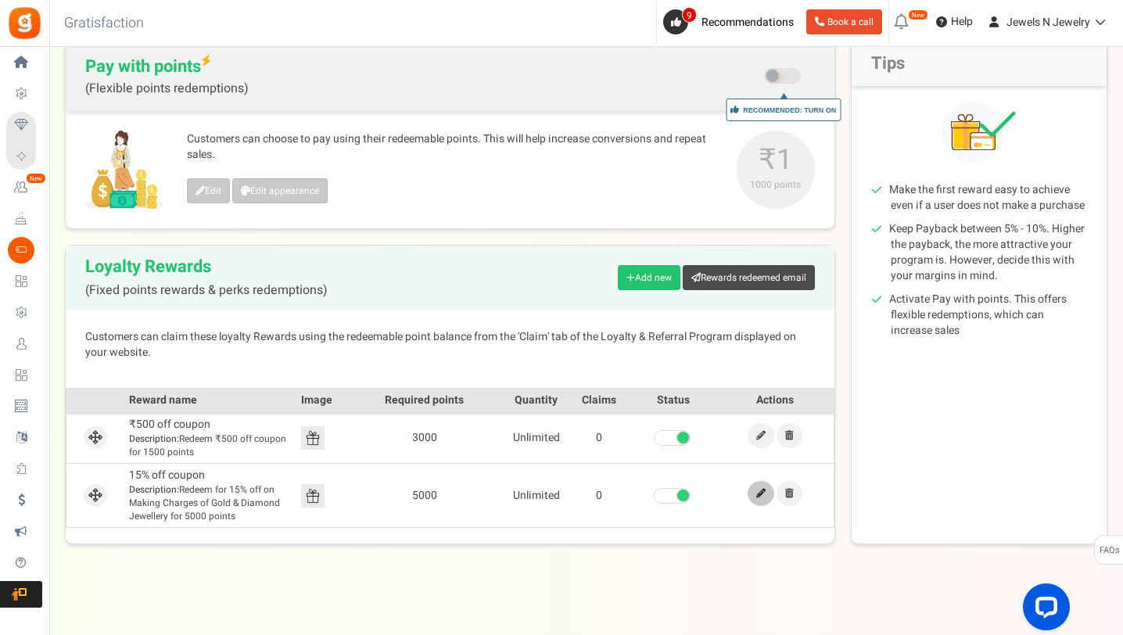
click at [758, 493] on icon at bounding box center [760, 493] width 9 height 9
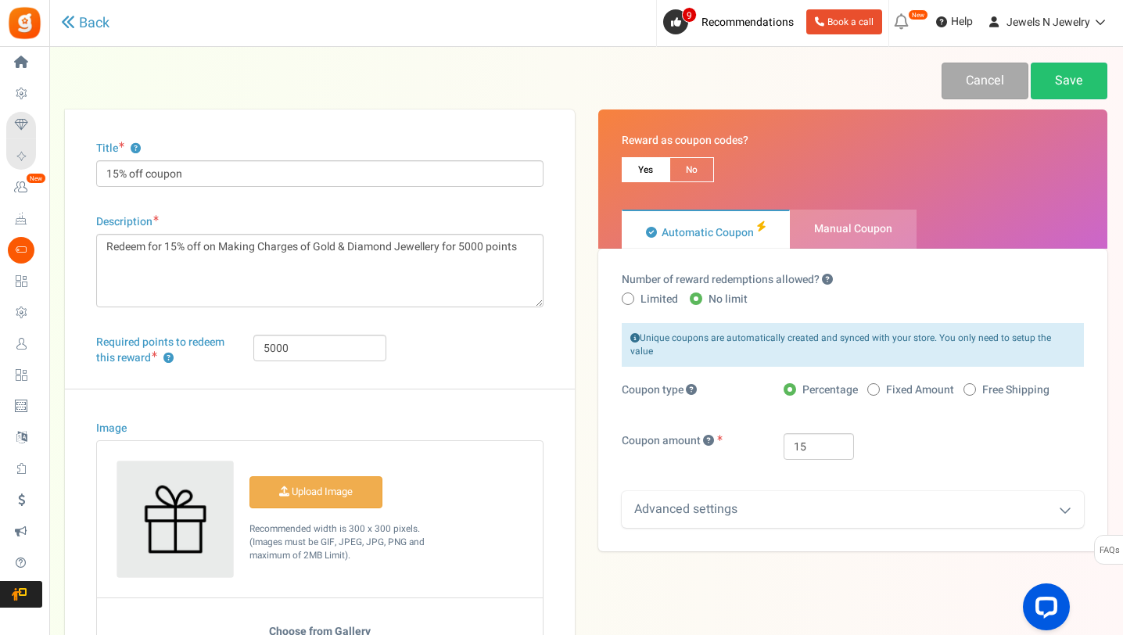
click at [876, 383] on span at bounding box center [874, 389] width 13 height 13
click at [876, 386] on input "Fixed Amount" at bounding box center [873, 391] width 10 height 10
radio input "true"
click at [800, 438] on input "15" at bounding box center [819, 446] width 70 height 27
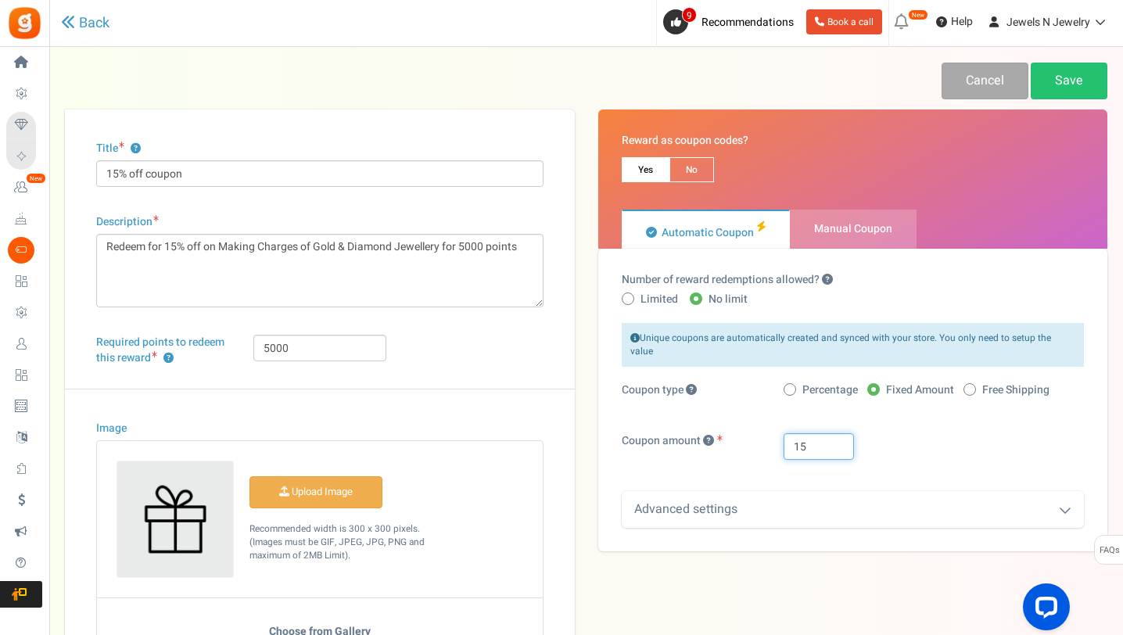
click at [800, 438] on input "15" at bounding box center [819, 446] width 70 height 27
type input "1000"
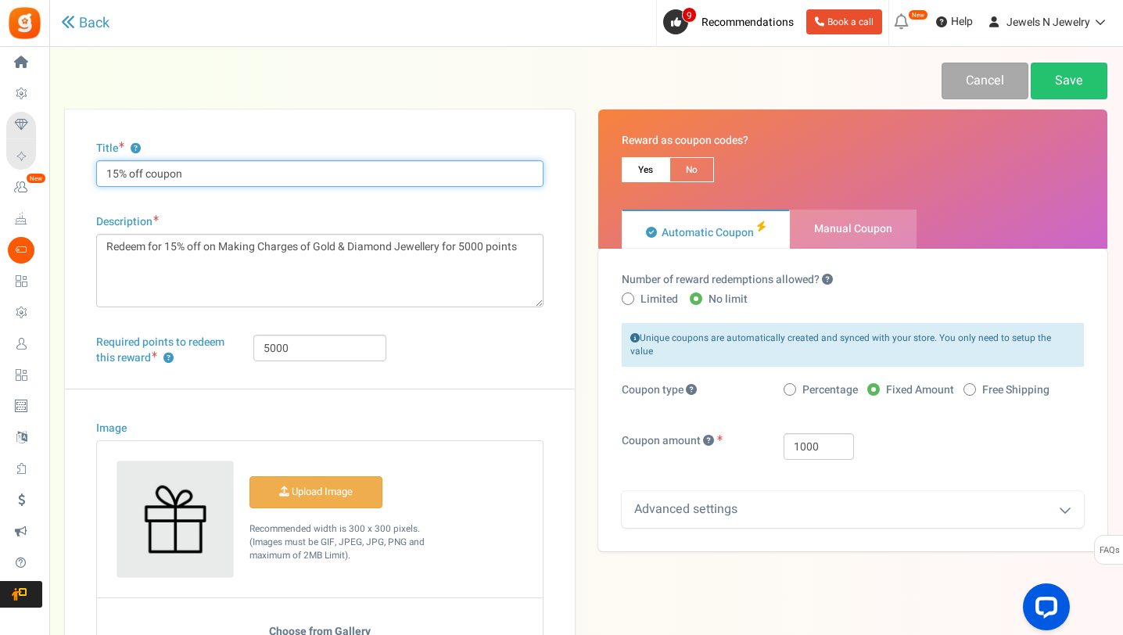
click at [259, 178] on input "15% off coupon" at bounding box center [319, 173] width 447 height 27
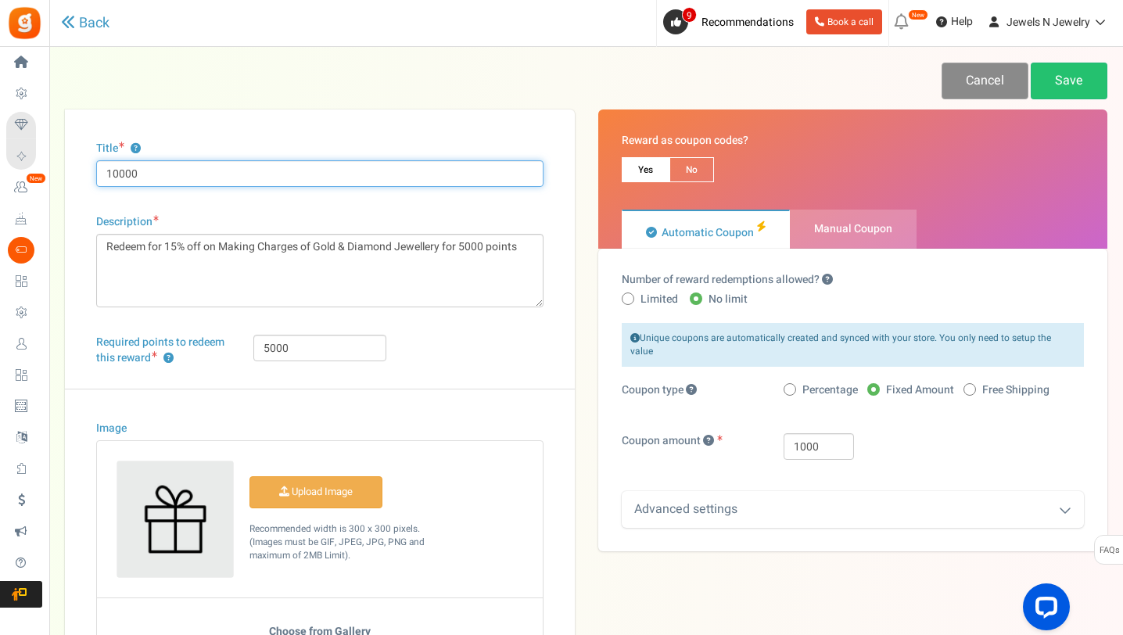
type input "10000"
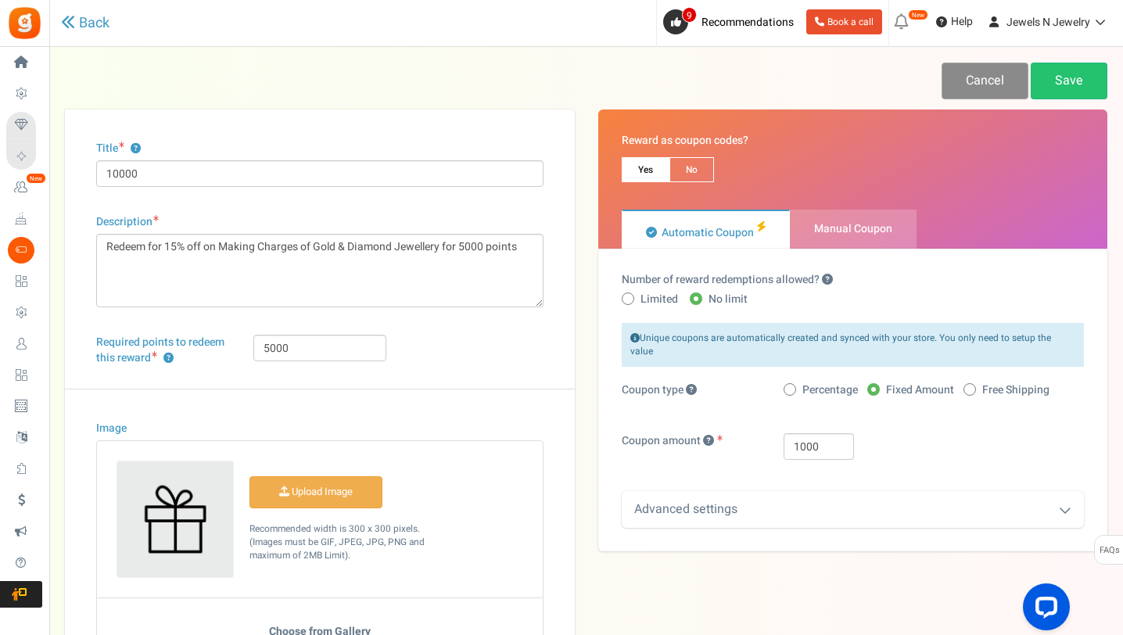
click at [971, 78] on link "Cancel" at bounding box center [985, 81] width 87 height 37
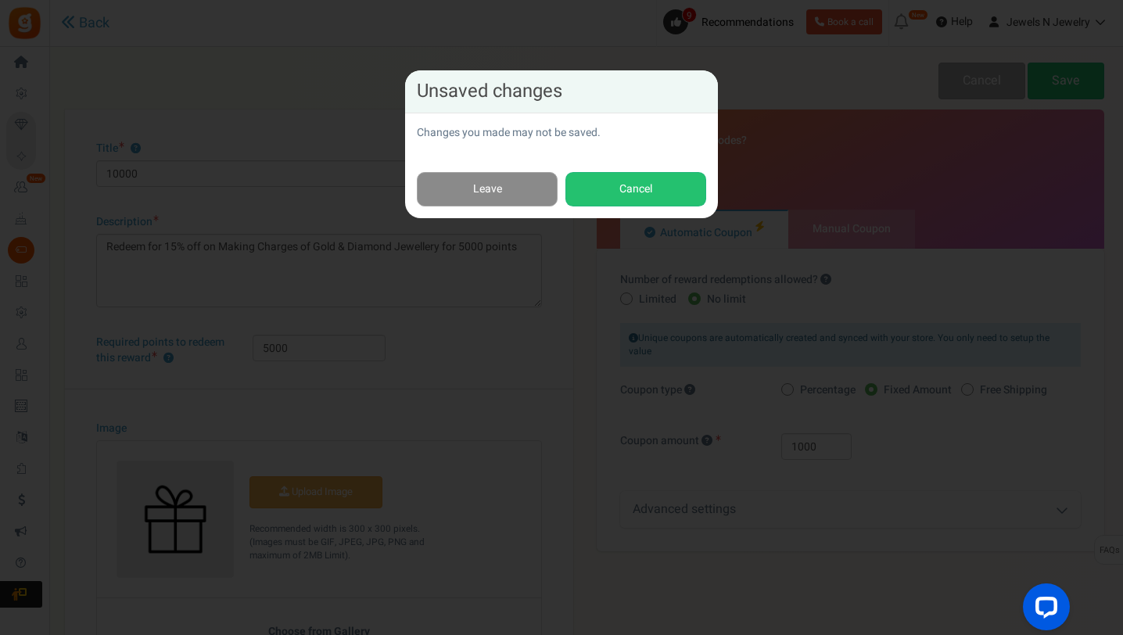
click at [492, 186] on link "Leave" at bounding box center [487, 189] width 141 height 35
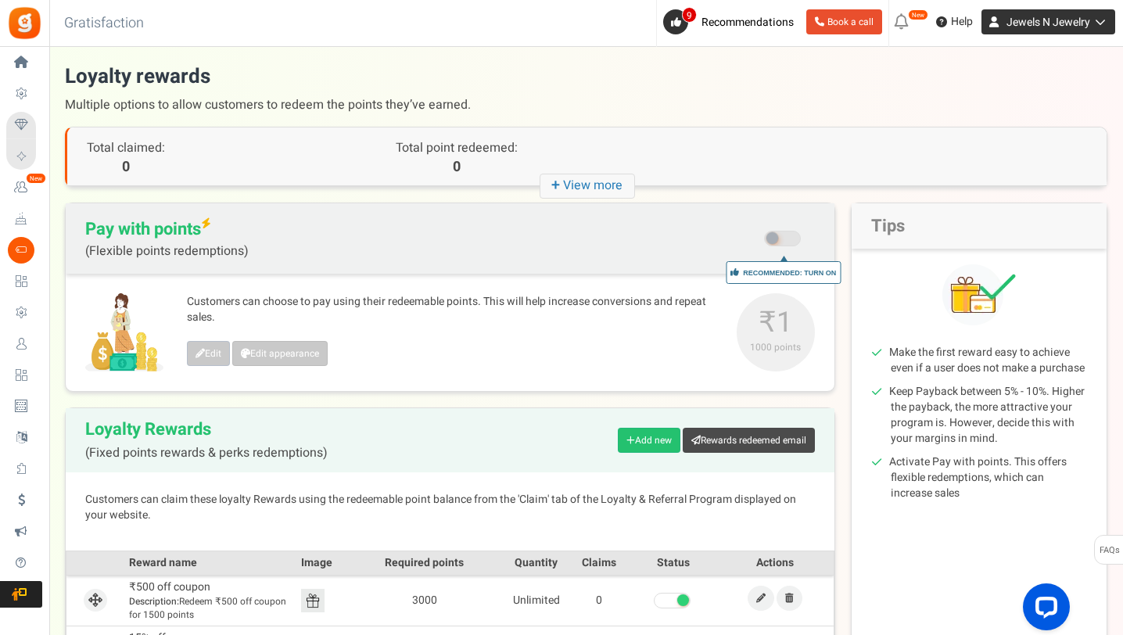
click at [1098, 26] on icon at bounding box center [1098, 21] width 16 height 11
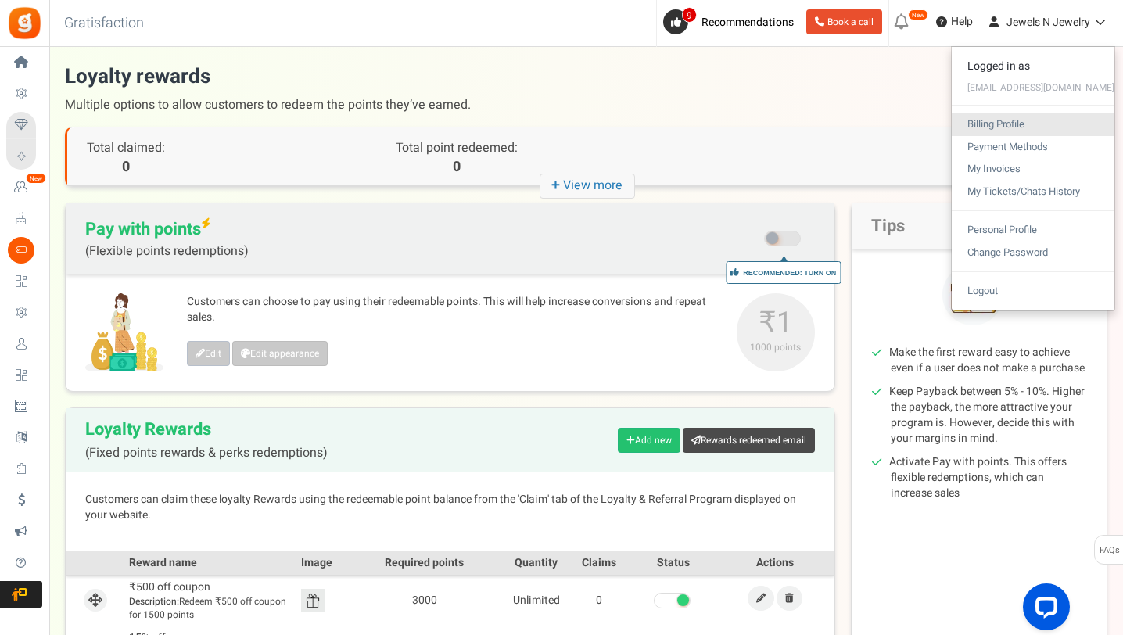
click at [1024, 122] on link "Billing Profile" at bounding box center [1033, 124] width 163 height 23
